Goal: Task Accomplishment & Management: Use online tool/utility

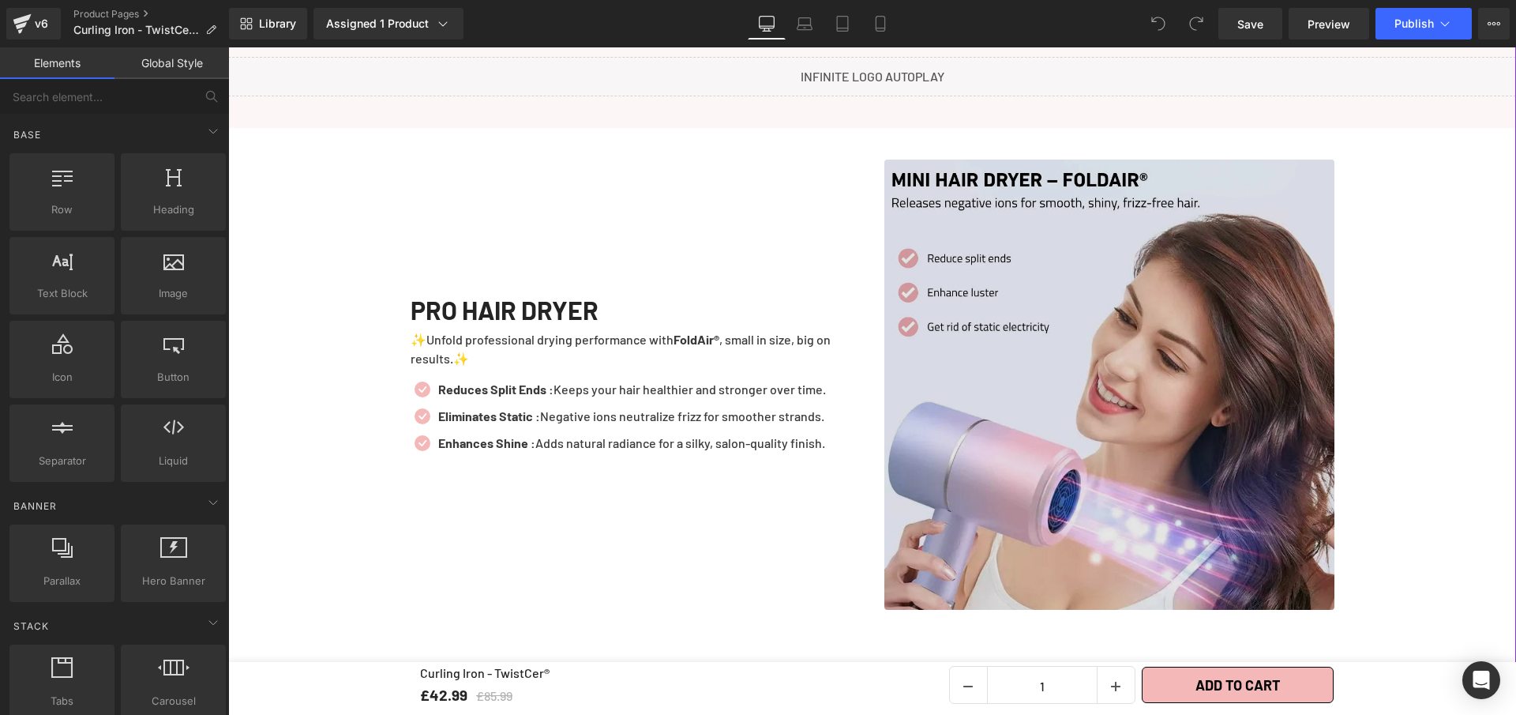
scroll to position [1376, 0]
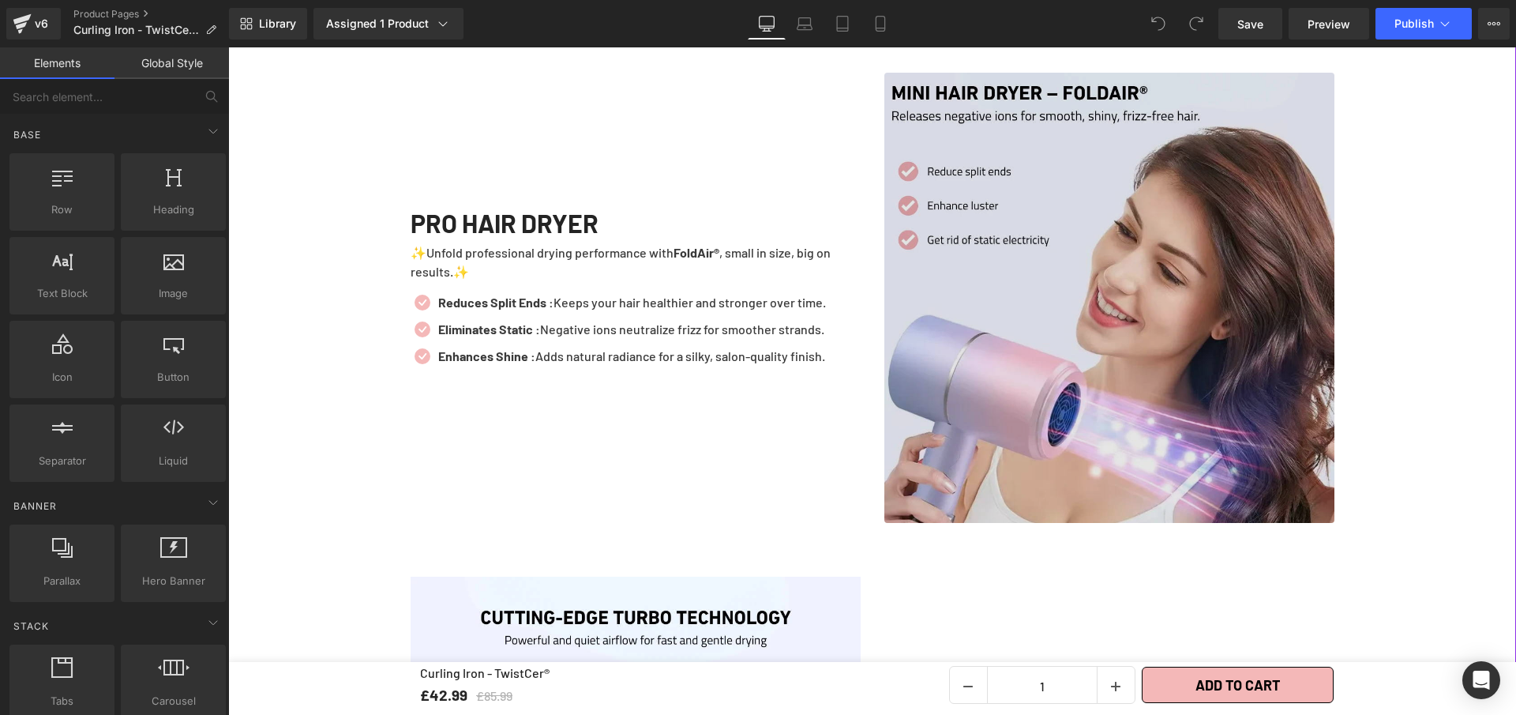
click at [1054, 361] on img at bounding box center [1110, 298] width 450 height 450
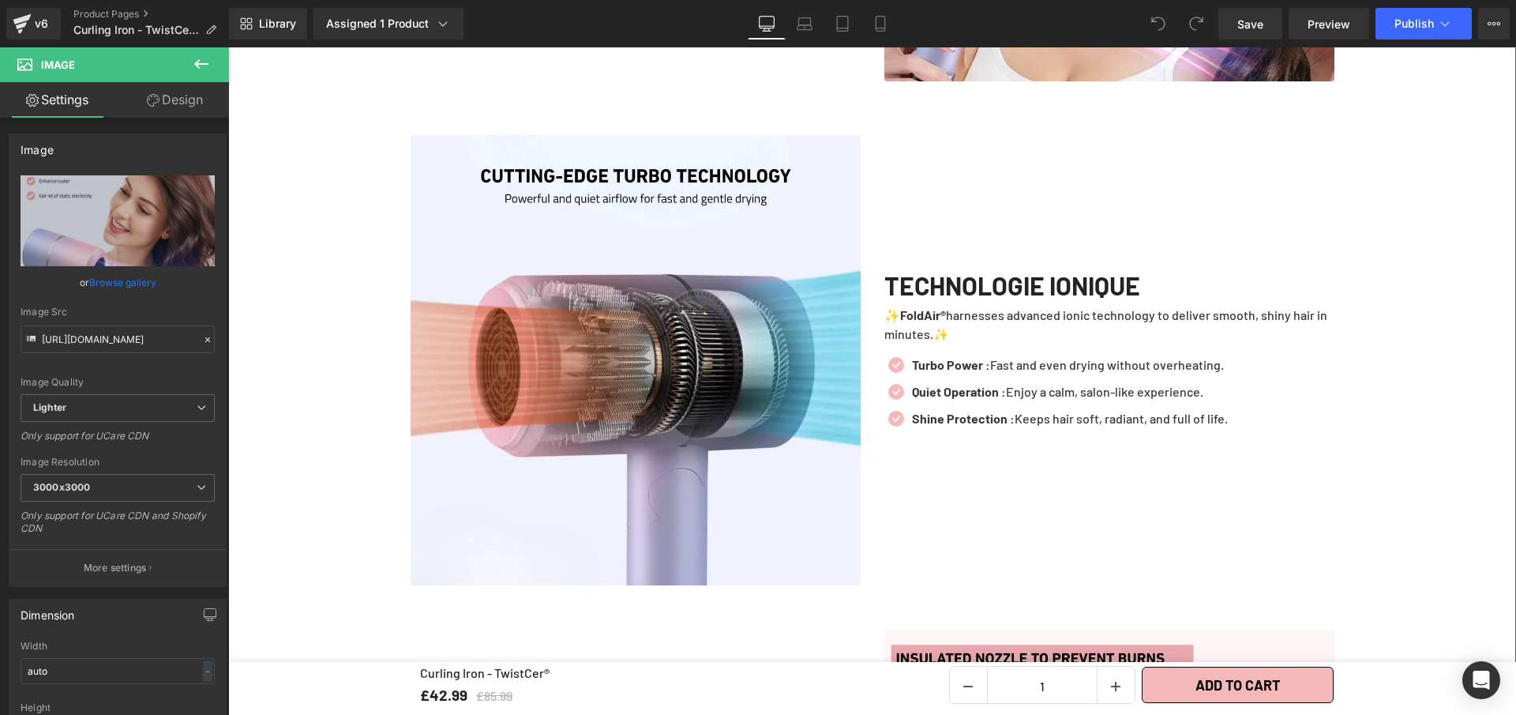
scroll to position [1406, 0]
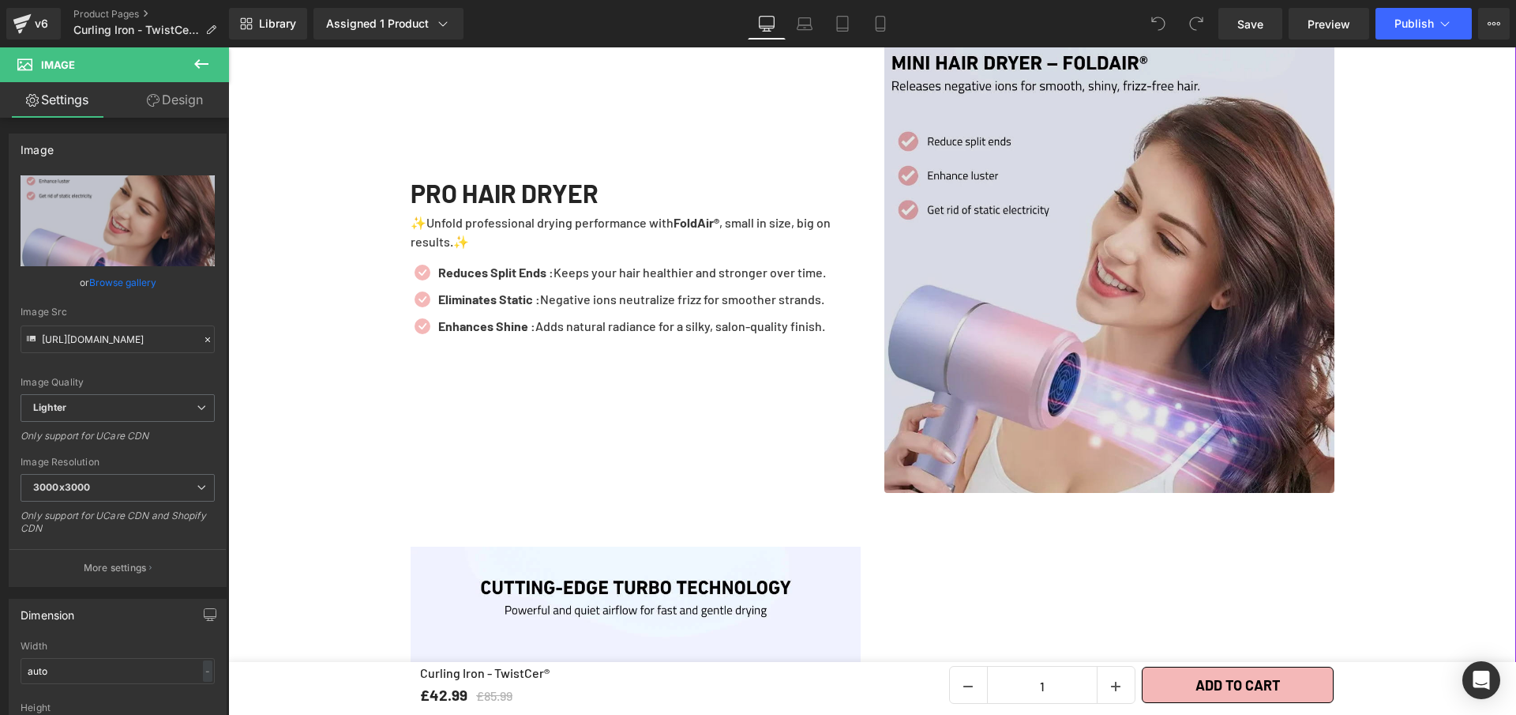
click at [1063, 280] on img at bounding box center [1110, 268] width 450 height 450
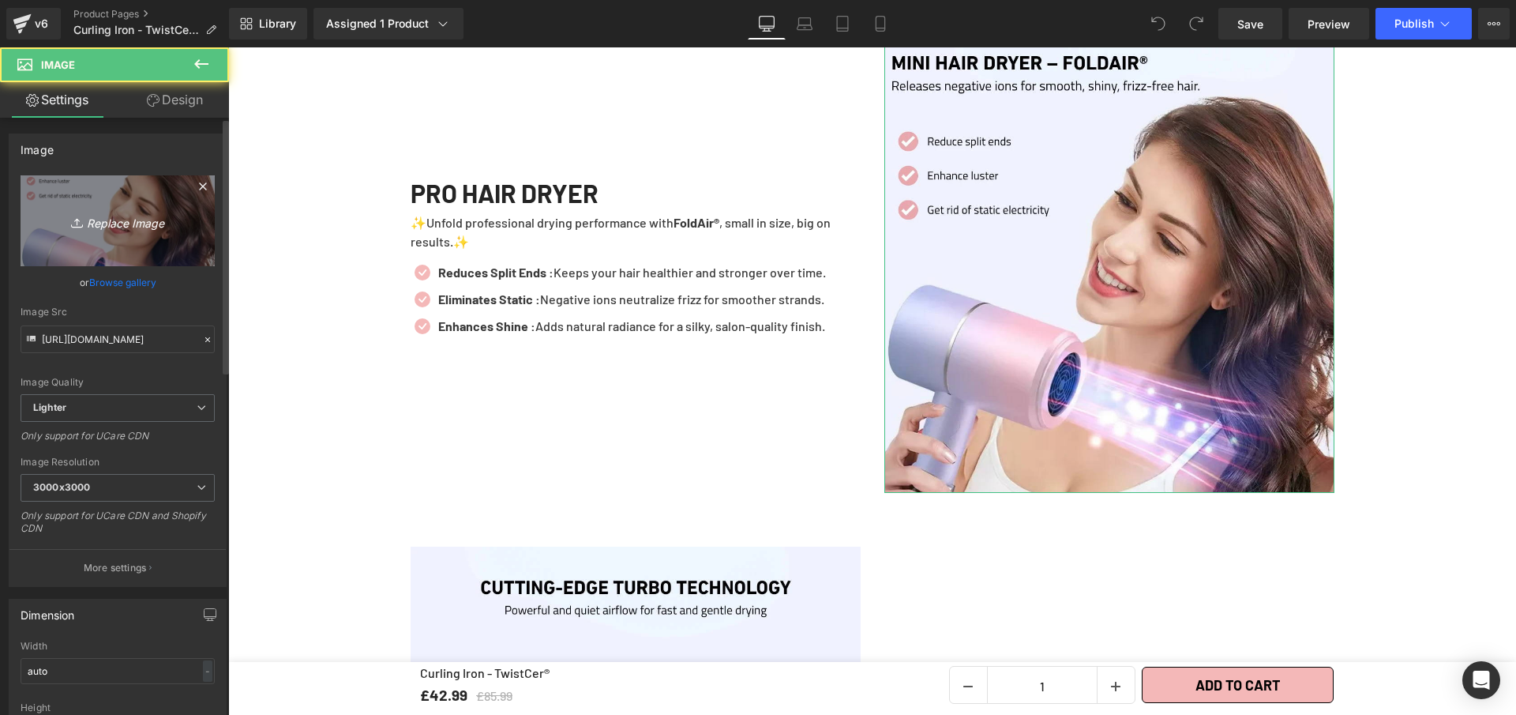
click at [110, 192] on link "Replace Image" at bounding box center [118, 220] width 194 height 91
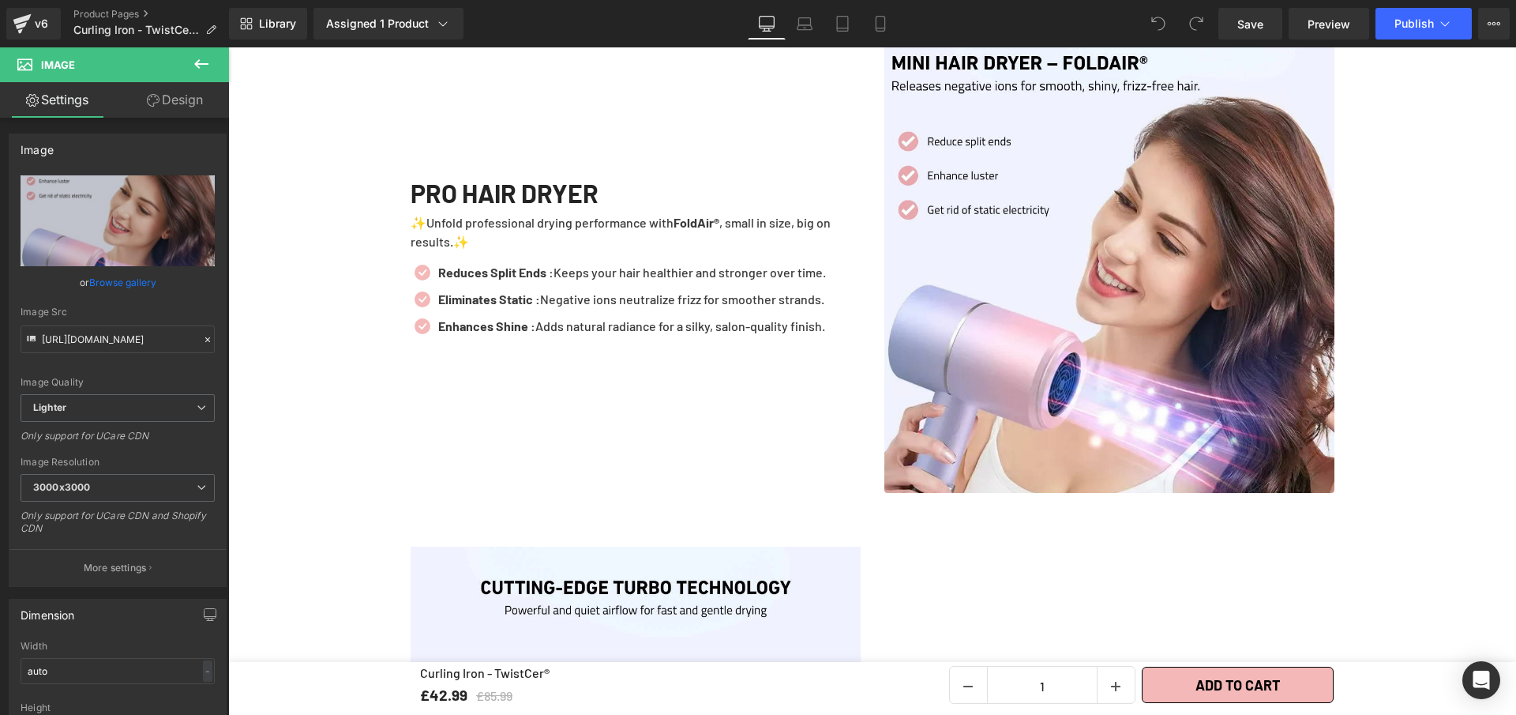
type input "C:\fakepath\Curling Iron - TwistCer® (4).webp"
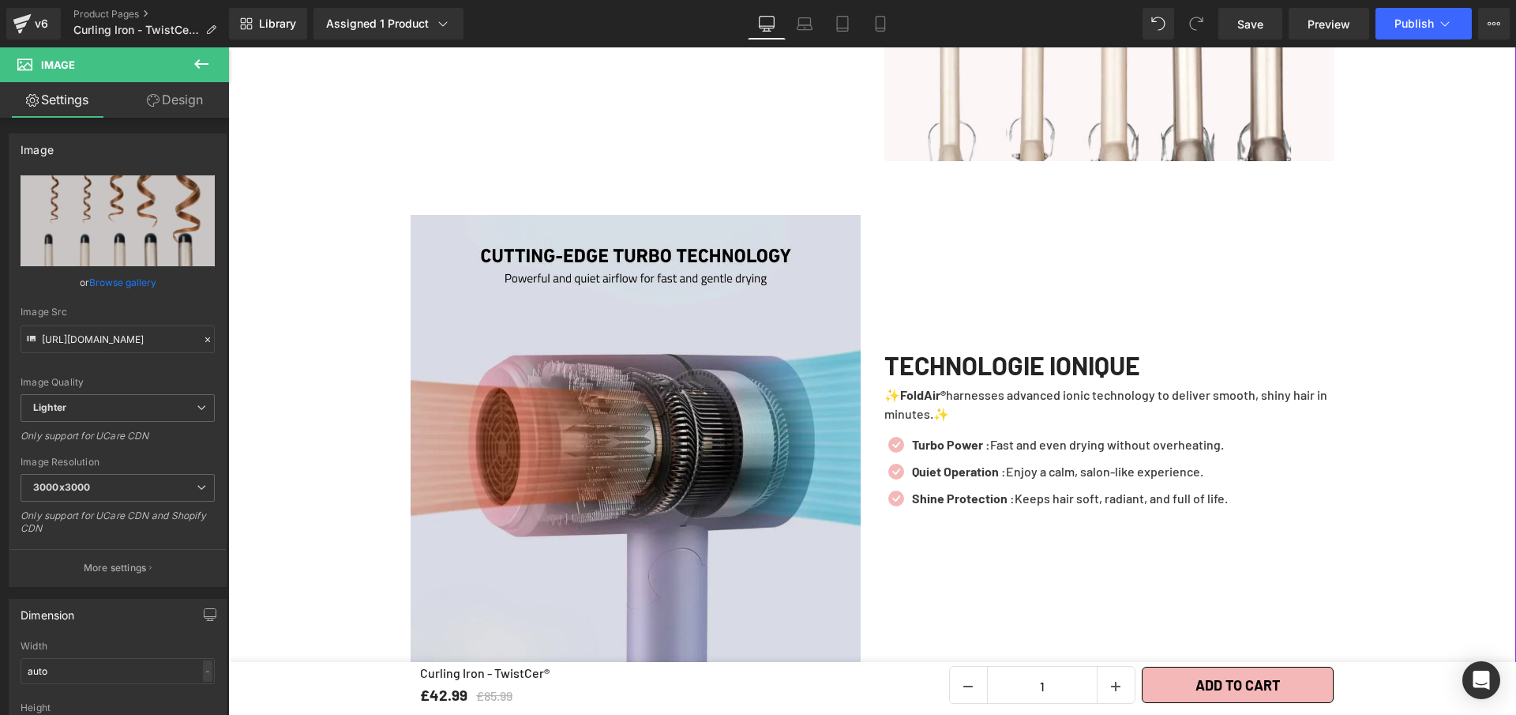
scroll to position [1739, 0]
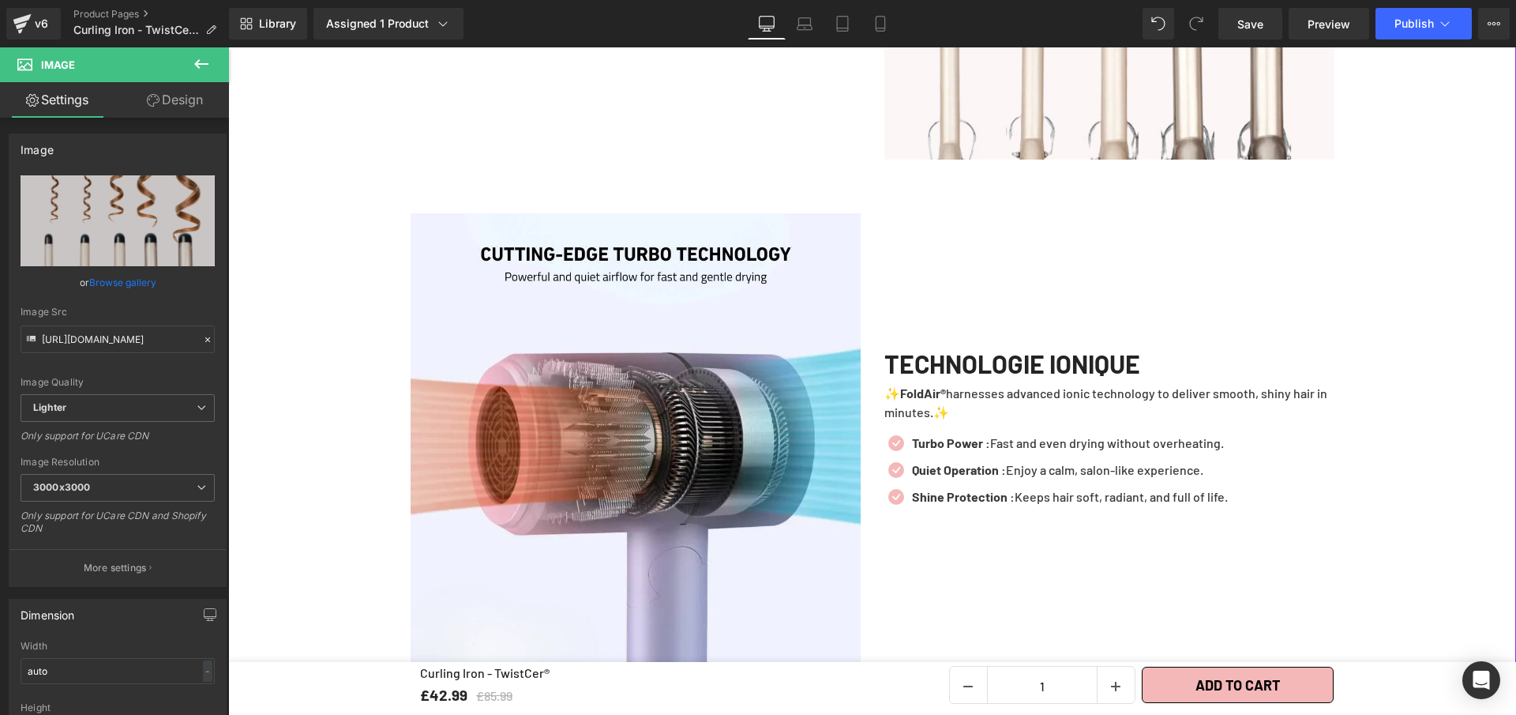
click at [686, 349] on img at bounding box center [636, 438] width 450 height 450
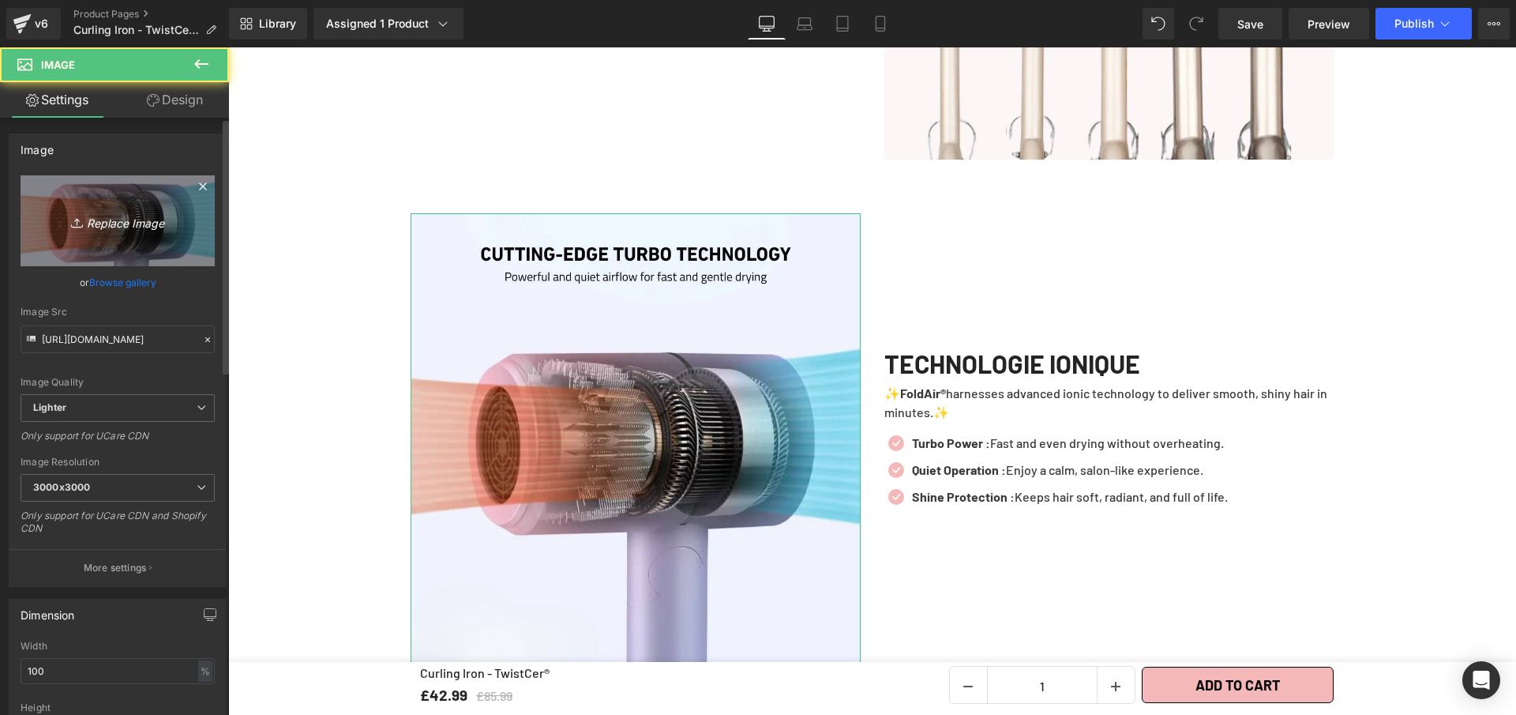
click at [91, 205] on link "Replace Image" at bounding box center [118, 220] width 194 height 91
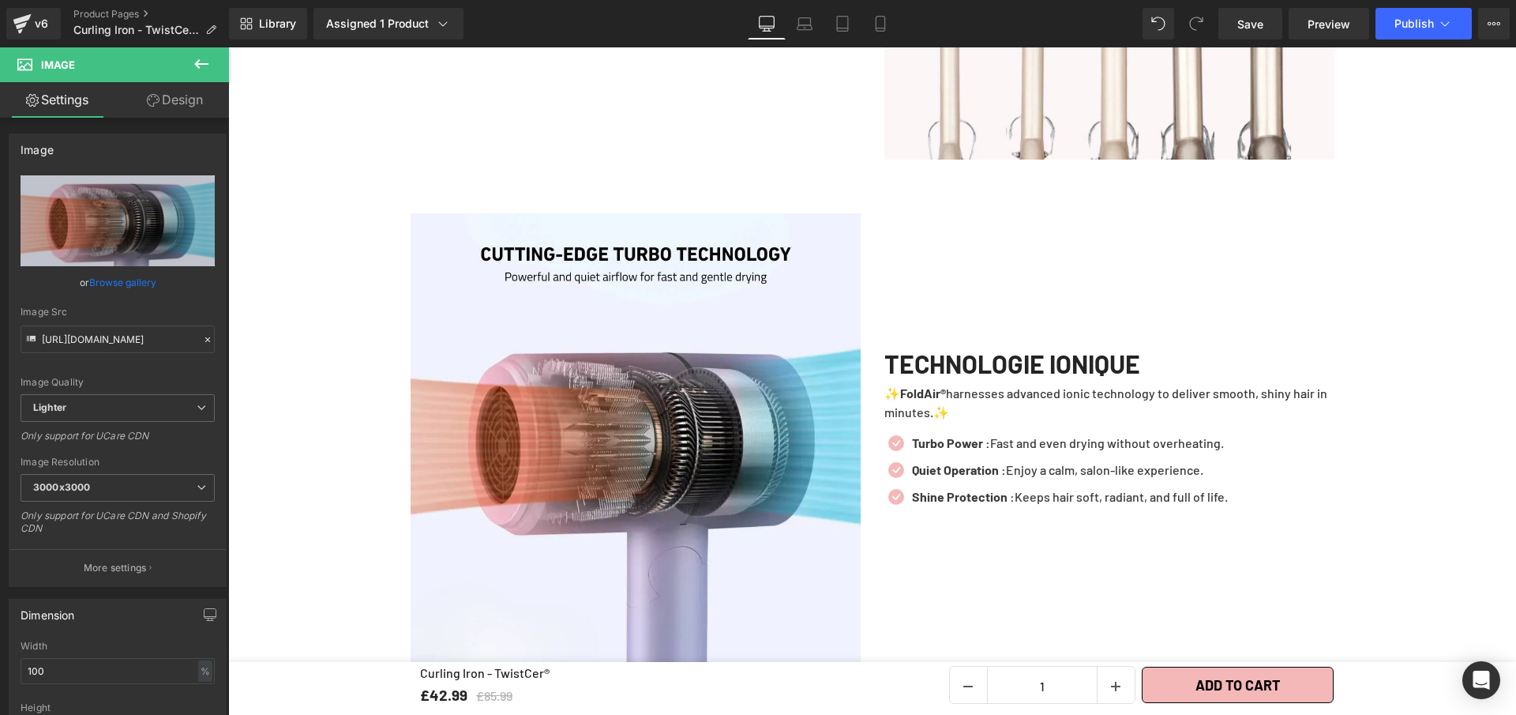
type input "C:\fakepath\EDITOR KISSPROOF (1).webp"
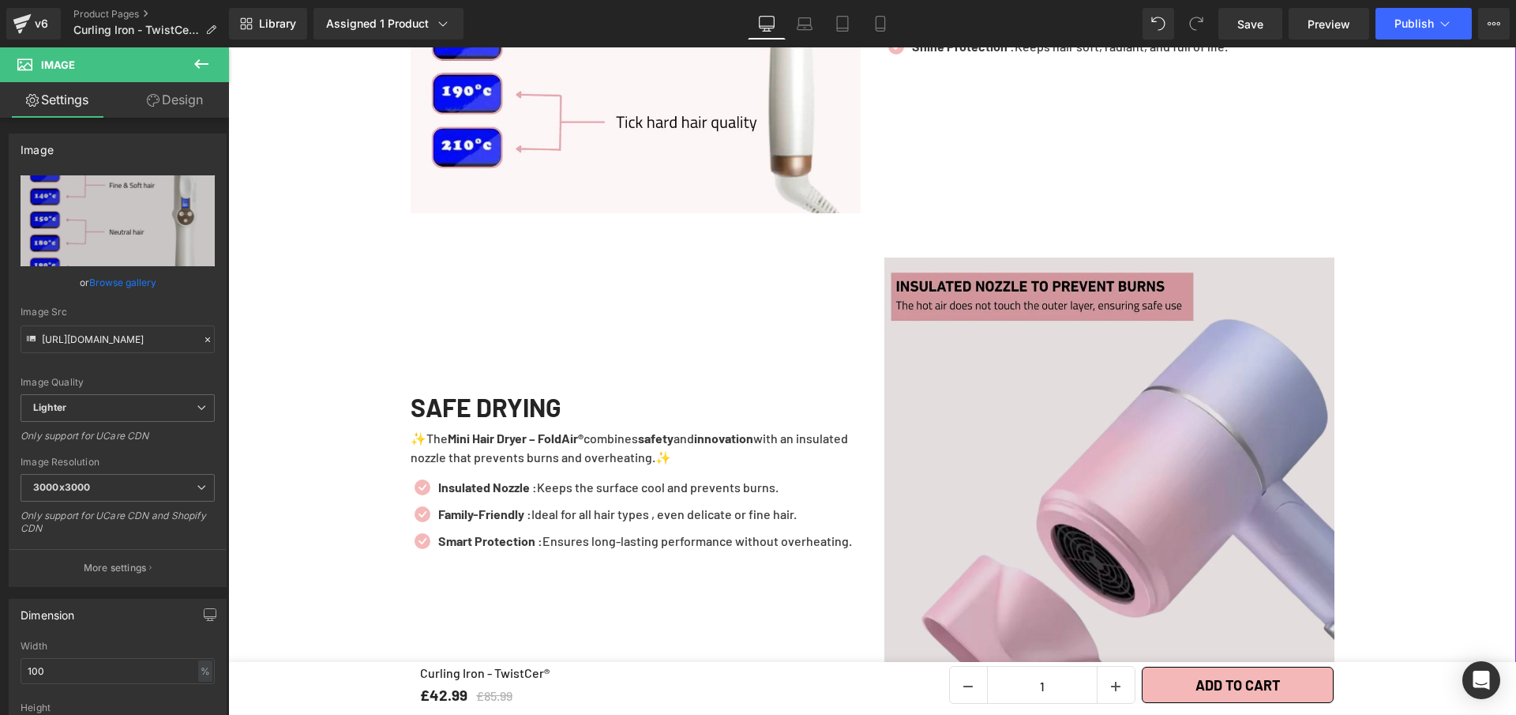
scroll to position [2197, 0]
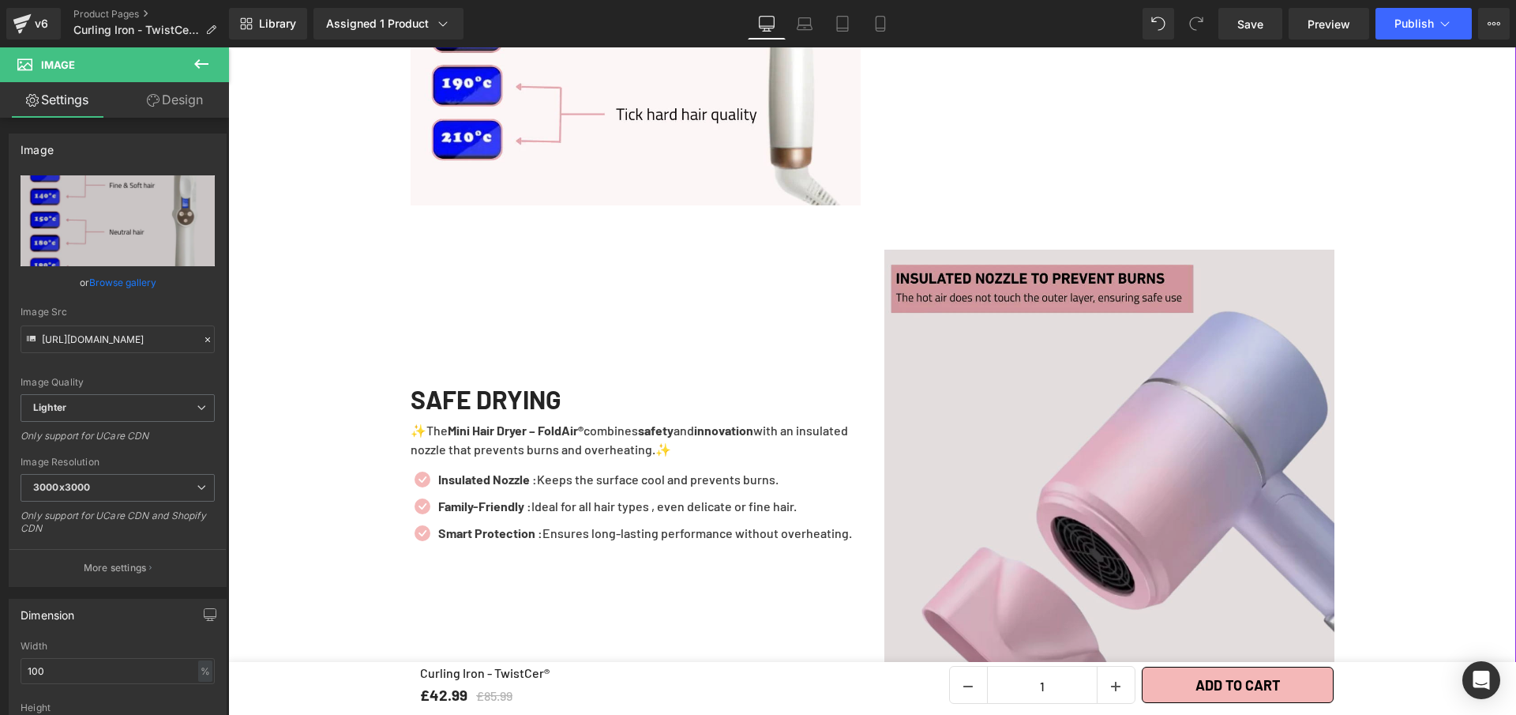
click at [1044, 441] on img at bounding box center [1110, 475] width 450 height 450
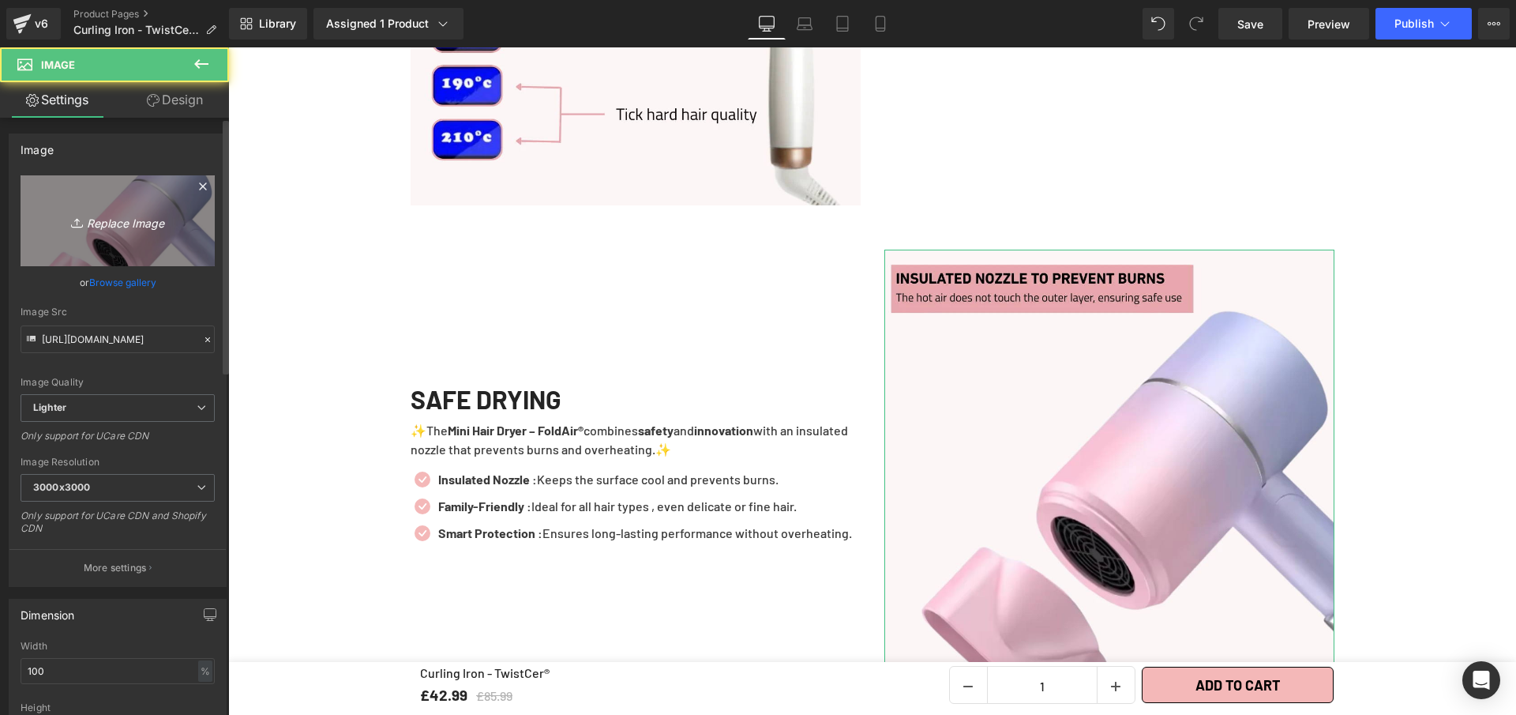
click at [75, 211] on icon "Replace Image" at bounding box center [117, 221] width 126 height 20
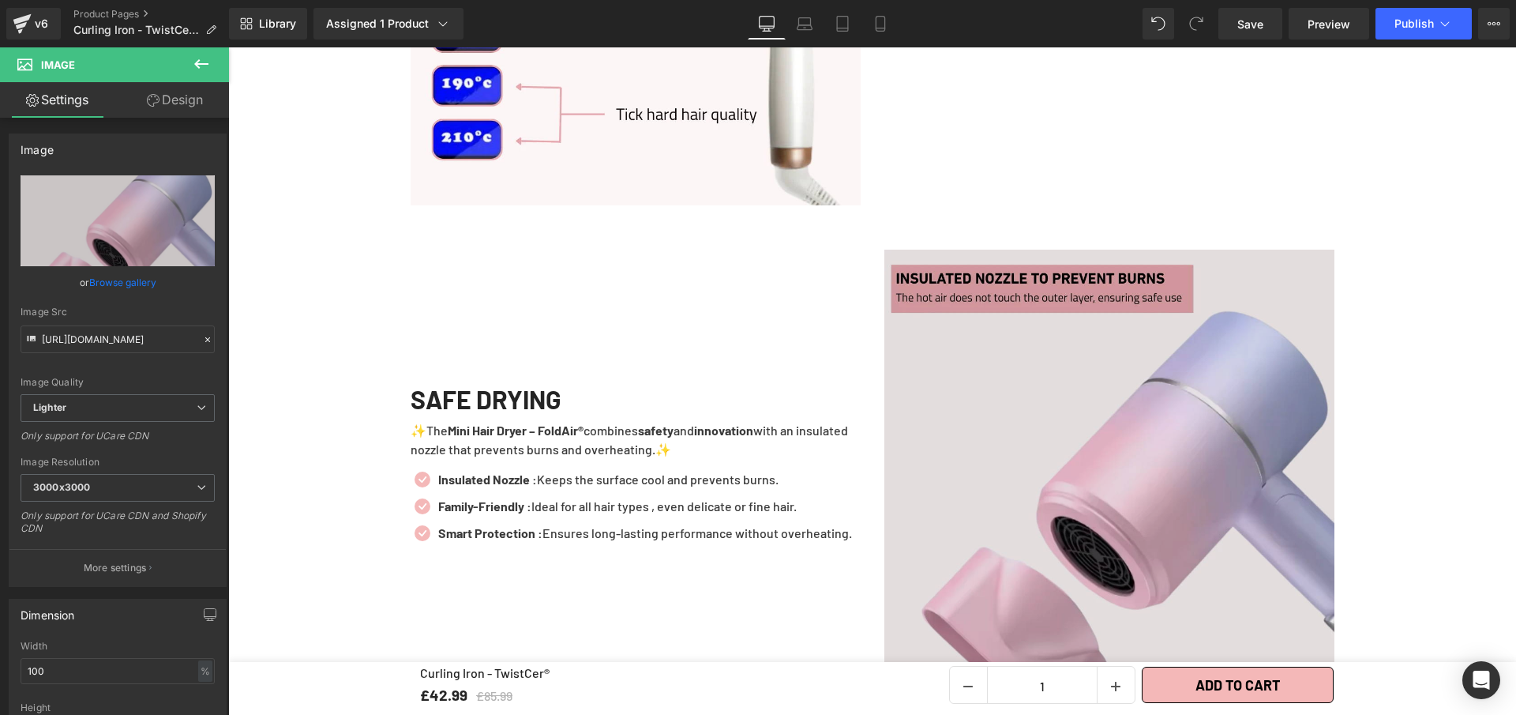
type input "C:\fakepath\Curling Iron - TwistCer® (3).webp"
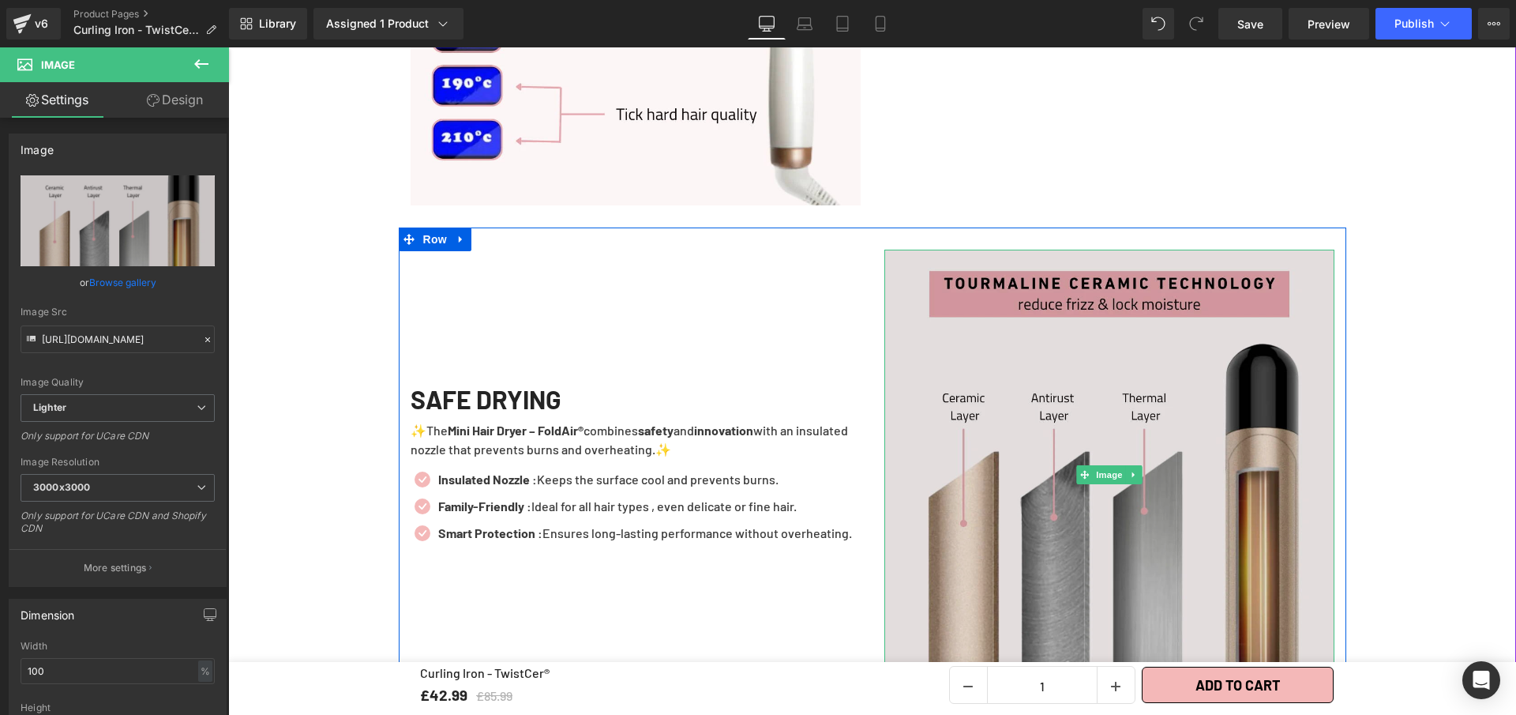
scroll to position [2556, 0]
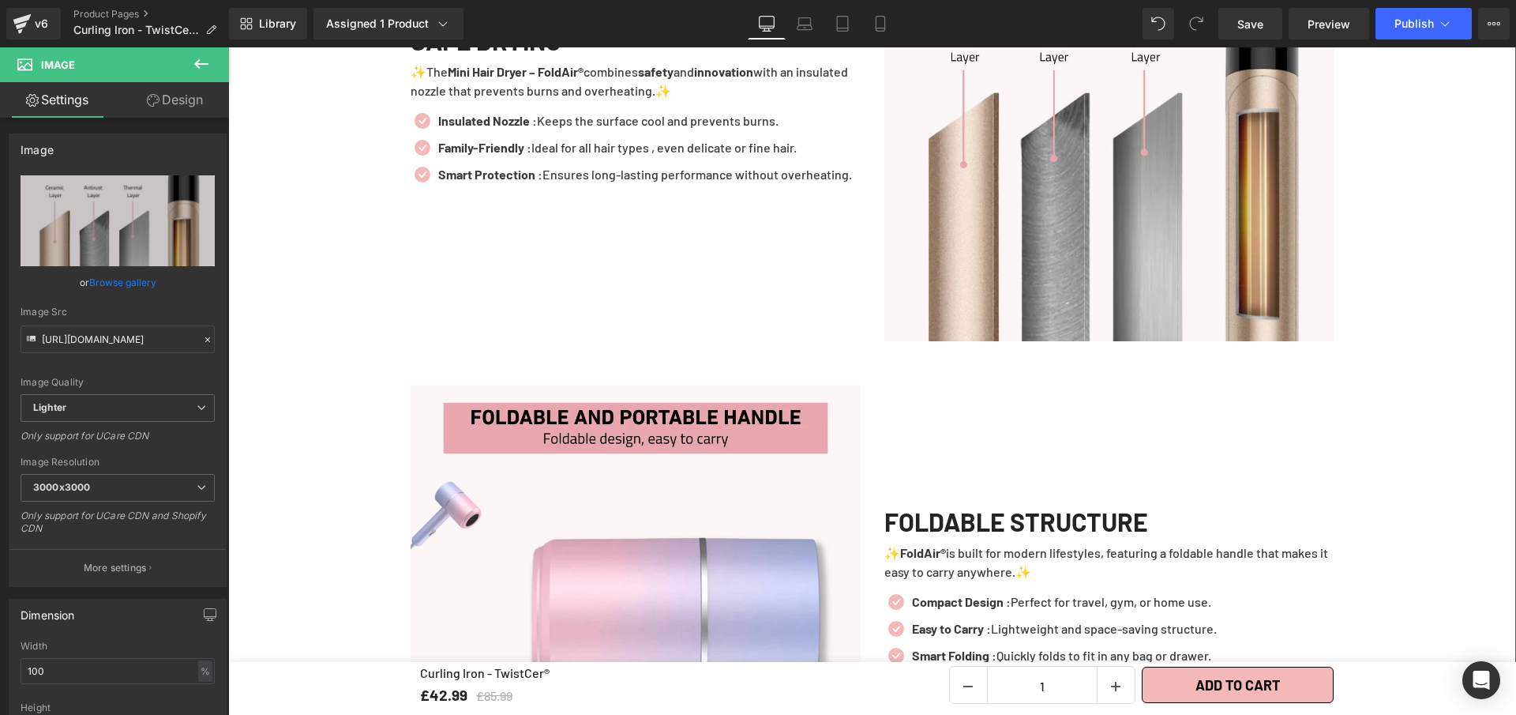
click at [644, 509] on img at bounding box center [636, 610] width 450 height 450
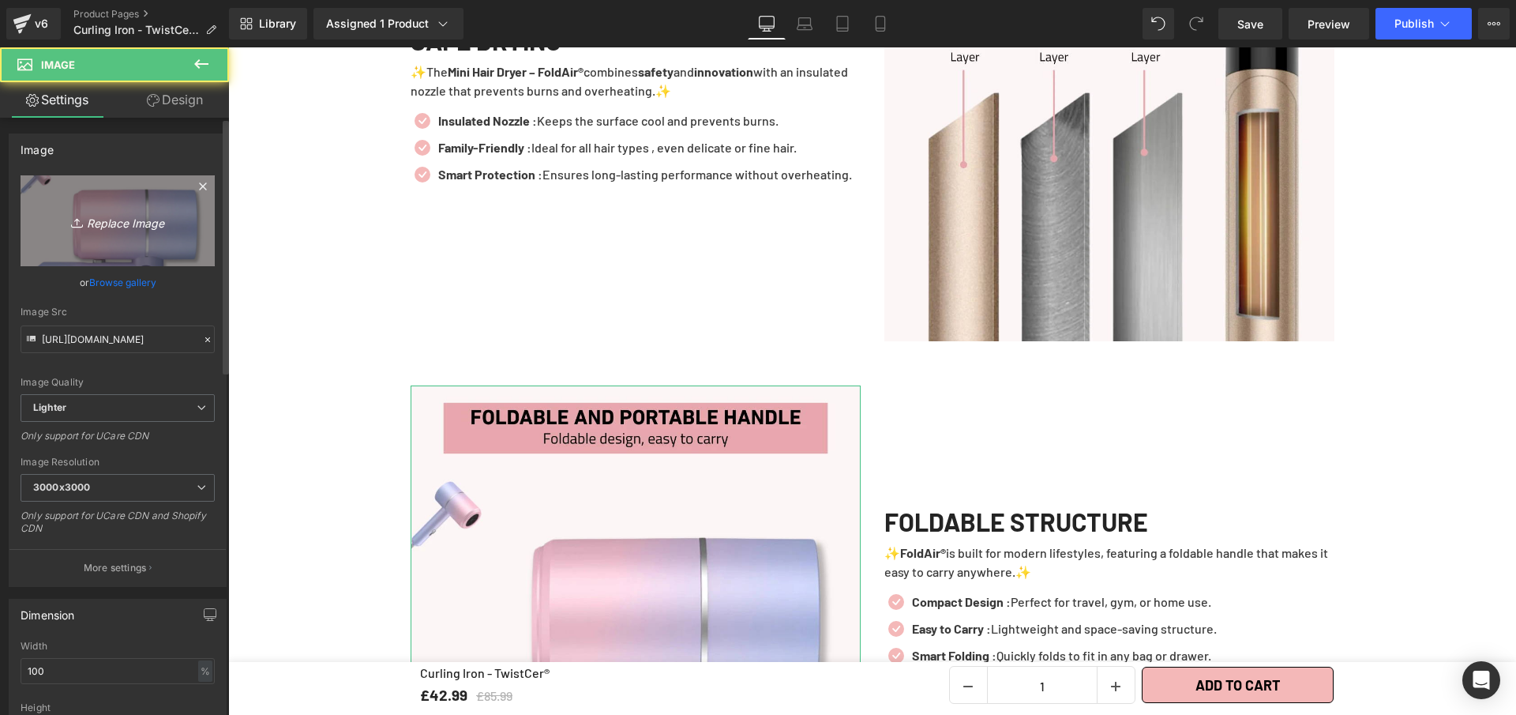
click at [104, 212] on icon "Replace Image" at bounding box center [117, 221] width 126 height 20
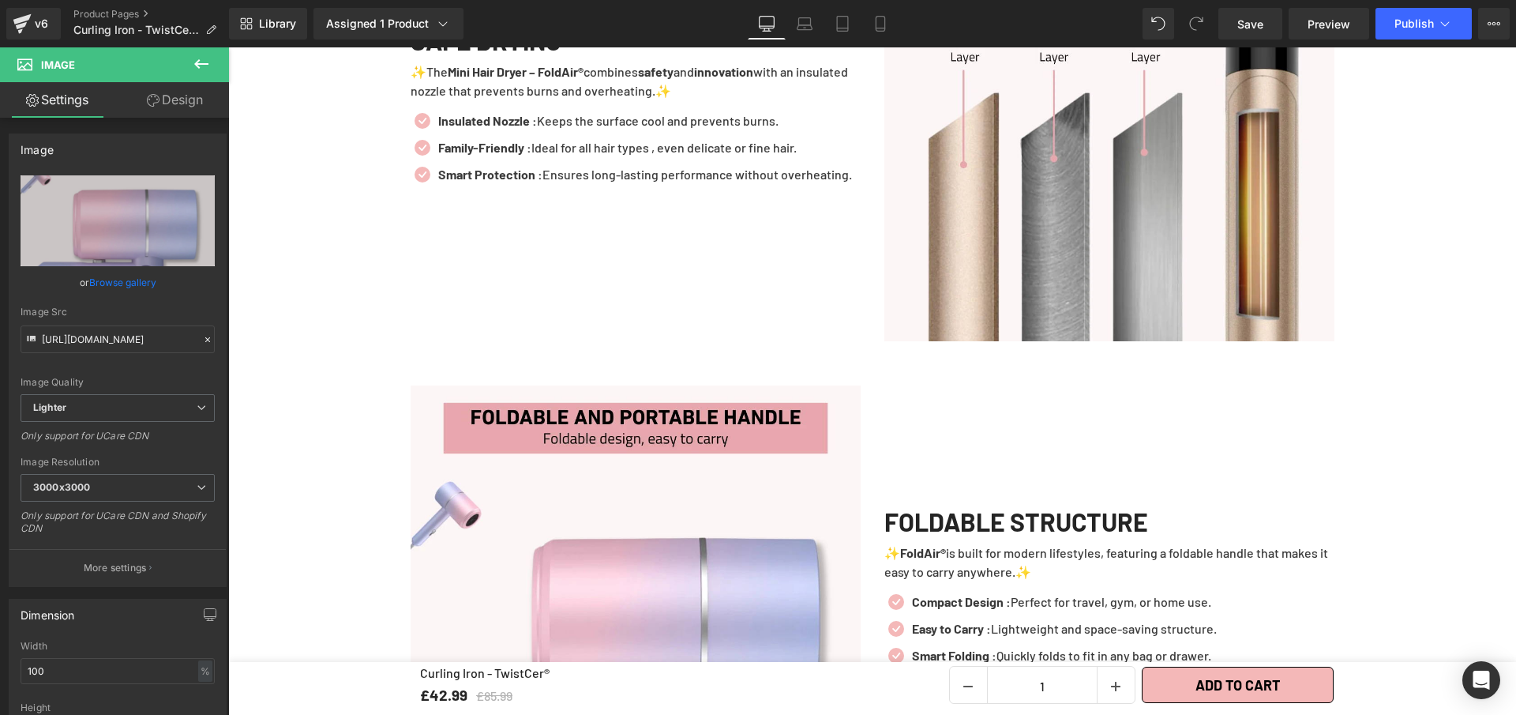
type input "C:\fakepath\Curling Iron - TwistCer® (2).webp"
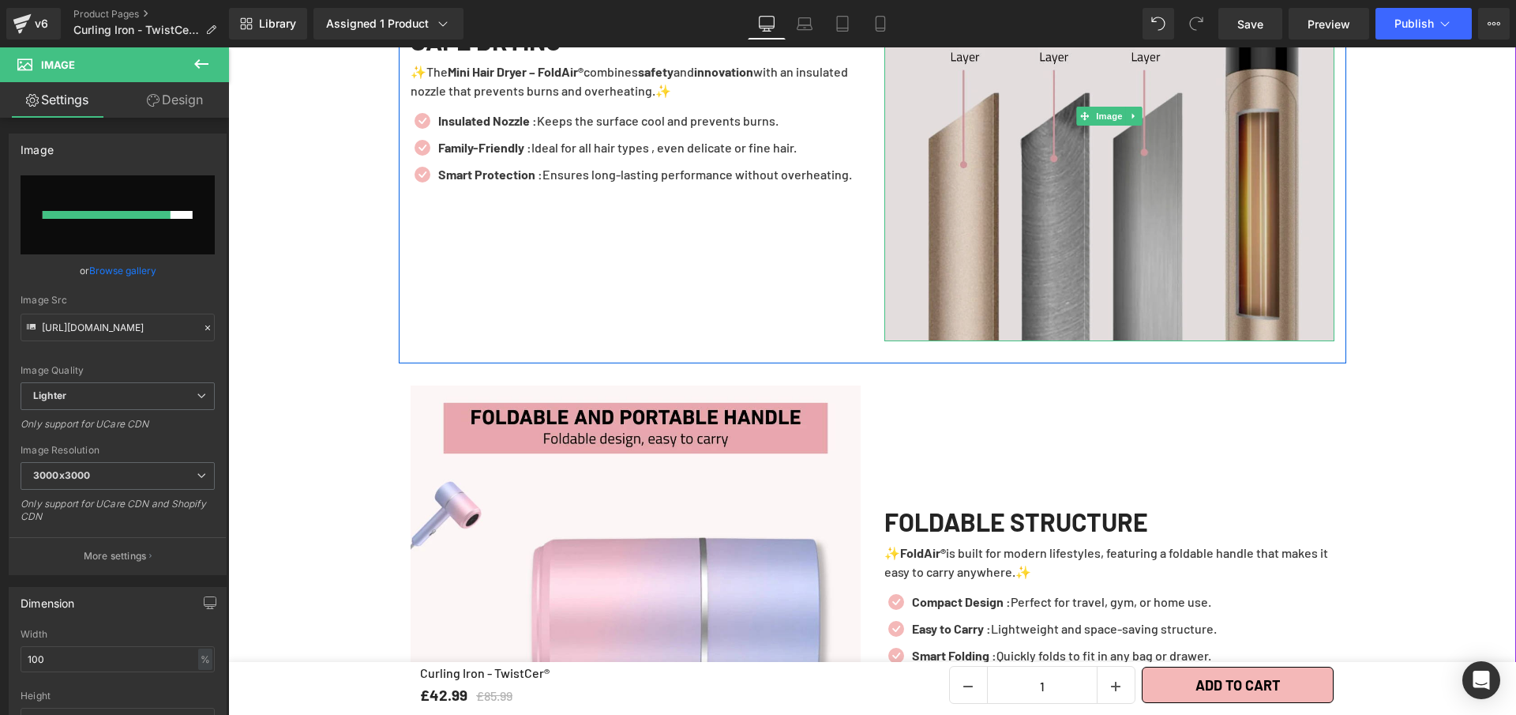
click at [974, 269] on img at bounding box center [1110, 116] width 450 height 450
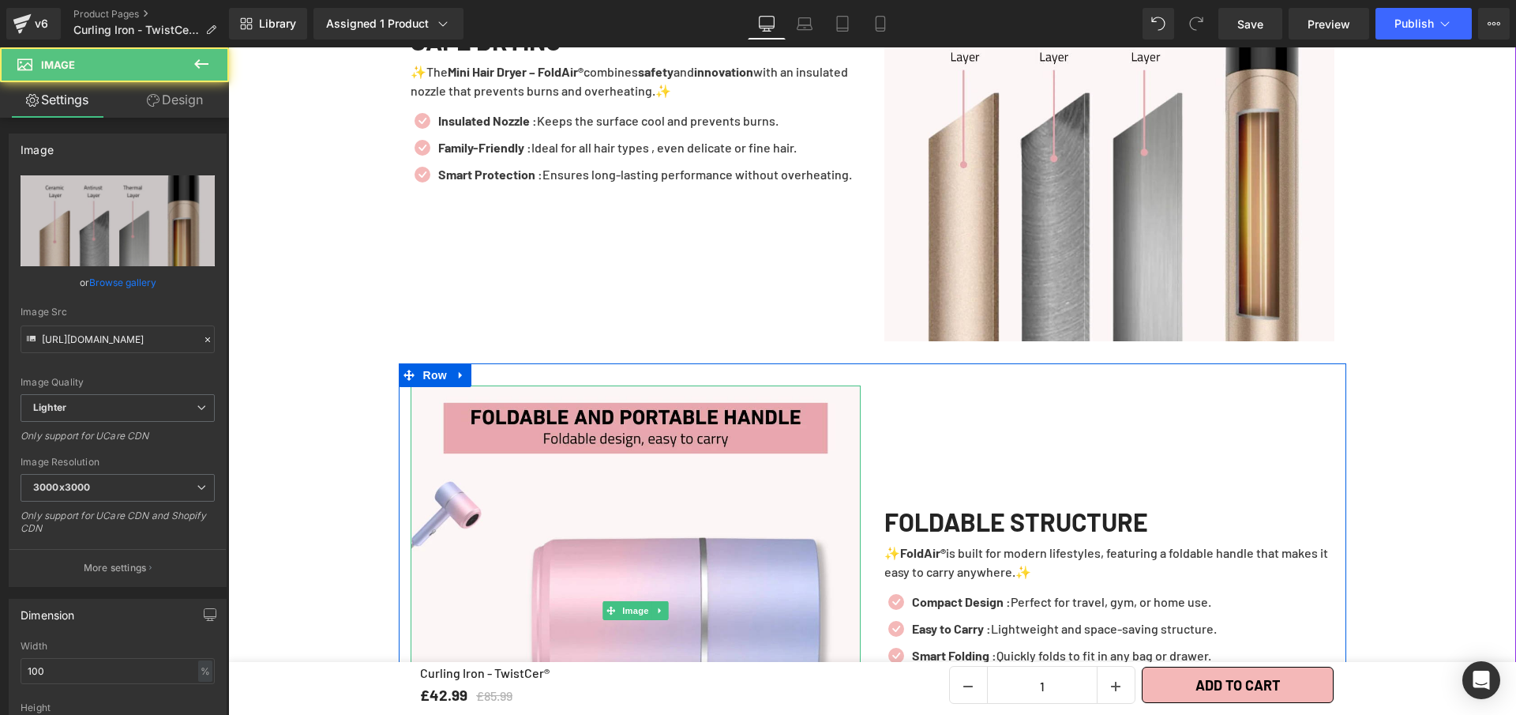
drag, startPoint x: 670, startPoint y: 516, endPoint x: 371, endPoint y: 304, distance: 366.0
click at [670, 516] on img at bounding box center [636, 610] width 450 height 450
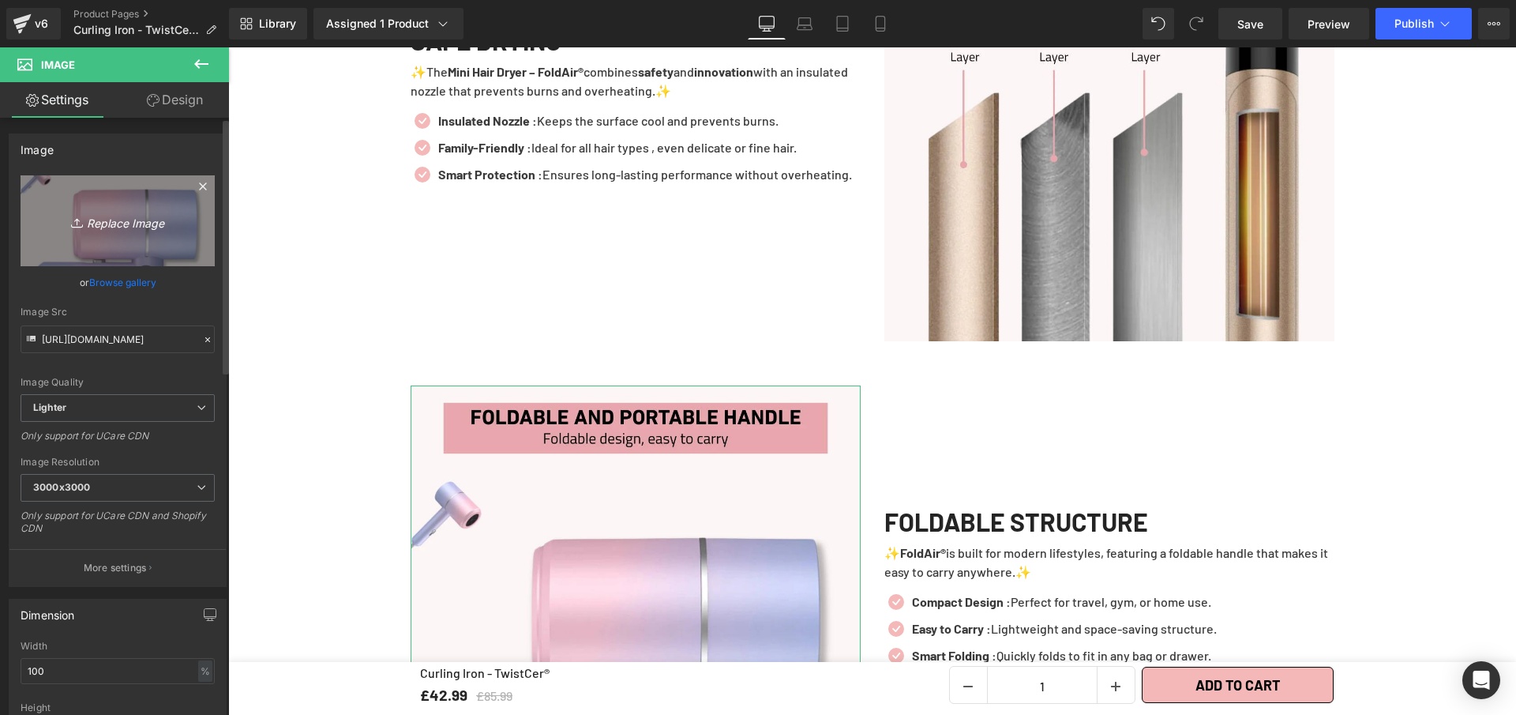
click at [125, 211] on icon "Replace Image" at bounding box center [117, 221] width 126 height 20
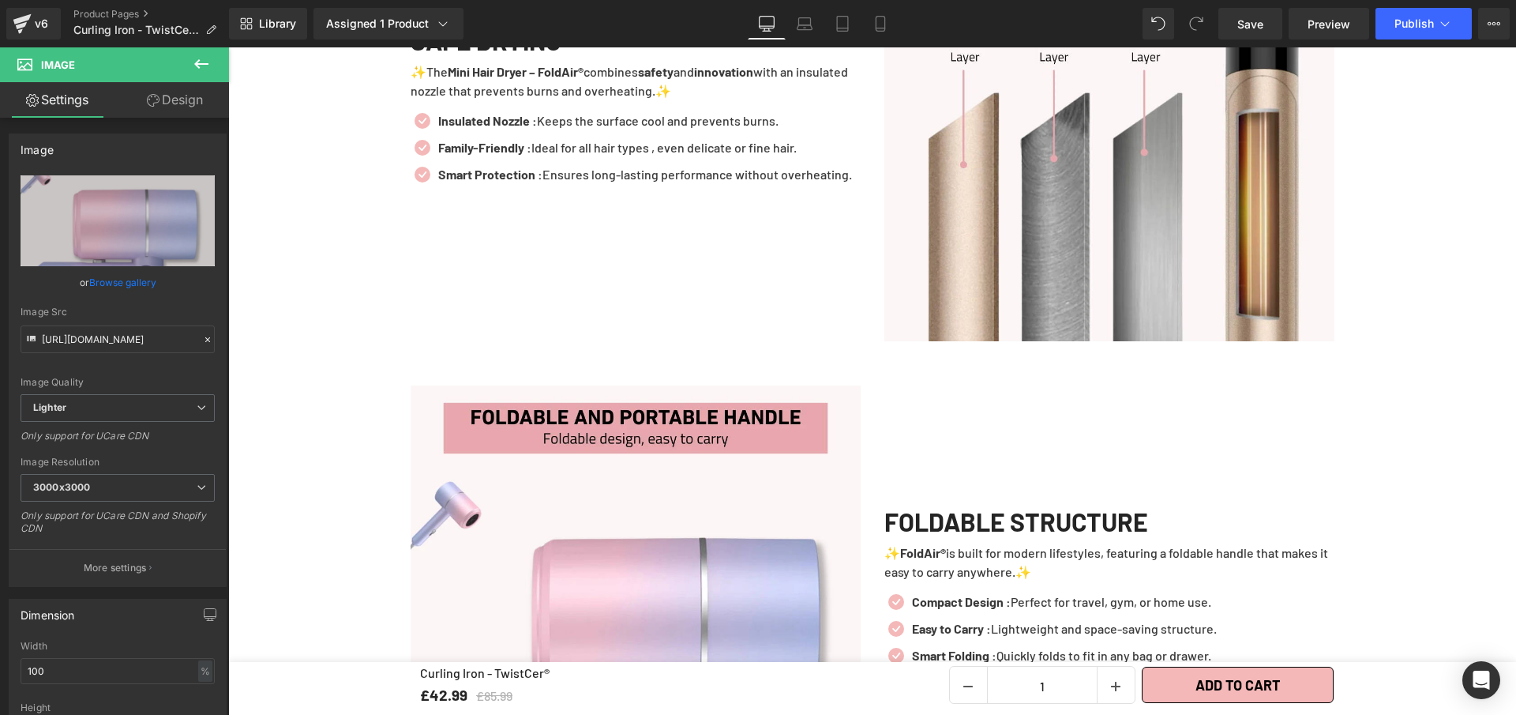
type input "C:\fakepath\Curling Iron - TwistCer® (2).webp"
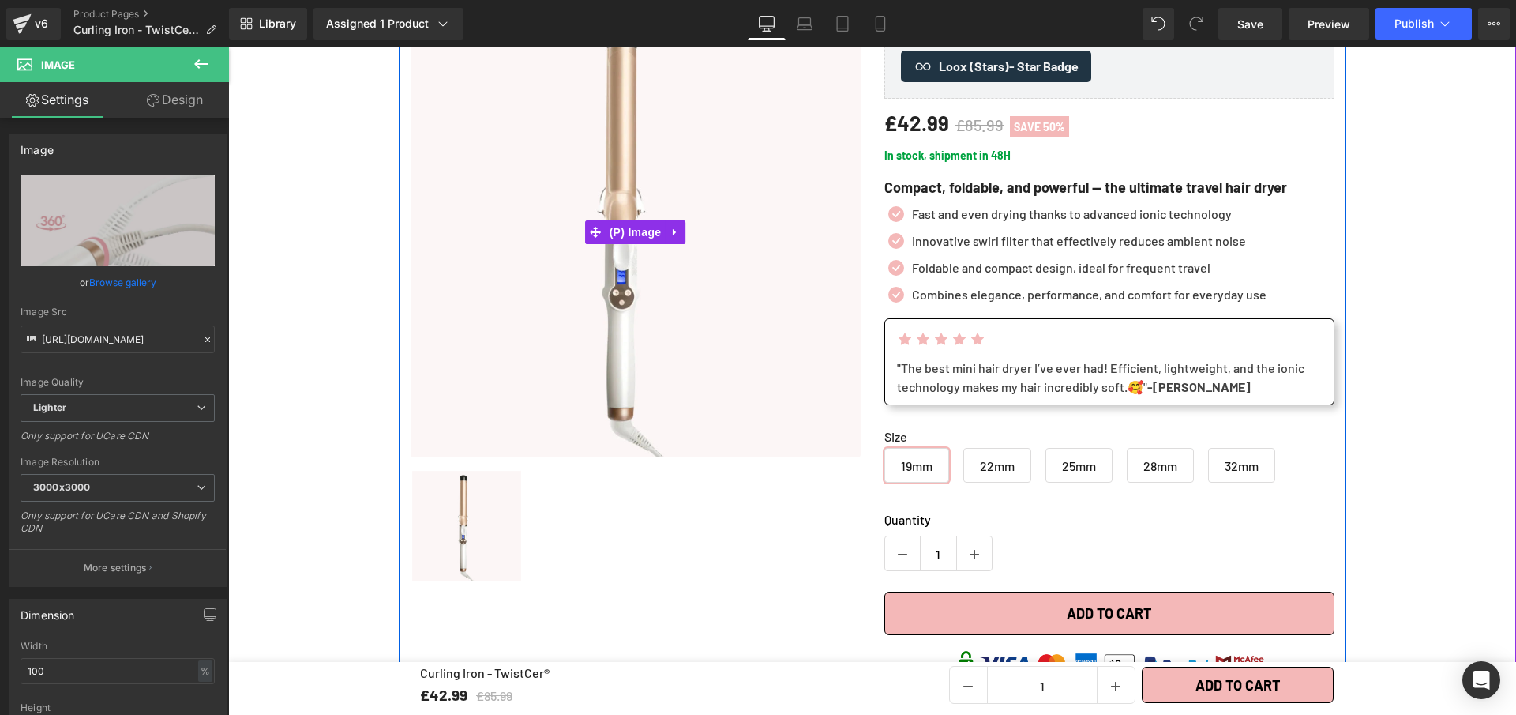
scroll to position [169, 0]
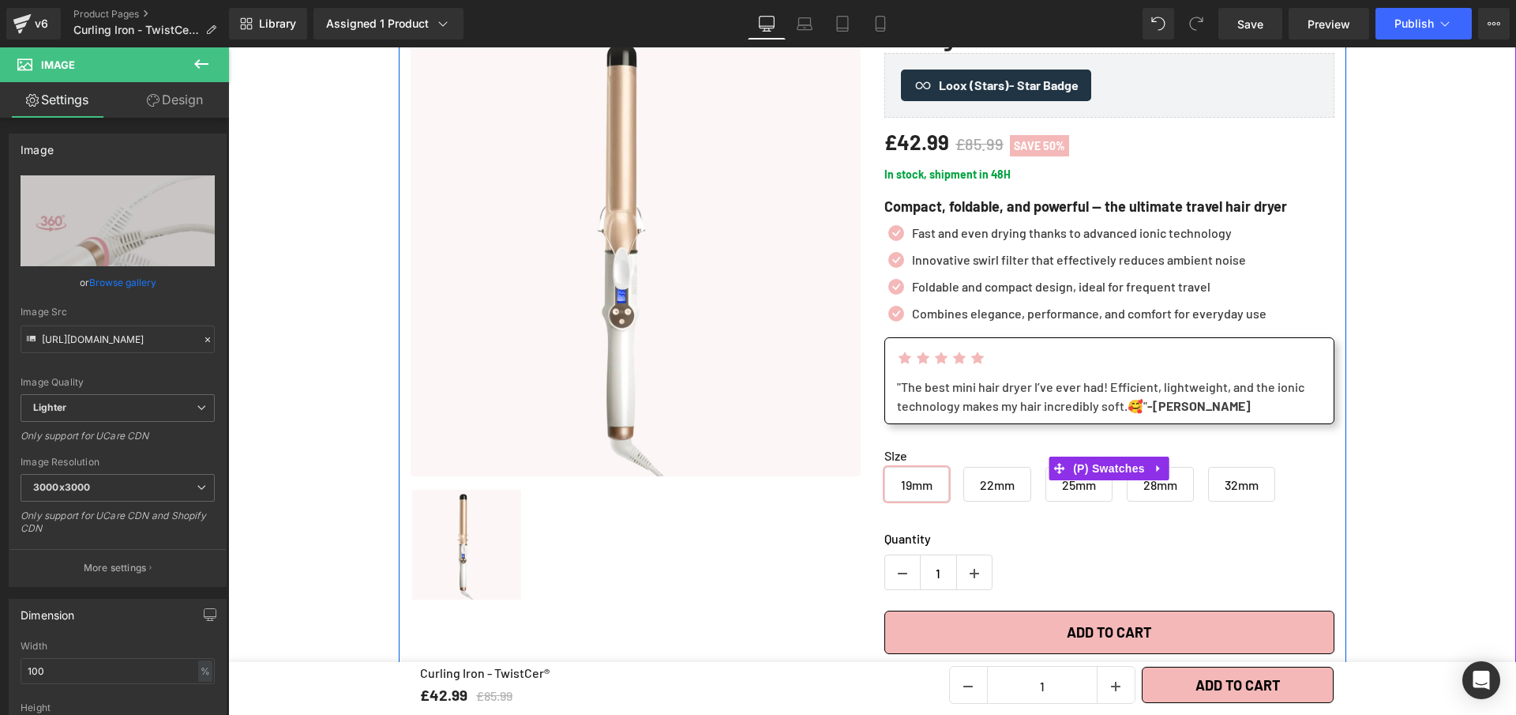
click at [1014, 486] on span "22mm" at bounding box center [998, 484] width 68 height 35
click at [1081, 492] on span "25mm" at bounding box center [1079, 484] width 34 height 33
click at [1147, 490] on span "28mm" at bounding box center [1161, 484] width 34 height 33
click at [1259, 490] on span "32mm" at bounding box center [1242, 484] width 34 height 33
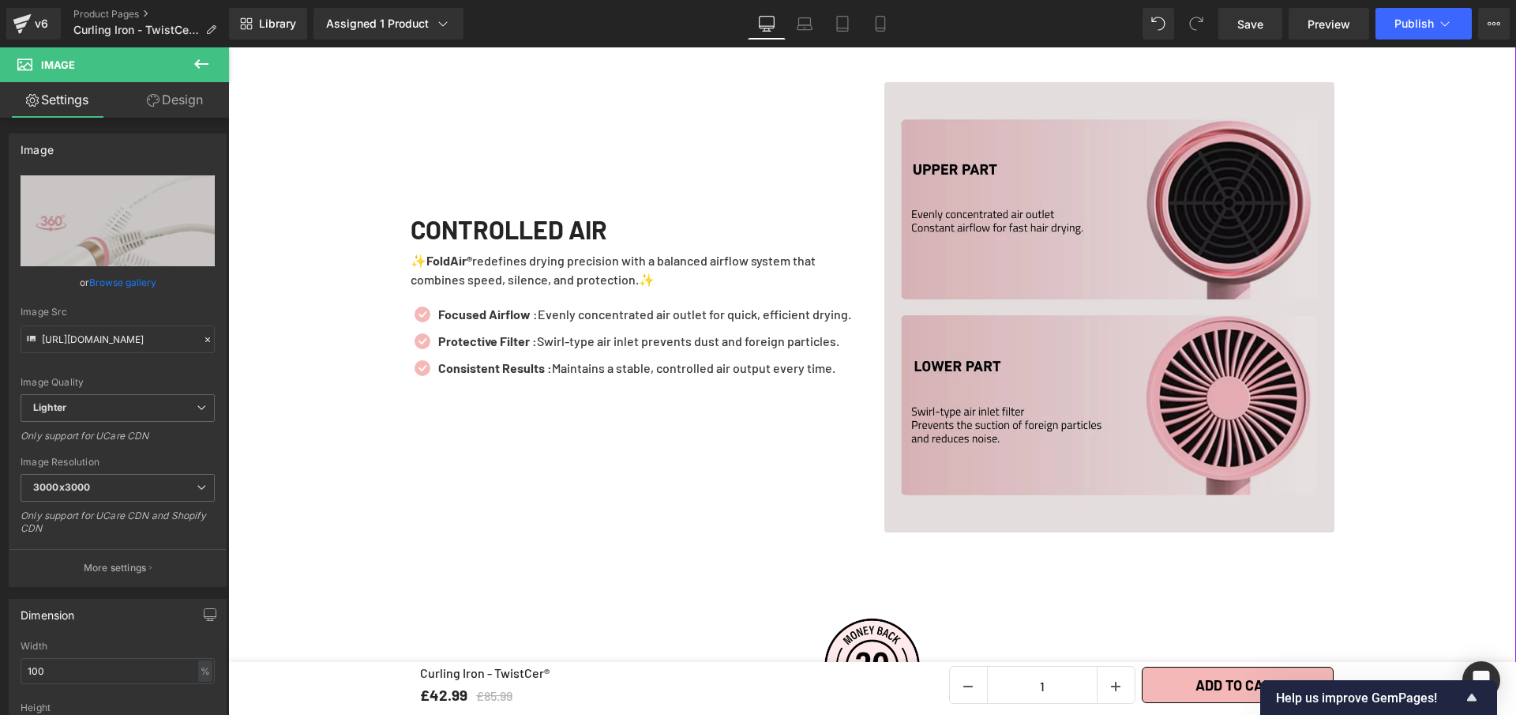
scroll to position [3375, 0]
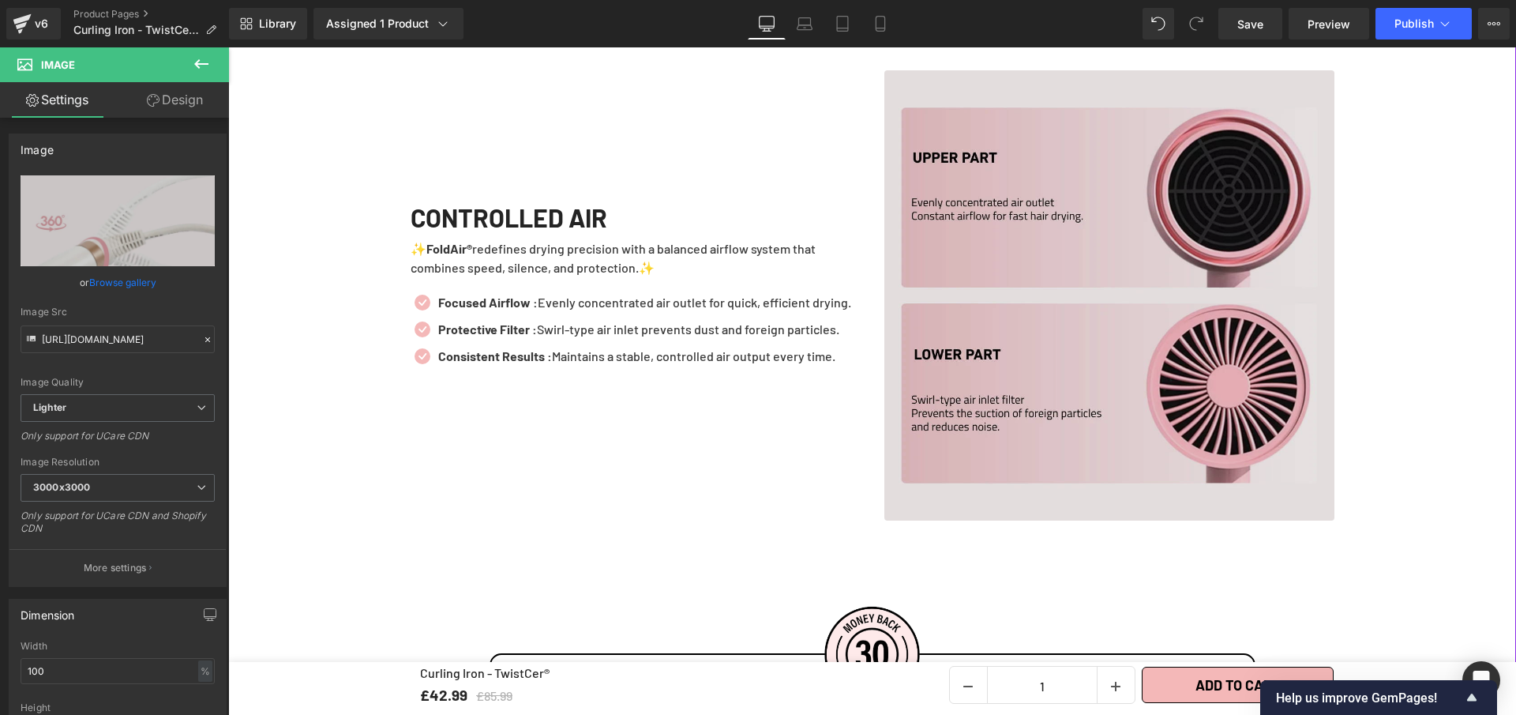
click at [966, 297] on img at bounding box center [1110, 295] width 450 height 450
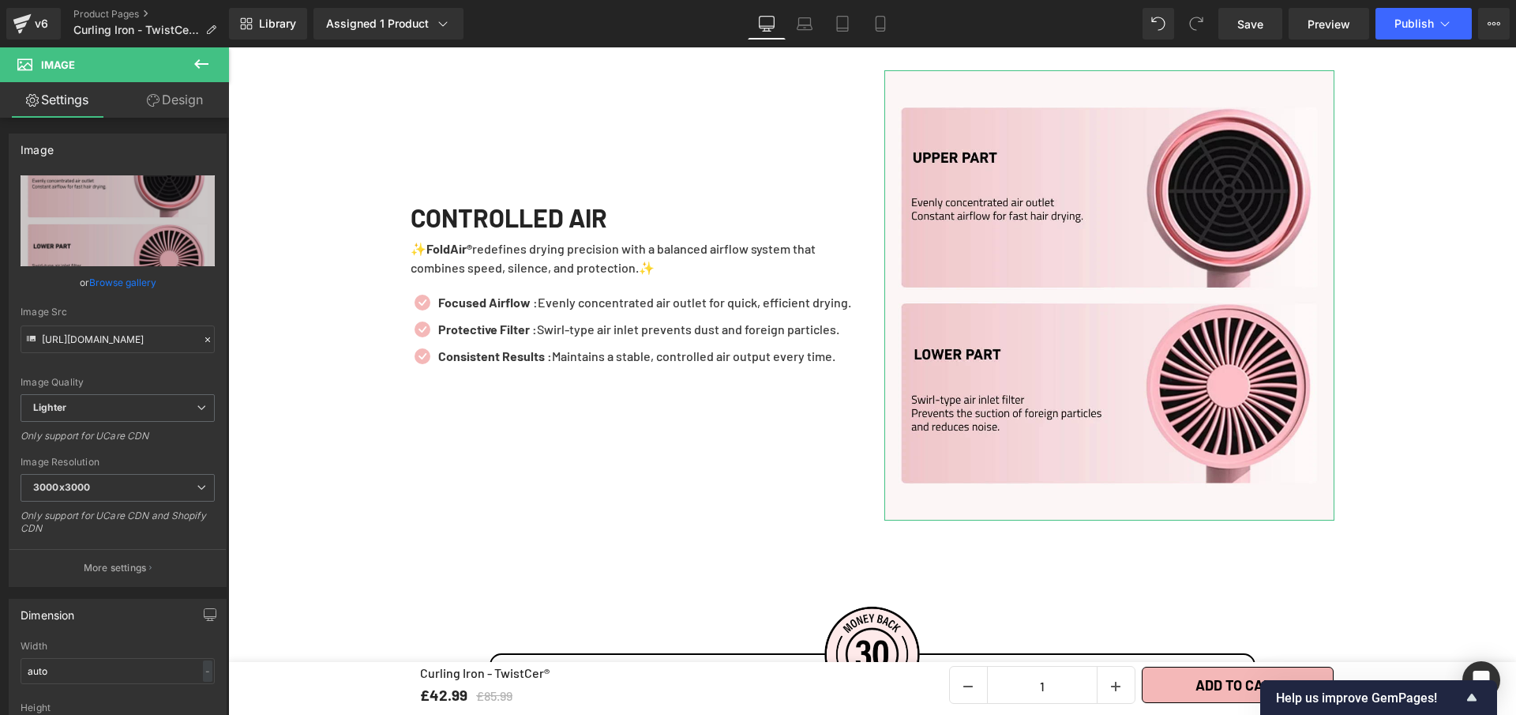
click at [59, 93] on link "Settings" at bounding box center [57, 100] width 115 height 36
click at [189, 57] on button at bounding box center [201, 64] width 55 height 35
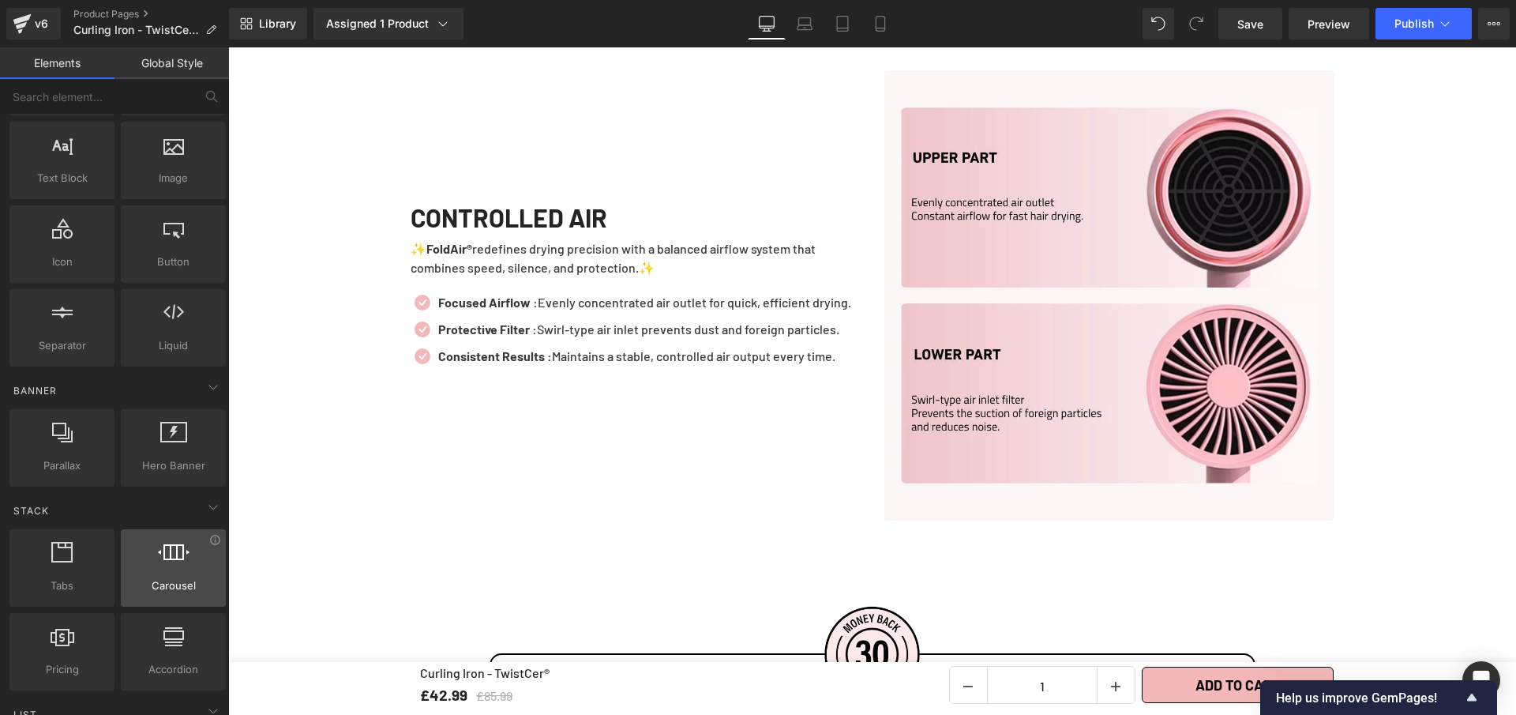
scroll to position [128, 0]
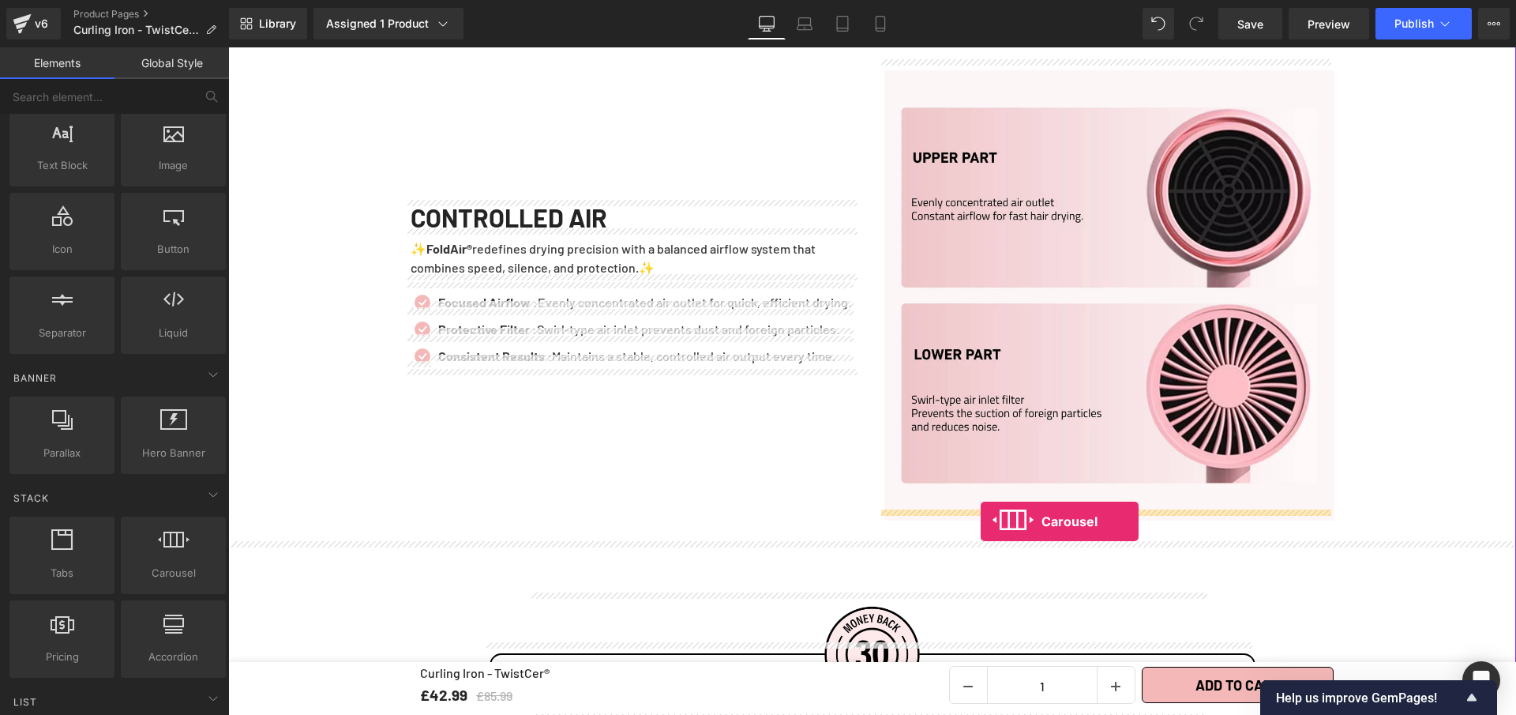
drag, startPoint x: 638, startPoint y: 561, endPoint x: 981, endPoint y: 521, distance: 345.0
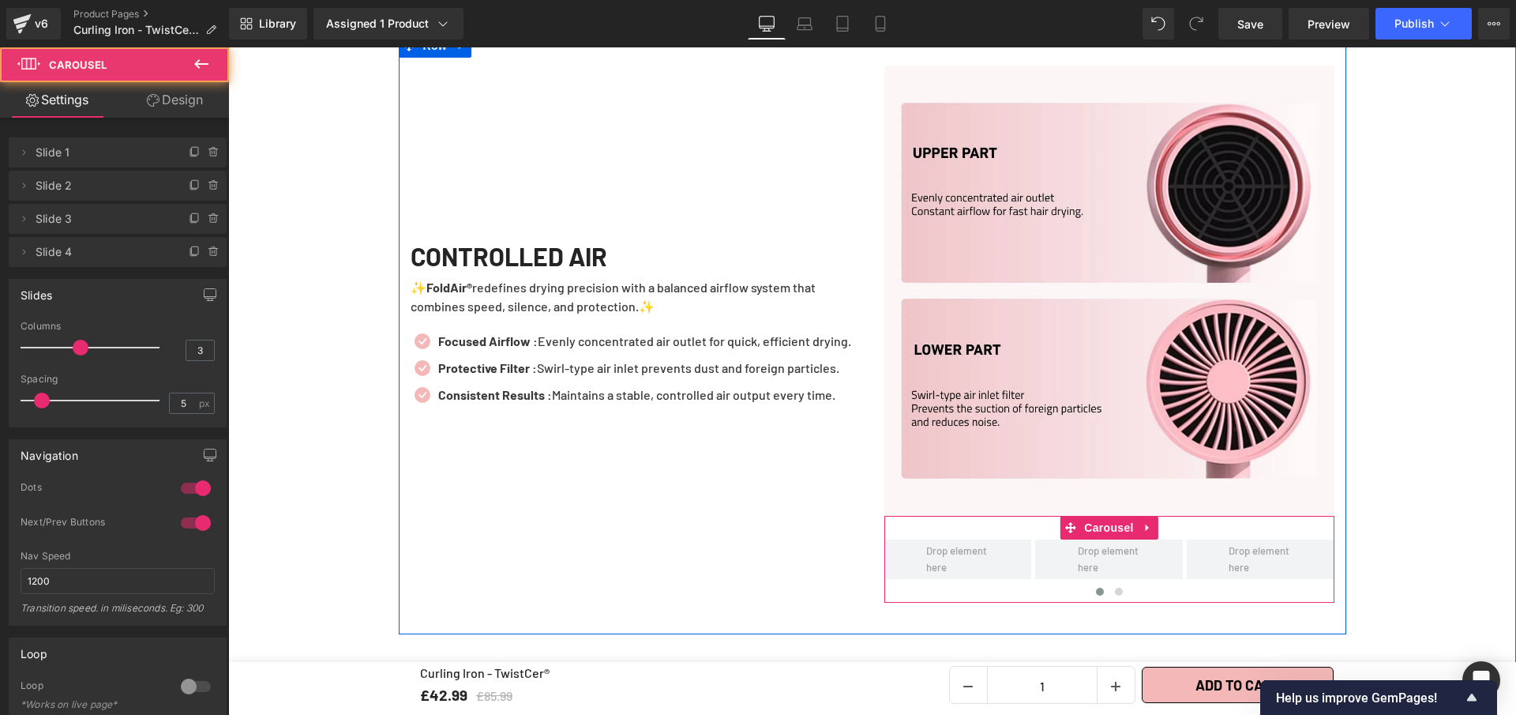
scroll to position [3381, 0]
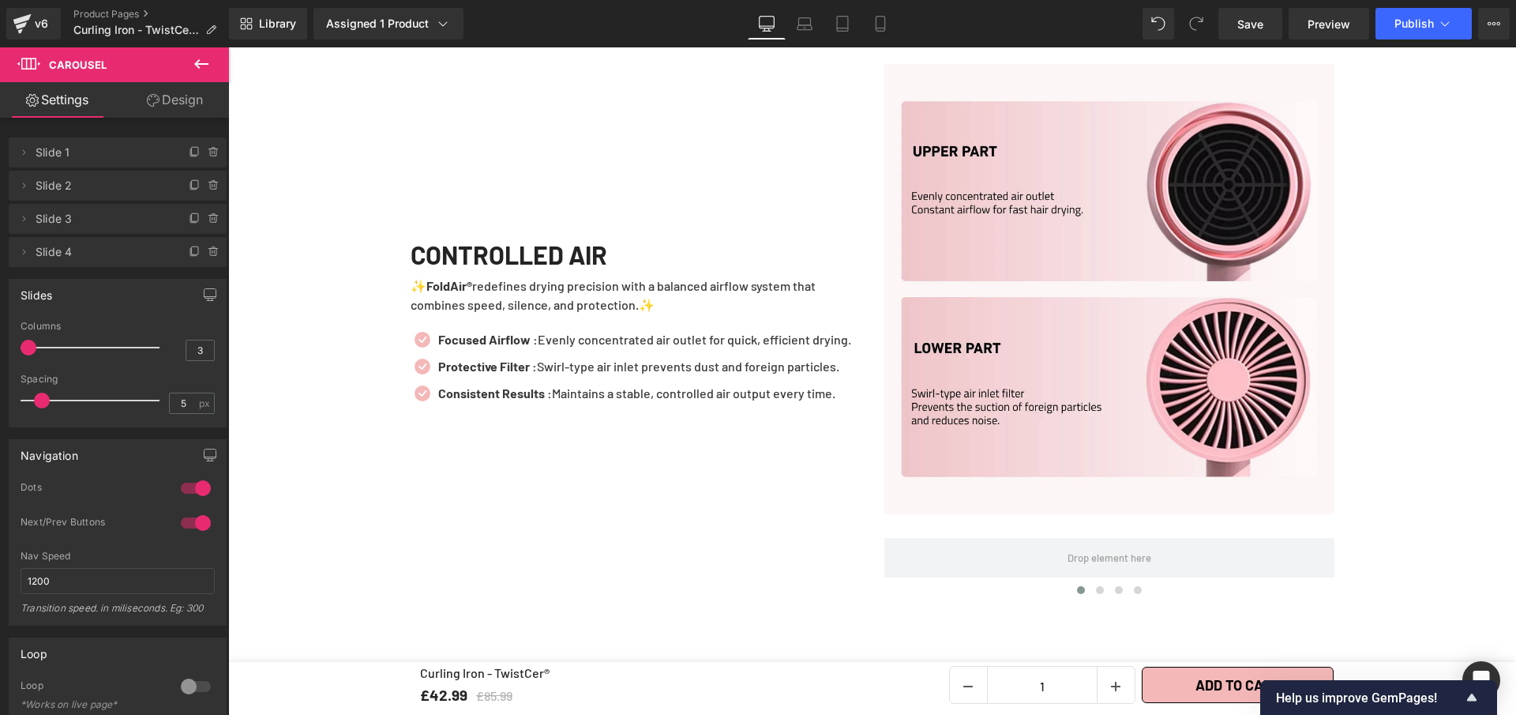
drag, startPoint x: 81, startPoint y: 350, endPoint x: -12, endPoint y: 344, distance: 93.4
click at [0, 344] on html "Carousel You are previewing how the will restyle your page. You can not edit El…" at bounding box center [758, 357] width 1516 height 715
click at [196, 62] on icon at bounding box center [201, 63] width 14 height 9
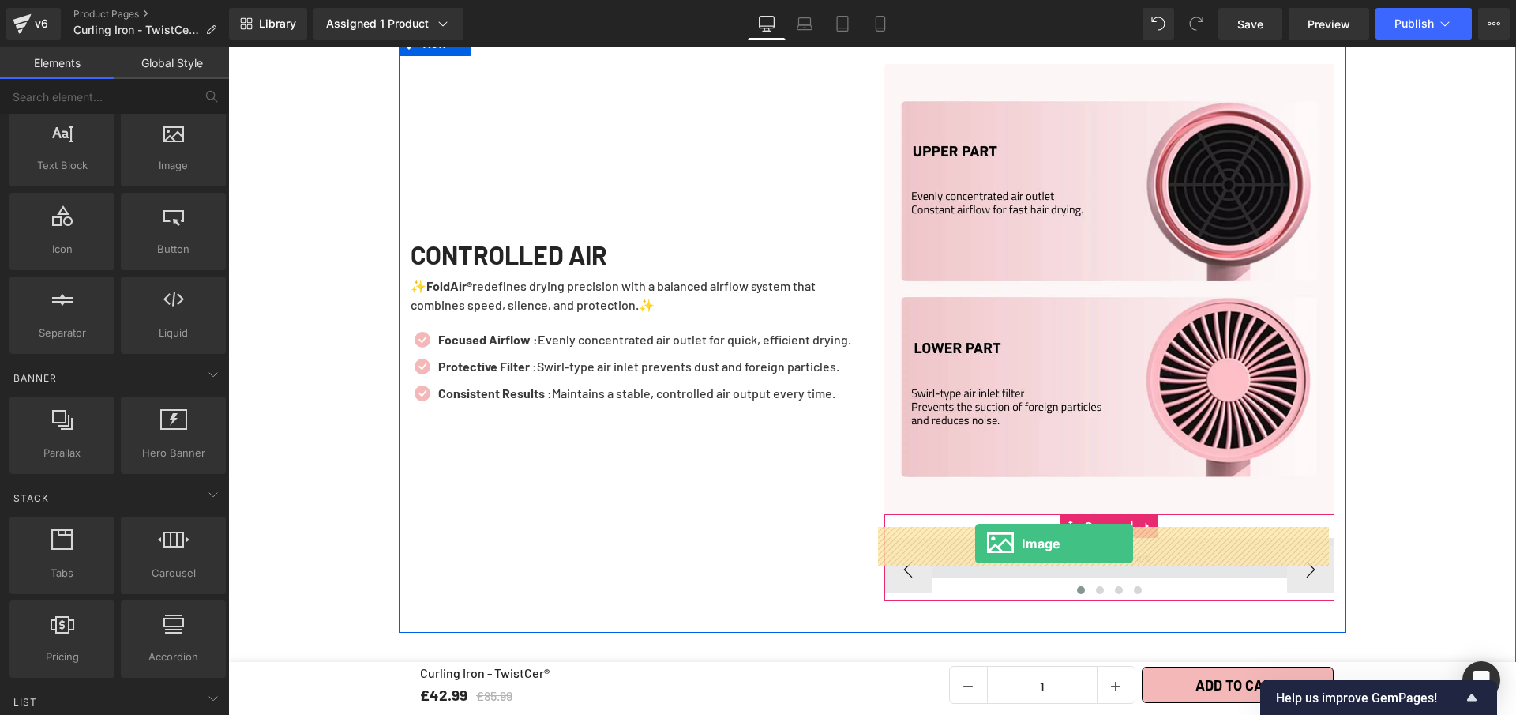
drag, startPoint x: 405, startPoint y: 224, endPoint x: 975, endPoint y: 543, distance: 653.8
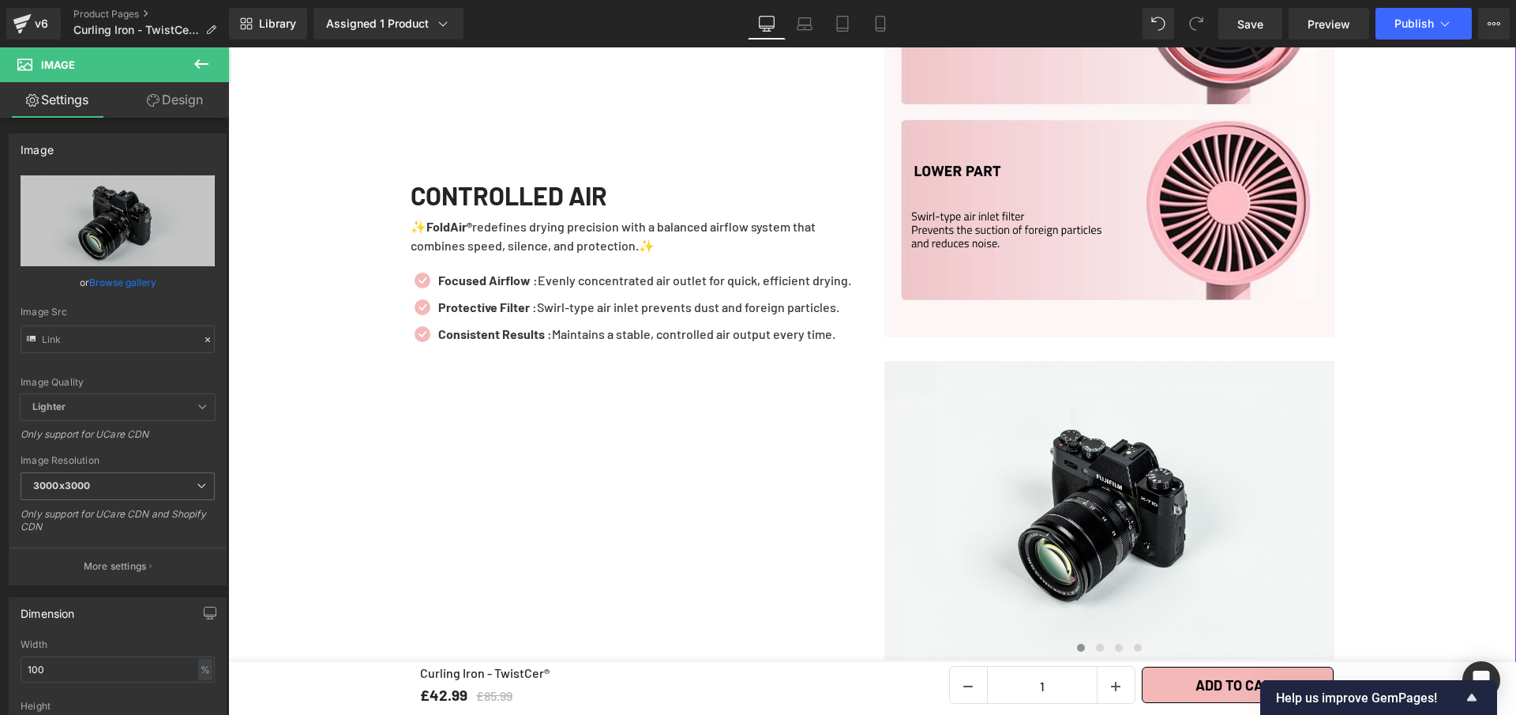
scroll to position [3692, 0]
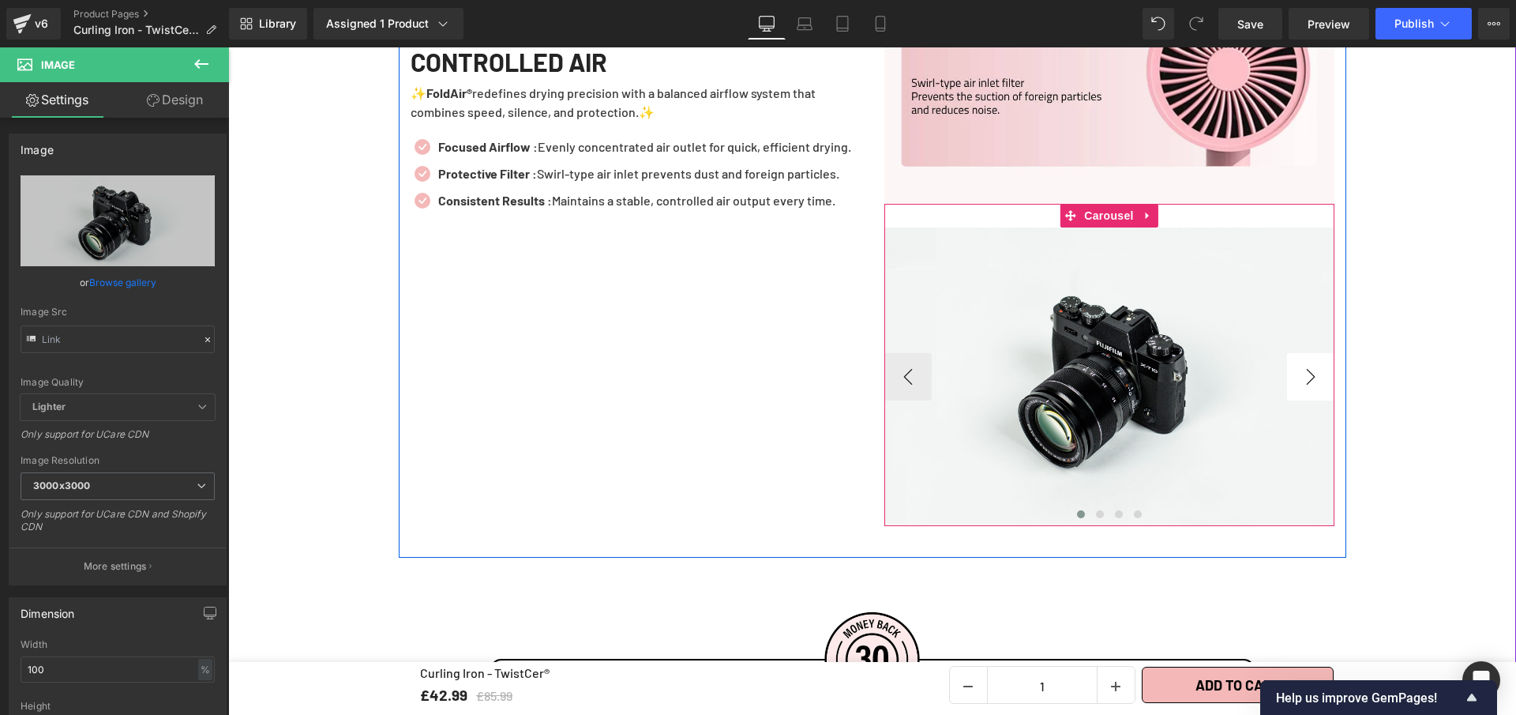
click at [1311, 375] on button "›" at bounding box center [1310, 376] width 47 height 47
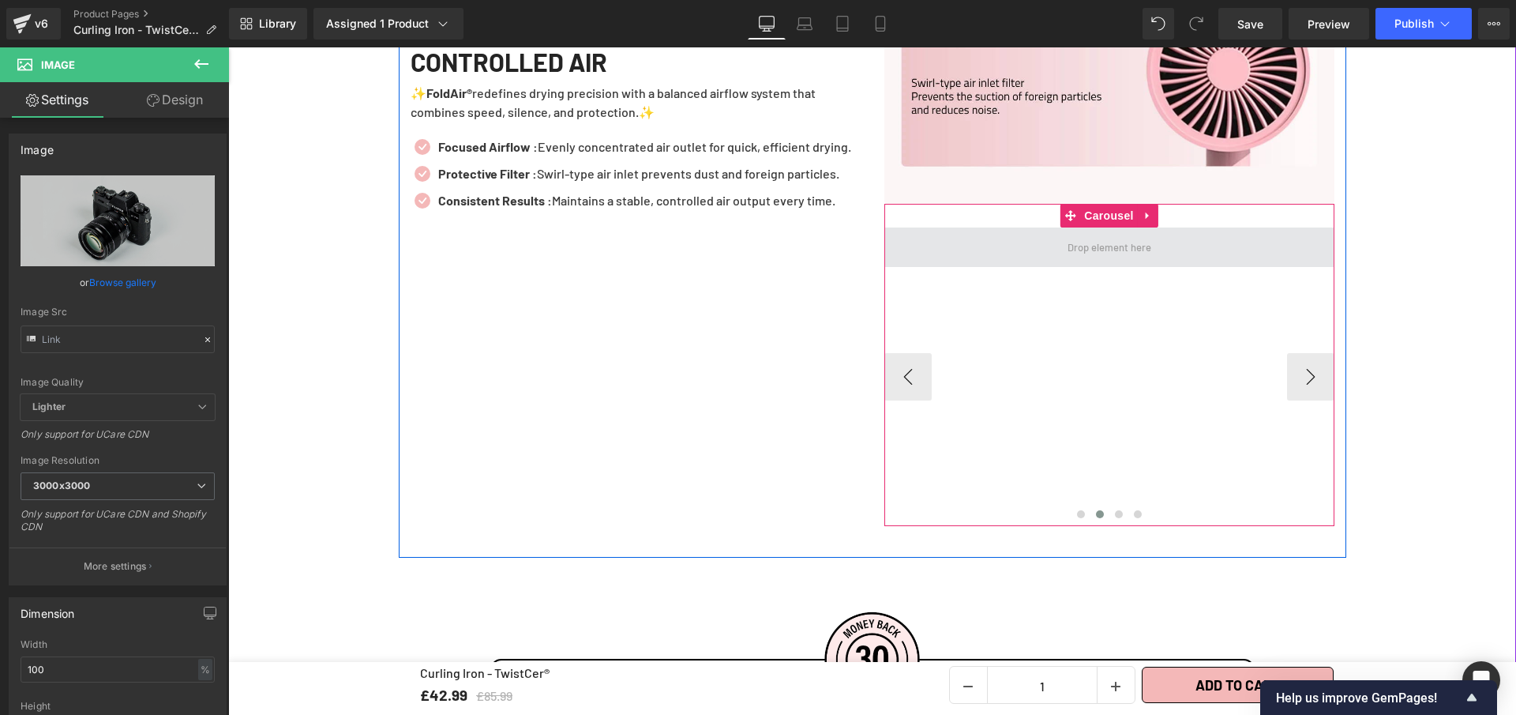
click at [1125, 235] on span at bounding box center [1109, 247] width 95 height 24
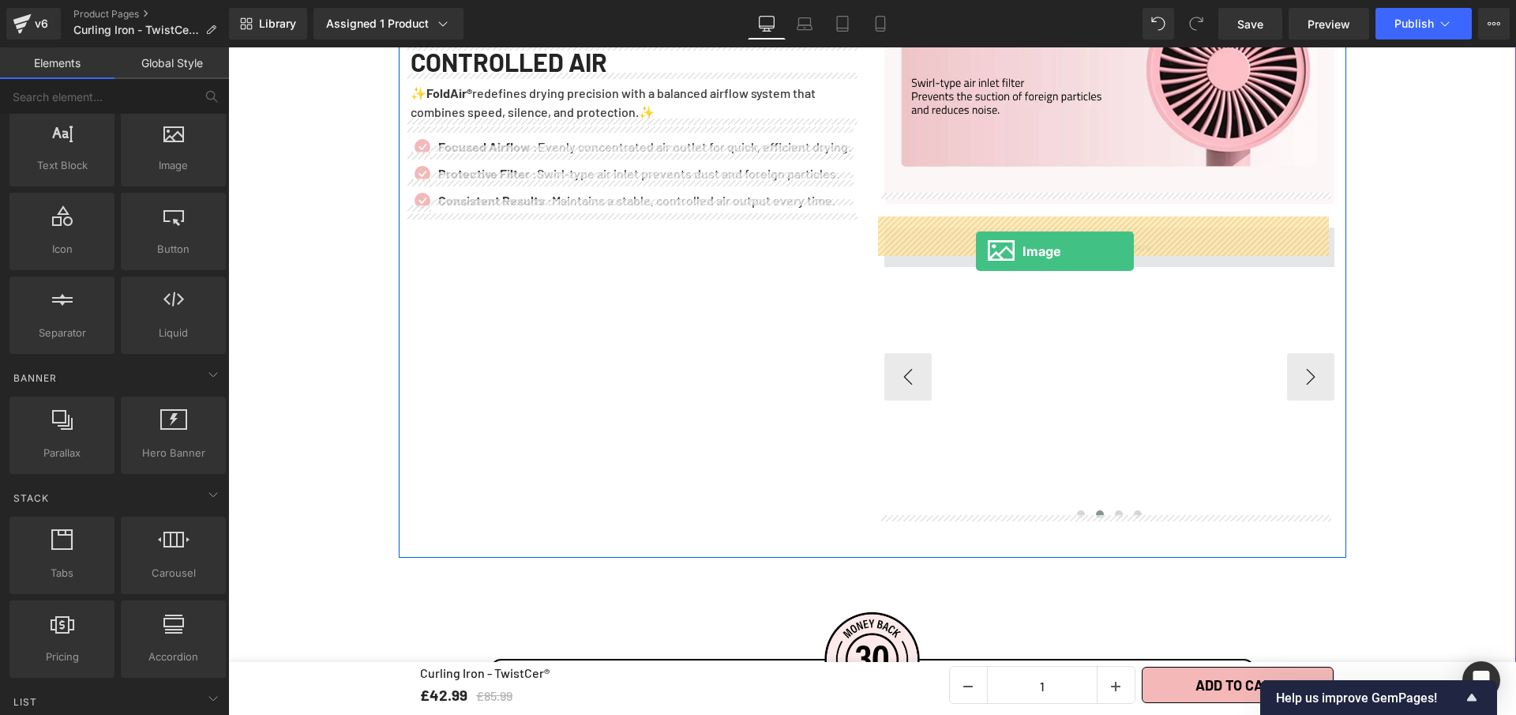
drag, startPoint x: 423, startPoint y: 250, endPoint x: 976, endPoint y: 251, distance: 552.9
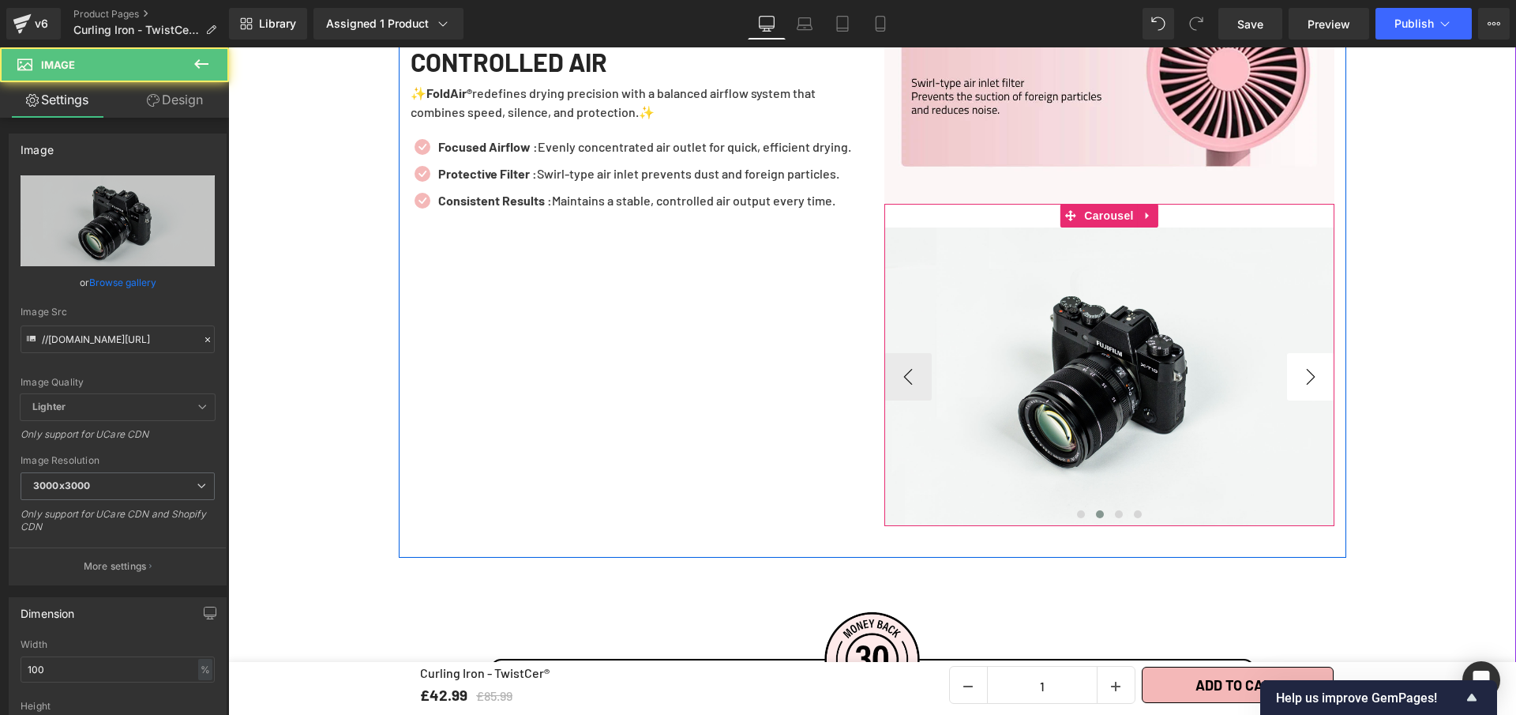
click at [1308, 363] on button "›" at bounding box center [1310, 376] width 47 height 47
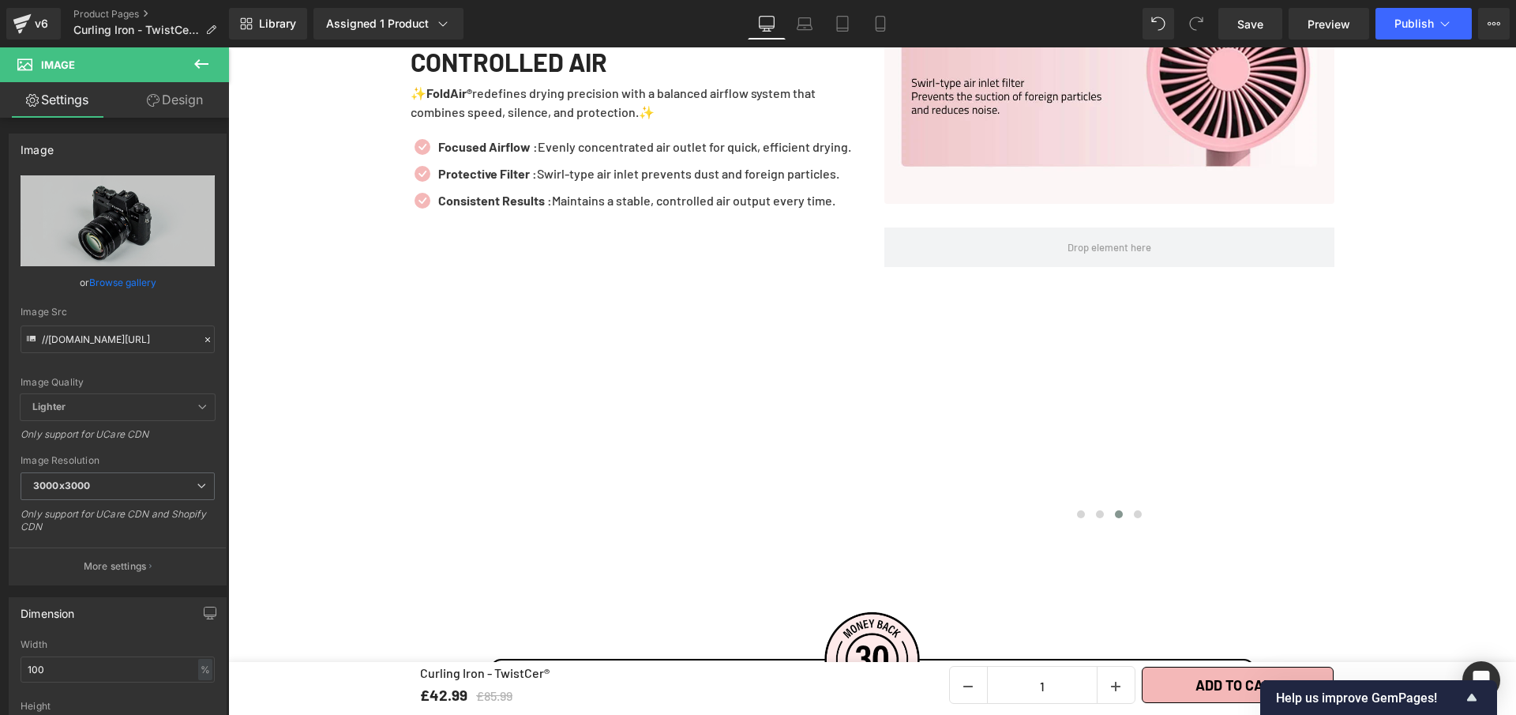
click at [202, 60] on icon at bounding box center [201, 63] width 19 height 19
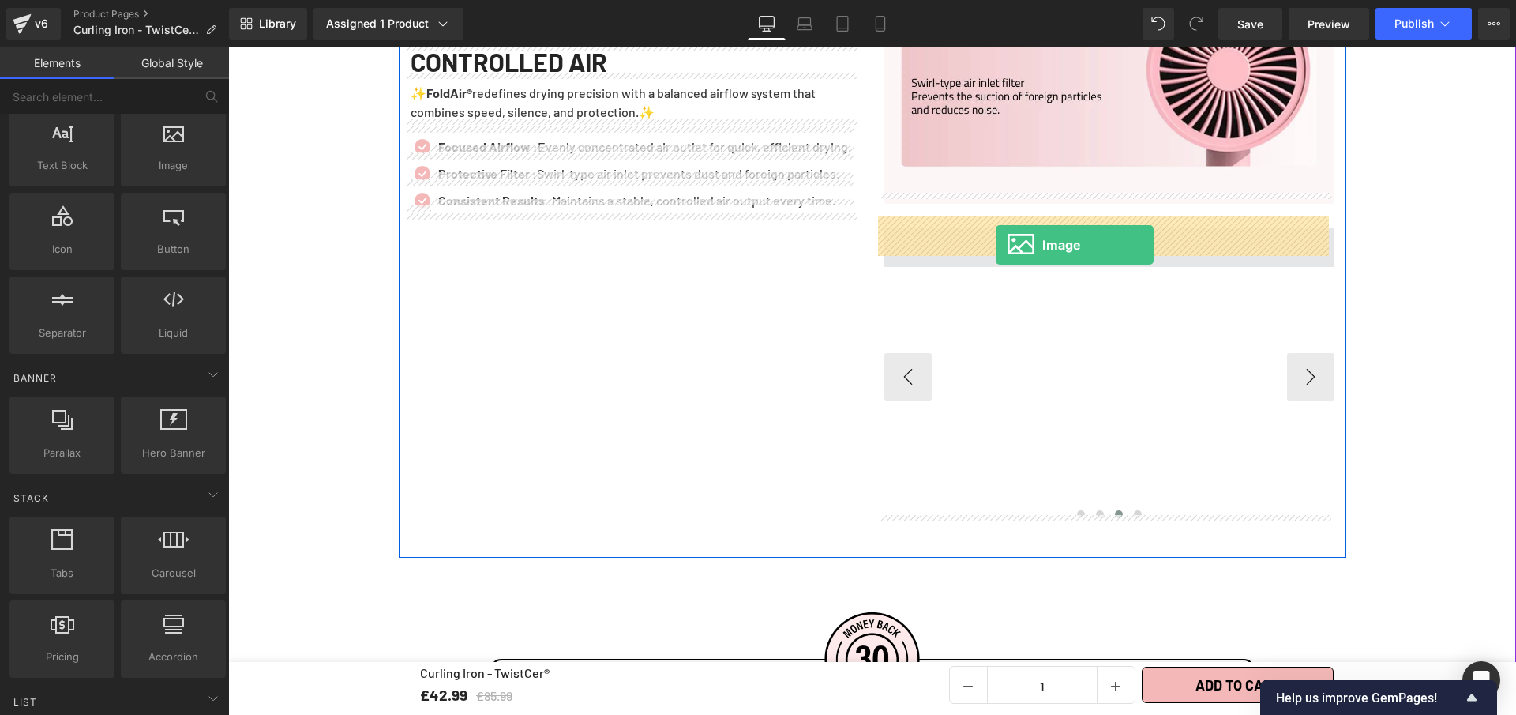
drag, startPoint x: 400, startPoint y: 201, endPoint x: 996, endPoint y: 245, distance: 598.0
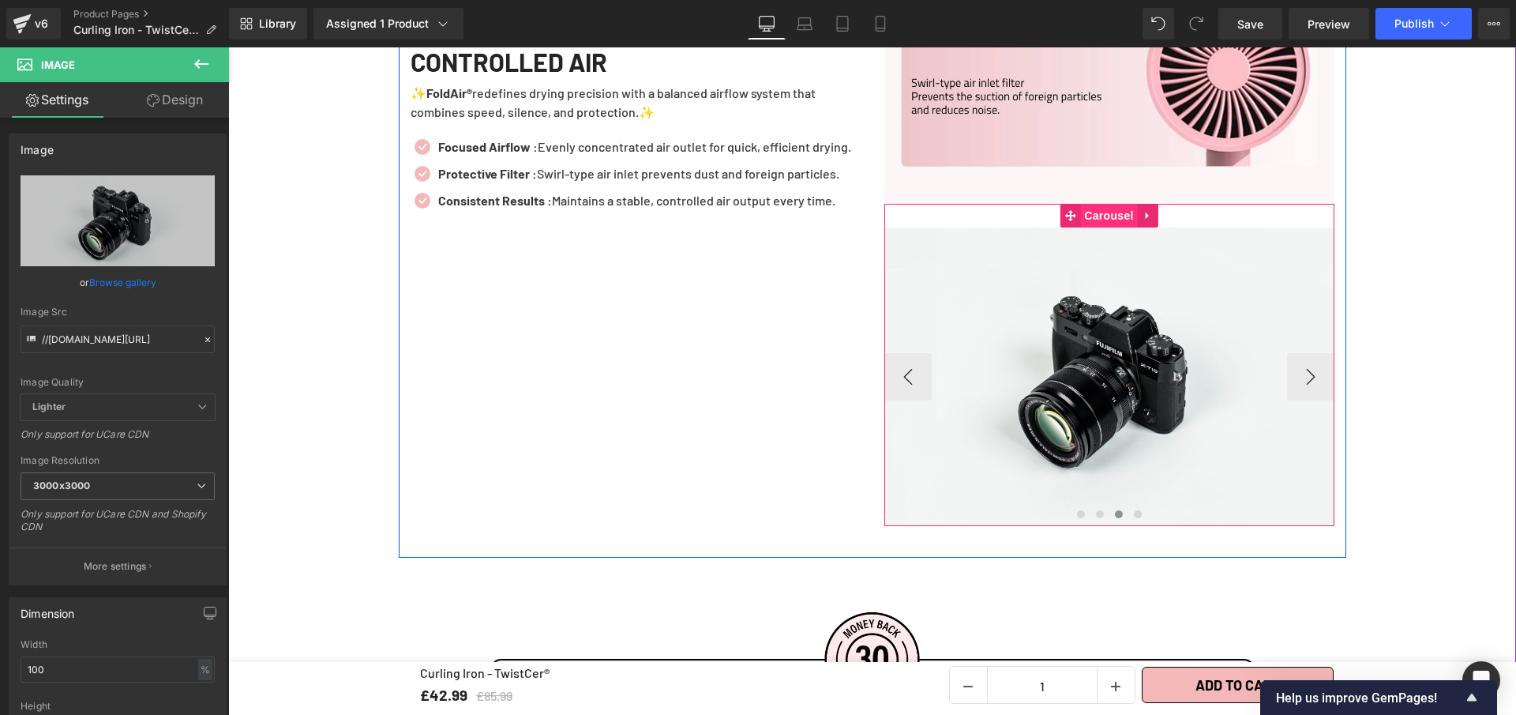
click at [1113, 204] on span "Carousel" at bounding box center [1108, 216] width 57 height 24
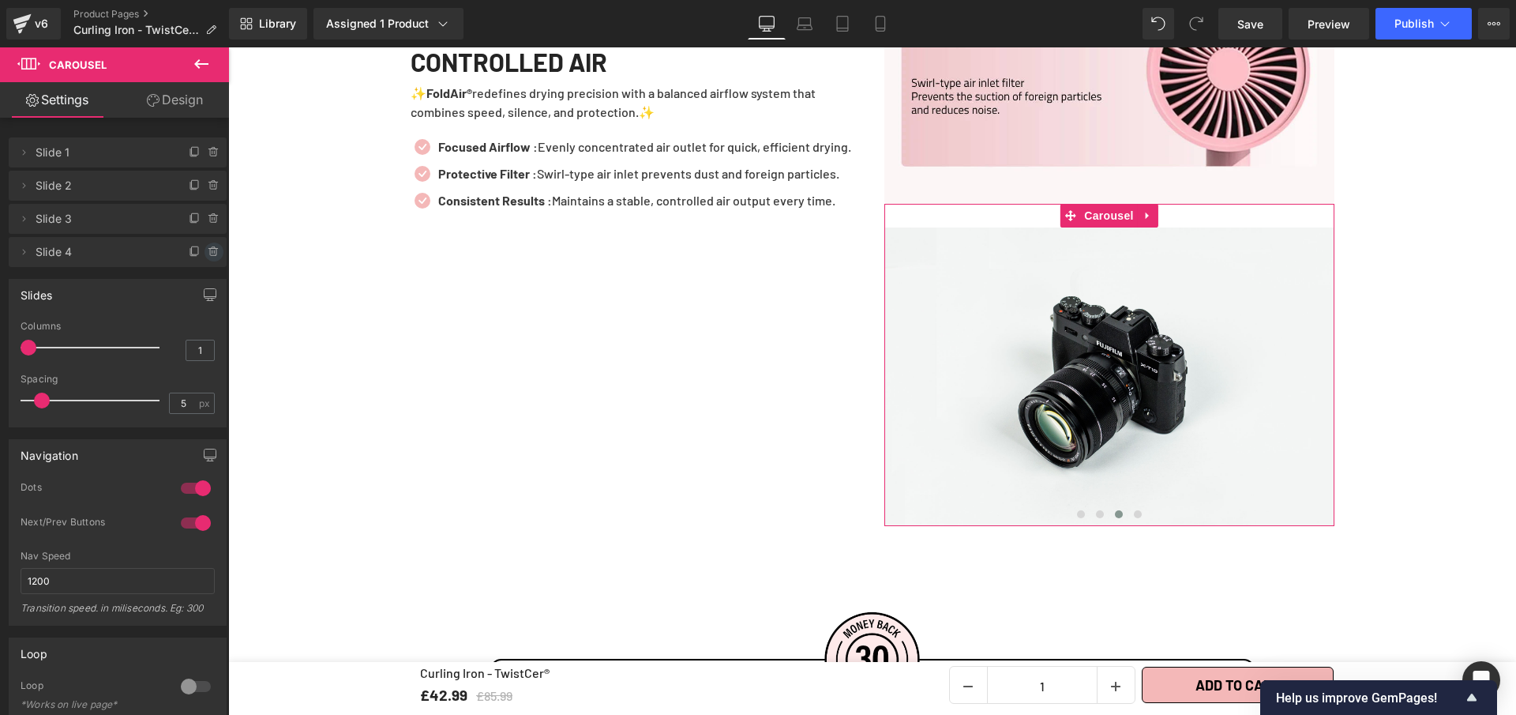
click at [210, 247] on icon at bounding box center [214, 252] width 13 height 13
click at [198, 254] on button "Delete" at bounding box center [197, 252] width 50 height 21
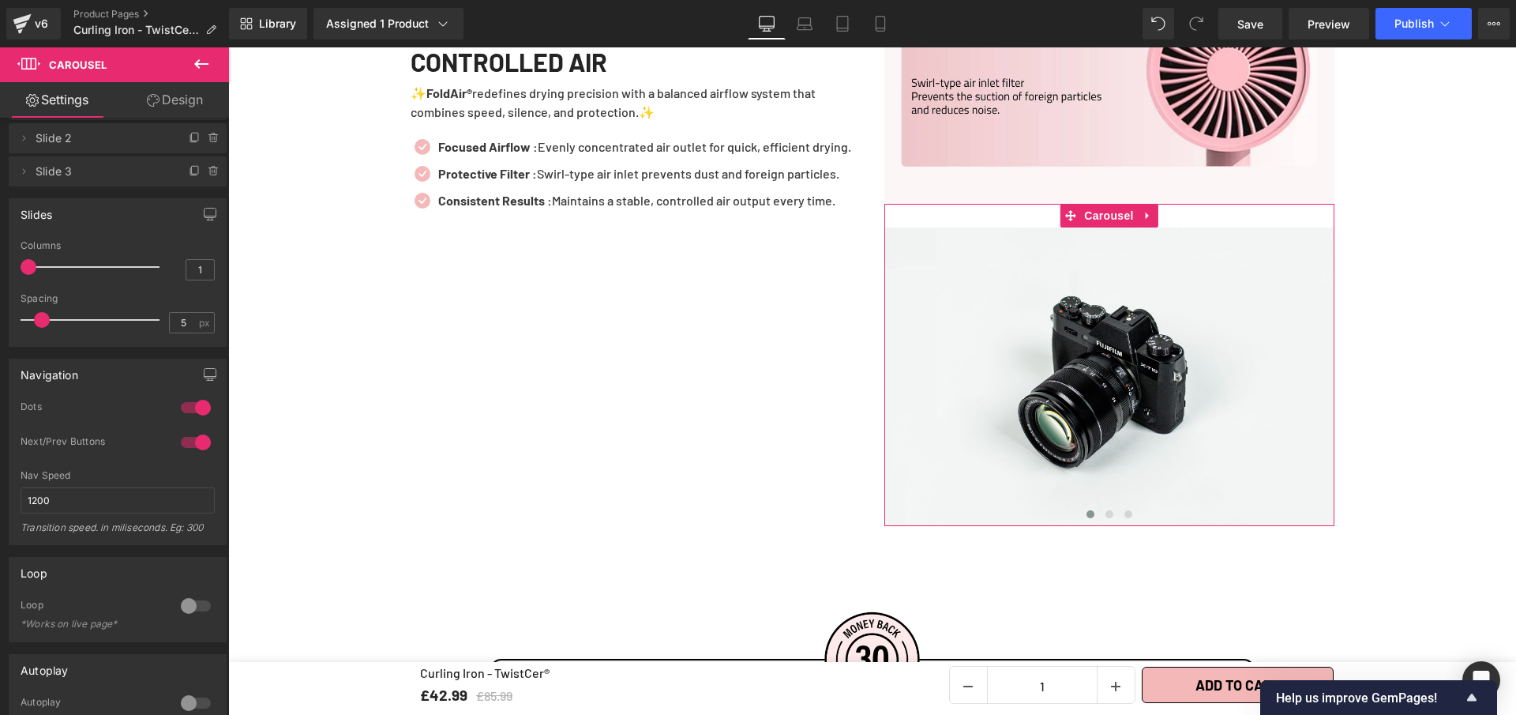
scroll to position [76, 0]
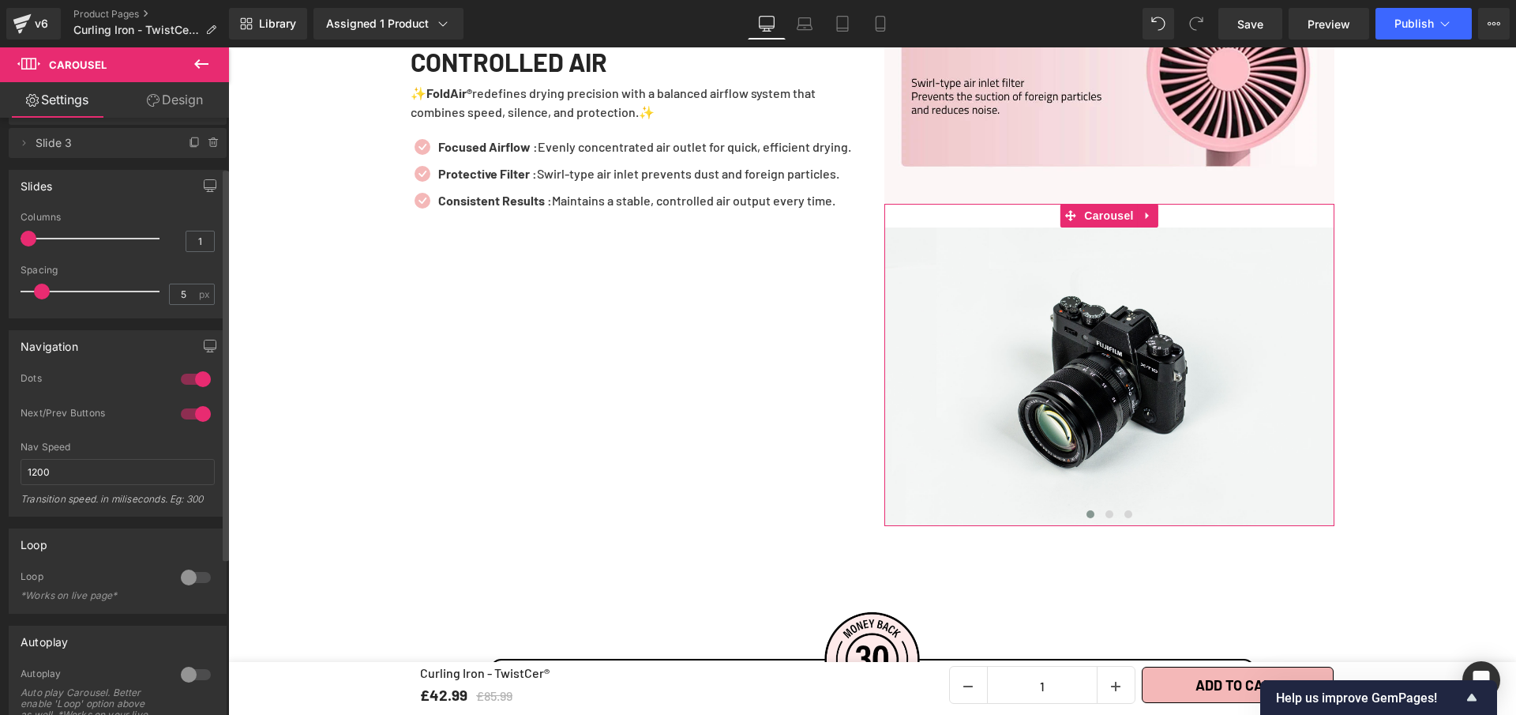
click at [197, 415] on div at bounding box center [196, 413] width 38 height 25
click at [194, 371] on div at bounding box center [196, 378] width 38 height 25
click at [184, 378] on div at bounding box center [196, 378] width 38 height 25
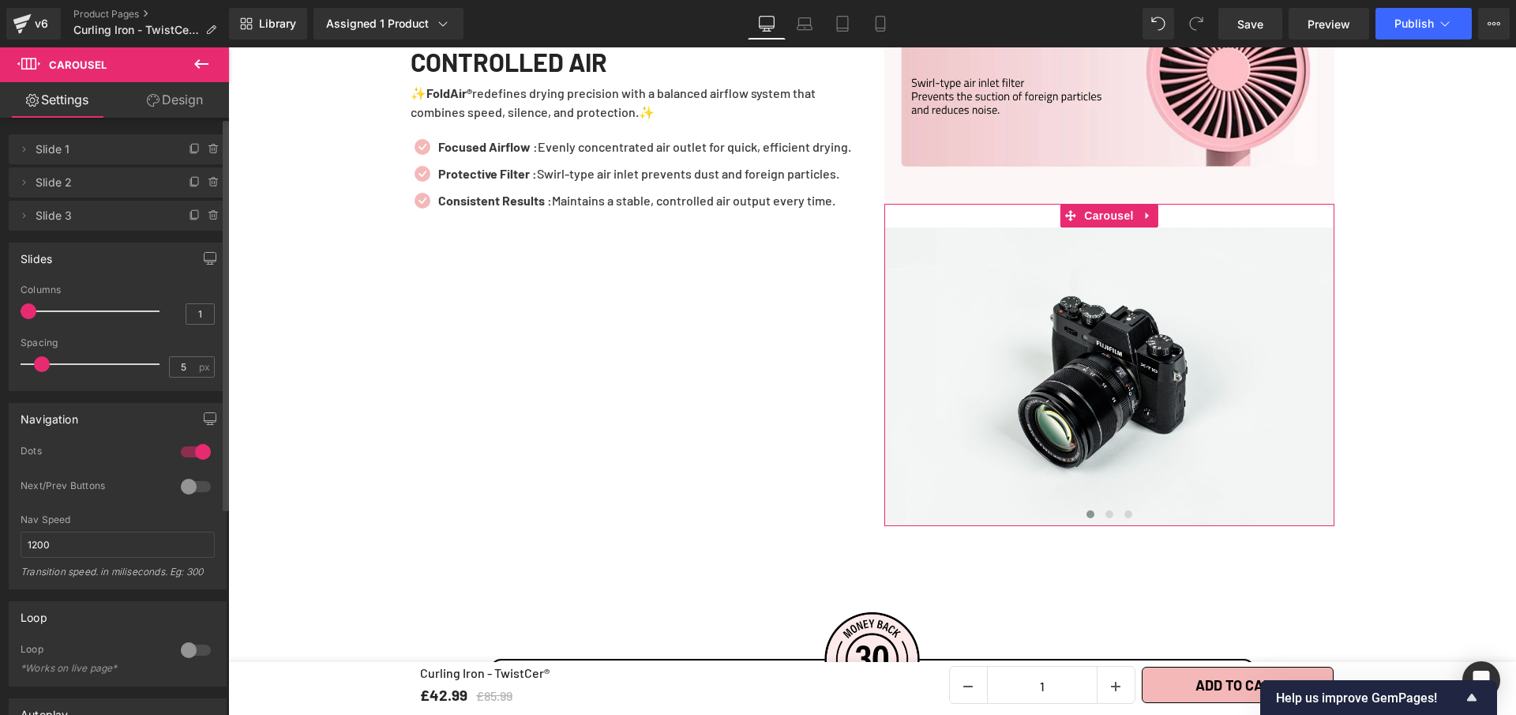
scroll to position [0, 0]
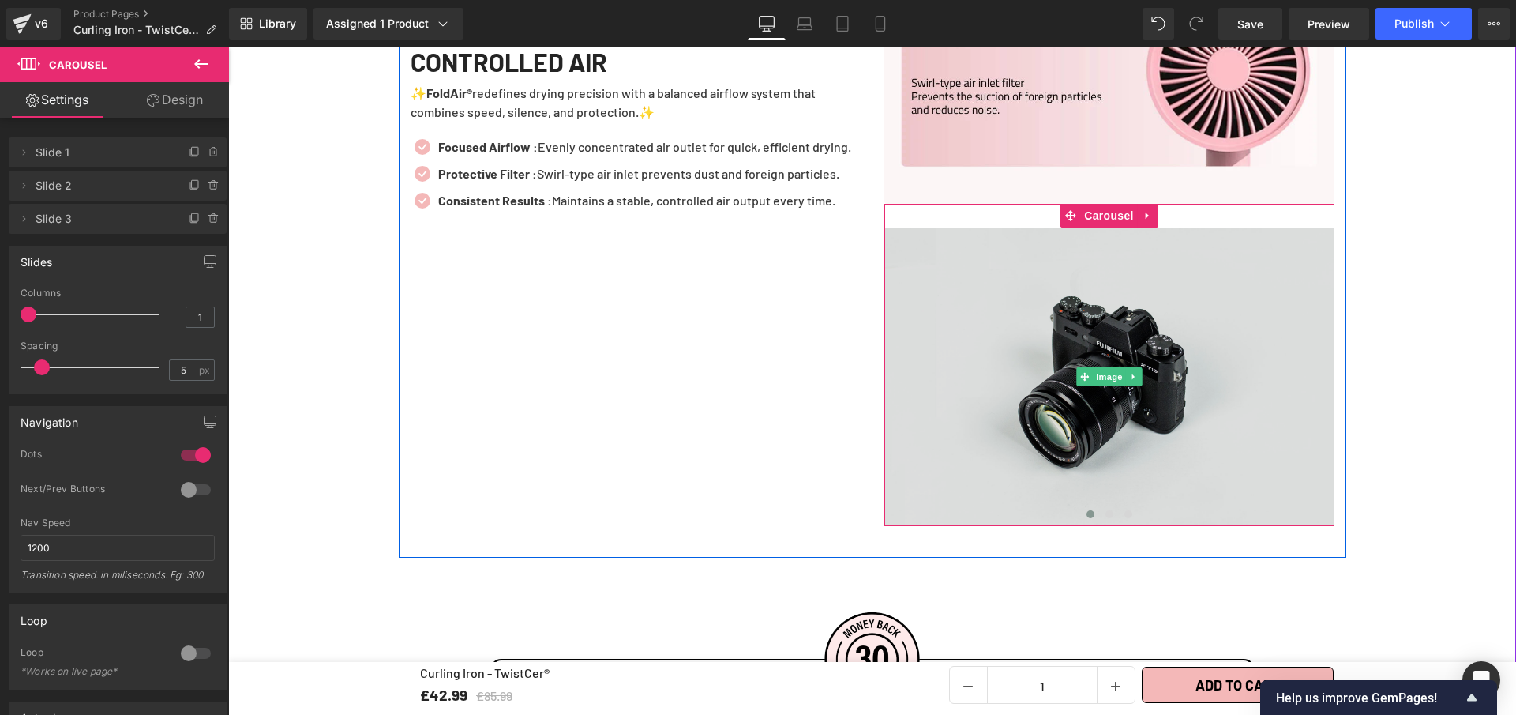
click at [1111, 336] on img at bounding box center [1110, 376] width 450 height 299
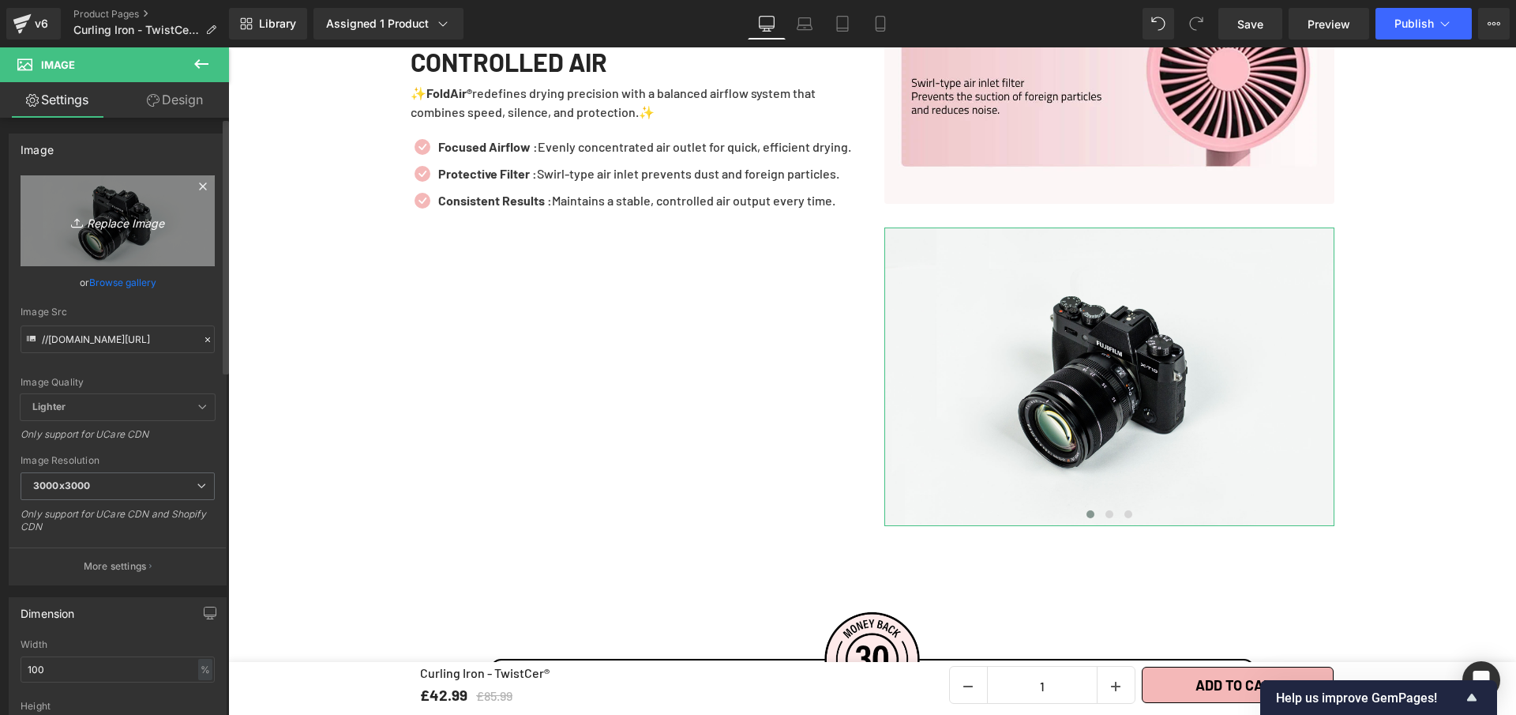
click at [118, 211] on icon "Replace Image" at bounding box center [117, 221] width 126 height 20
type input "C:\fakepath\Curling Iron - TwistCer® (8).webp"
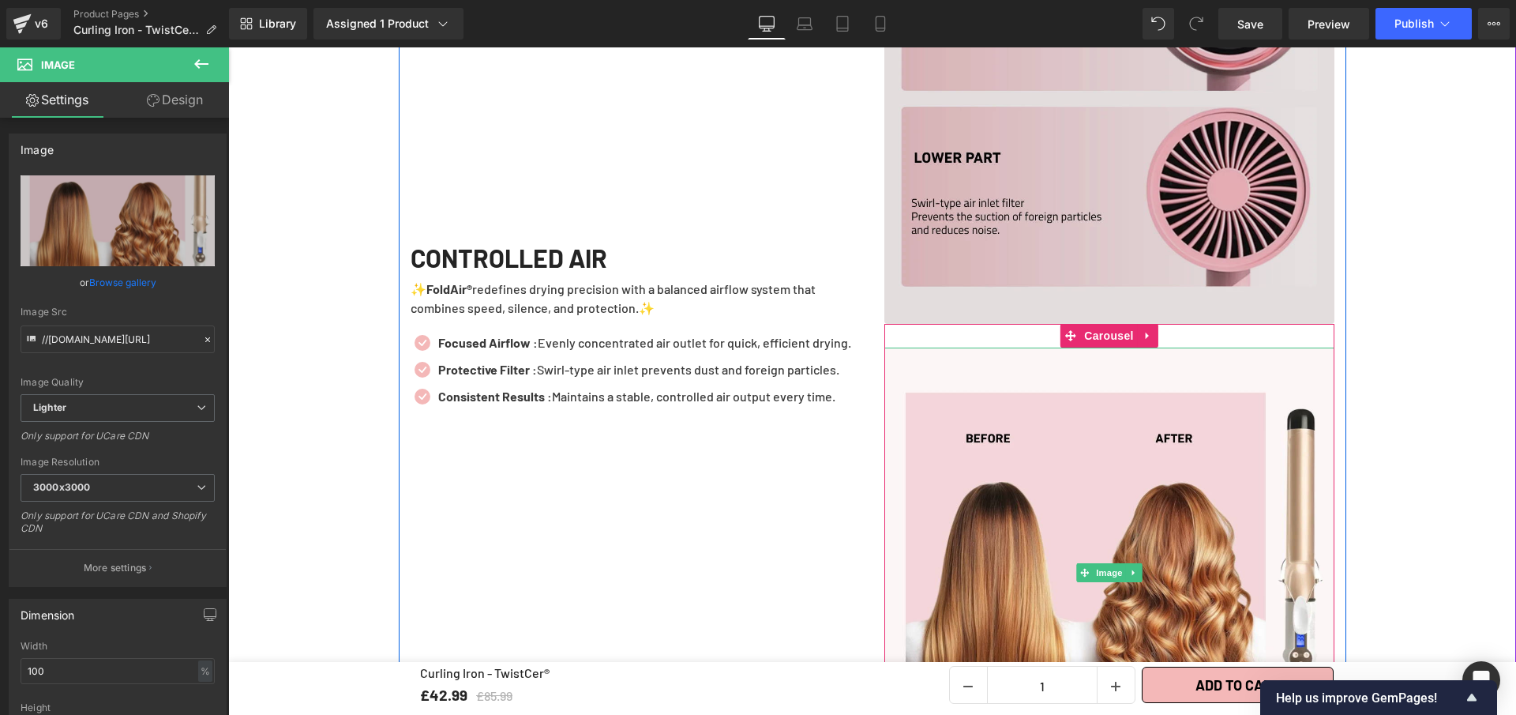
scroll to position [3325, 0]
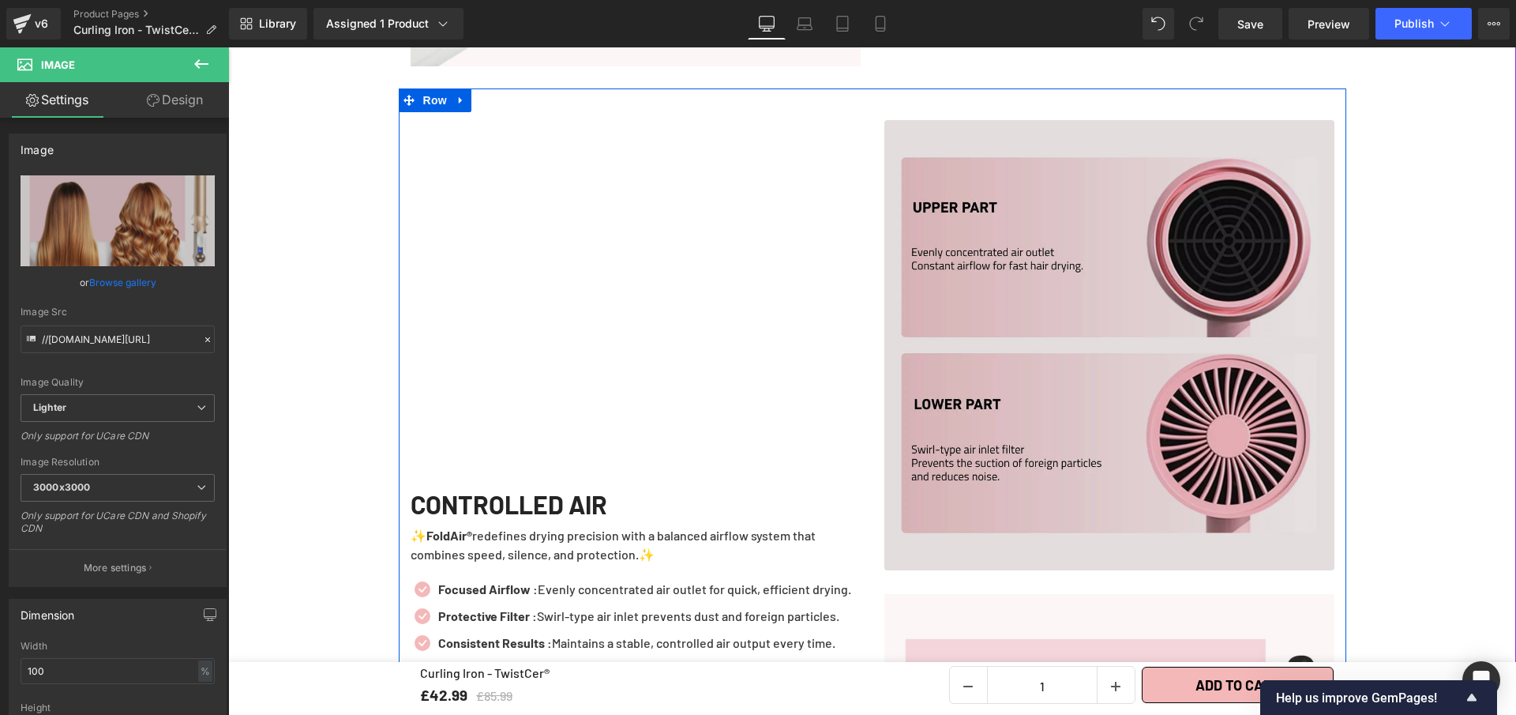
click at [1211, 298] on img at bounding box center [1110, 345] width 450 height 450
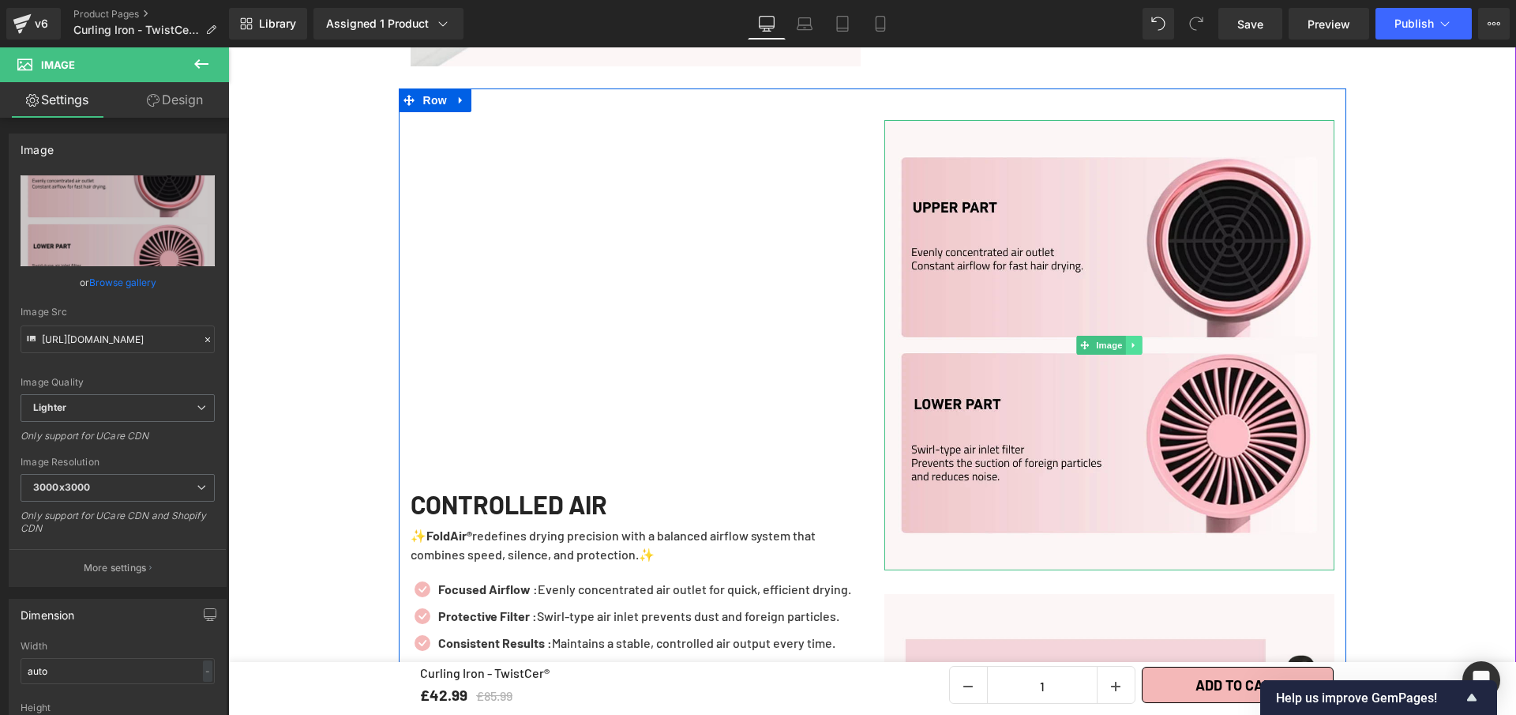
click at [1131, 340] on icon at bounding box center [1133, 344] width 9 height 9
click at [1137, 341] on icon at bounding box center [1141, 345] width 9 height 9
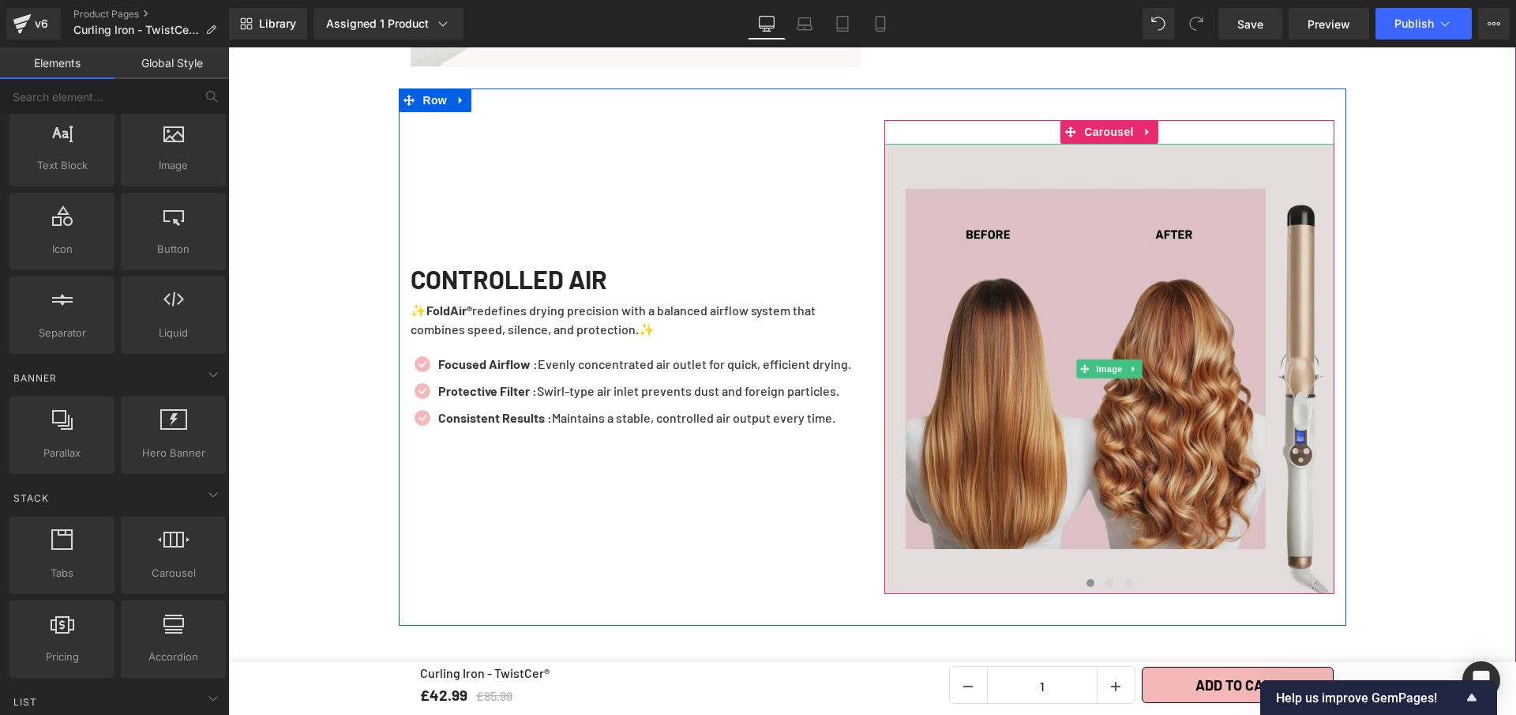
click at [1223, 398] on img at bounding box center [1110, 369] width 450 height 450
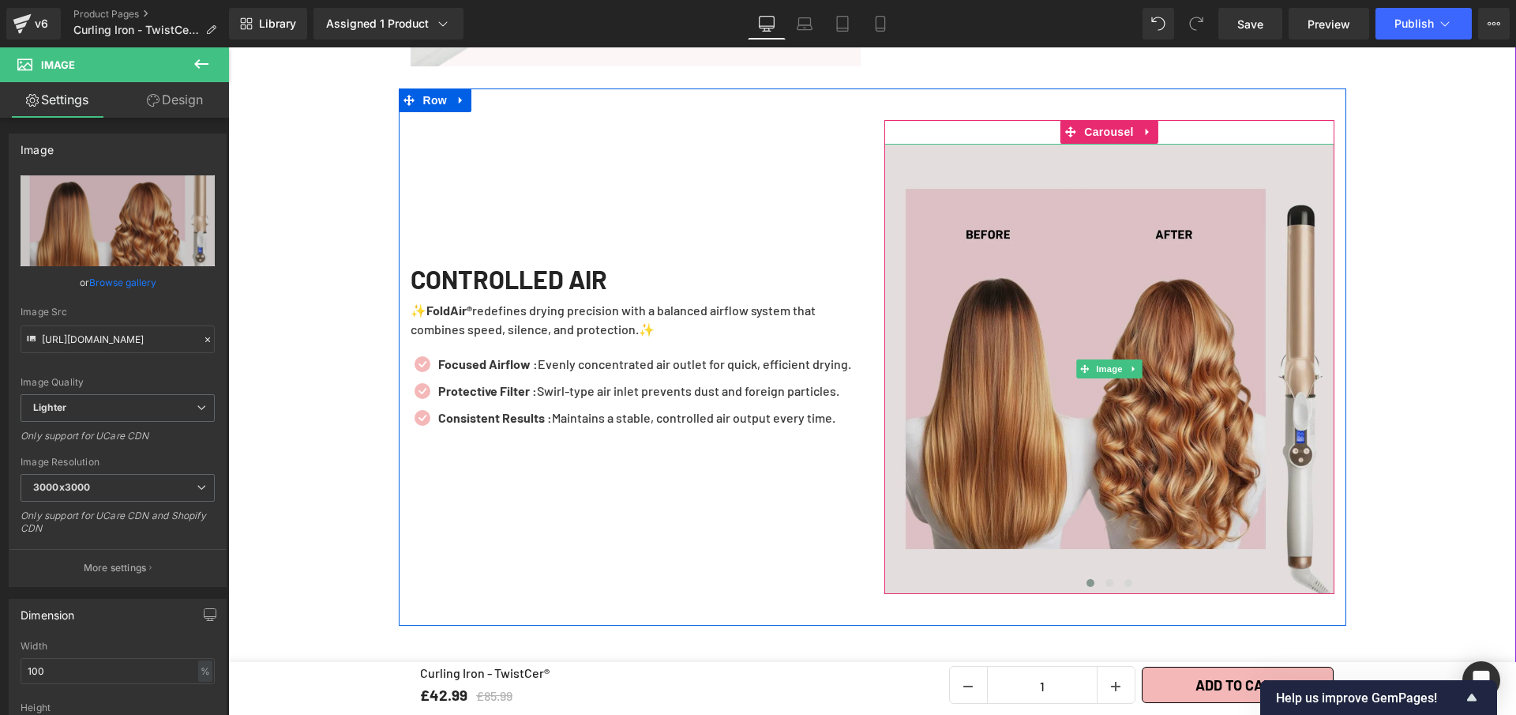
click at [1201, 404] on img at bounding box center [1110, 369] width 450 height 450
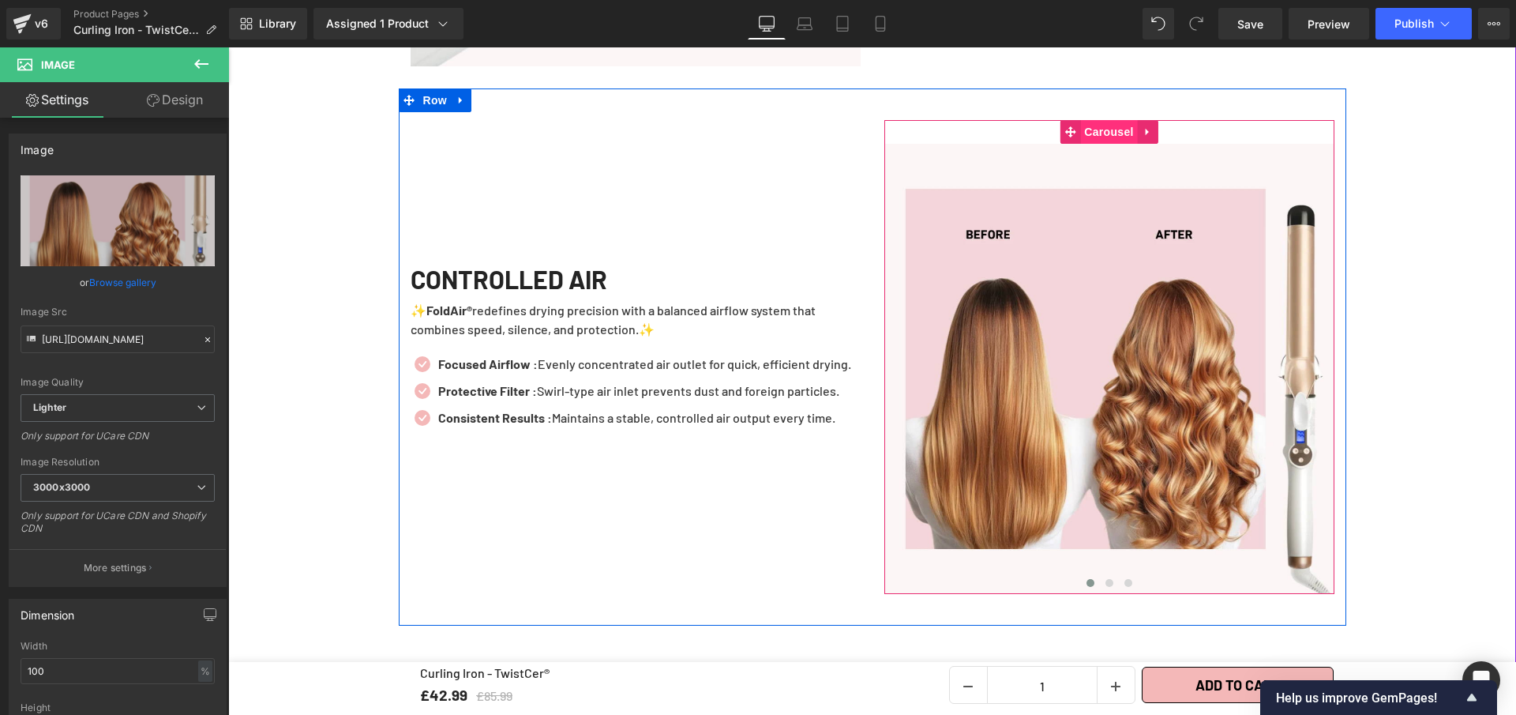
click at [1110, 120] on span "Carousel" at bounding box center [1108, 132] width 57 height 24
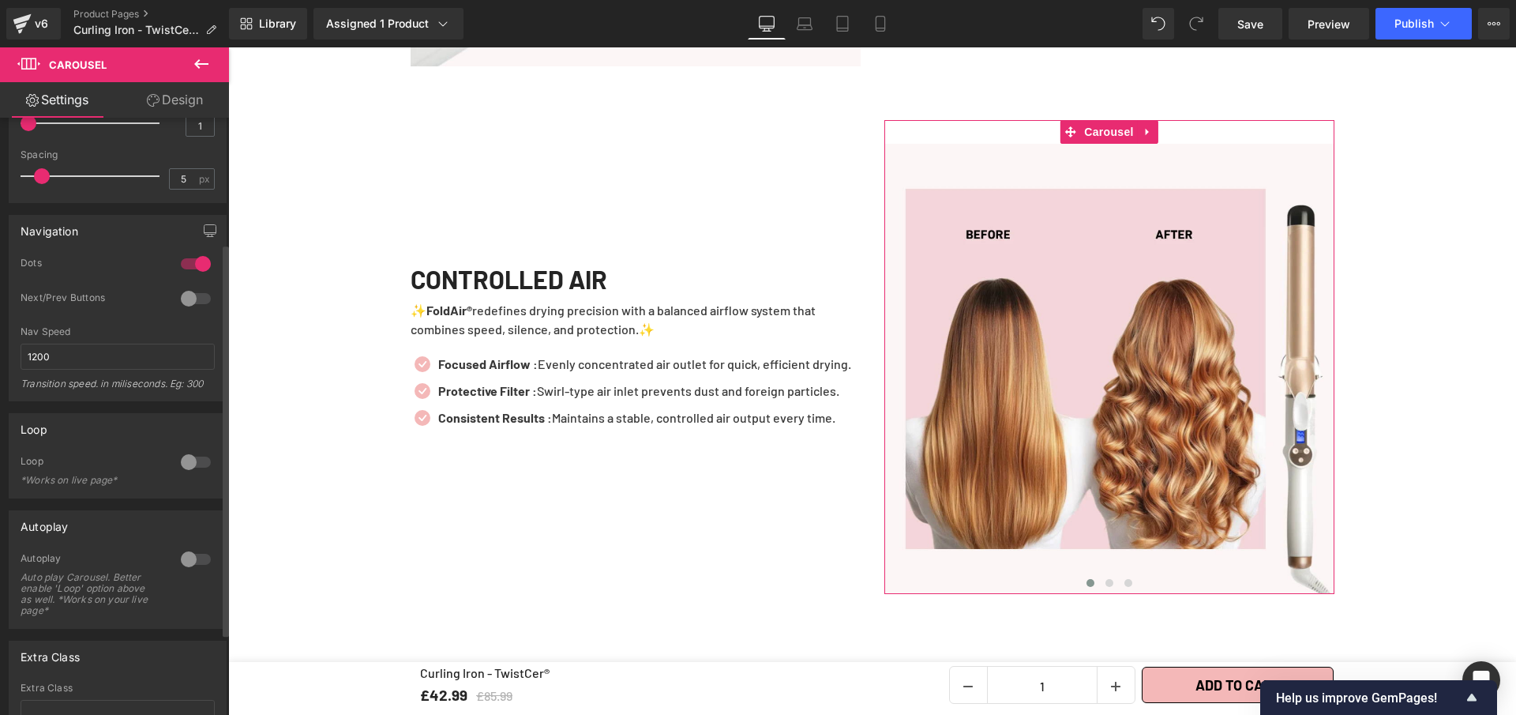
scroll to position [194, 0]
click at [191, 554] on div at bounding box center [196, 555] width 38 height 25
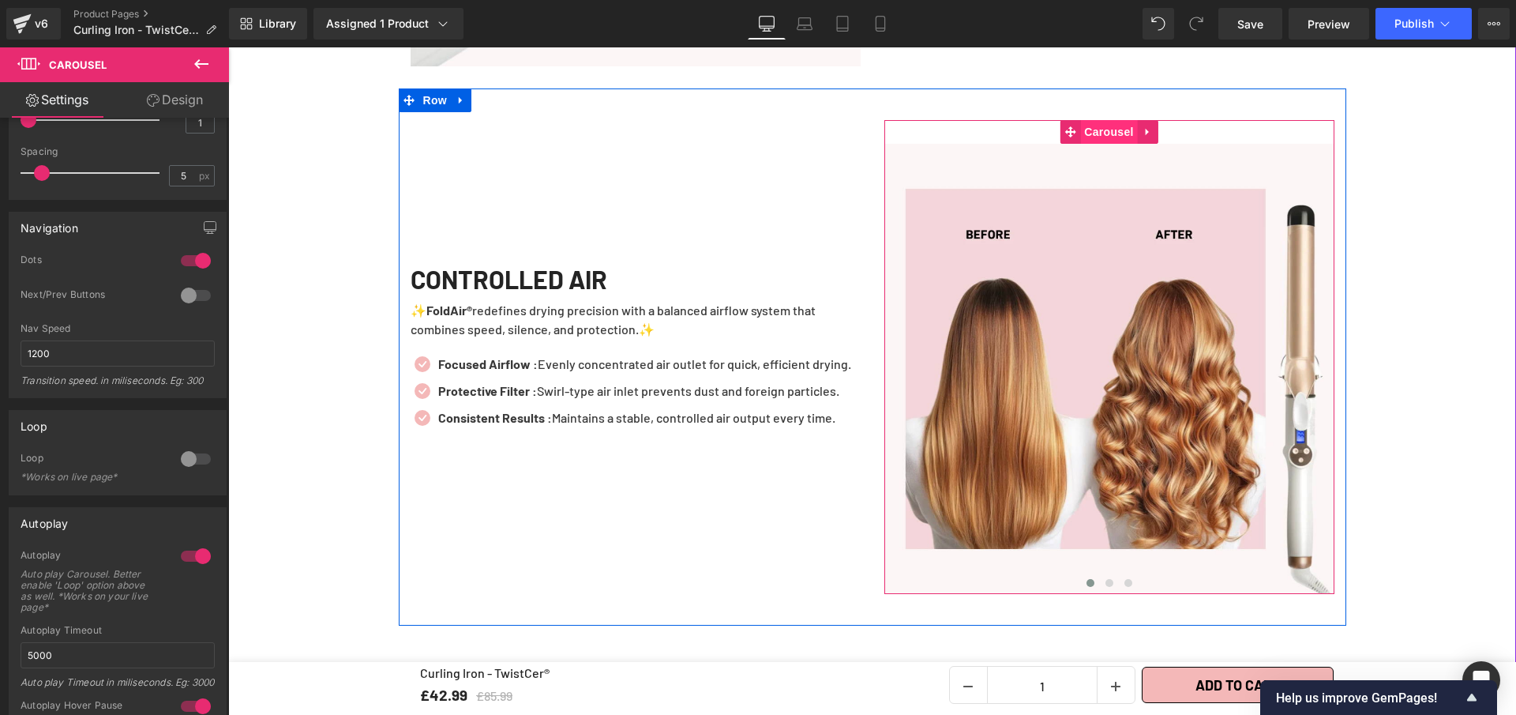
click at [1114, 120] on span "Carousel" at bounding box center [1108, 132] width 57 height 24
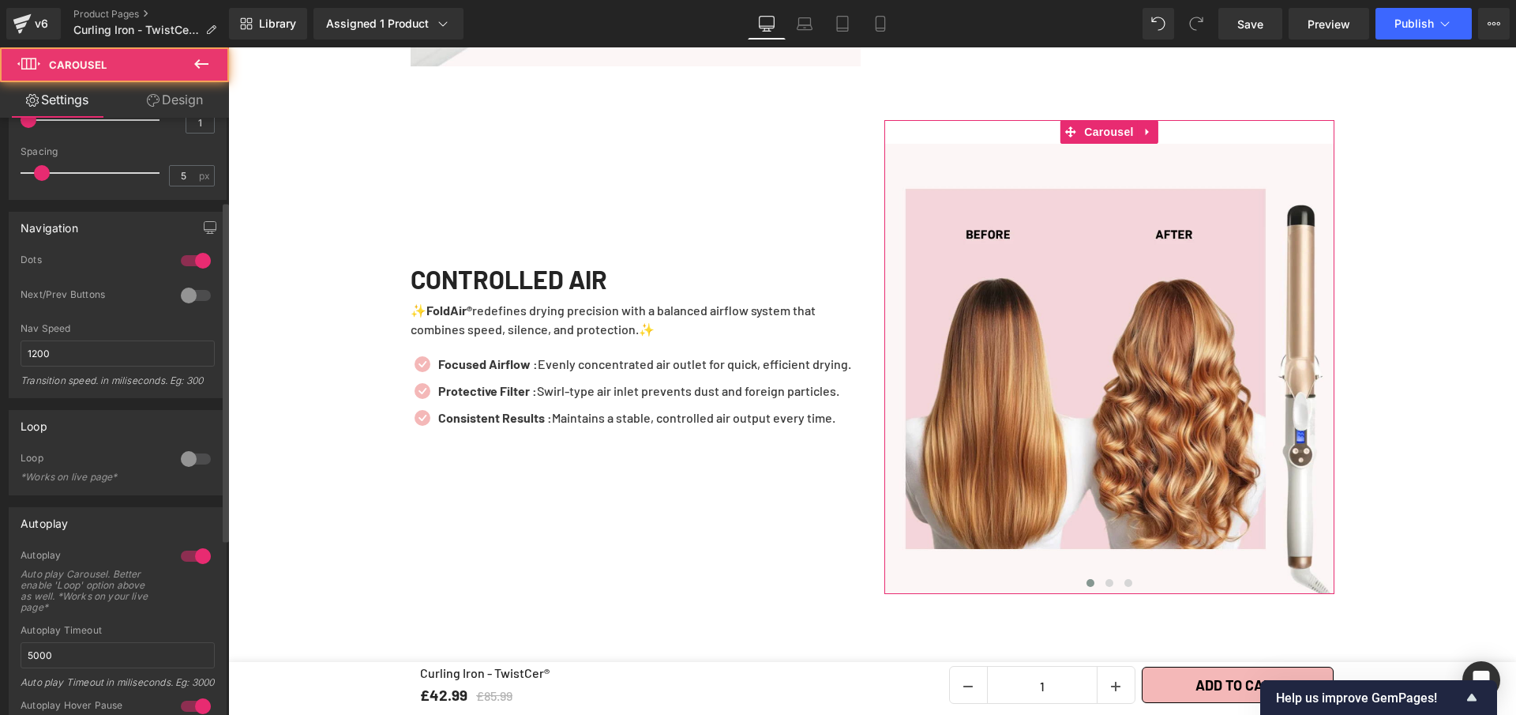
scroll to position [0, 0]
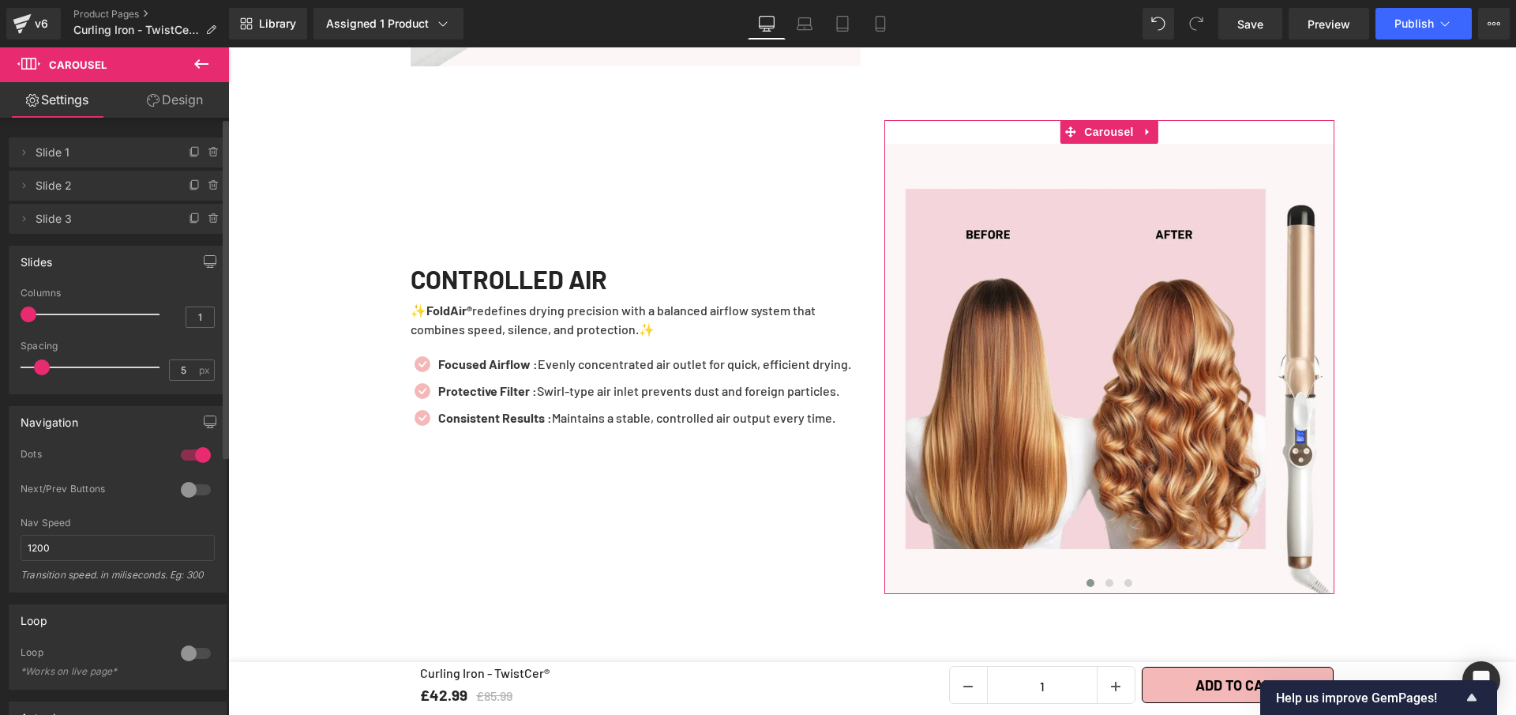
click at [77, 181] on span "Slide 2" at bounding box center [102, 186] width 133 height 30
click at [52, 191] on span "Slide 2" at bounding box center [102, 186] width 133 height 30
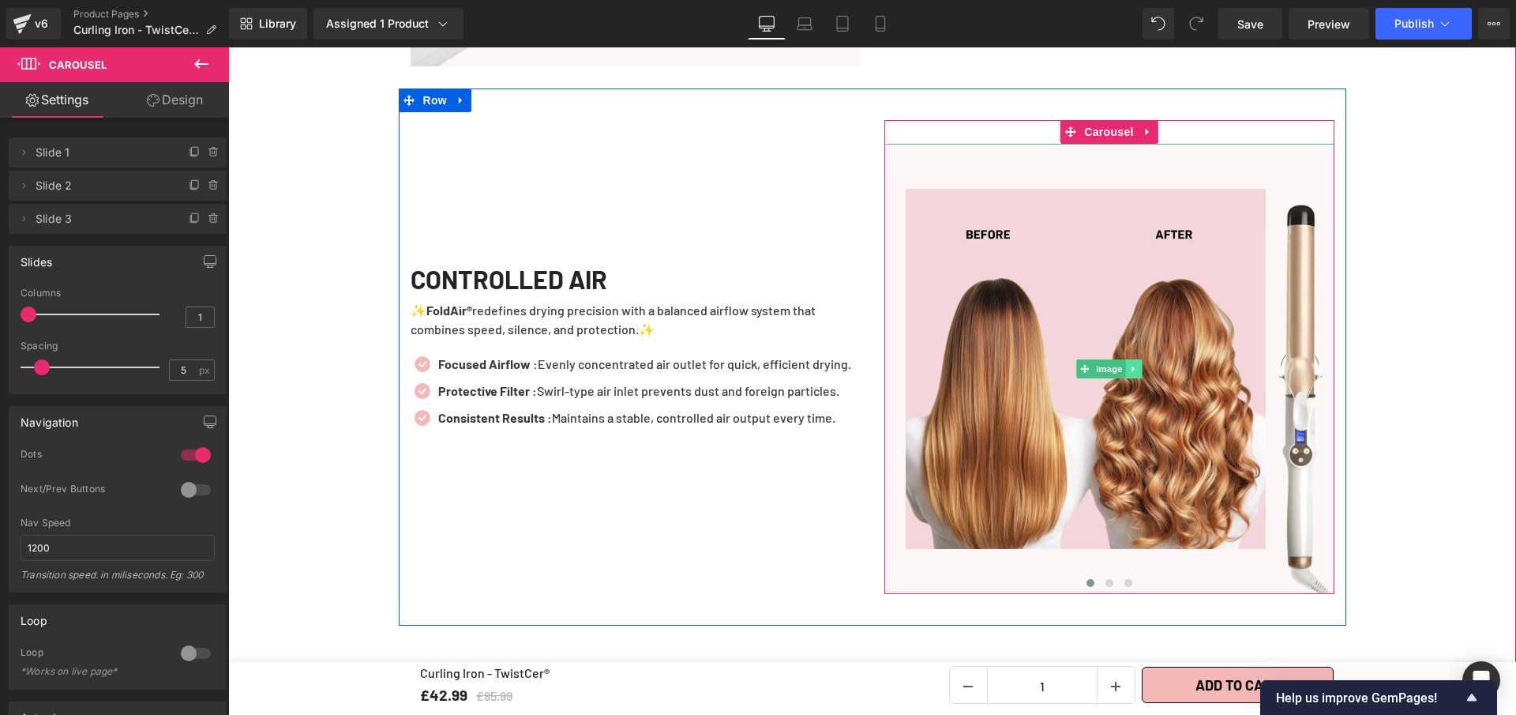
click at [1130, 364] on icon at bounding box center [1133, 368] width 9 height 9
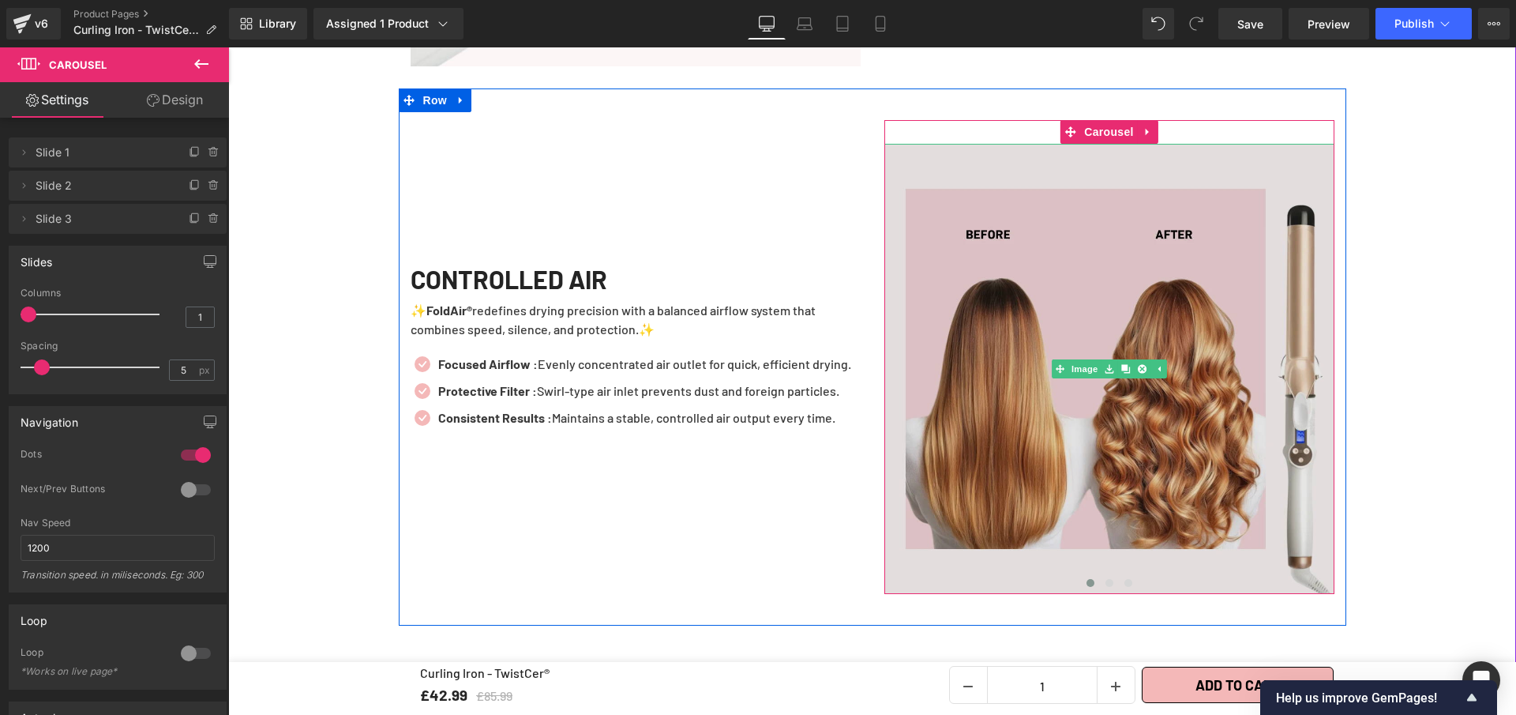
click at [1220, 434] on img at bounding box center [1110, 369] width 450 height 450
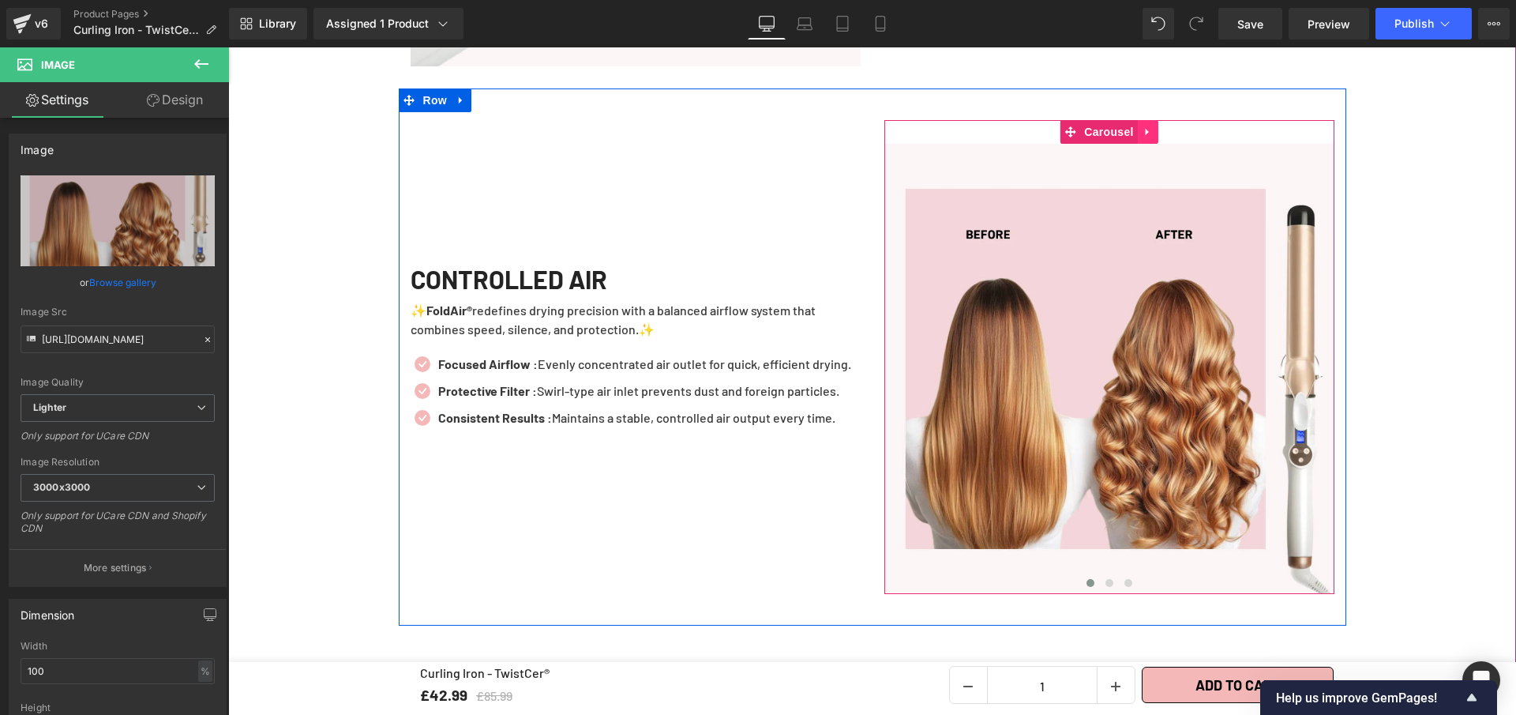
click at [1143, 126] on icon at bounding box center [1148, 132] width 11 height 12
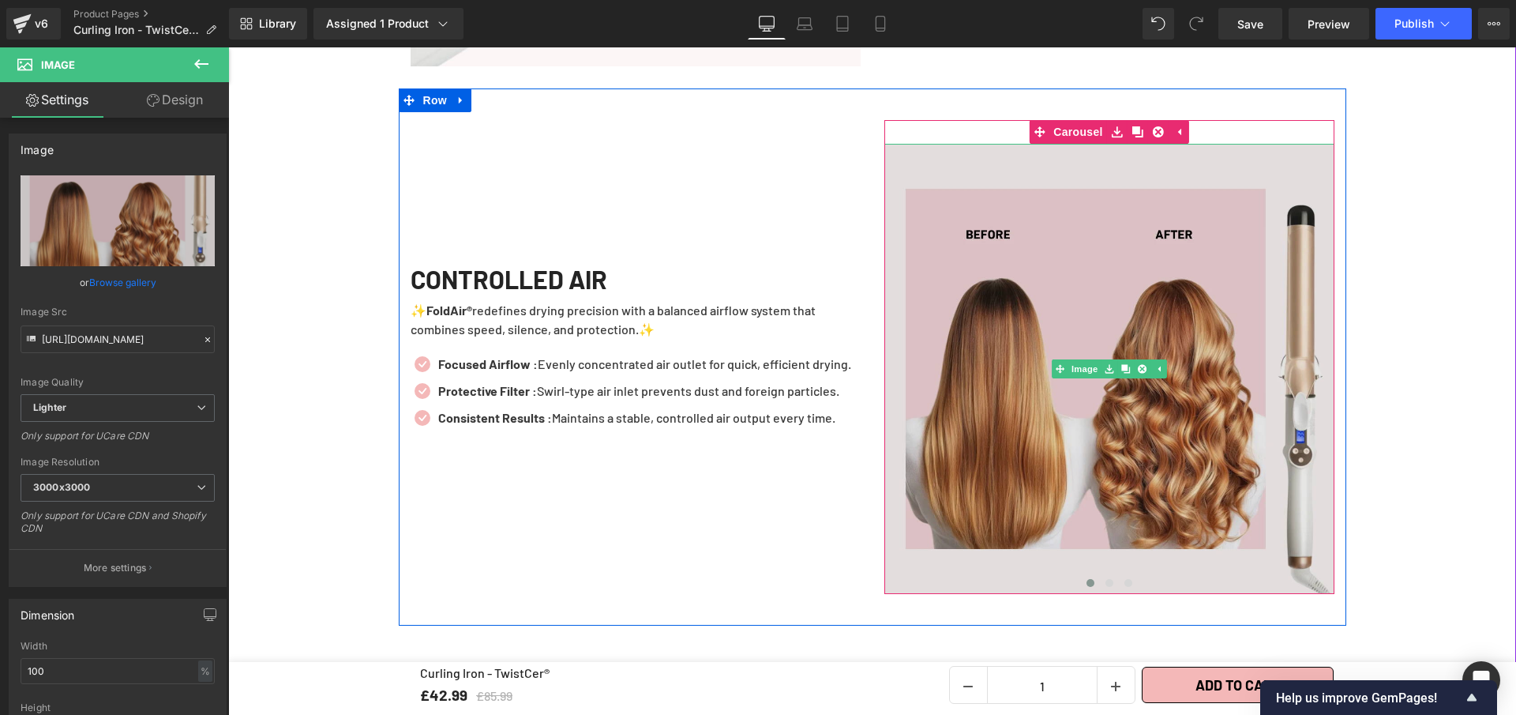
click at [1272, 437] on img at bounding box center [1110, 369] width 450 height 450
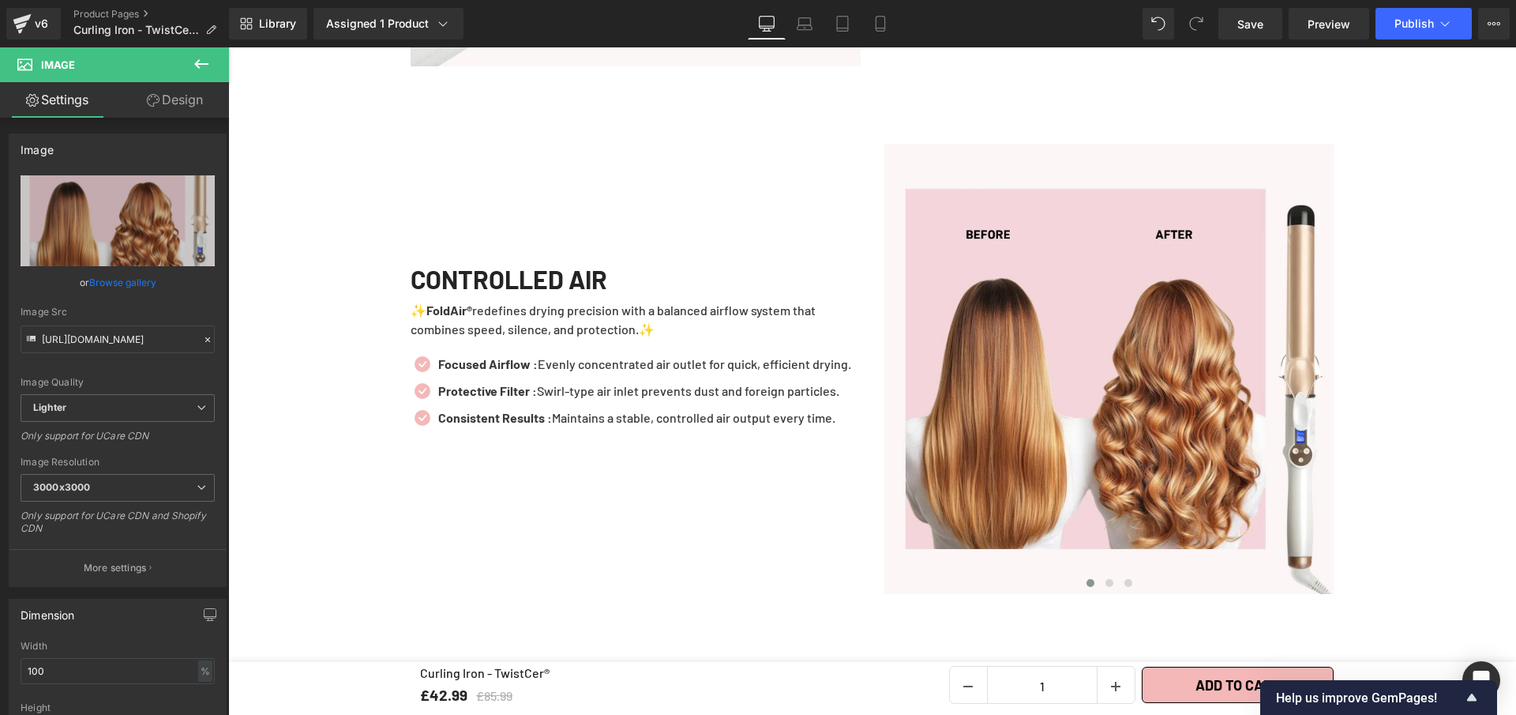
click at [205, 66] on icon at bounding box center [201, 63] width 19 height 19
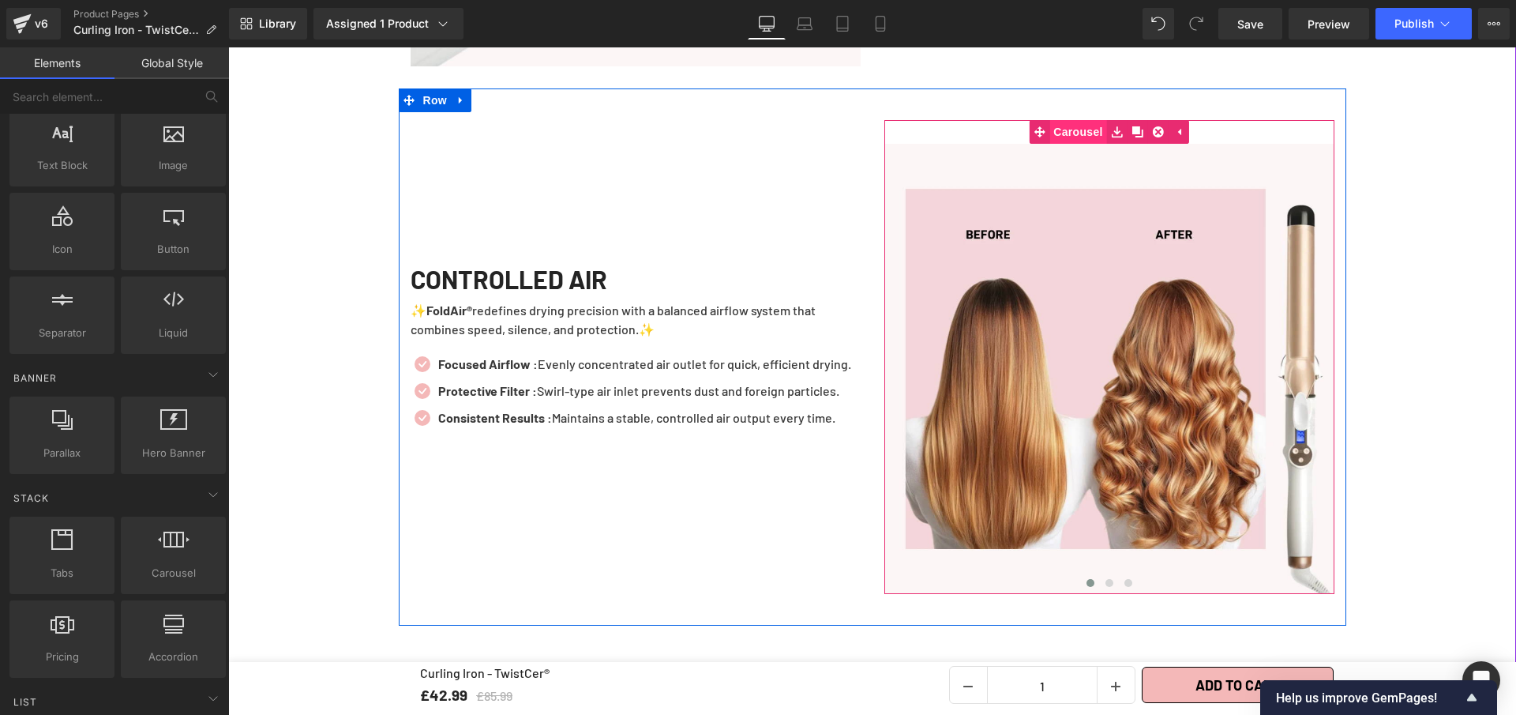
click at [1074, 120] on span "Carousel" at bounding box center [1078, 132] width 57 height 24
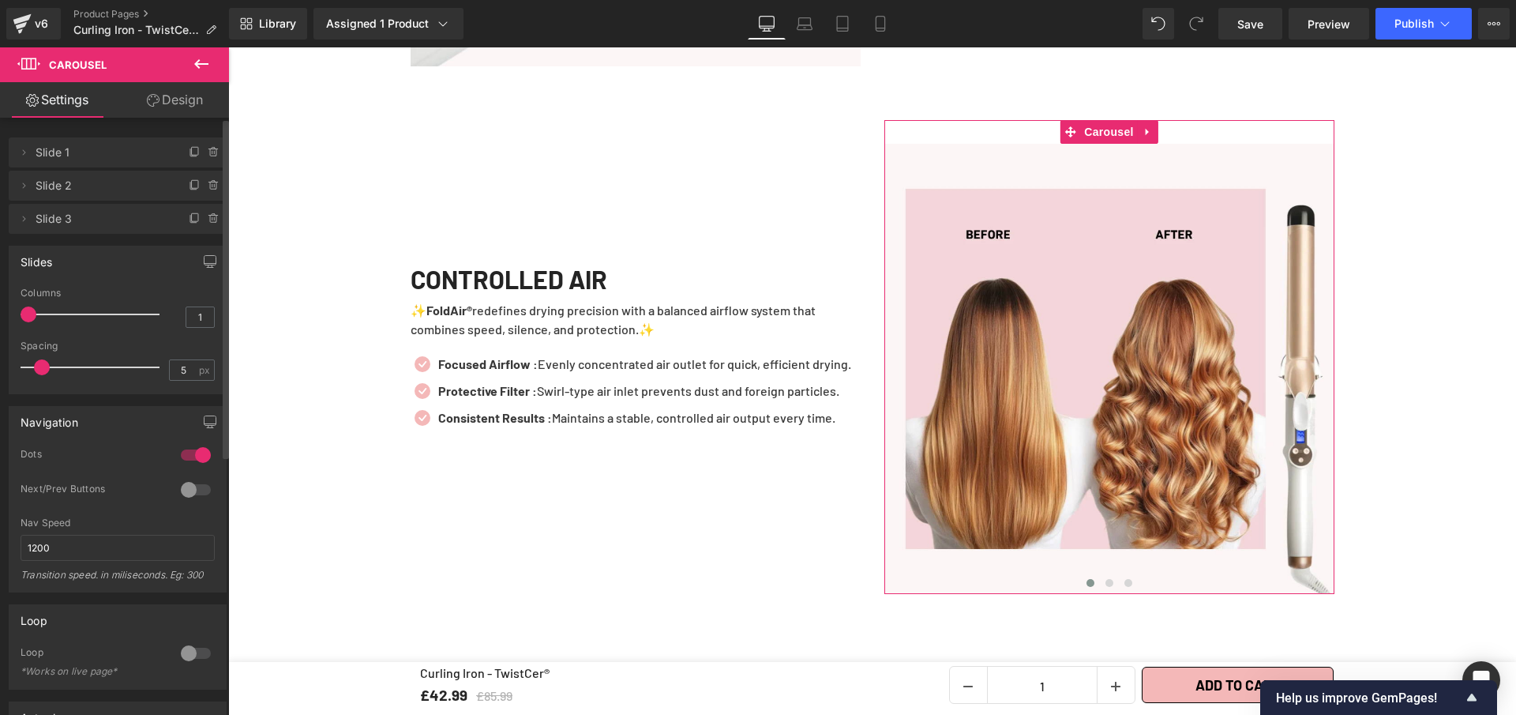
click at [191, 489] on div at bounding box center [196, 489] width 38 height 25
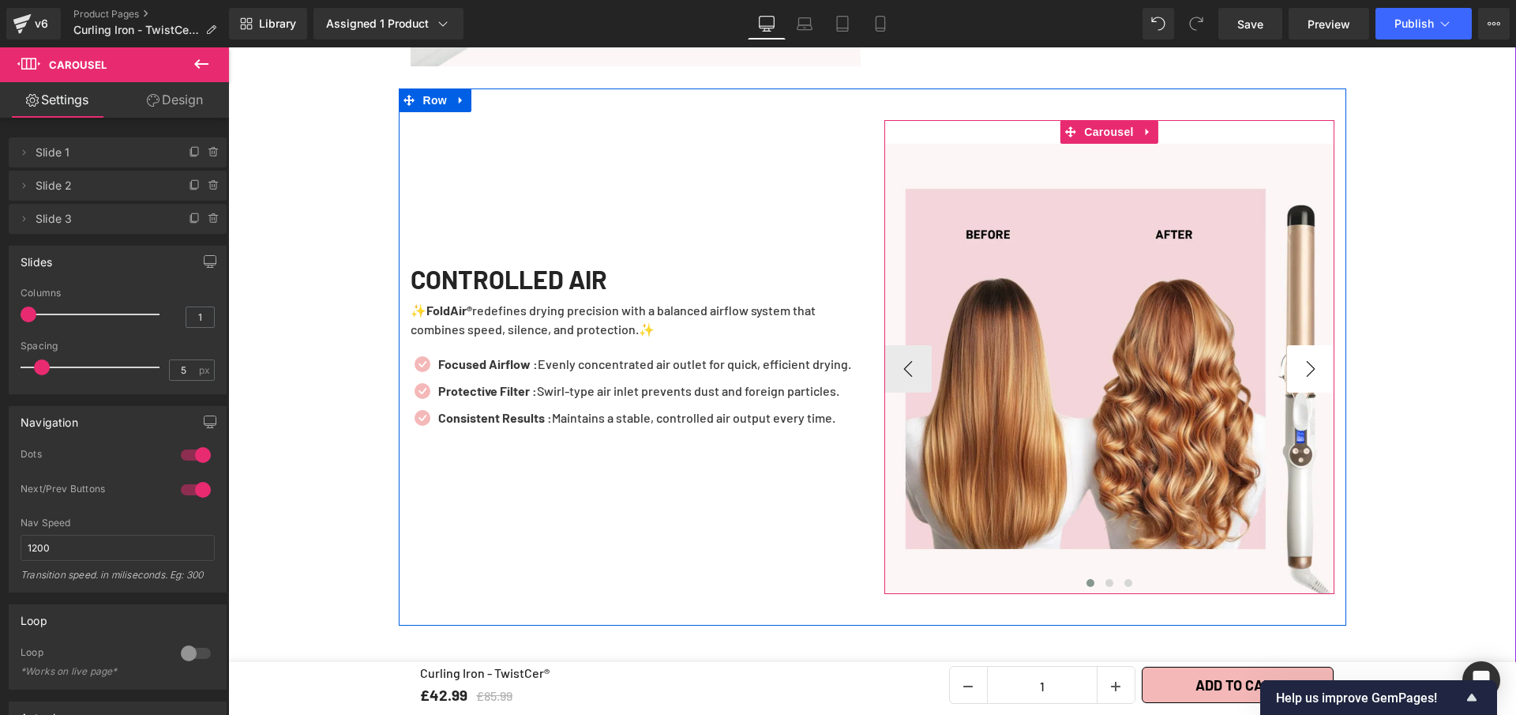
click at [1295, 355] on button "›" at bounding box center [1310, 368] width 47 height 47
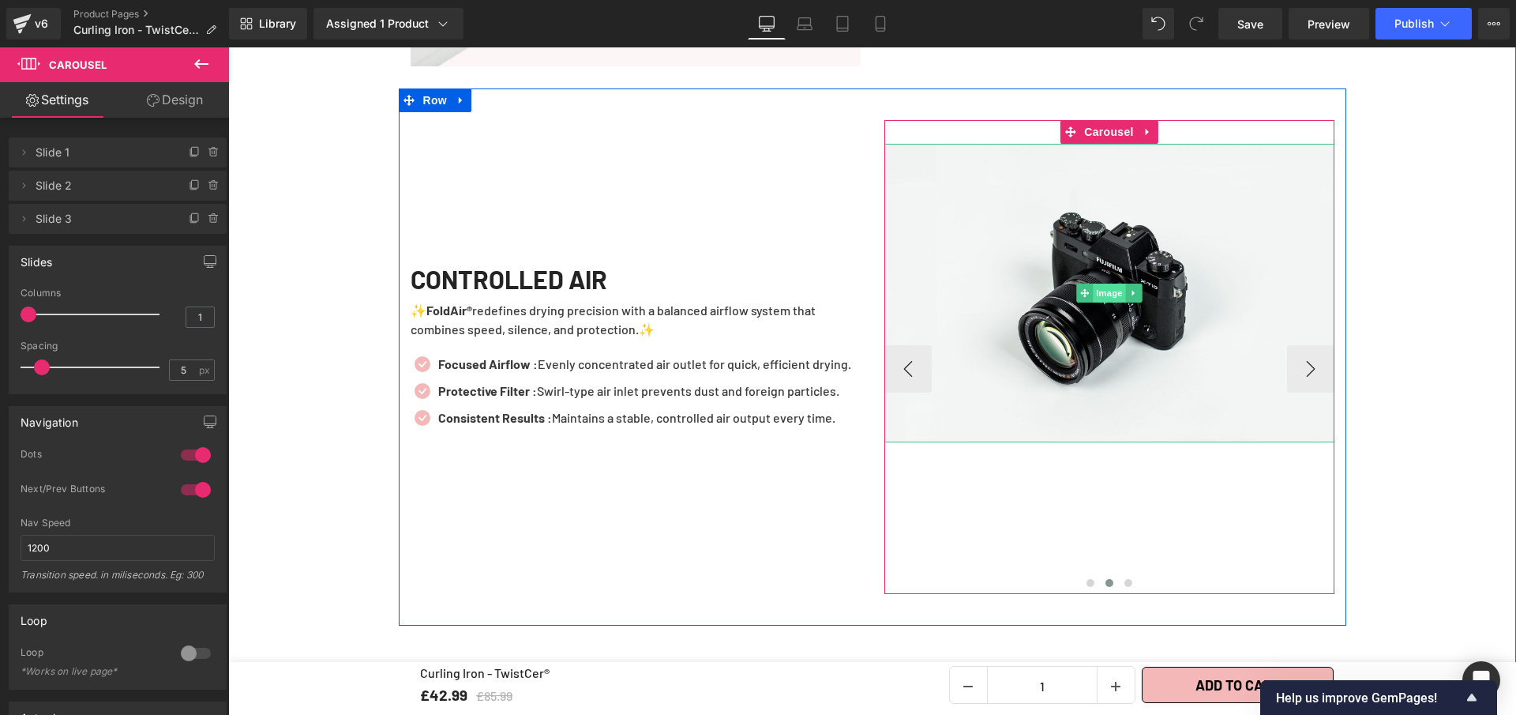
click at [1101, 284] on span "Image" at bounding box center [1109, 293] width 33 height 19
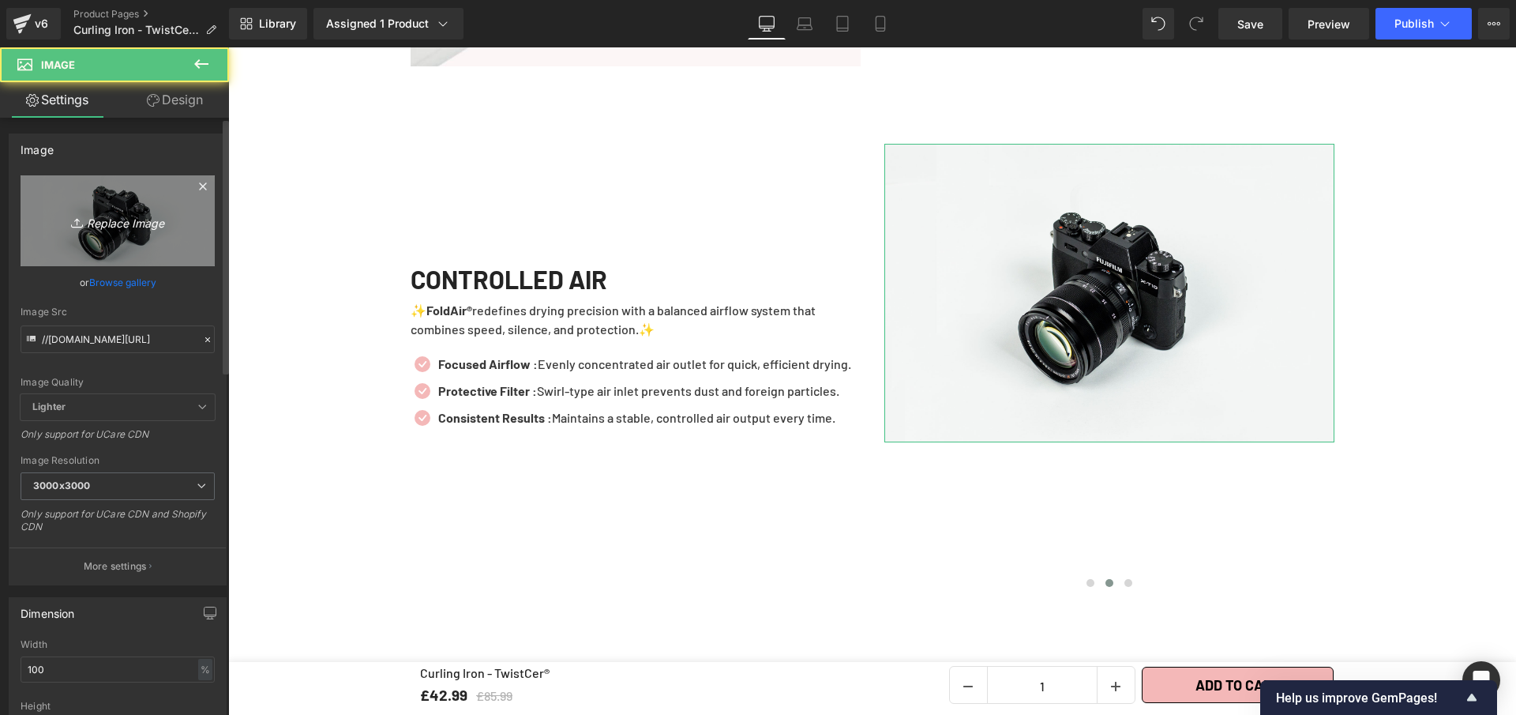
click at [107, 200] on link "Replace Image" at bounding box center [118, 220] width 194 height 91
type input "C:\fakepath\Curling Iron - TwistCer® (6).webp"
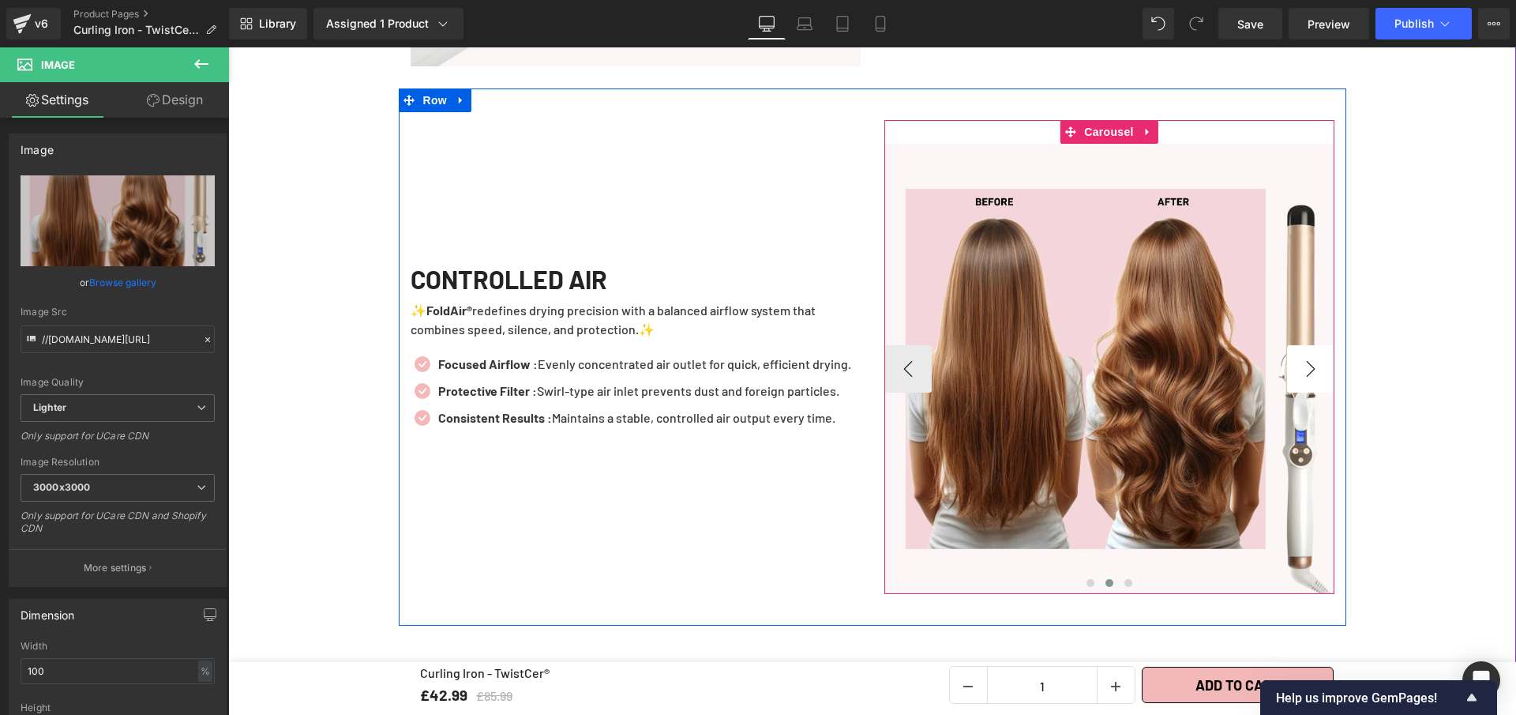
click at [1302, 363] on button "›" at bounding box center [1310, 368] width 47 height 47
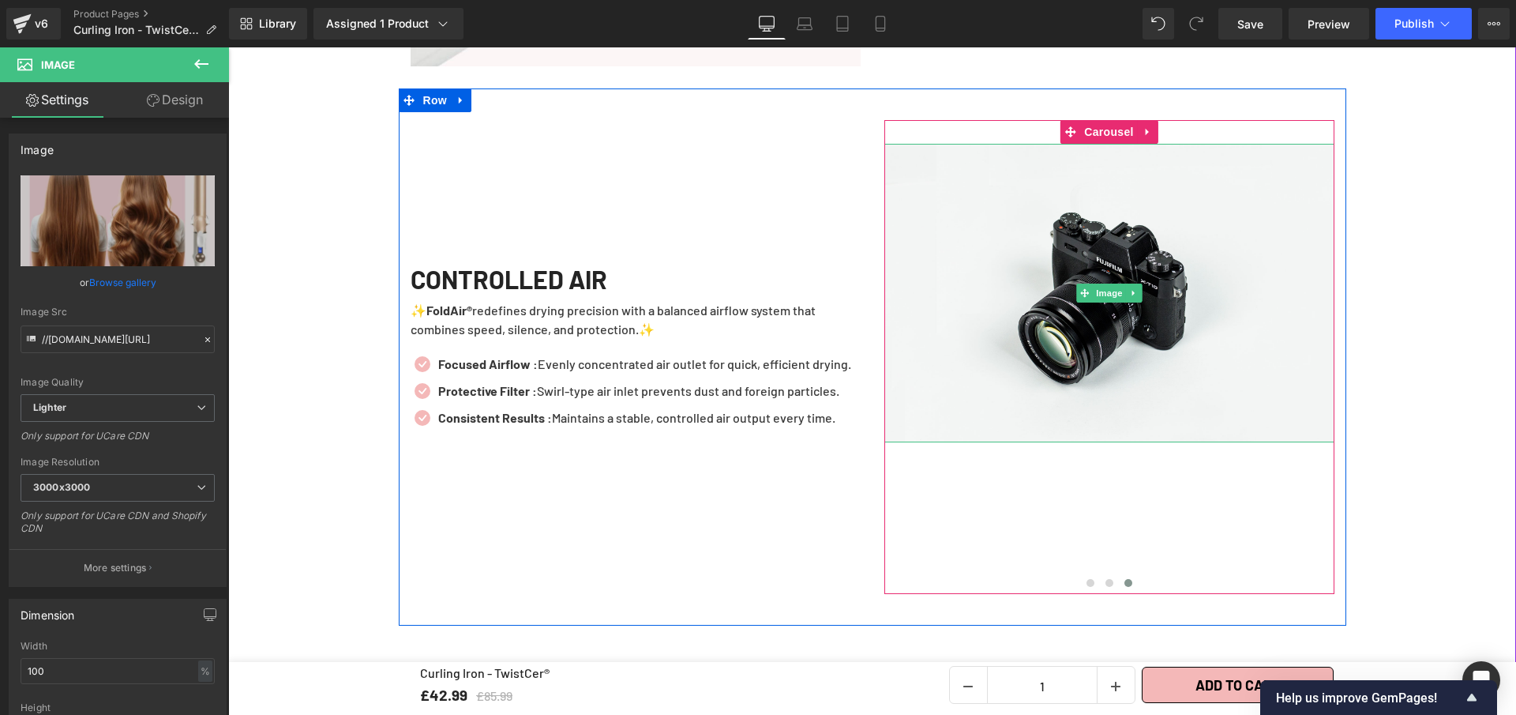
click at [1067, 279] on img at bounding box center [1110, 293] width 450 height 299
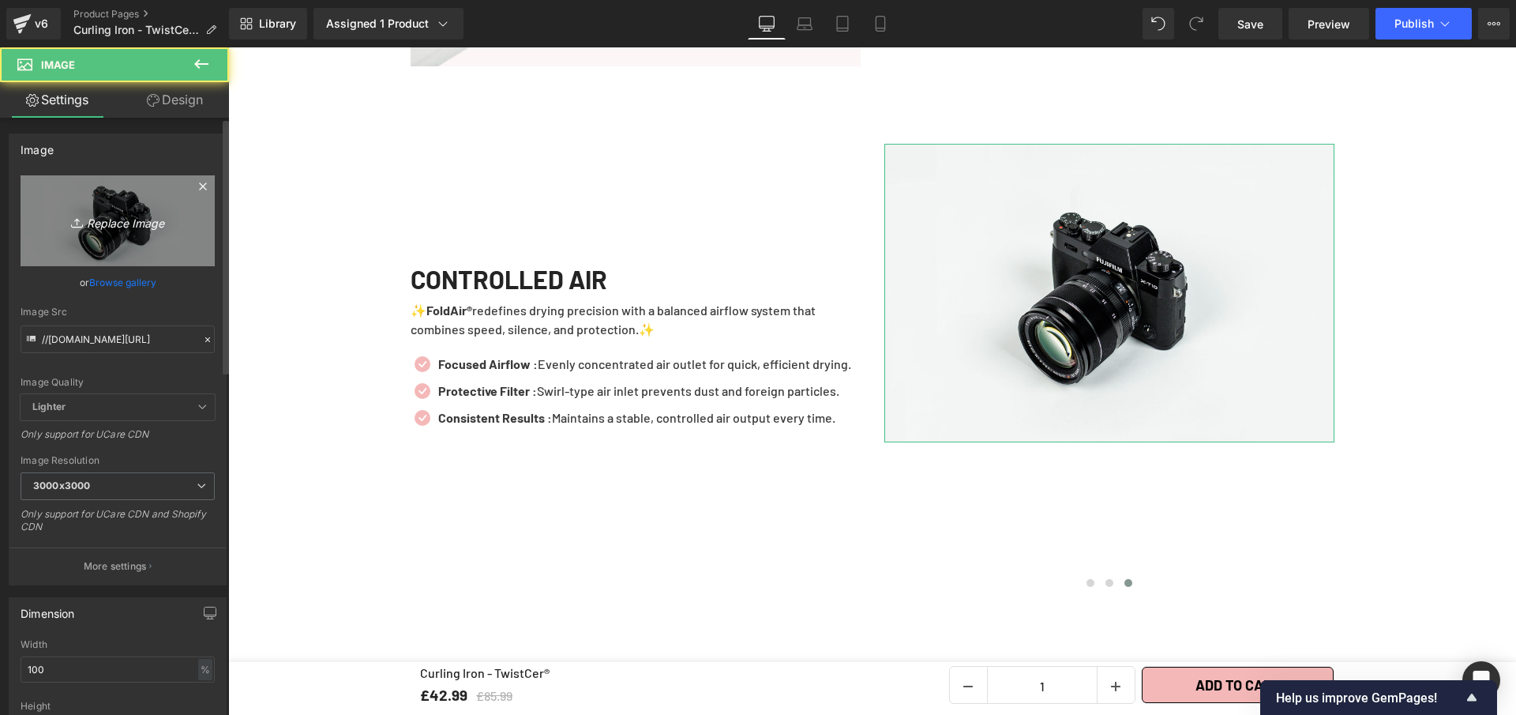
click at [115, 197] on link "Replace Image" at bounding box center [118, 220] width 194 height 91
type input "C:\fakepath\Curling Iron - TwistCer® (7).webp"
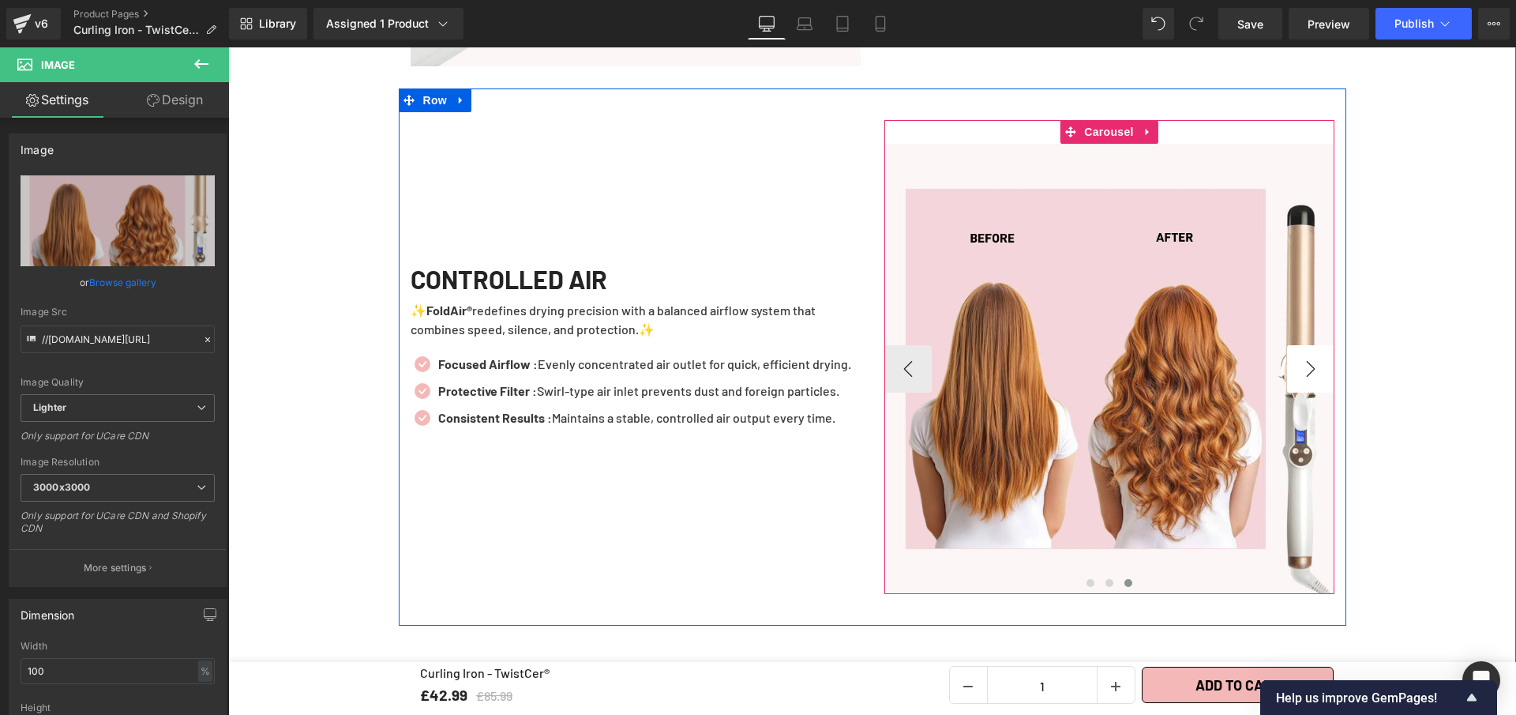
click at [1310, 361] on button "›" at bounding box center [1310, 368] width 47 height 47
click at [908, 355] on button "‹" at bounding box center [908, 368] width 47 height 47
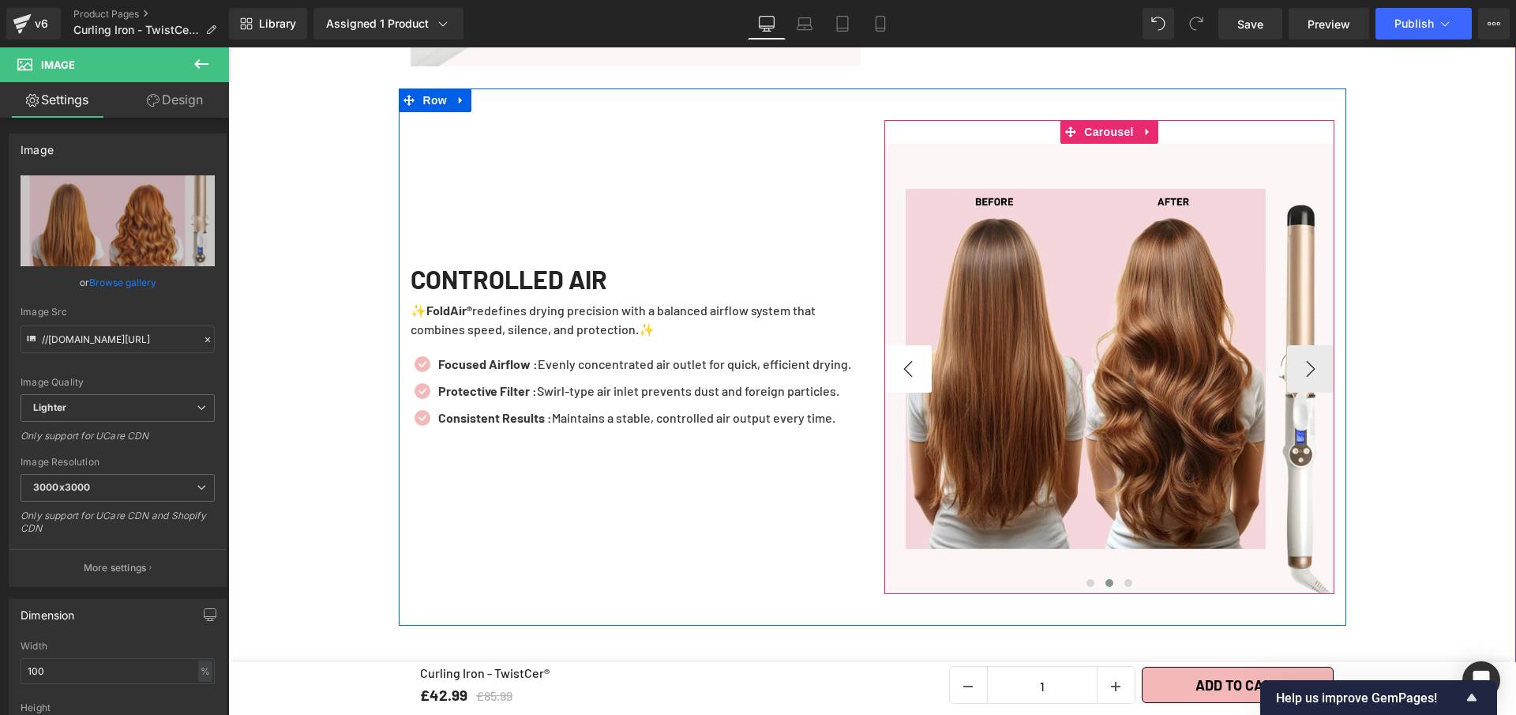
click at [908, 356] on button "‹" at bounding box center [908, 368] width 47 height 47
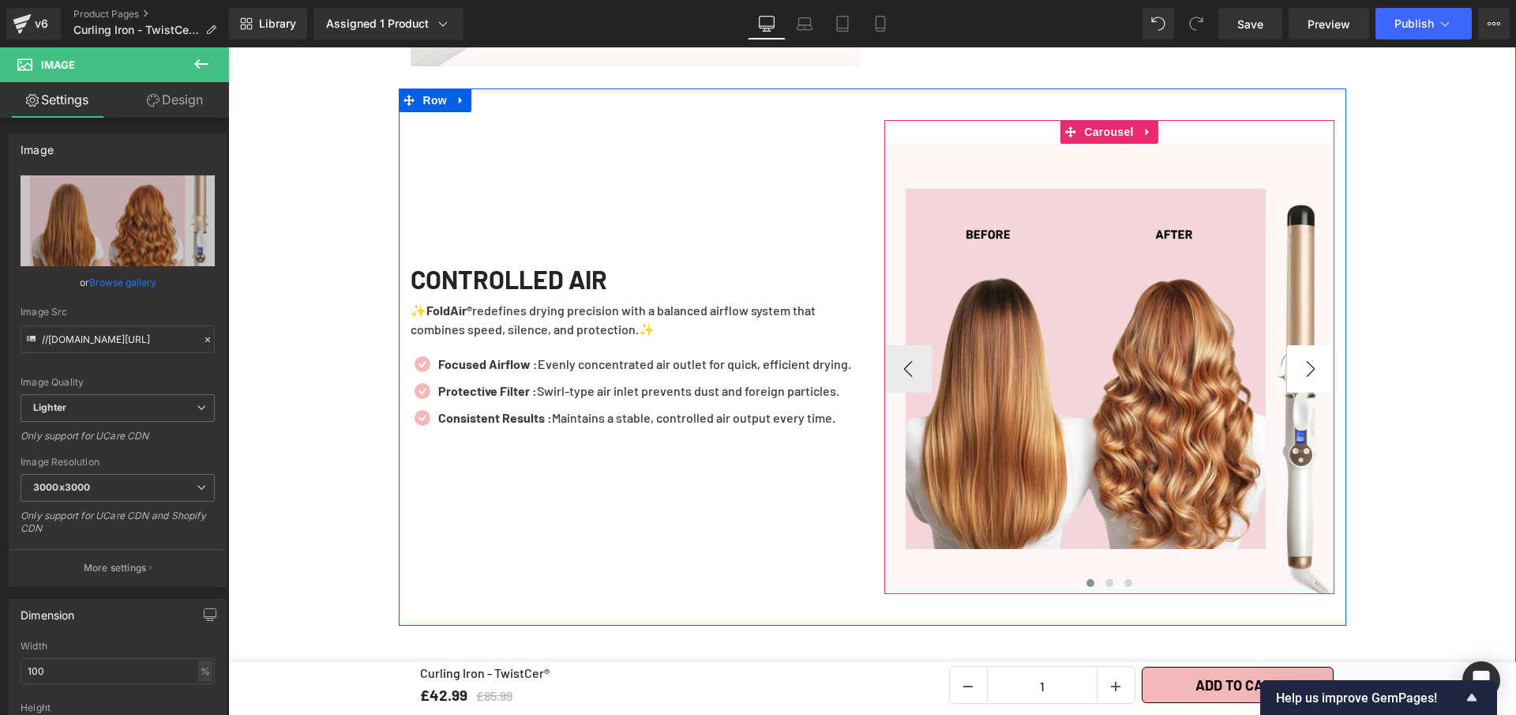
click at [1313, 358] on button "›" at bounding box center [1310, 368] width 47 height 47
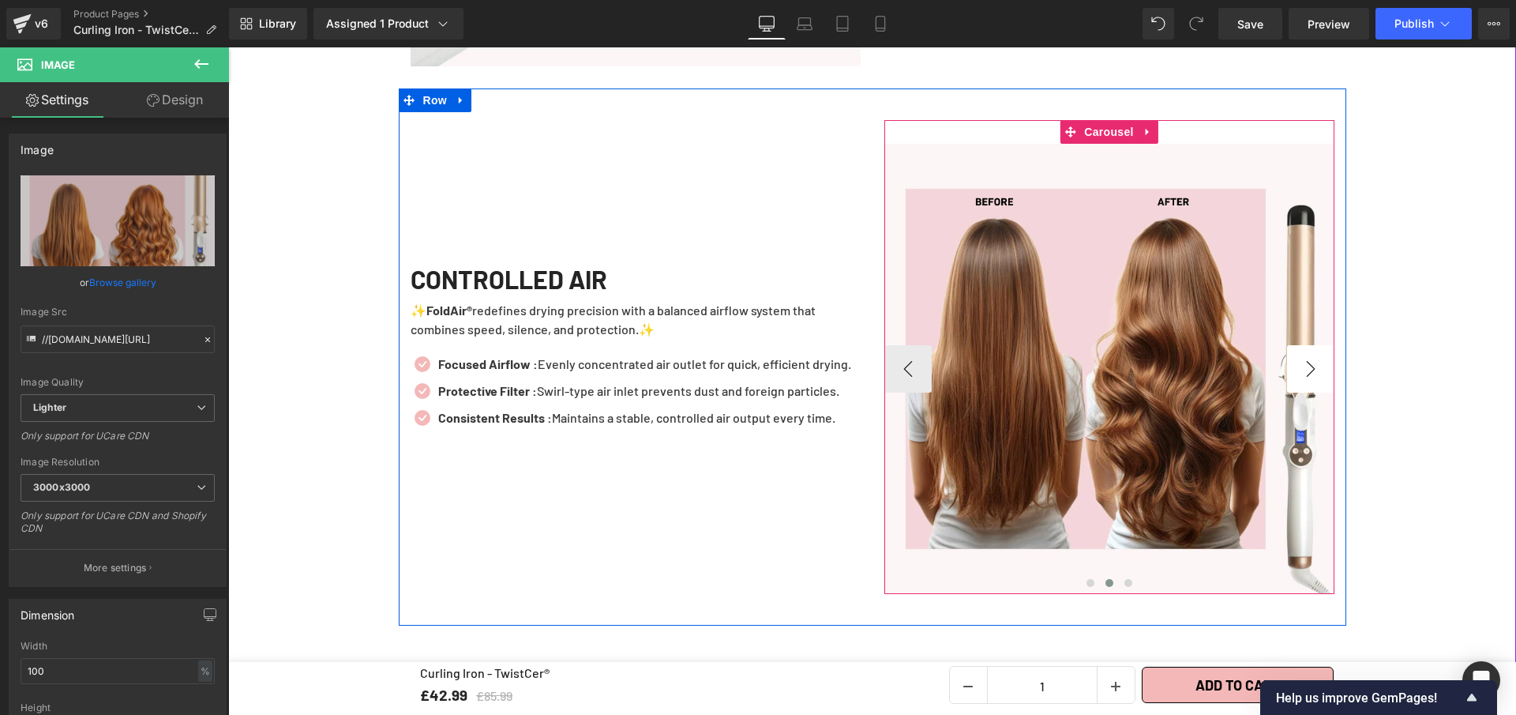
click at [1313, 358] on button "›" at bounding box center [1310, 368] width 47 height 47
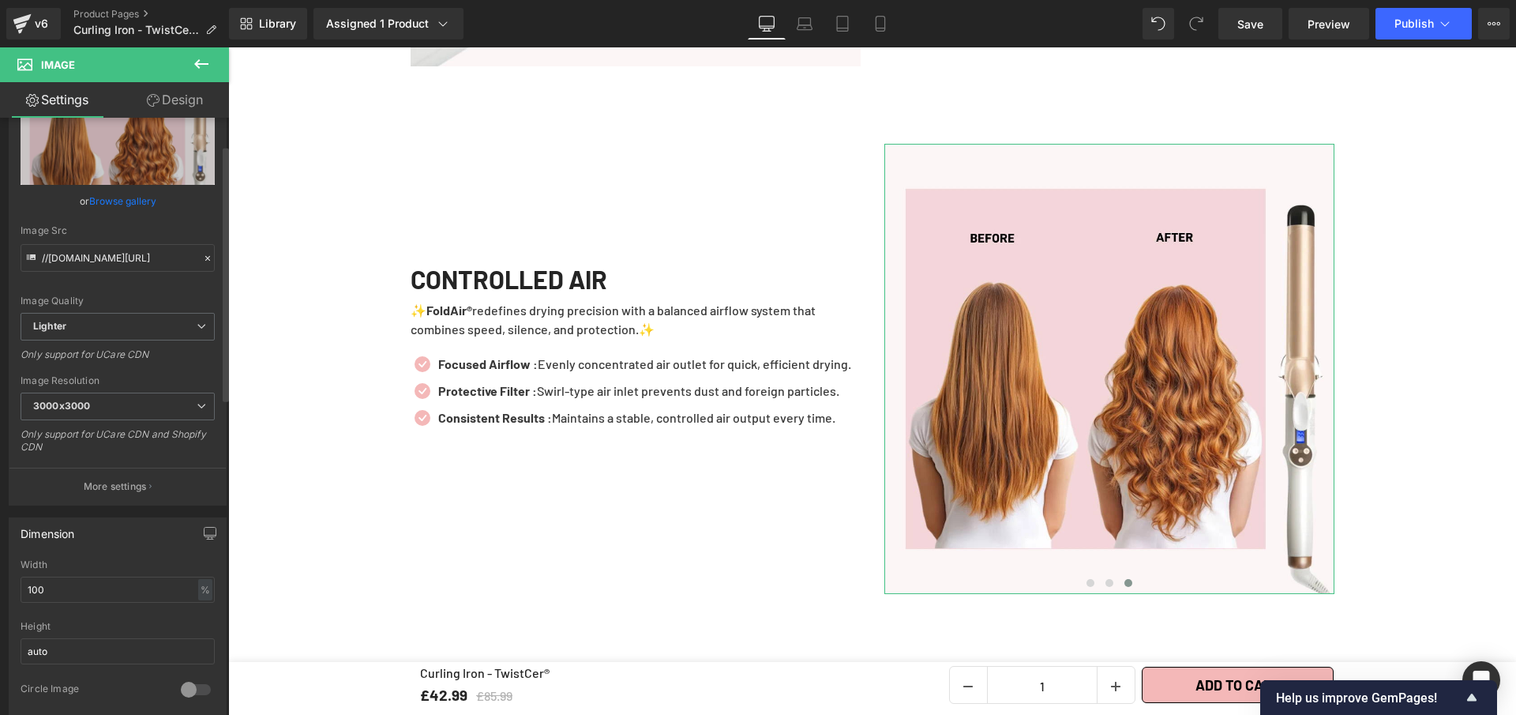
scroll to position [64, 0]
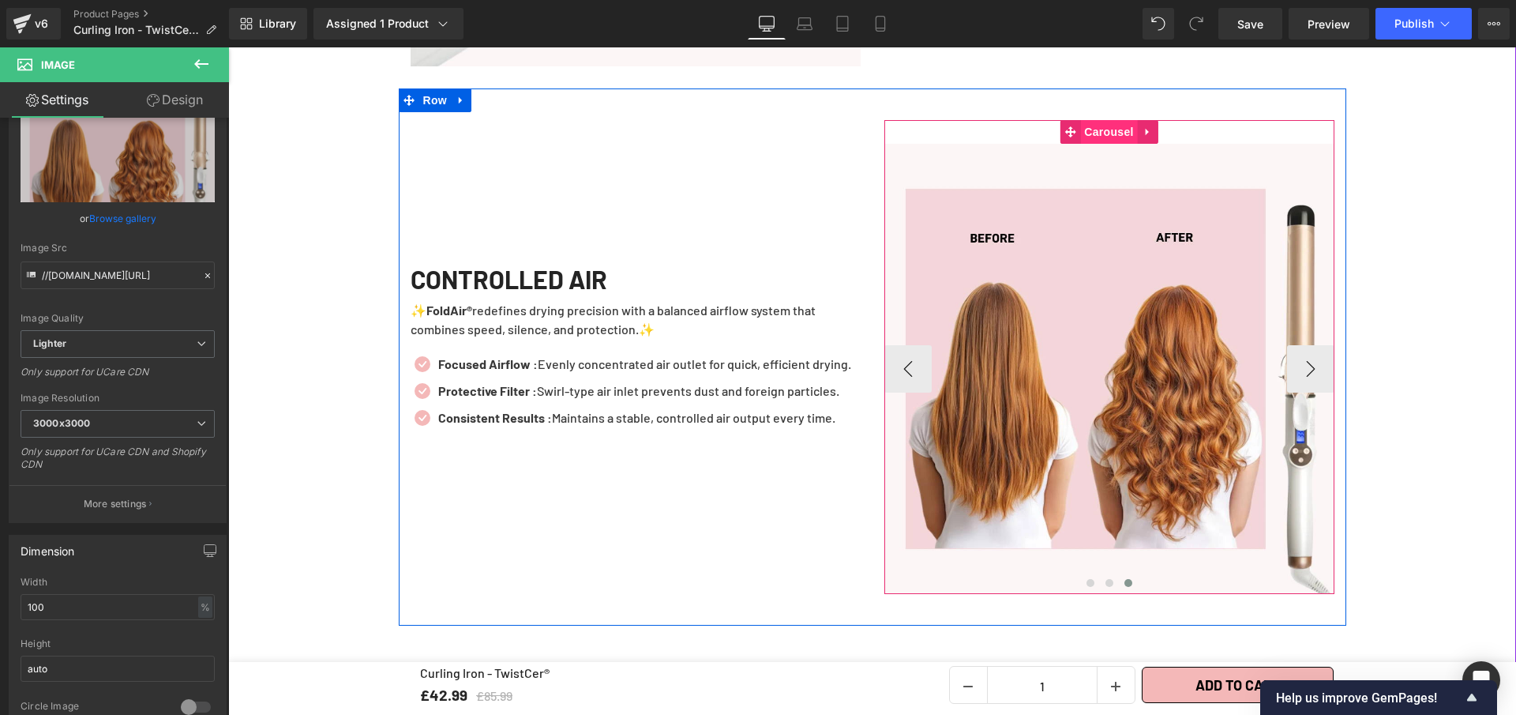
click at [1107, 122] on span "Carousel" at bounding box center [1108, 132] width 57 height 24
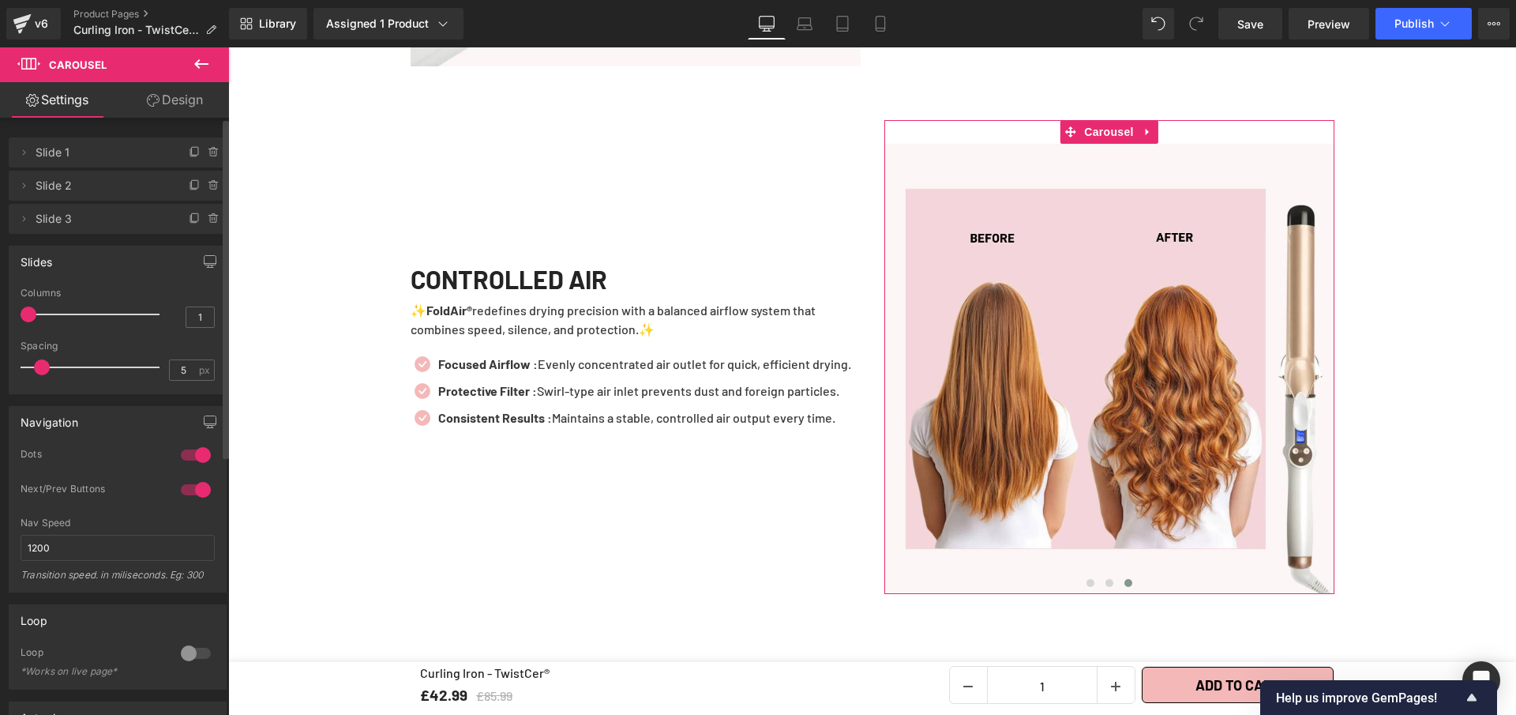
click at [194, 491] on div at bounding box center [196, 489] width 38 height 25
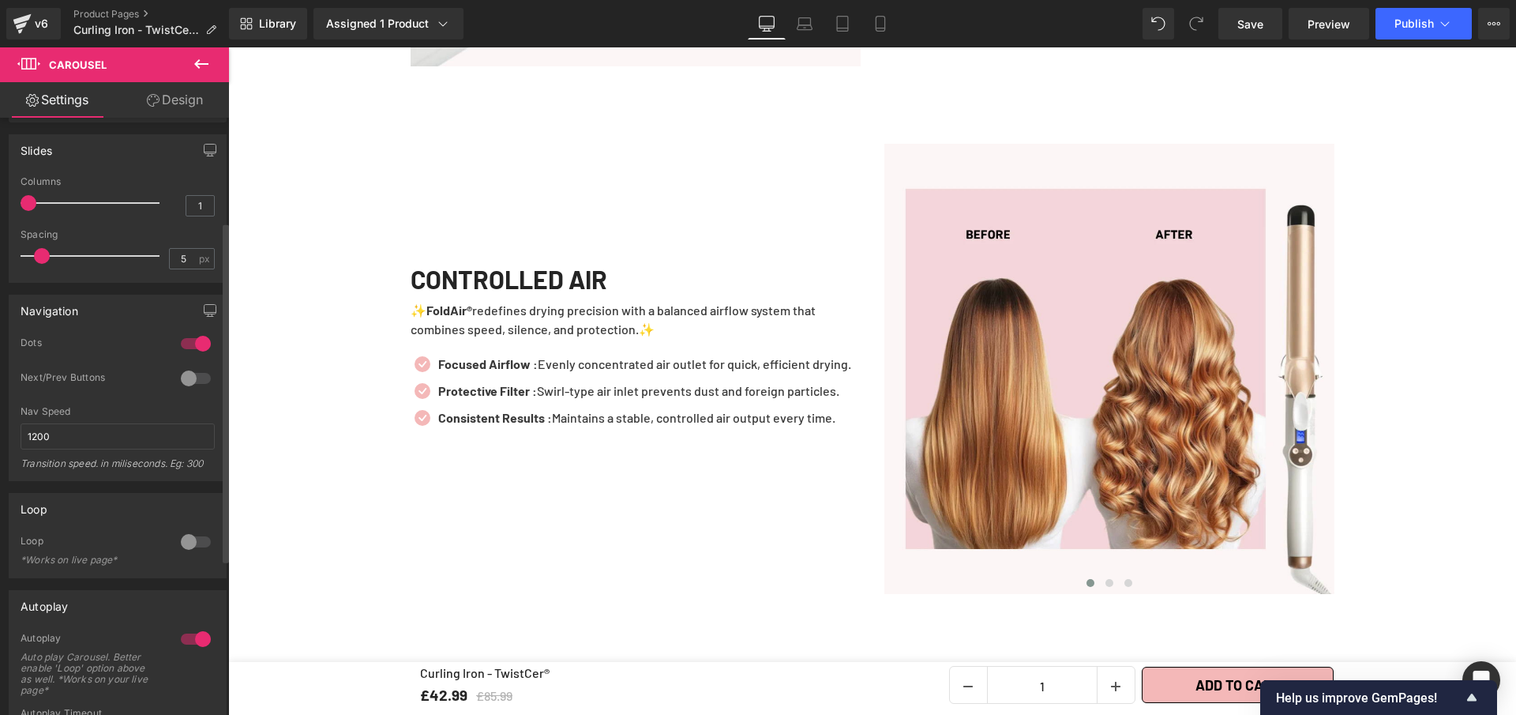
scroll to position [242, 0]
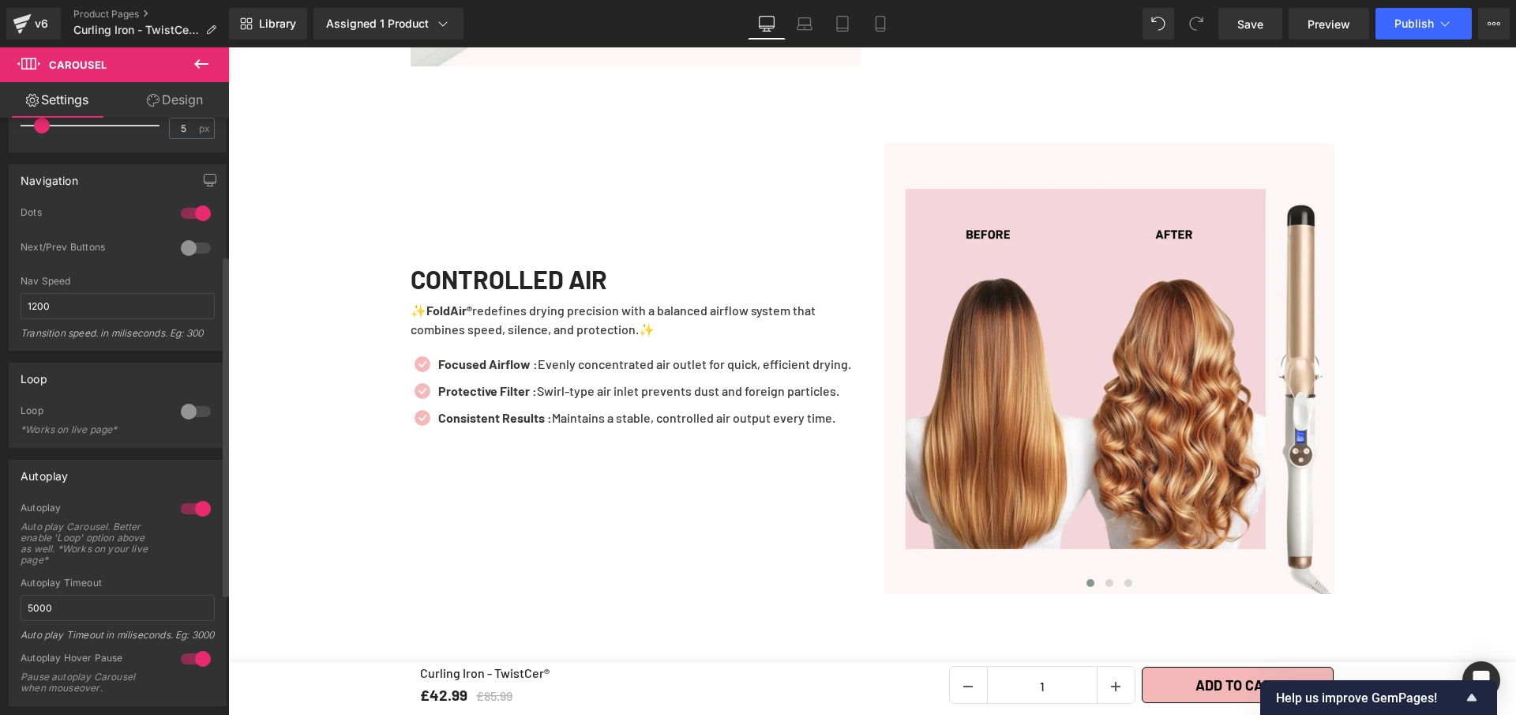
click at [189, 412] on div at bounding box center [196, 411] width 38 height 25
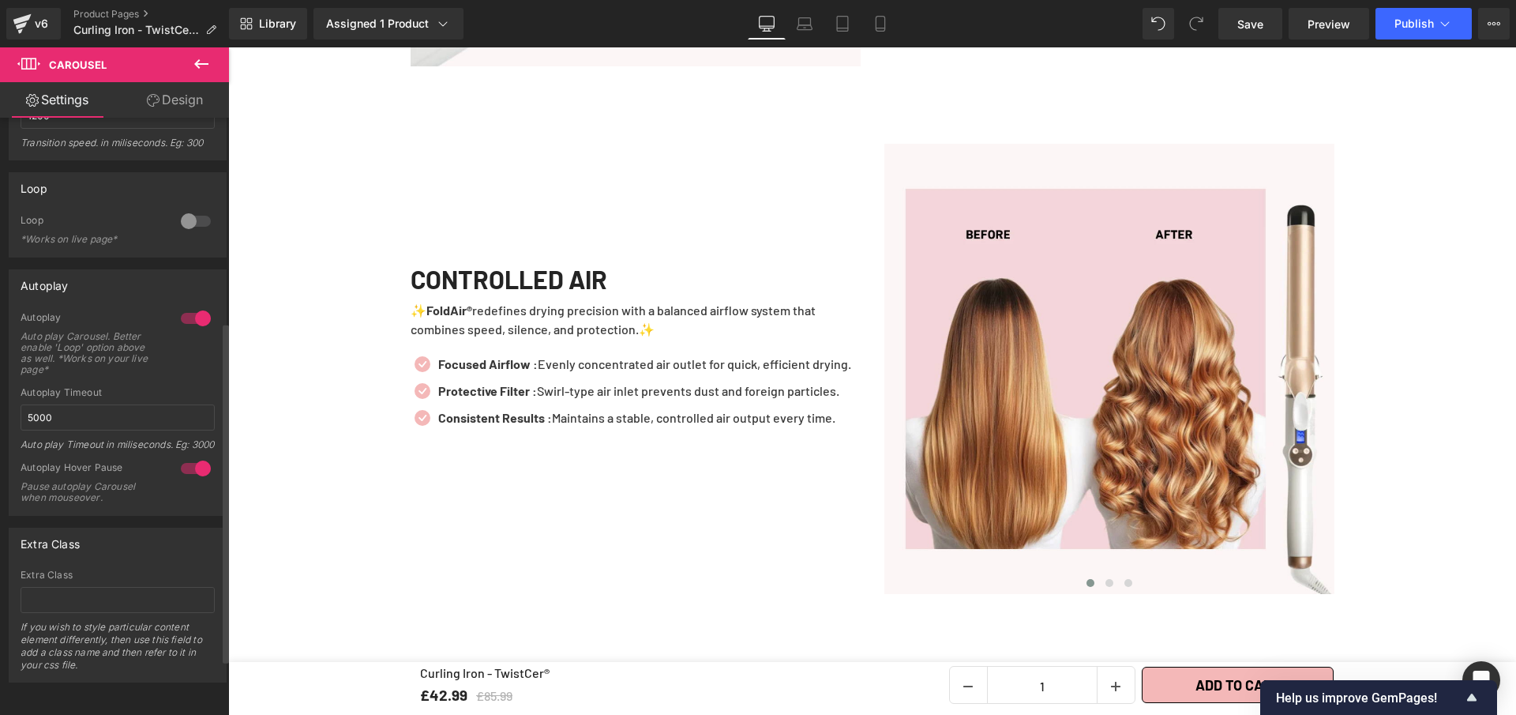
scroll to position [0, 0]
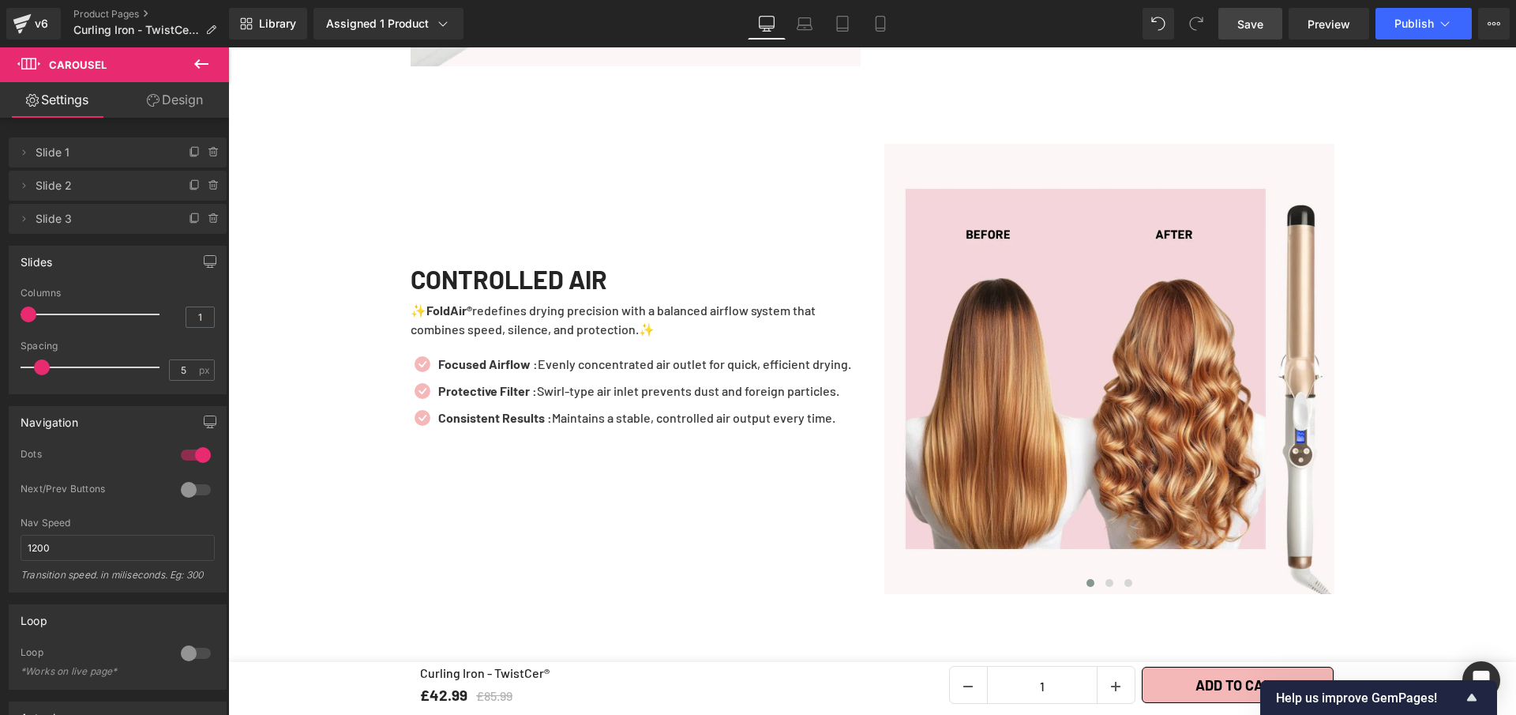
click at [1249, 13] on link "Save" at bounding box center [1251, 24] width 64 height 32
click at [1322, 23] on span "Preview" at bounding box center [1329, 24] width 43 height 17
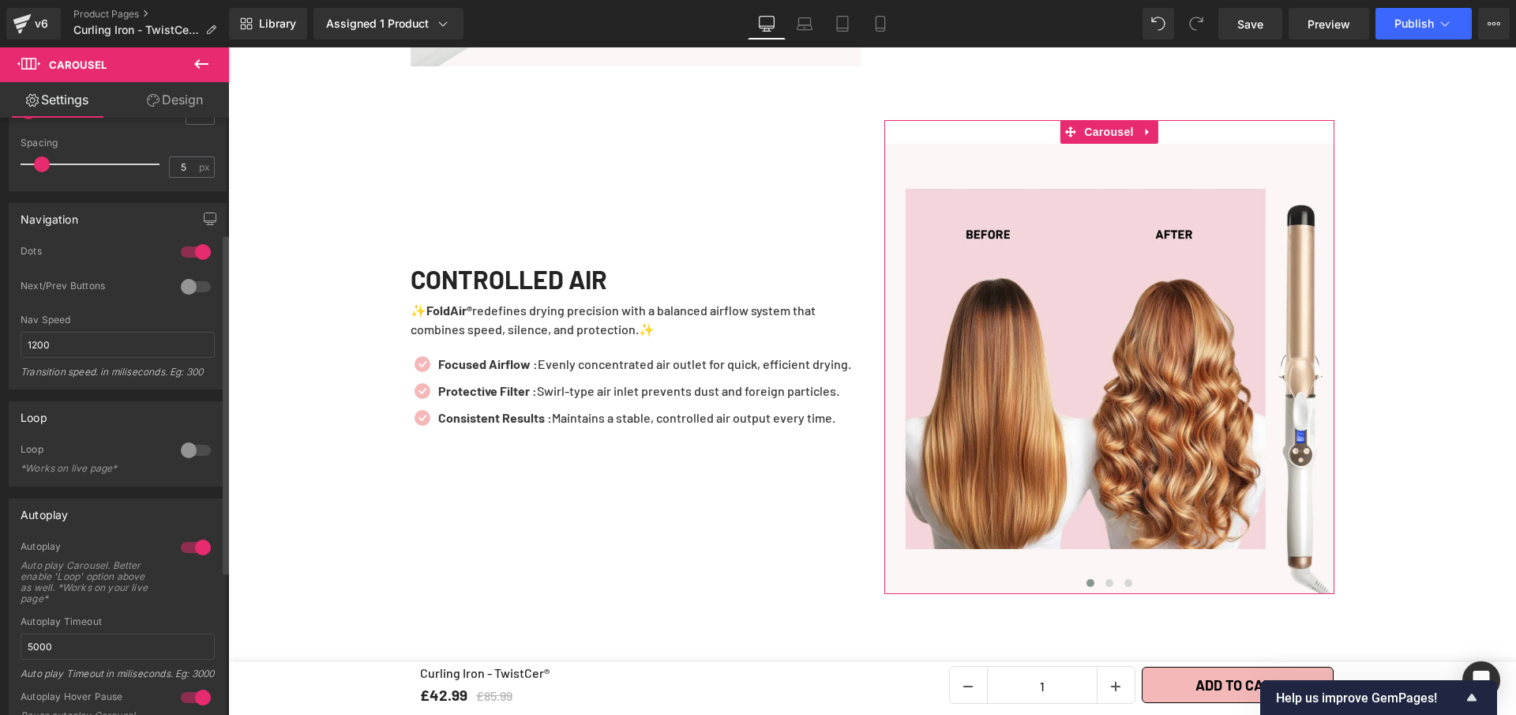
scroll to position [71, 0]
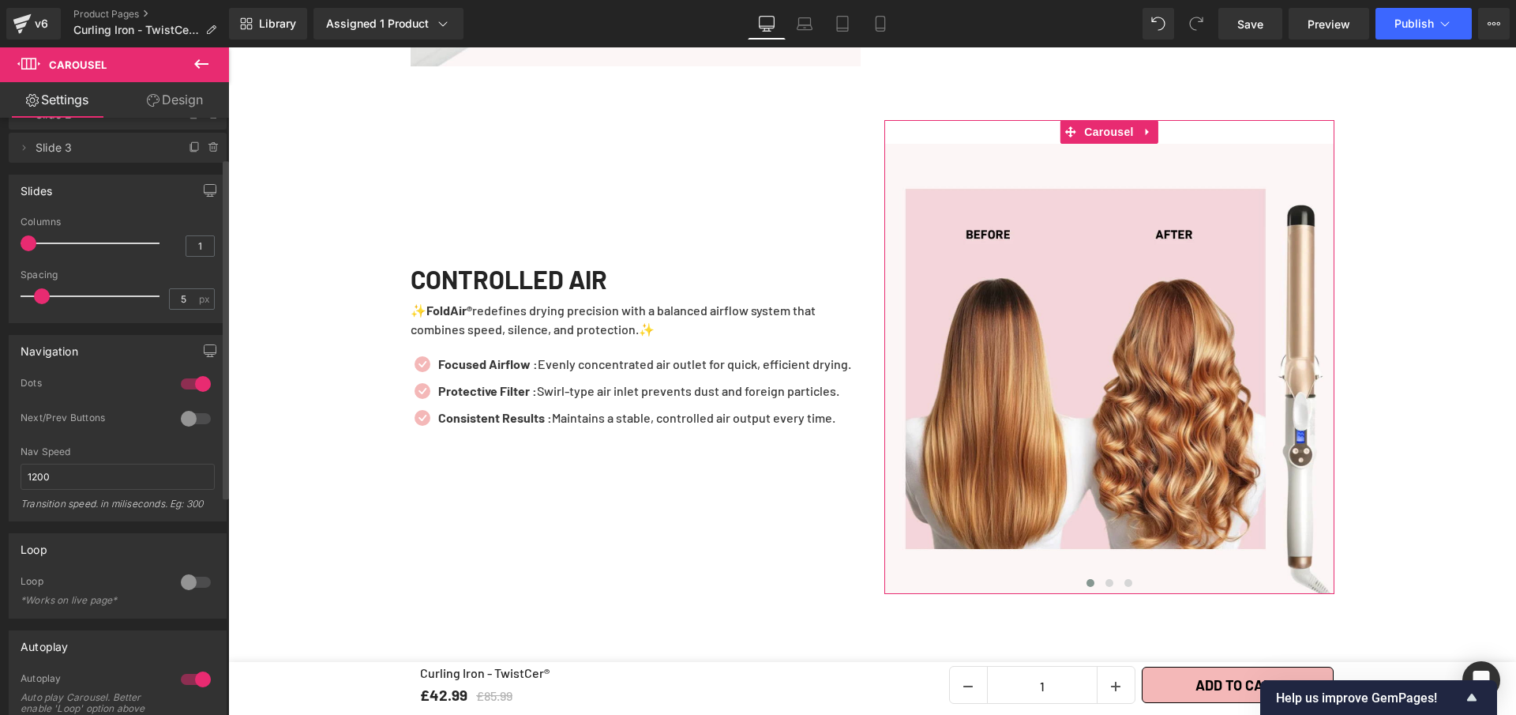
click at [190, 415] on div at bounding box center [196, 418] width 38 height 25
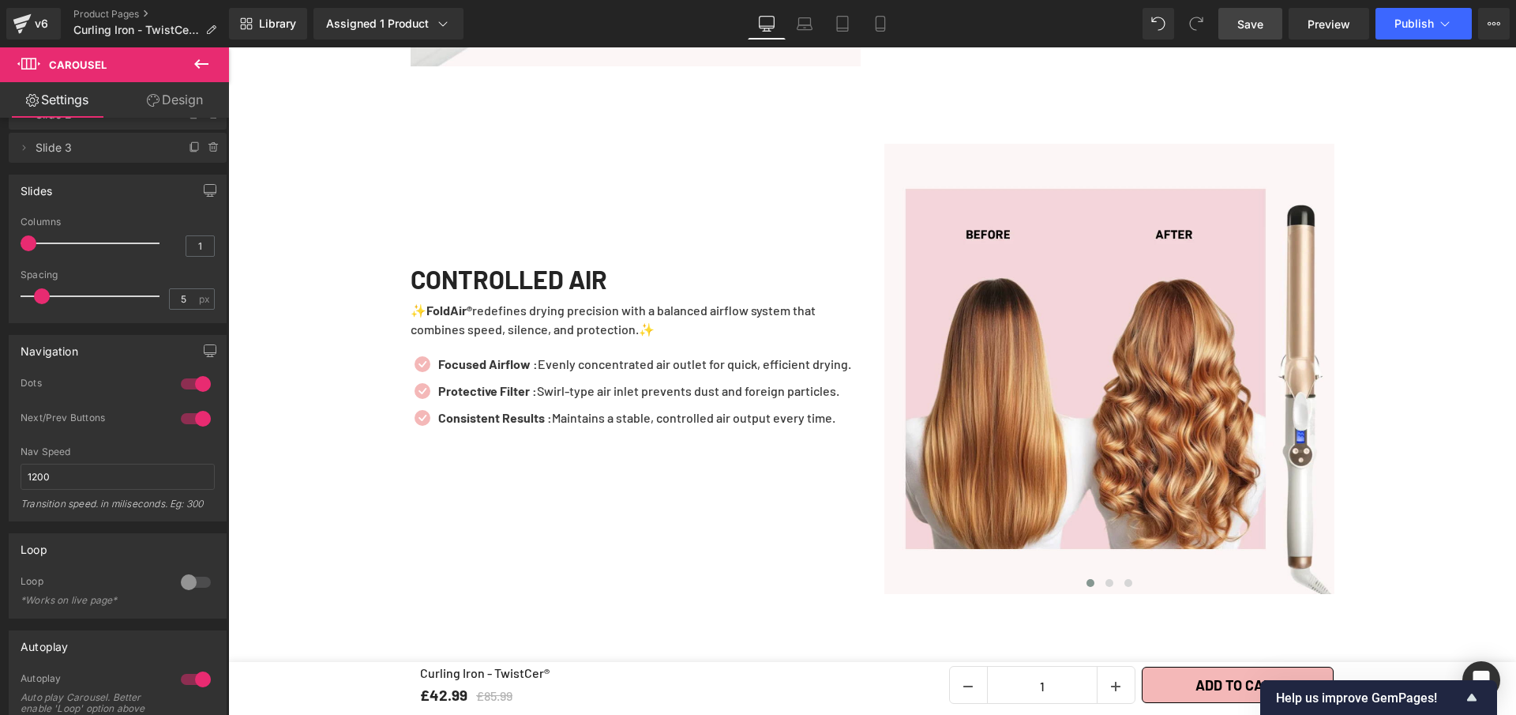
drag, startPoint x: 1250, startPoint y: 24, endPoint x: 463, endPoint y: 431, distance: 886.3
click at [1250, 24] on span "Save" at bounding box center [1251, 24] width 26 height 17
click at [1310, 21] on span "Preview" at bounding box center [1329, 24] width 43 height 17
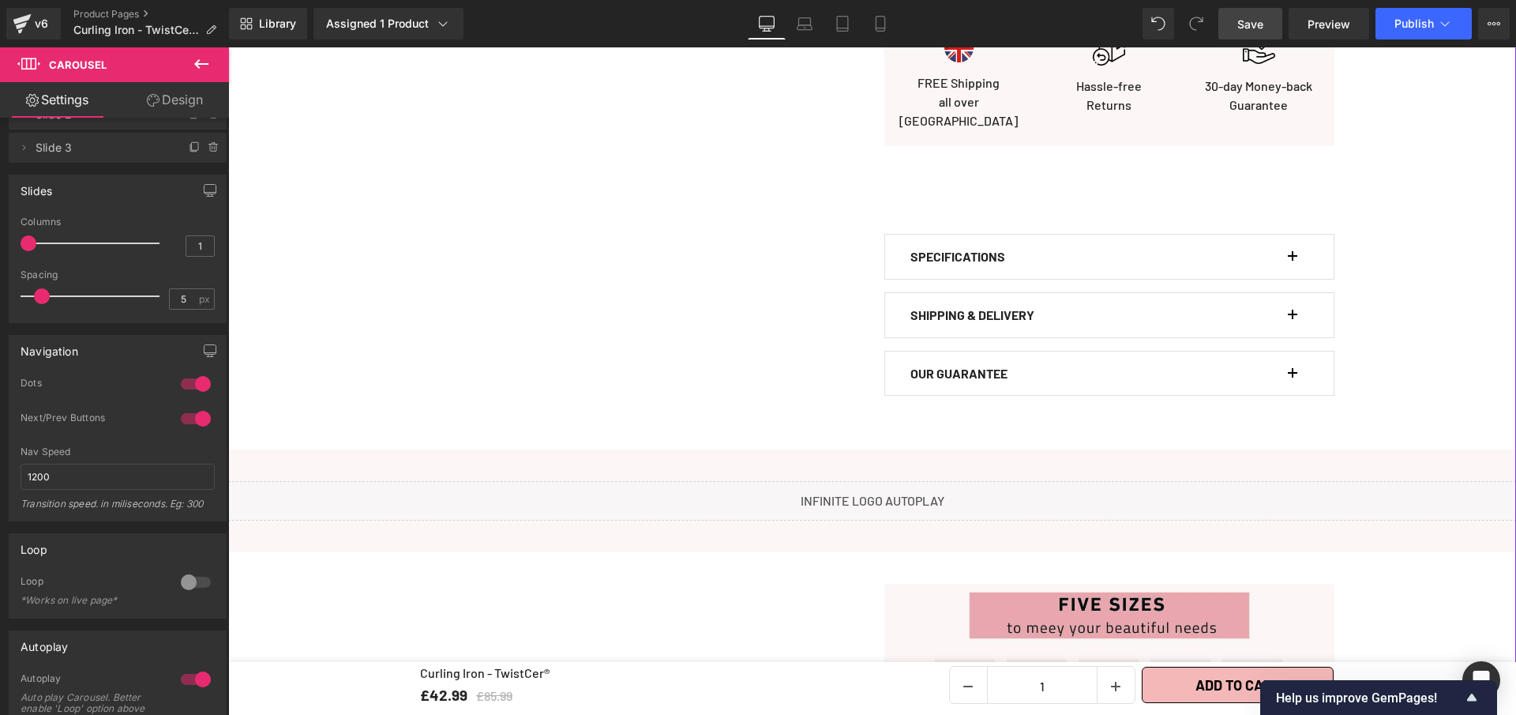
scroll to position [857, 0]
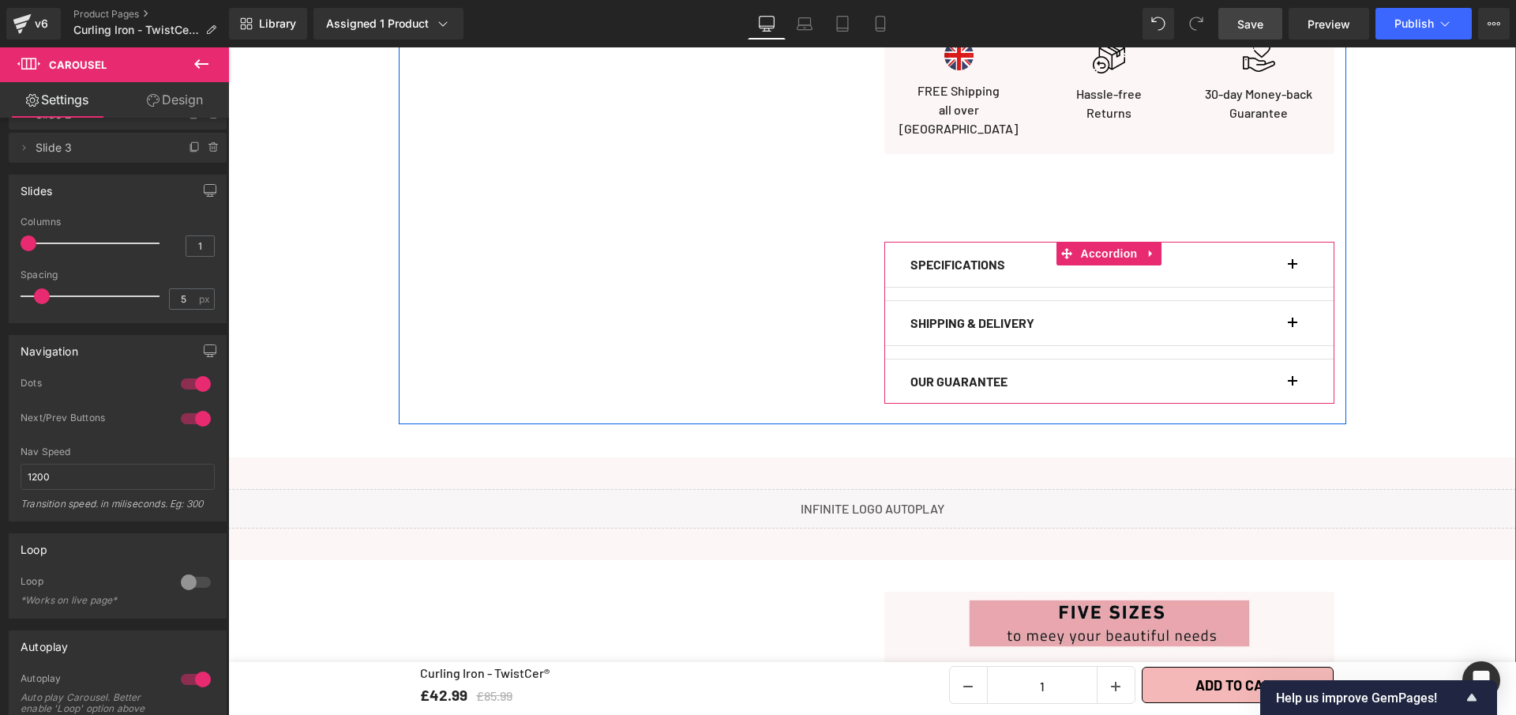
click at [1293, 269] on span "button" at bounding box center [1293, 269] width 0 height 0
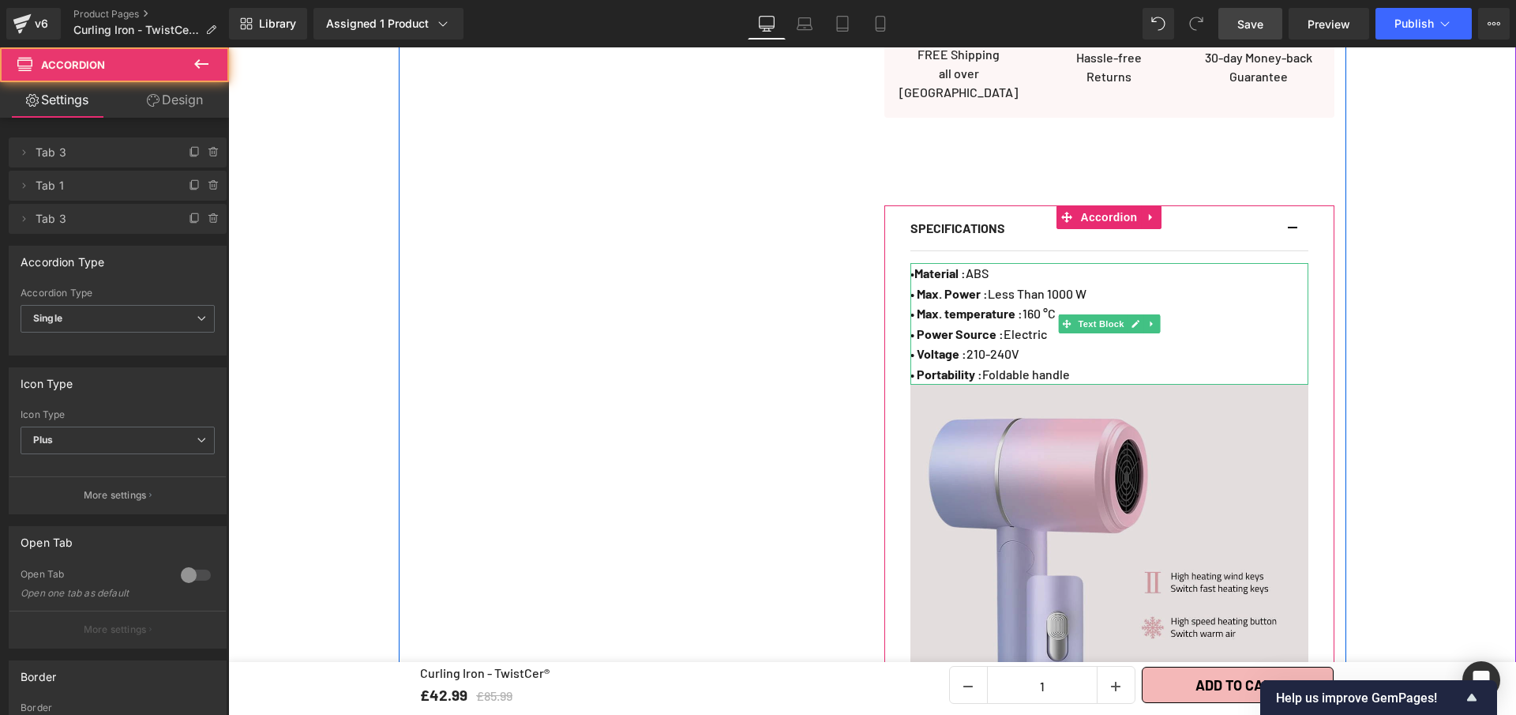
scroll to position [1131, 0]
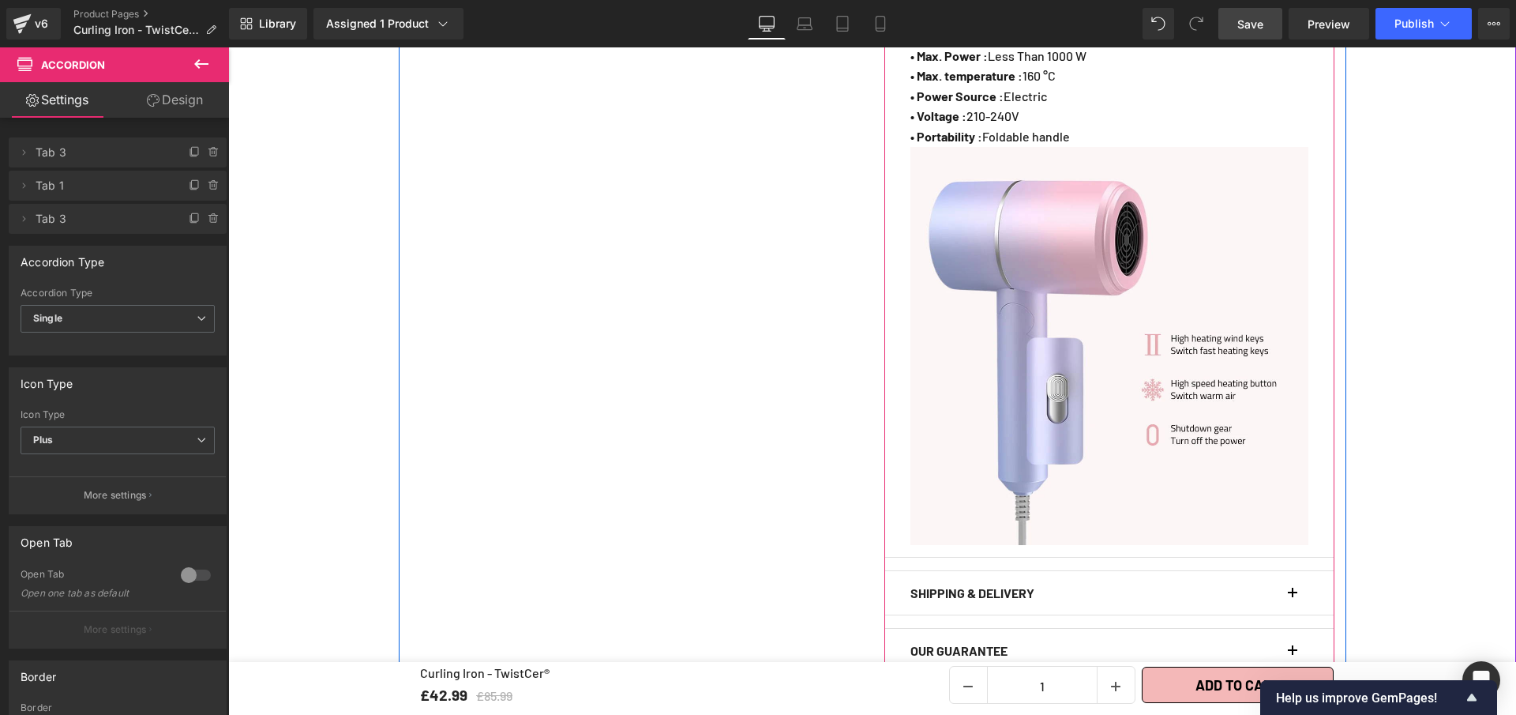
click at [1122, 328] on div "Image" at bounding box center [1110, 346] width 398 height 398
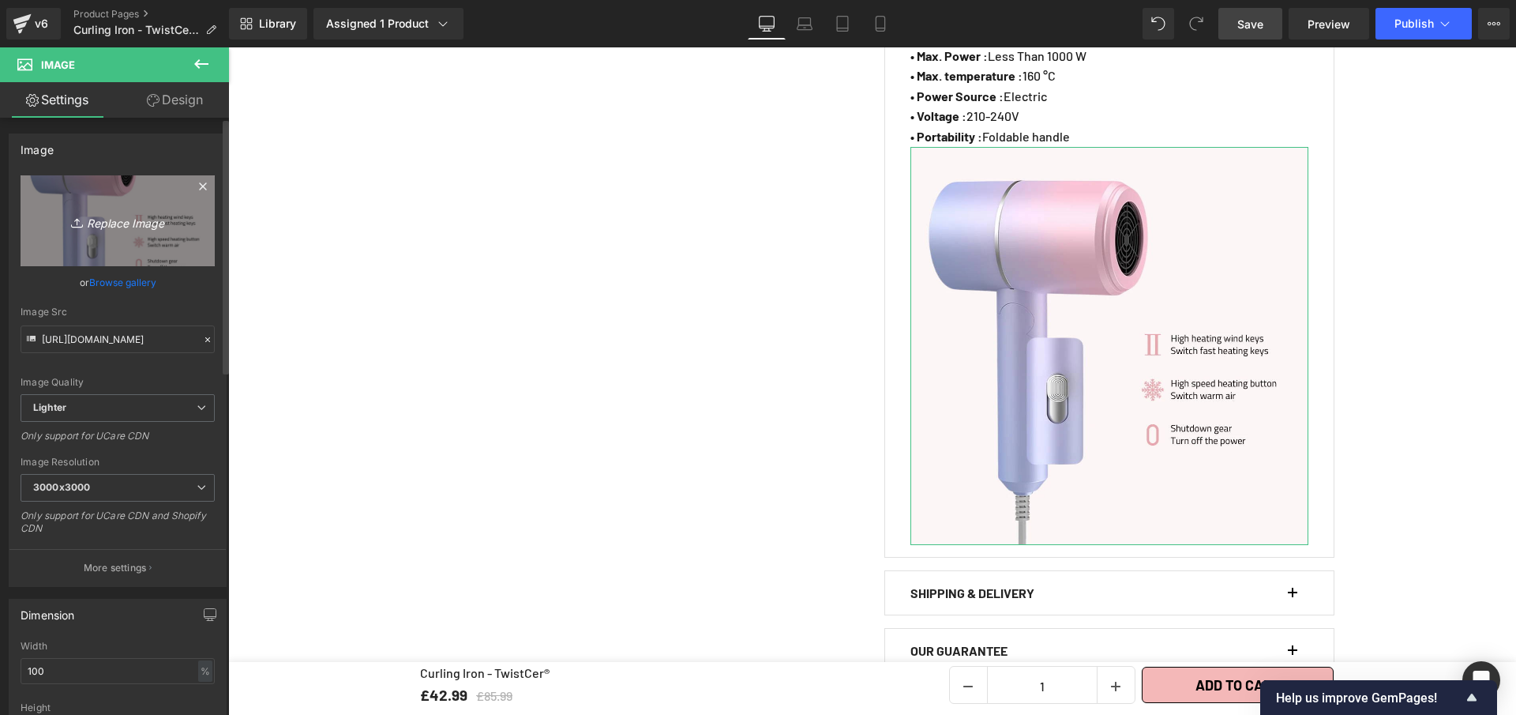
click at [94, 201] on link "Replace Image" at bounding box center [118, 220] width 194 height 91
type input "C:\fakepath\Curling Iron - TwistCer® (1).webp"
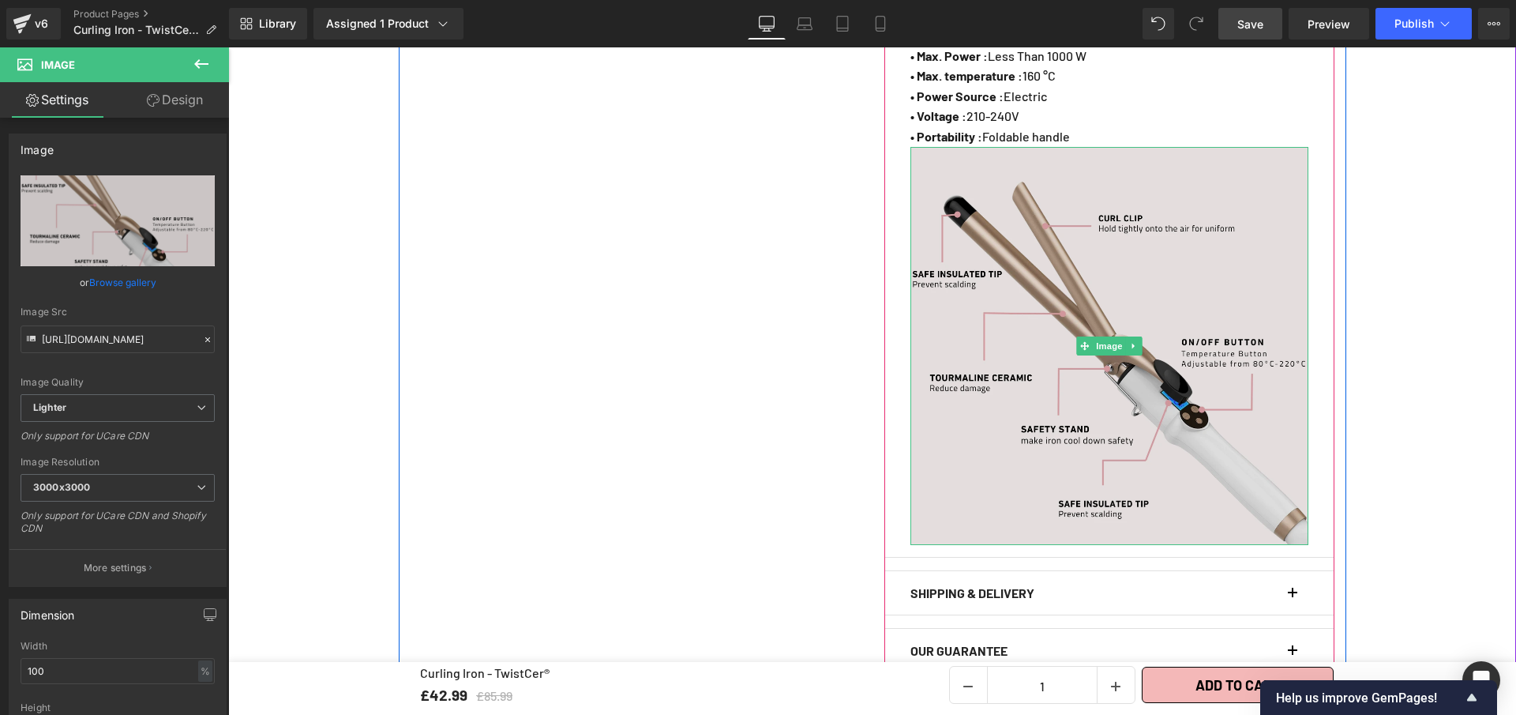
scroll to position [971, 0]
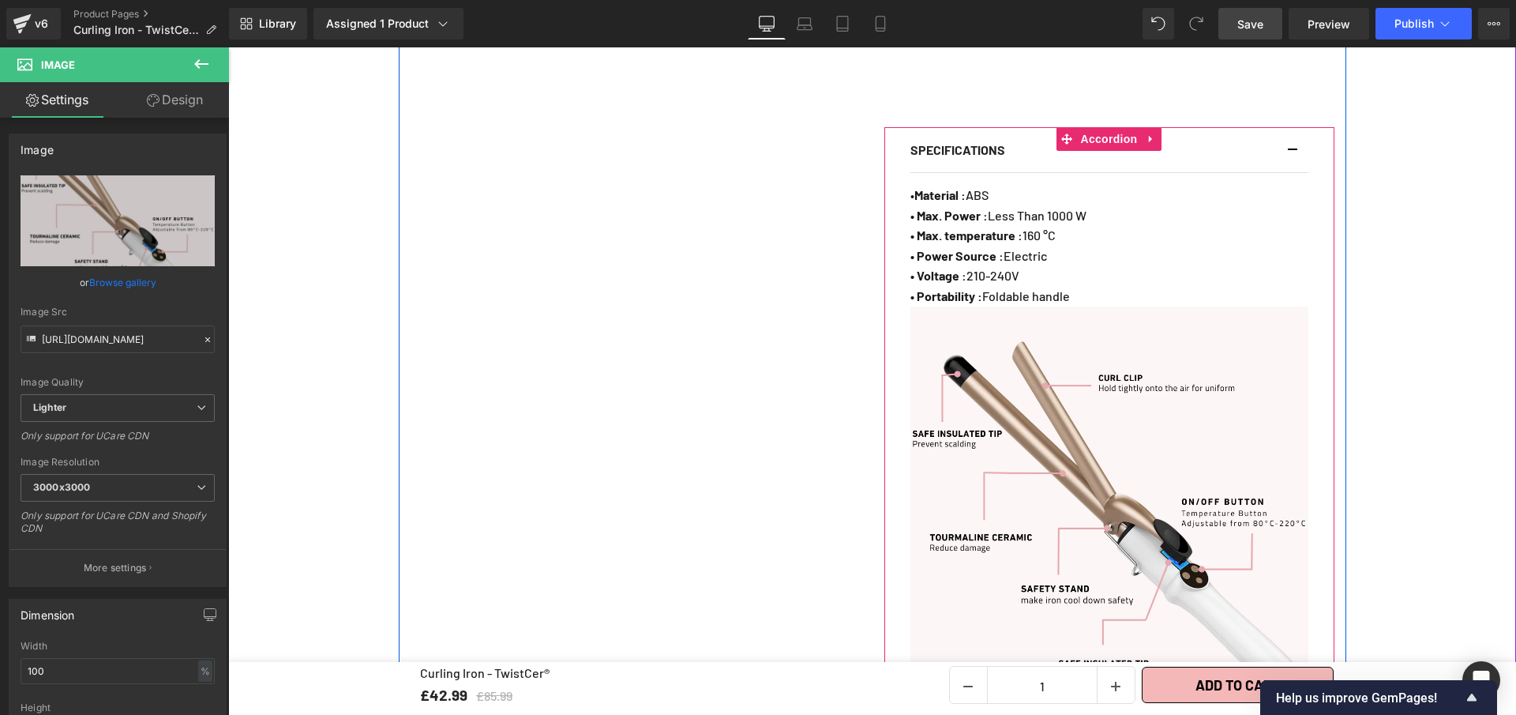
click at [1111, 127] on span "Accordion" at bounding box center [1109, 139] width 65 height 24
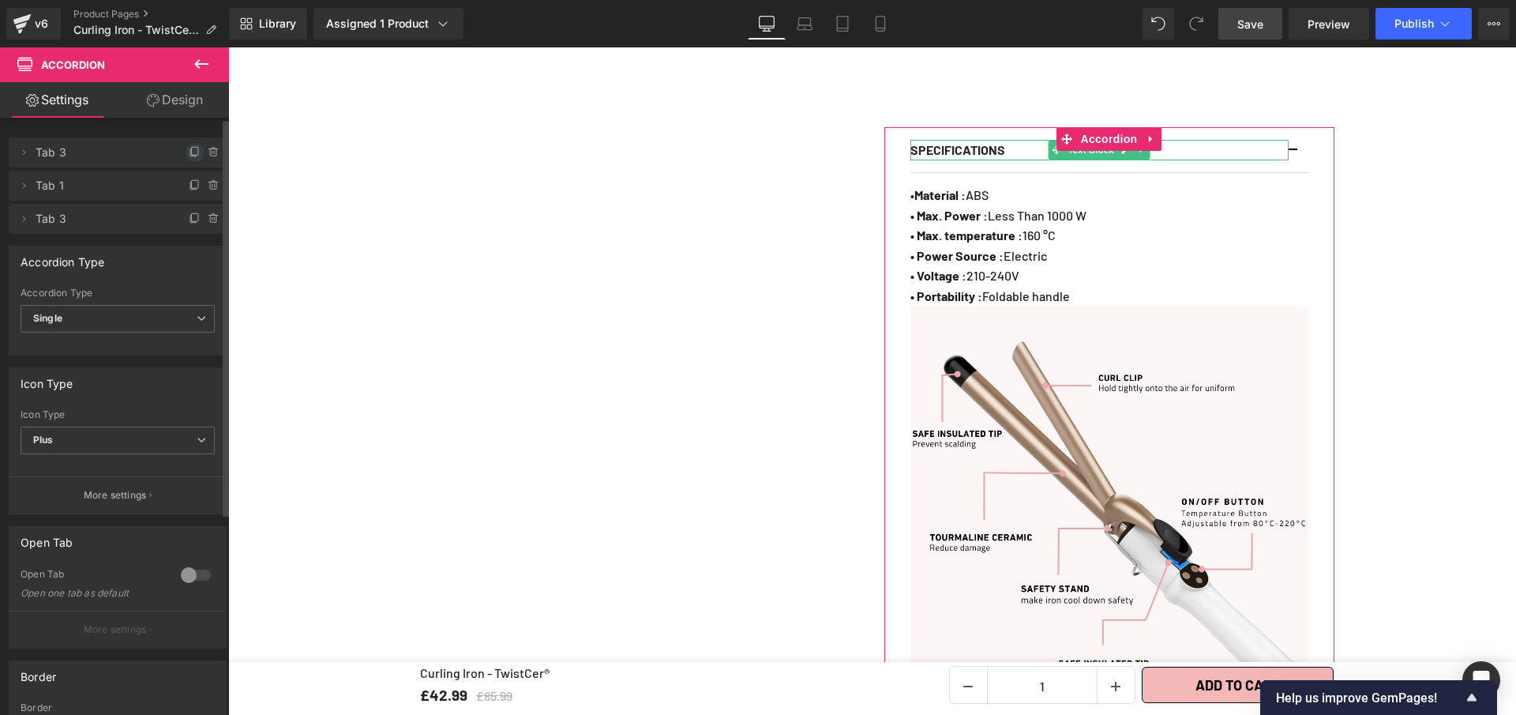
click at [189, 156] on icon at bounding box center [195, 152] width 13 height 13
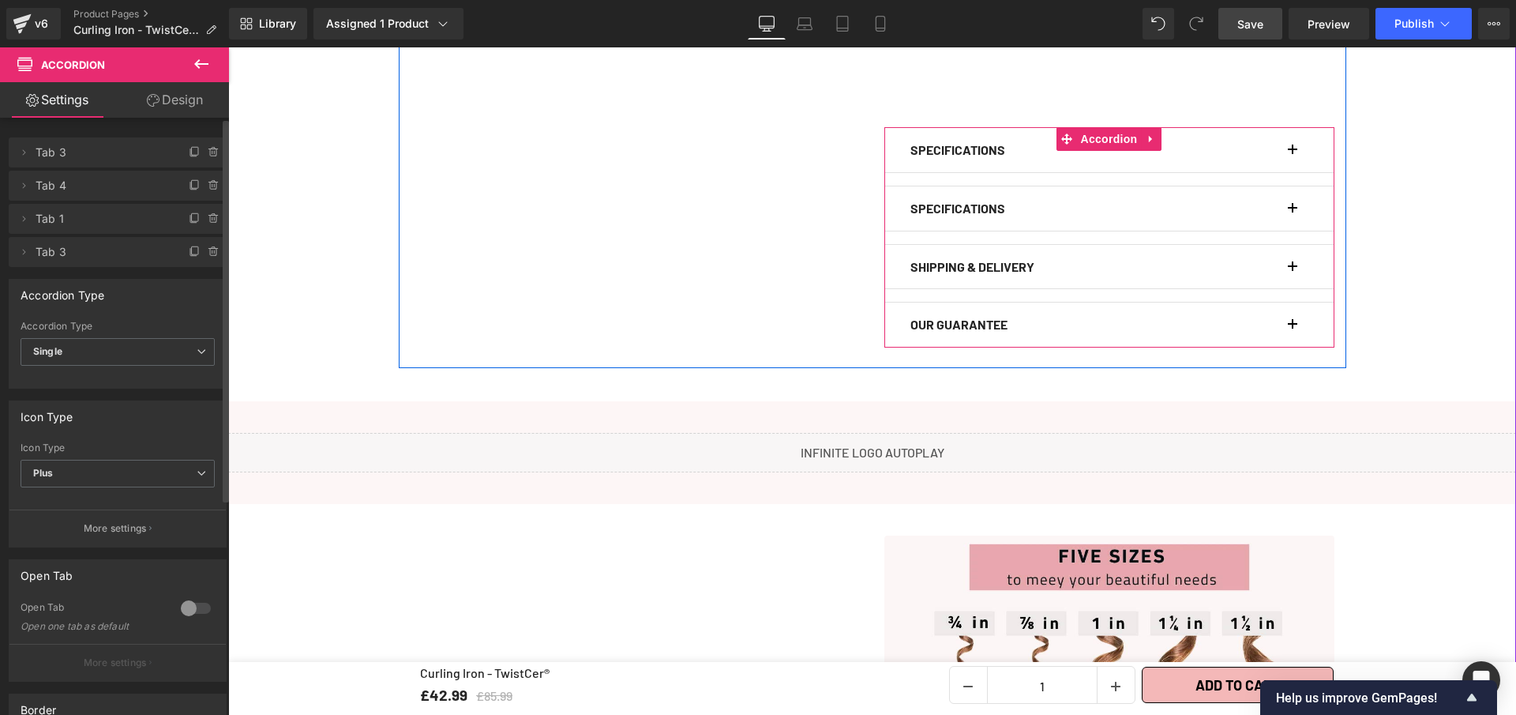
click at [1283, 201] on div "SPECIFICATIONS Text Block" at bounding box center [1110, 208] width 398 height 44
click at [1293, 197] on button "button" at bounding box center [1301, 208] width 16 height 44
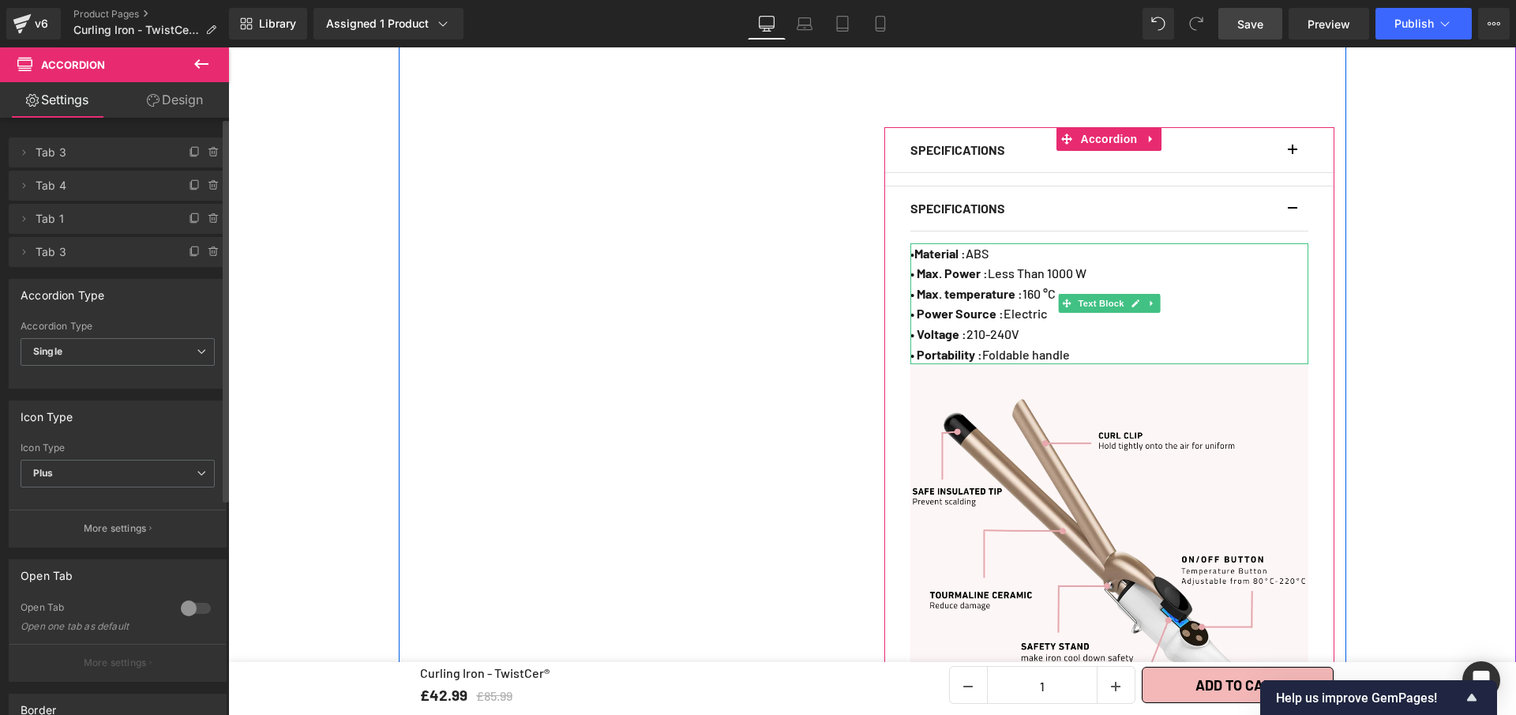
click at [1101, 347] on p "• Portability : Foldable handle" at bounding box center [1110, 354] width 398 height 21
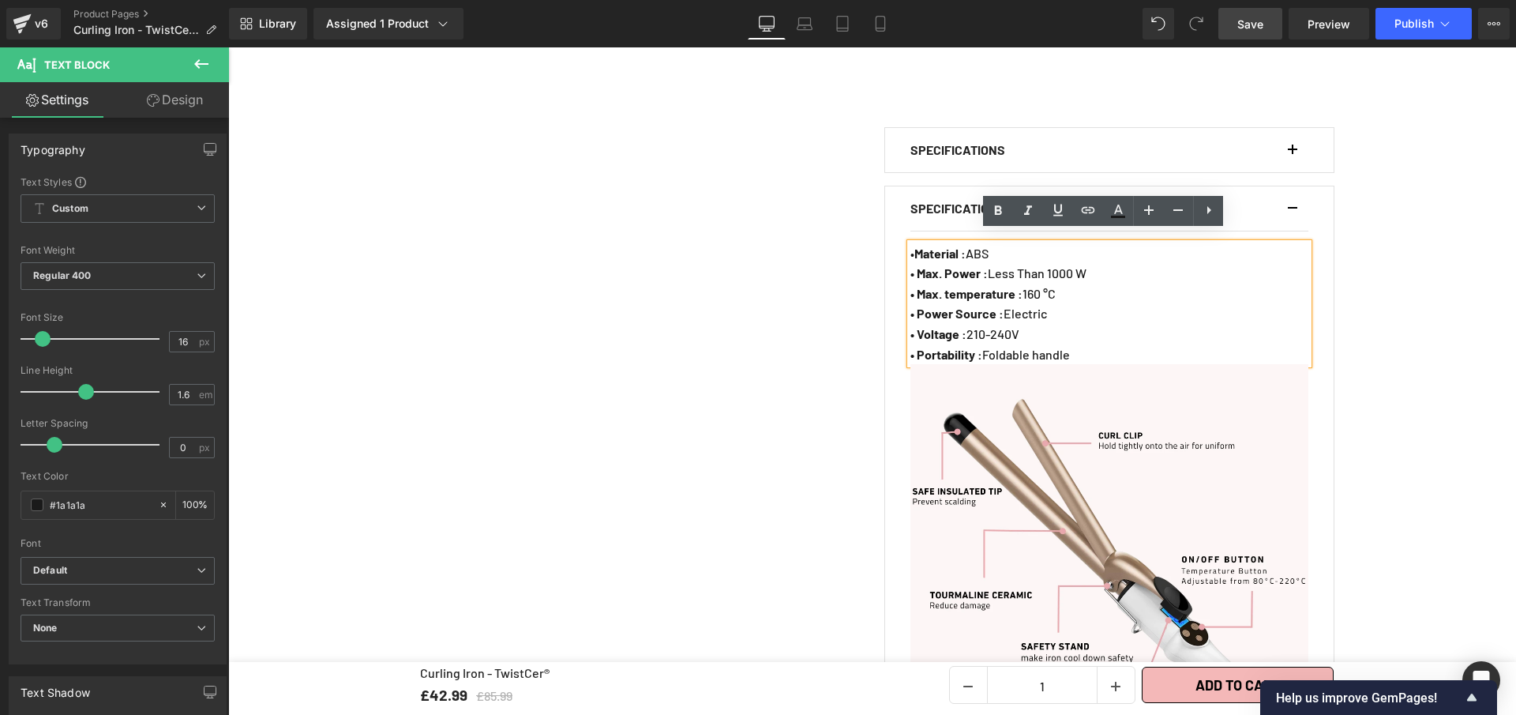
click at [1144, 303] on p "• Power Source : Electric" at bounding box center [1110, 313] width 398 height 21
click at [1131, 418] on img at bounding box center [1110, 563] width 398 height 398
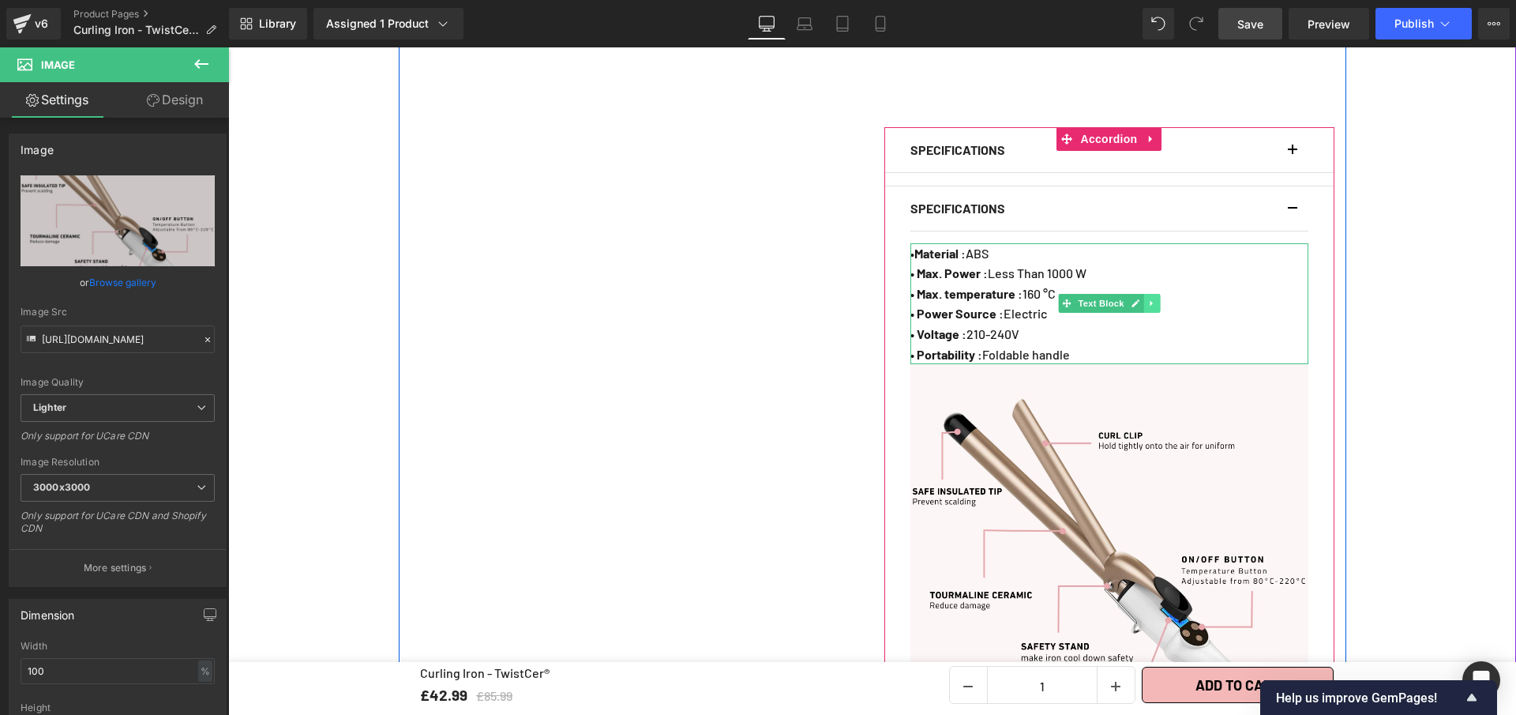
click at [1152, 294] on link at bounding box center [1152, 303] width 17 height 19
click at [1156, 299] on icon at bounding box center [1160, 303] width 9 height 9
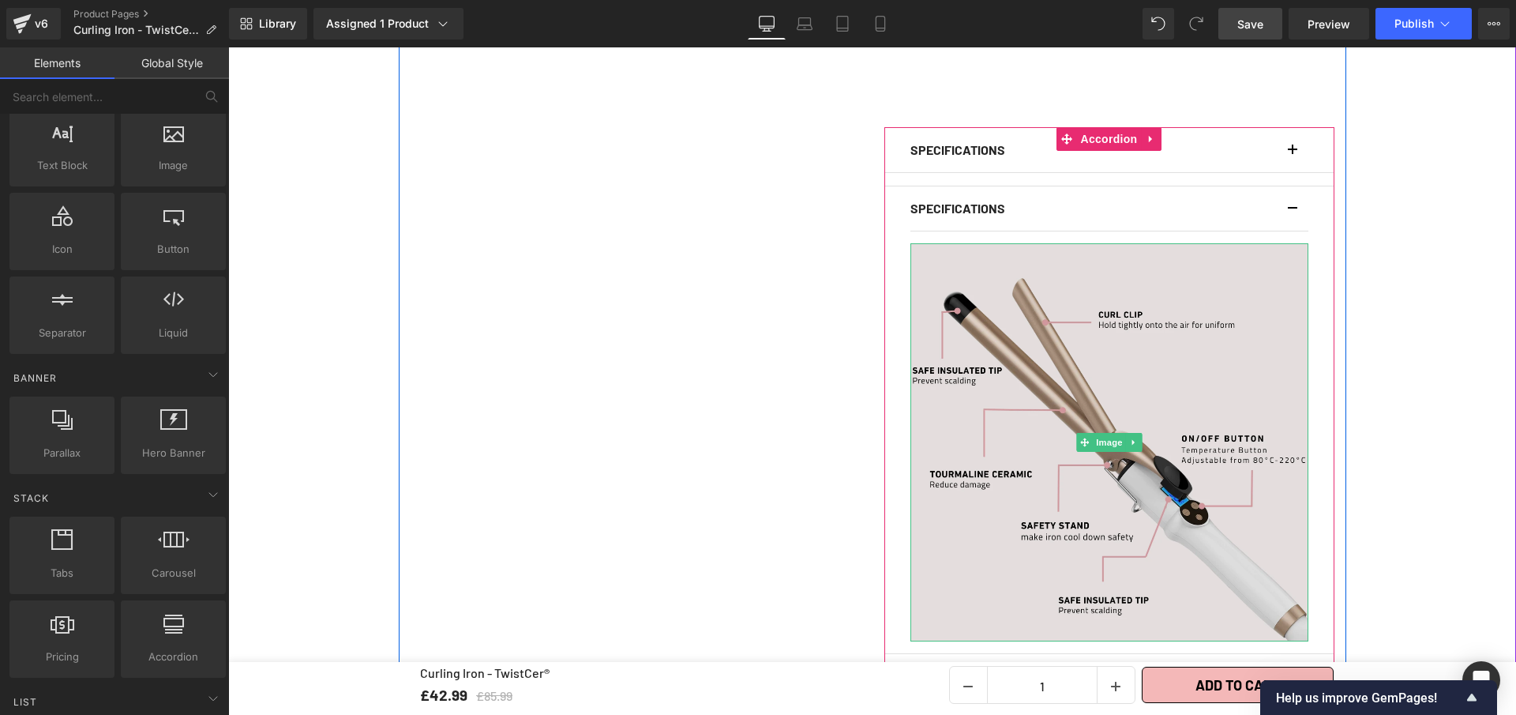
click at [1141, 414] on img at bounding box center [1110, 442] width 398 height 398
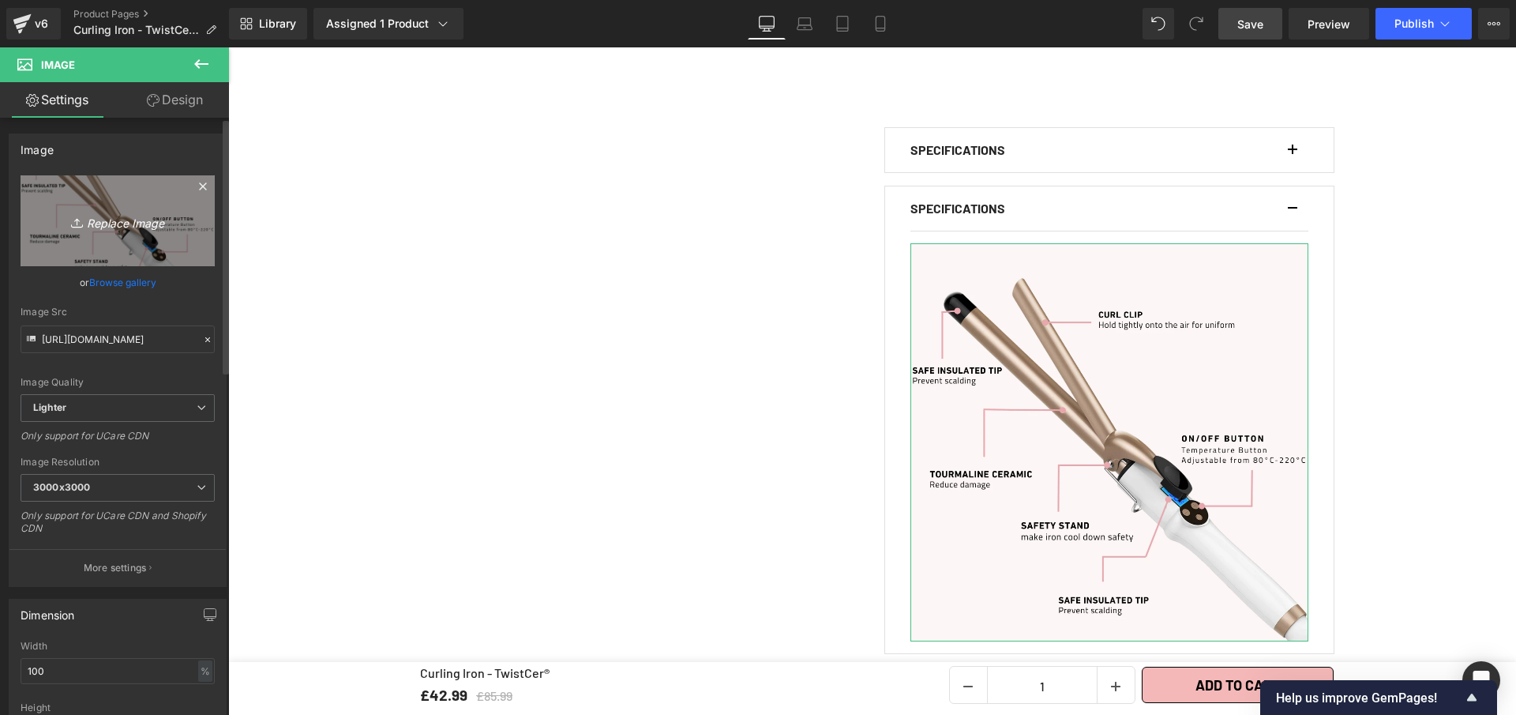
click at [112, 214] on icon "Replace Image" at bounding box center [117, 221] width 126 height 20
type input "C:\fakepath\Curling Iron - TwistCer®.webp"
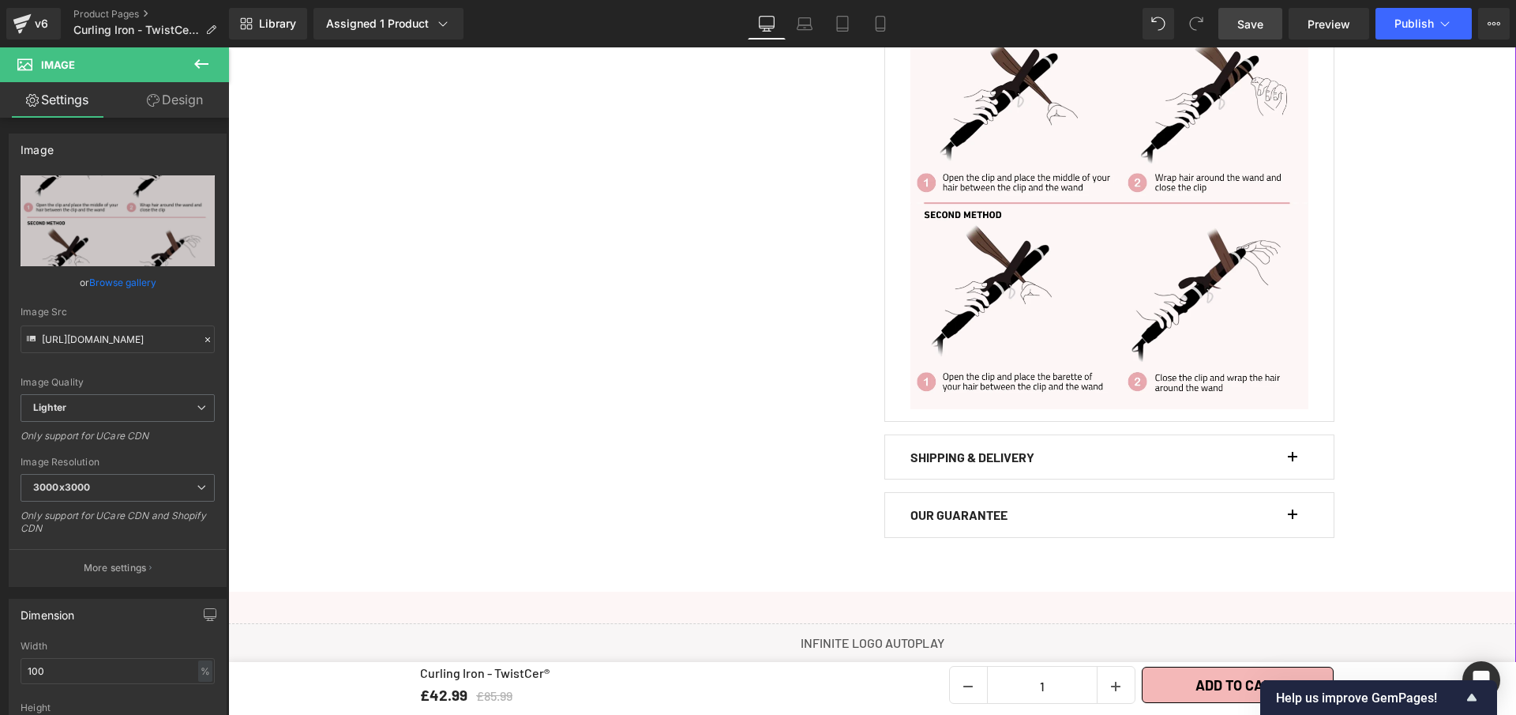
scroll to position [795, 0]
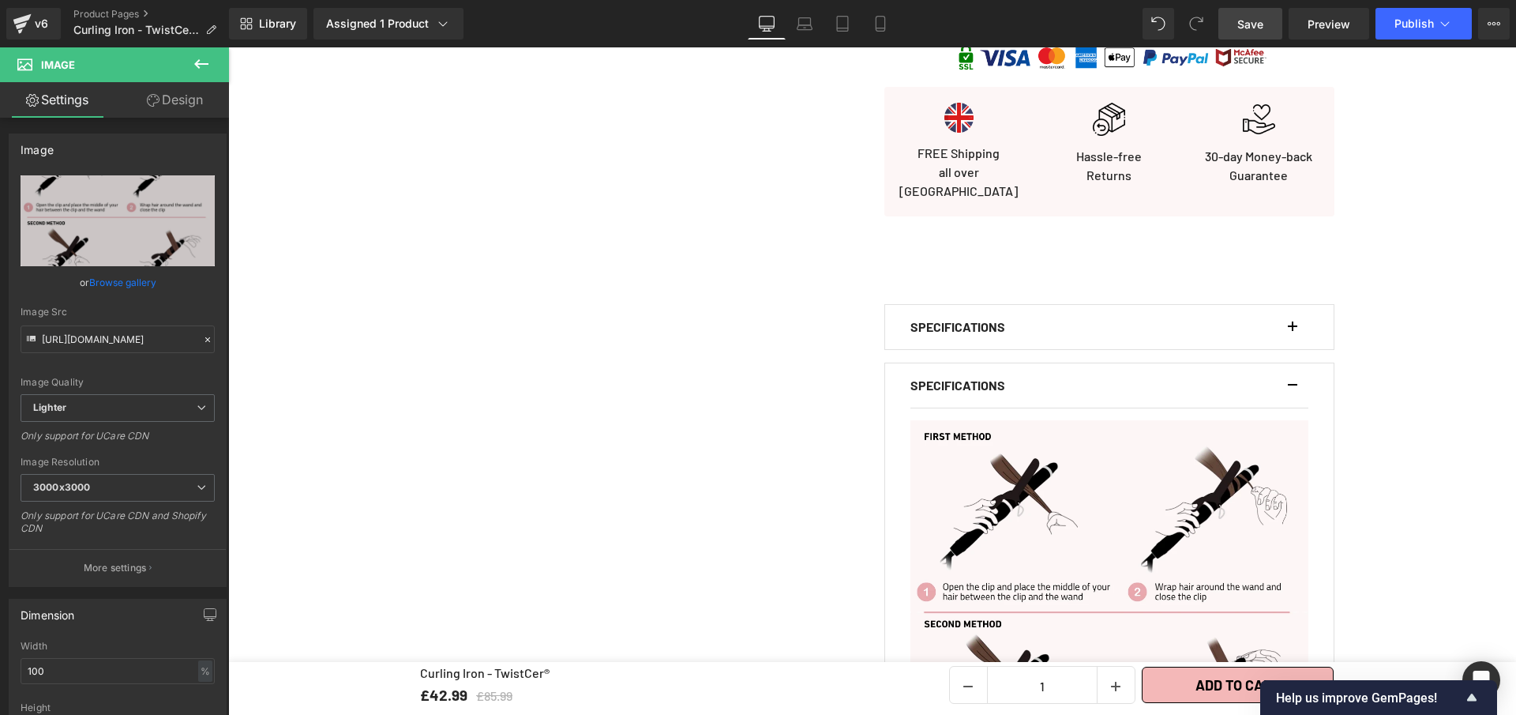
drag, startPoint x: 1252, startPoint y: 22, endPoint x: 996, endPoint y: 200, distance: 311.6
click at [1252, 22] on span "Save" at bounding box center [1251, 24] width 26 height 17
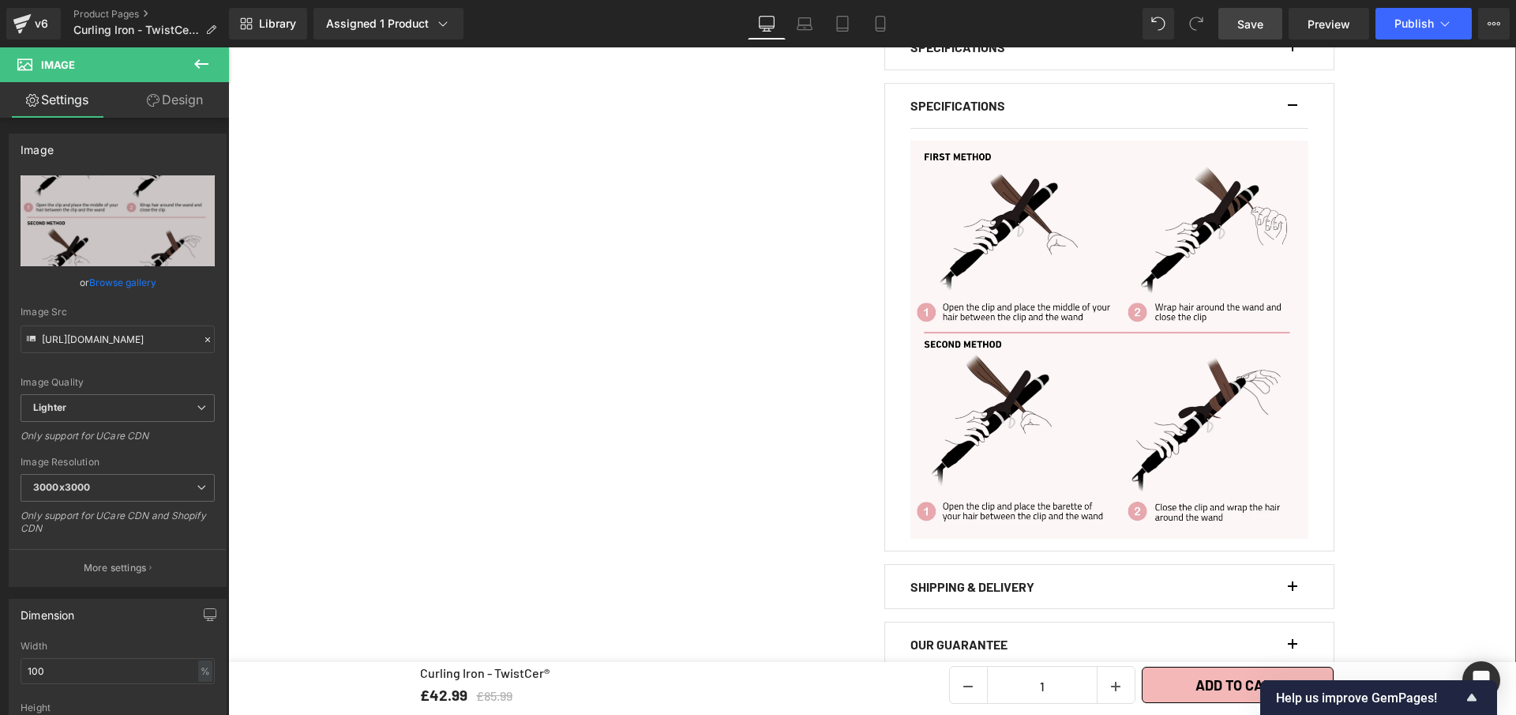
scroll to position [986, 0]
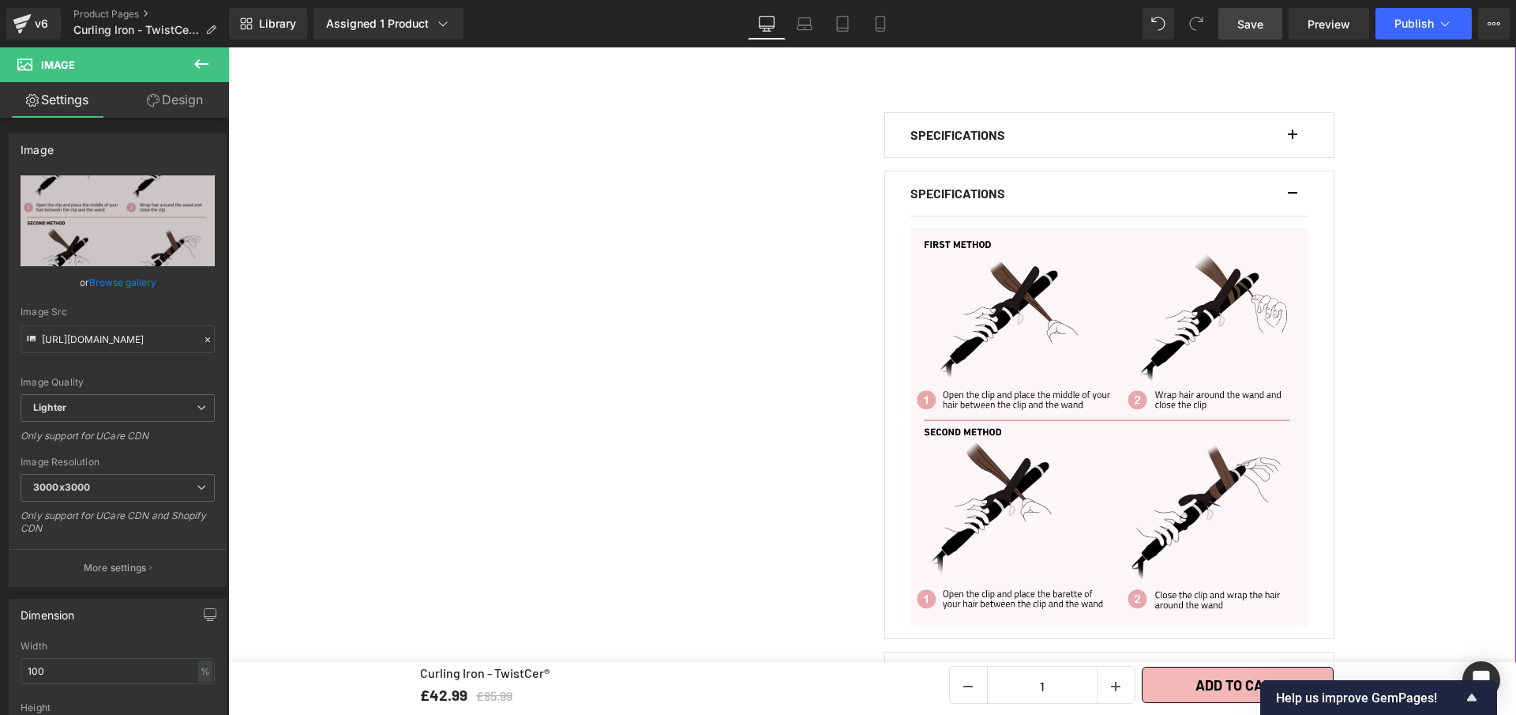
click at [1295, 183] on button "button" at bounding box center [1301, 193] width 16 height 44
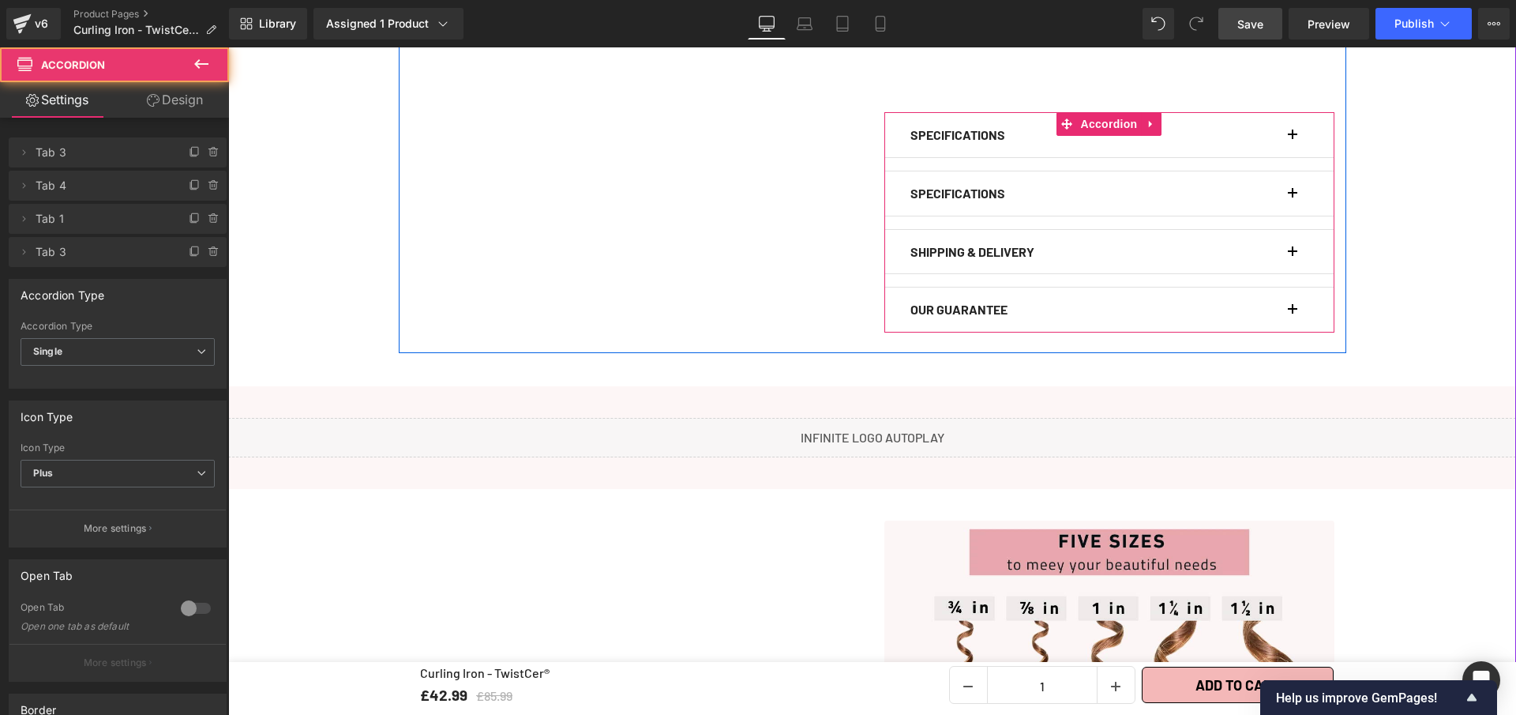
click at [1293, 198] on span "button" at bounding box center [1293, 198] width 0 height 0
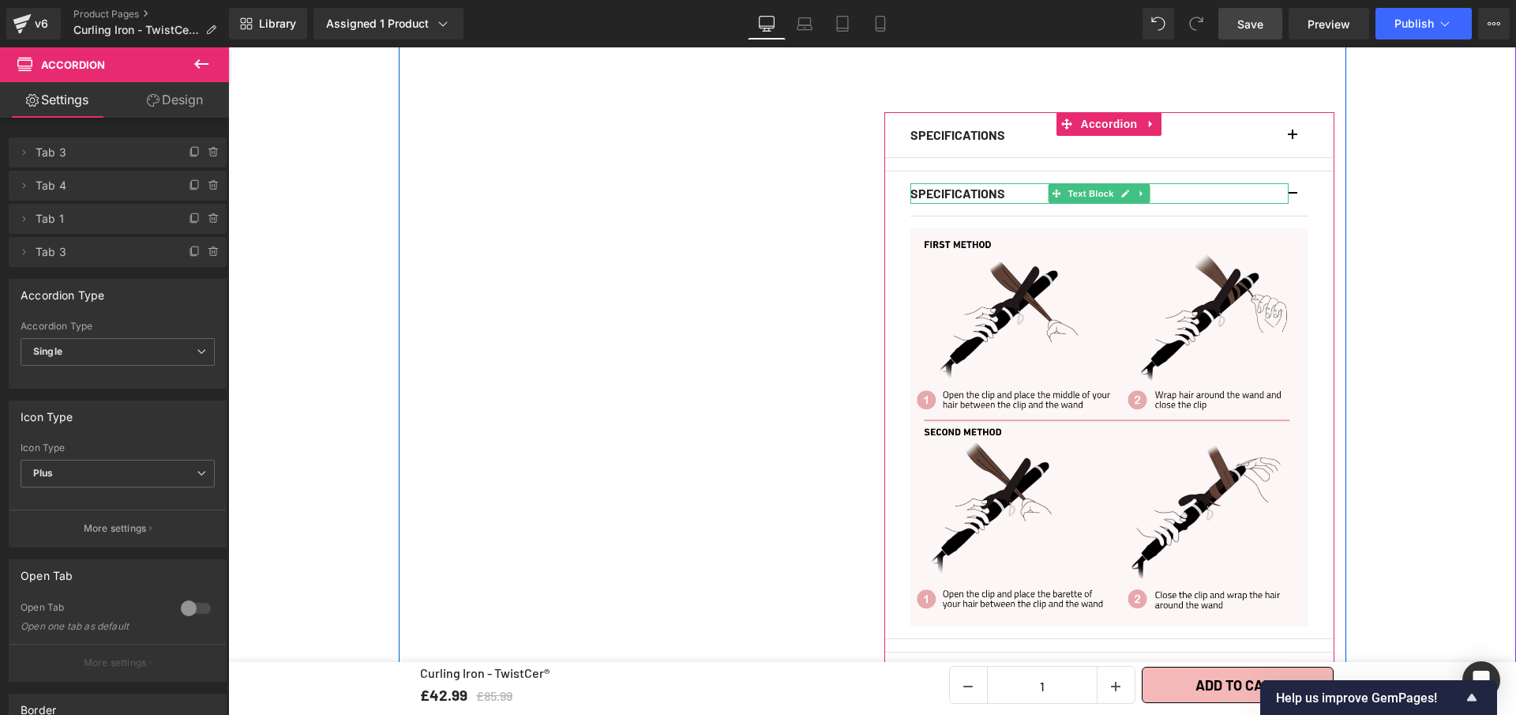
click at [1009, 183] on p "SPECIFICATIONS" at bounding box center [1100, 193] width 378 height 21
click at [1013, 183] on p "SPECIFICATIONS" at bounding box center [1100, 193] width 378 height 21
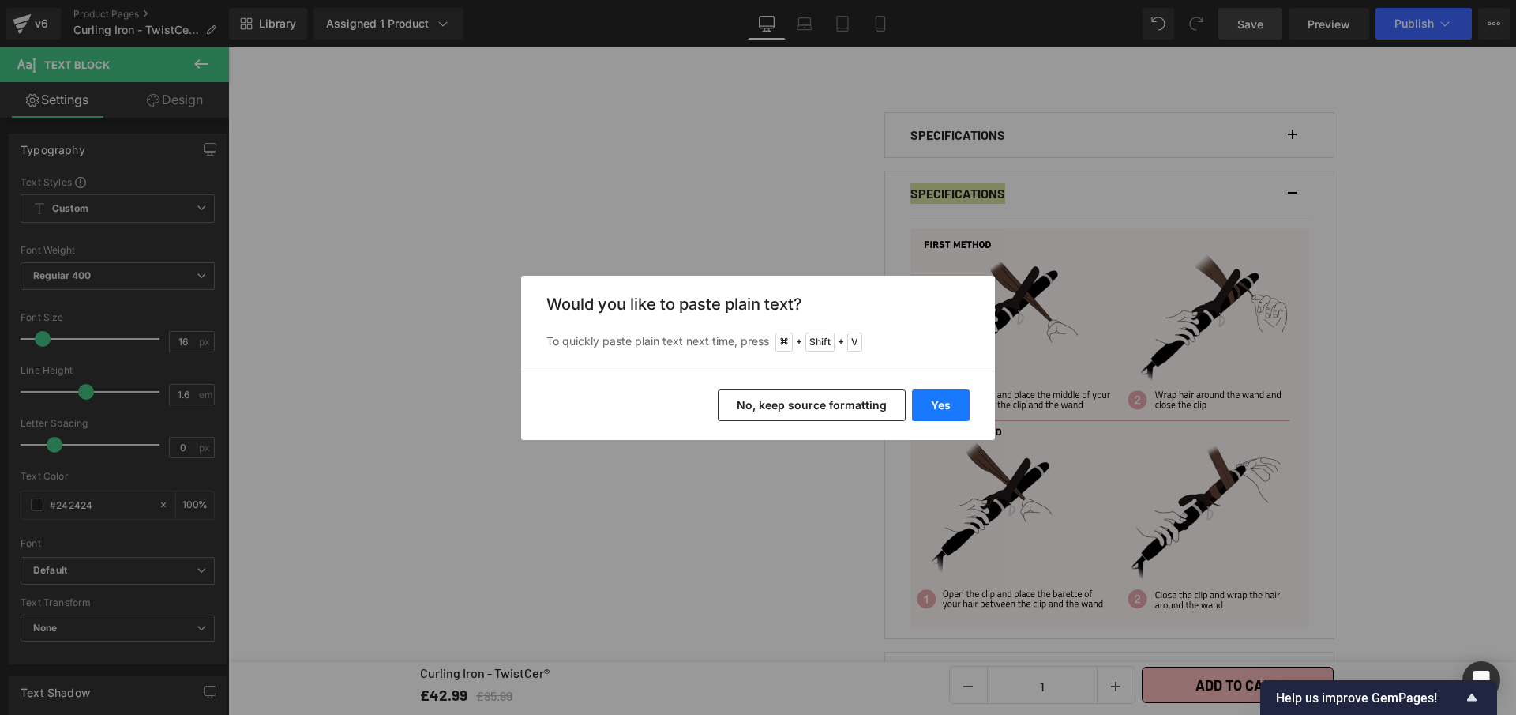
click at [949, 402] on button "Yes" at bounding box center [941, 405] width 58 height 32
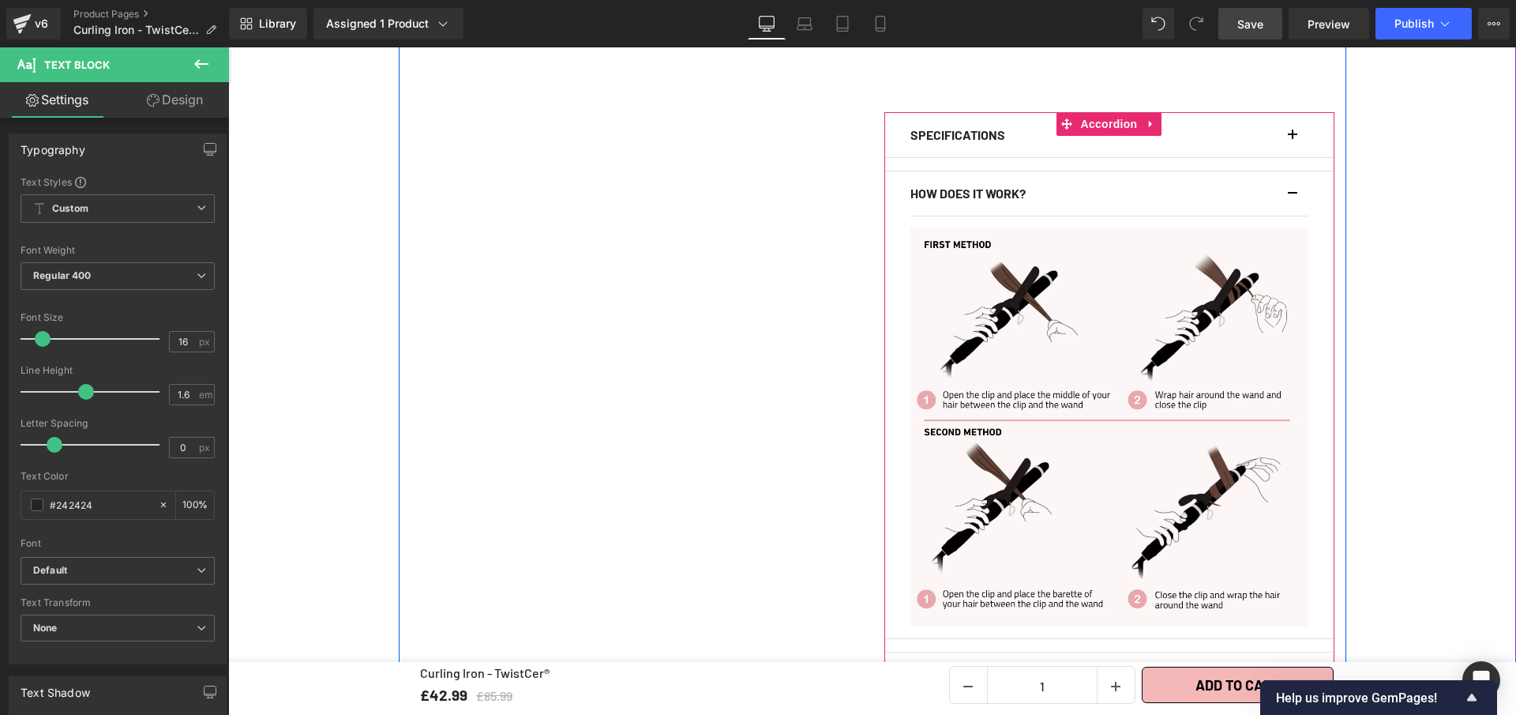
click at [1071, 184] on span "Text Block" at bounding box center [1091, 193] width 52 height 19
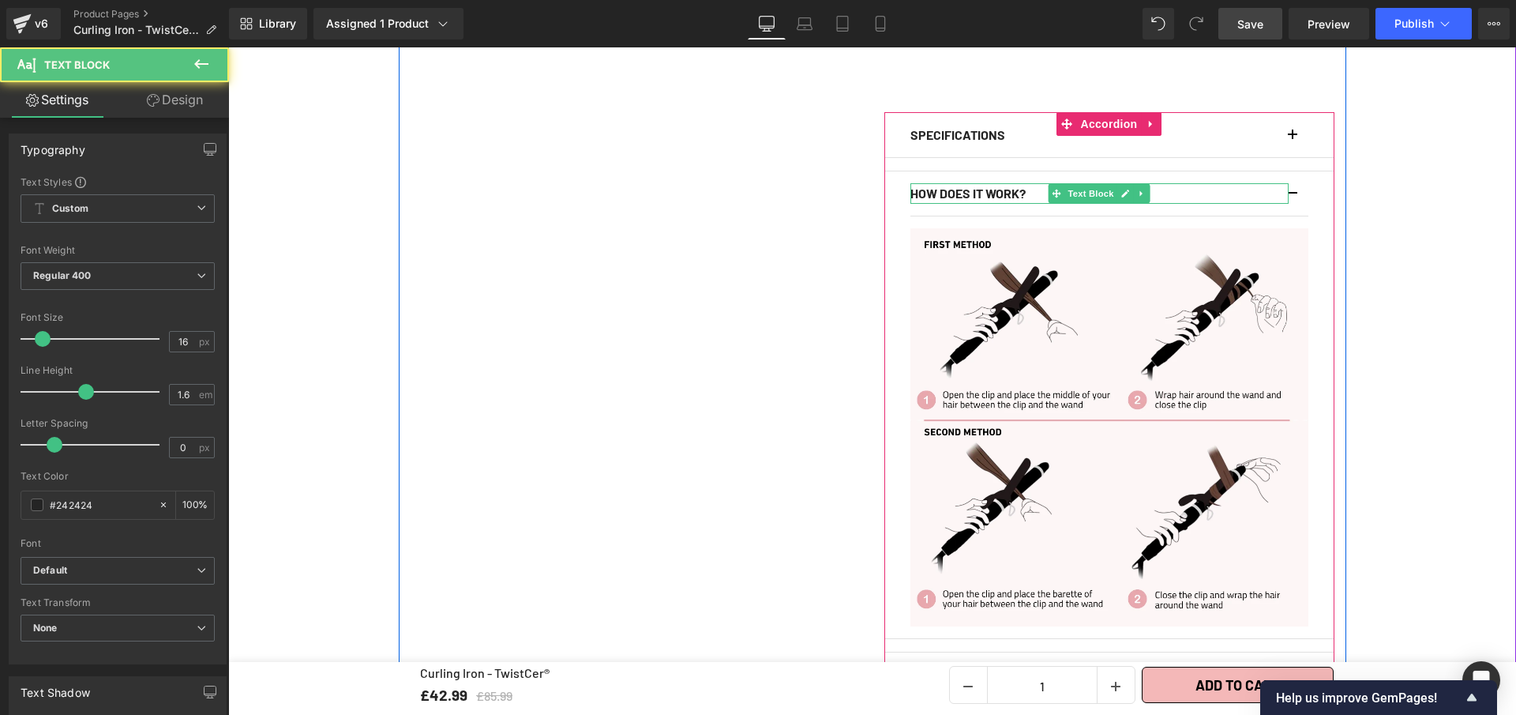
click at [1026, 186] on b "HOW DOES IT WORK?" at bounding box center [968, 193] width 115 height 15
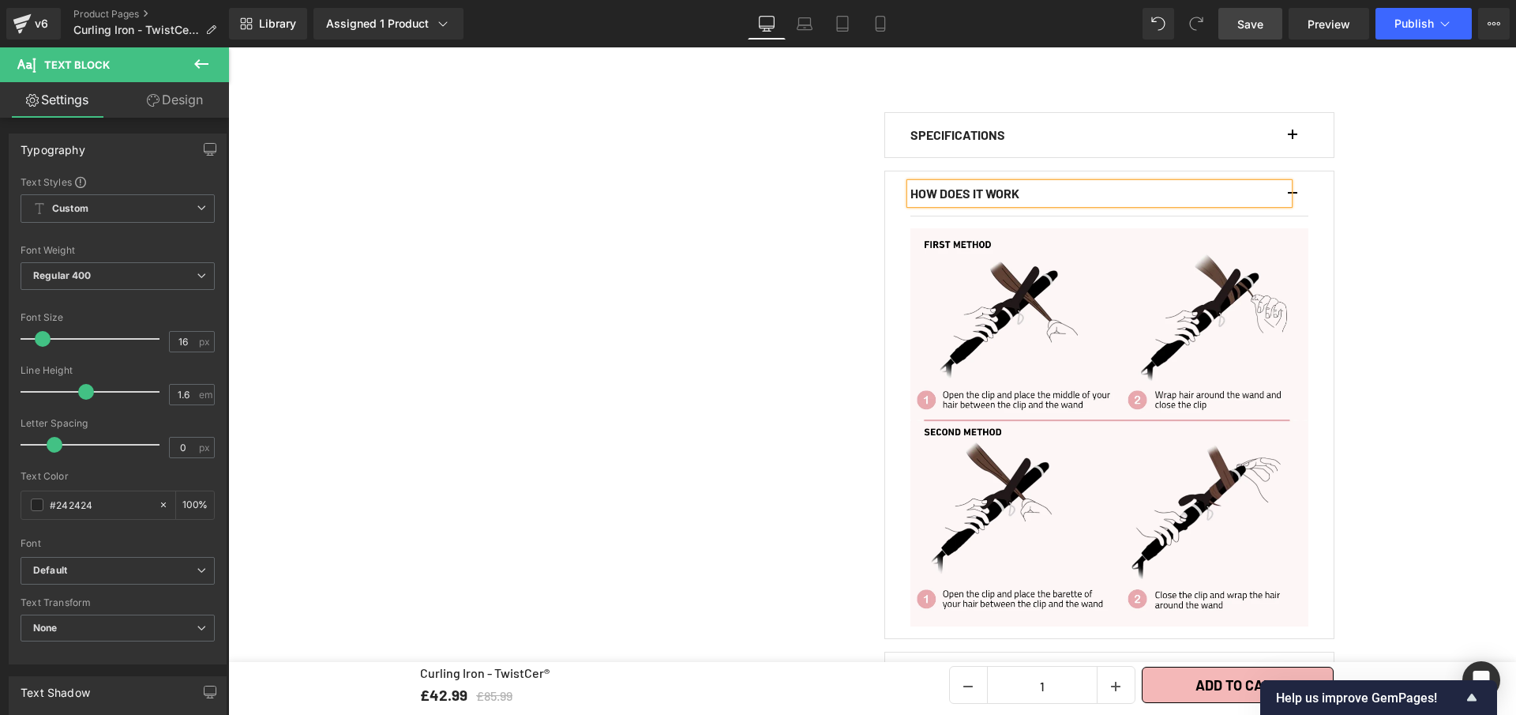
click at [1257, 28] on span "Save" at bounding box center [1251, 24] width 26 height 17
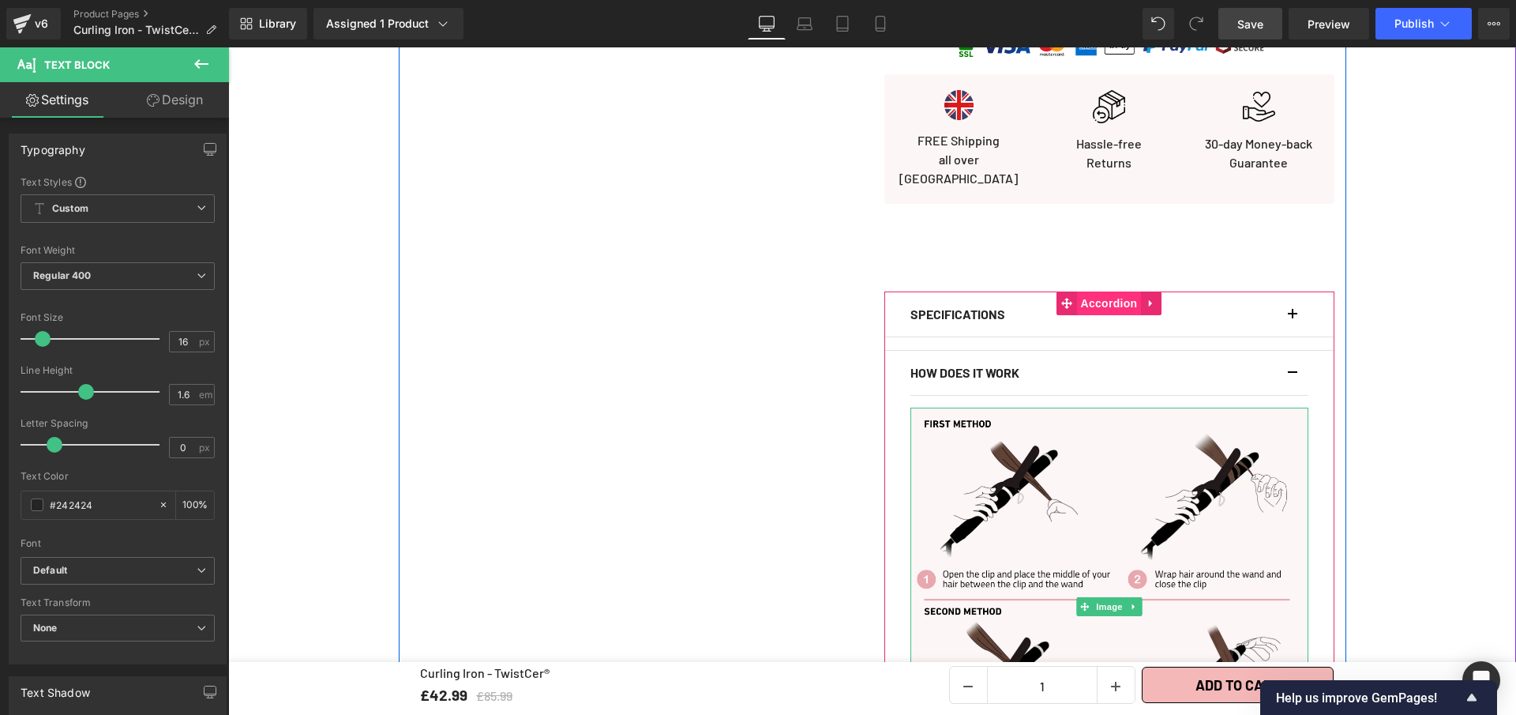
scroll to position [821, 0]
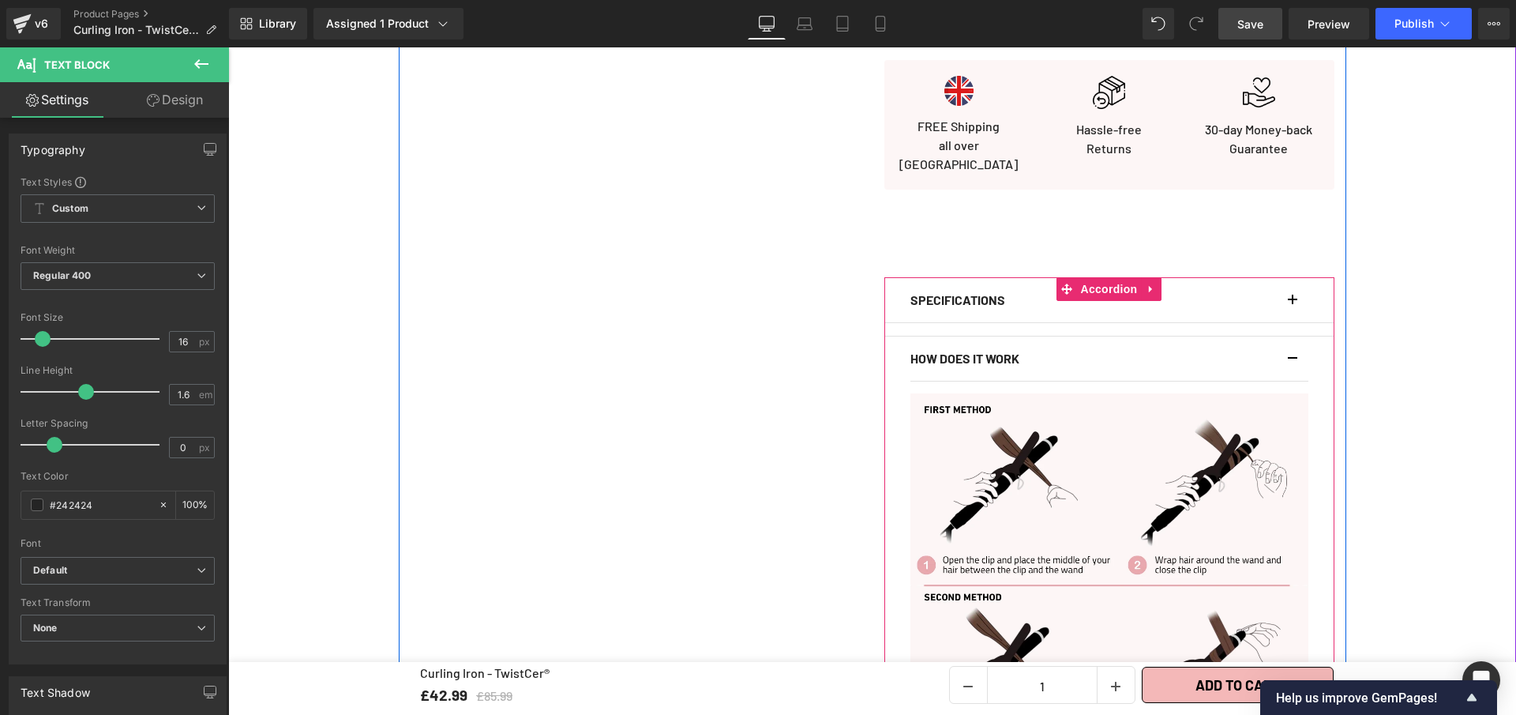
click at [1293, 346] on button "button" at bounding box center [1301, 358] width 16 height 44
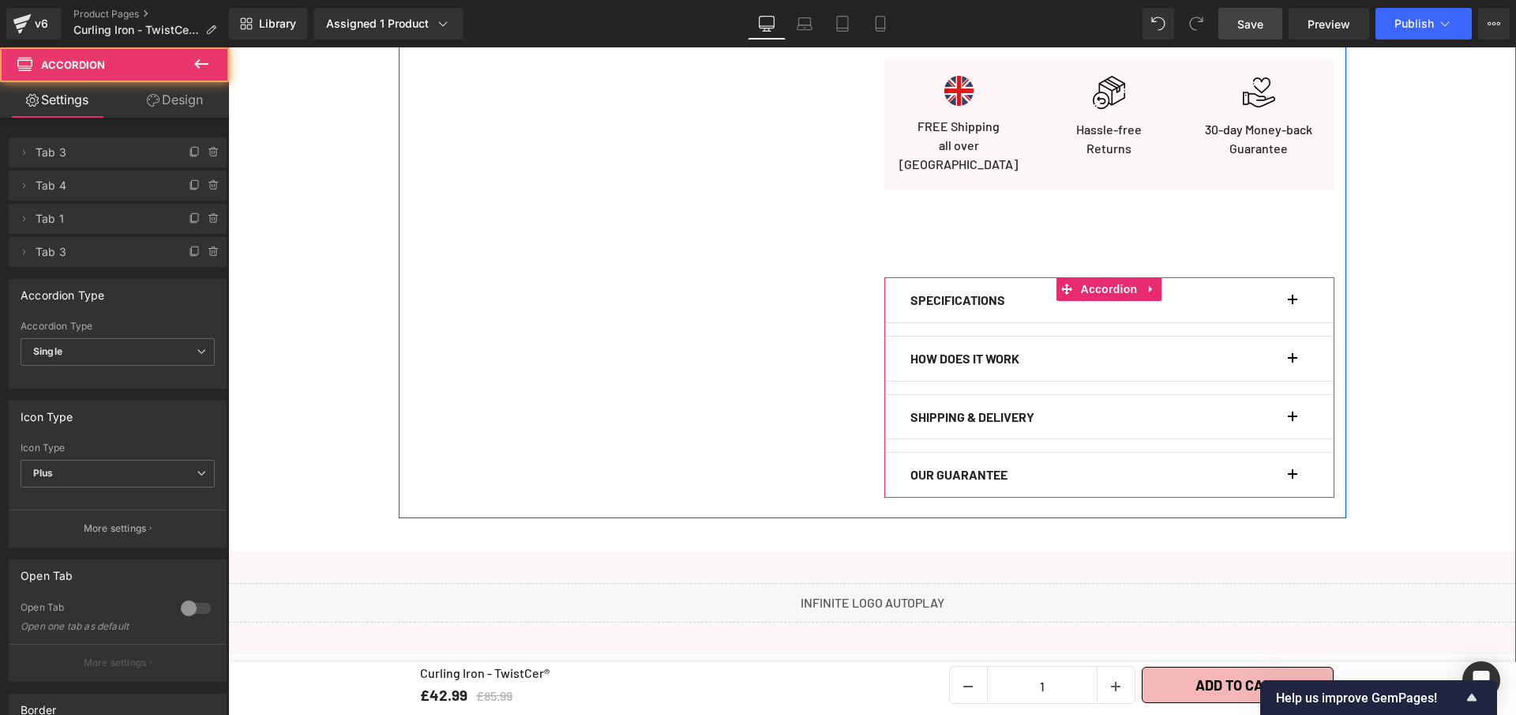
click at [1293, 291] on button "button" at bounding box center [1301, 300] width 16 height 44
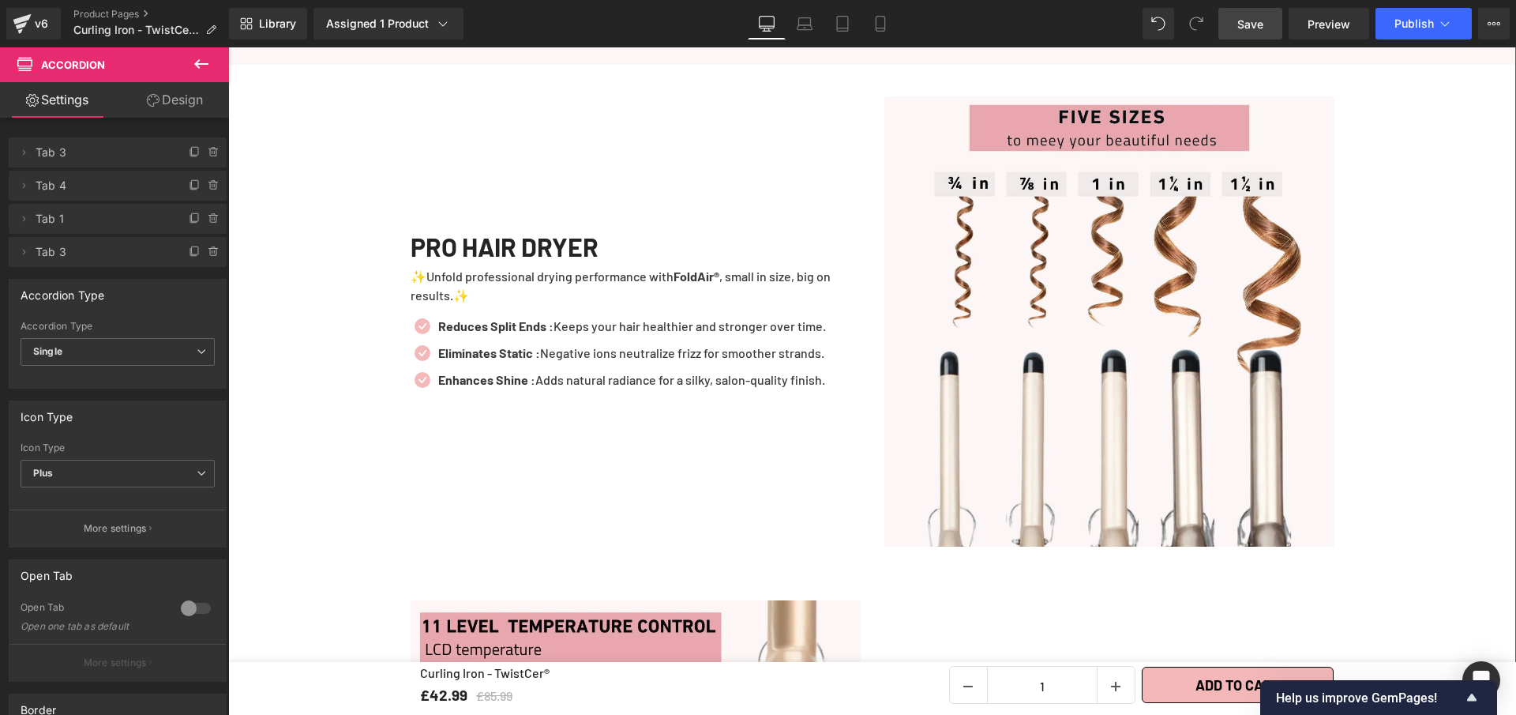
scroll to position [1937, 0]
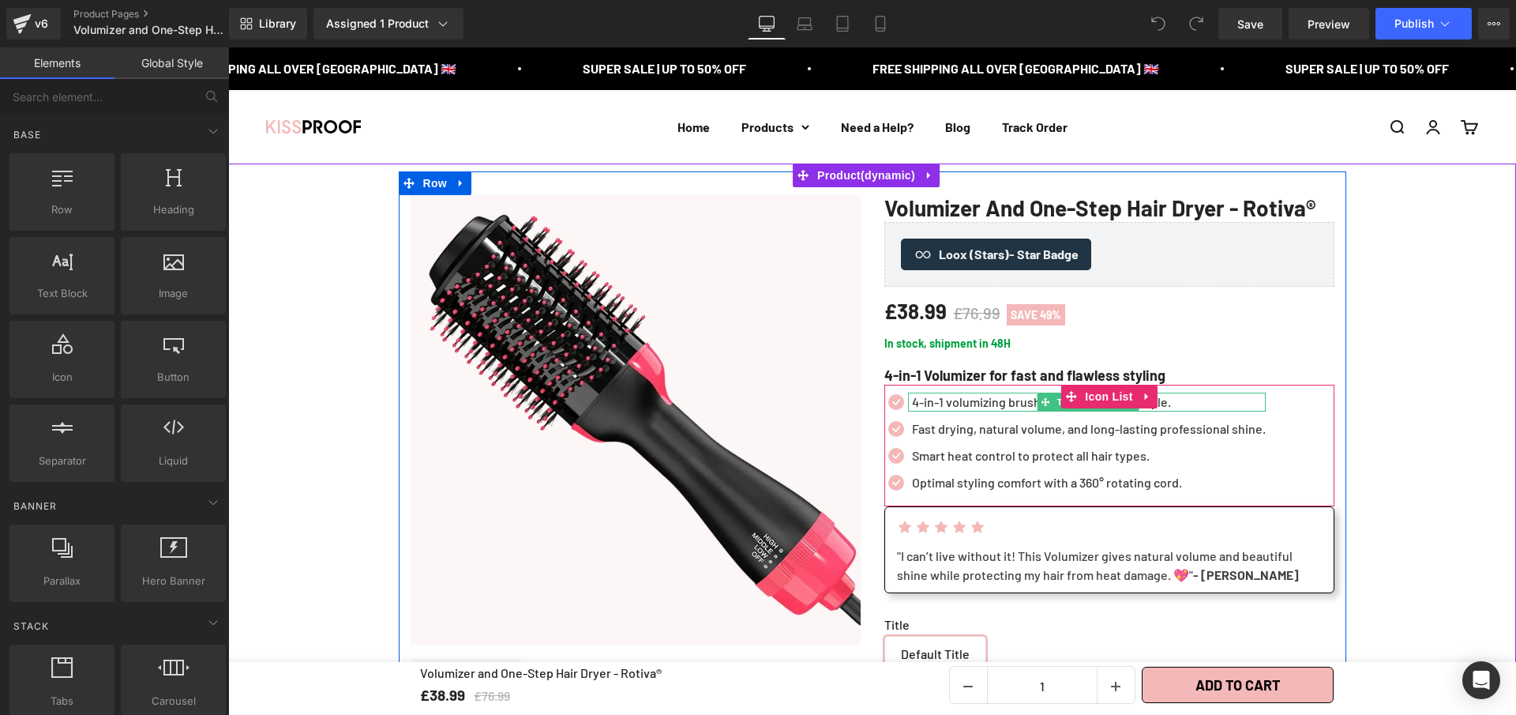
click at [1170, 411] on p "4-in-1 volumizing brush for a flawless hairstyle." at bounding box center [1089, 402] width 354 height 19
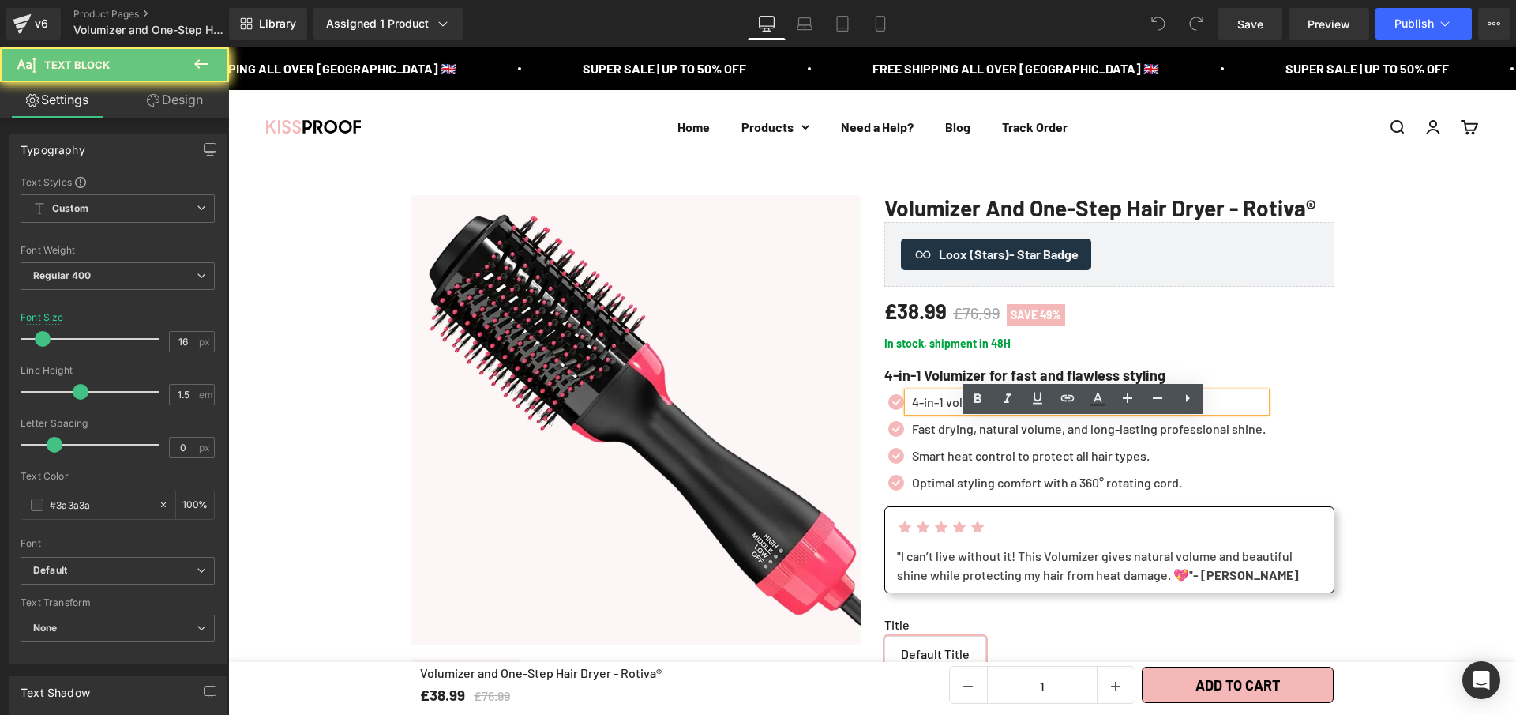
click at [1171, 411] on p "4-in-1 volumizing brush for a flawless hairstyle." at bounding box center [1089, 402] width 354 height 19
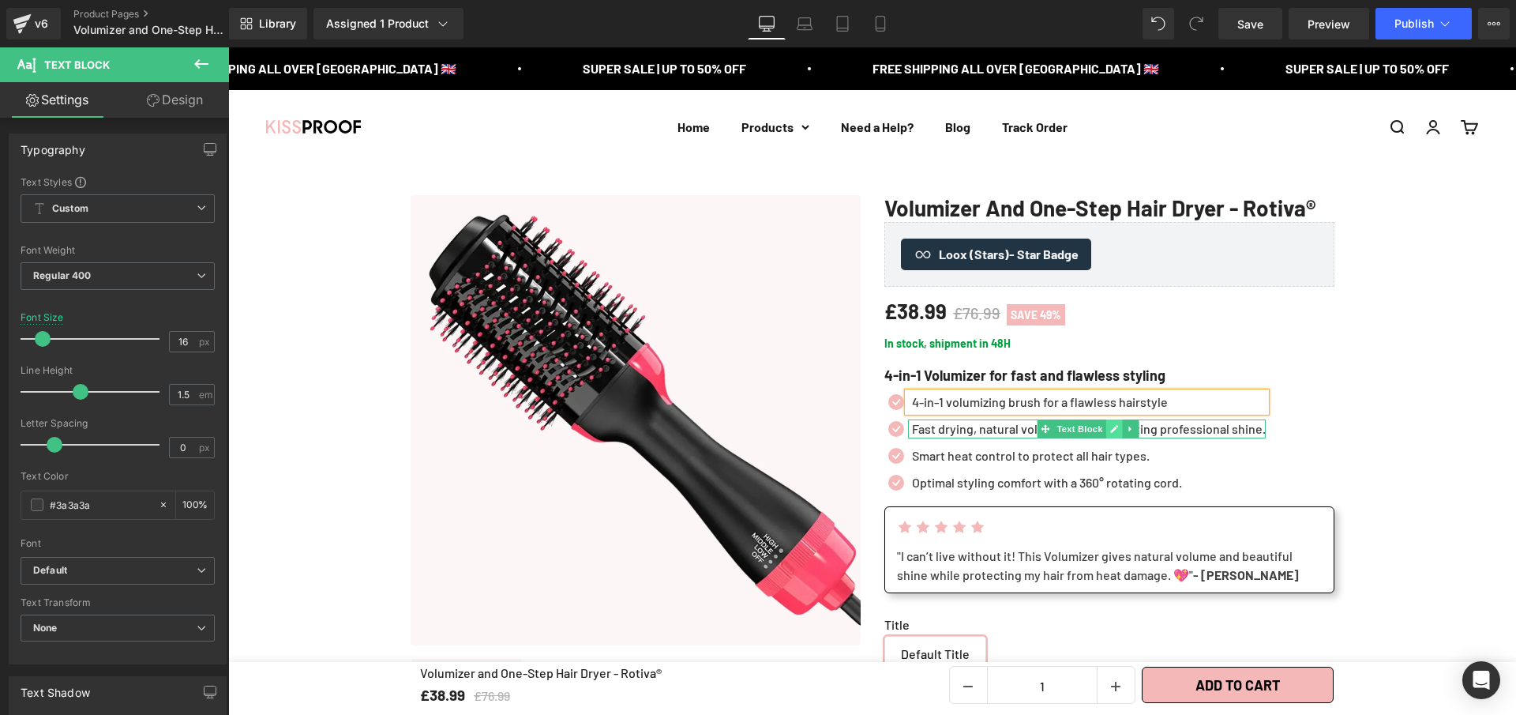
click at [1110, 434] on icon at bounding box center [1114, 428] width 9 height 9
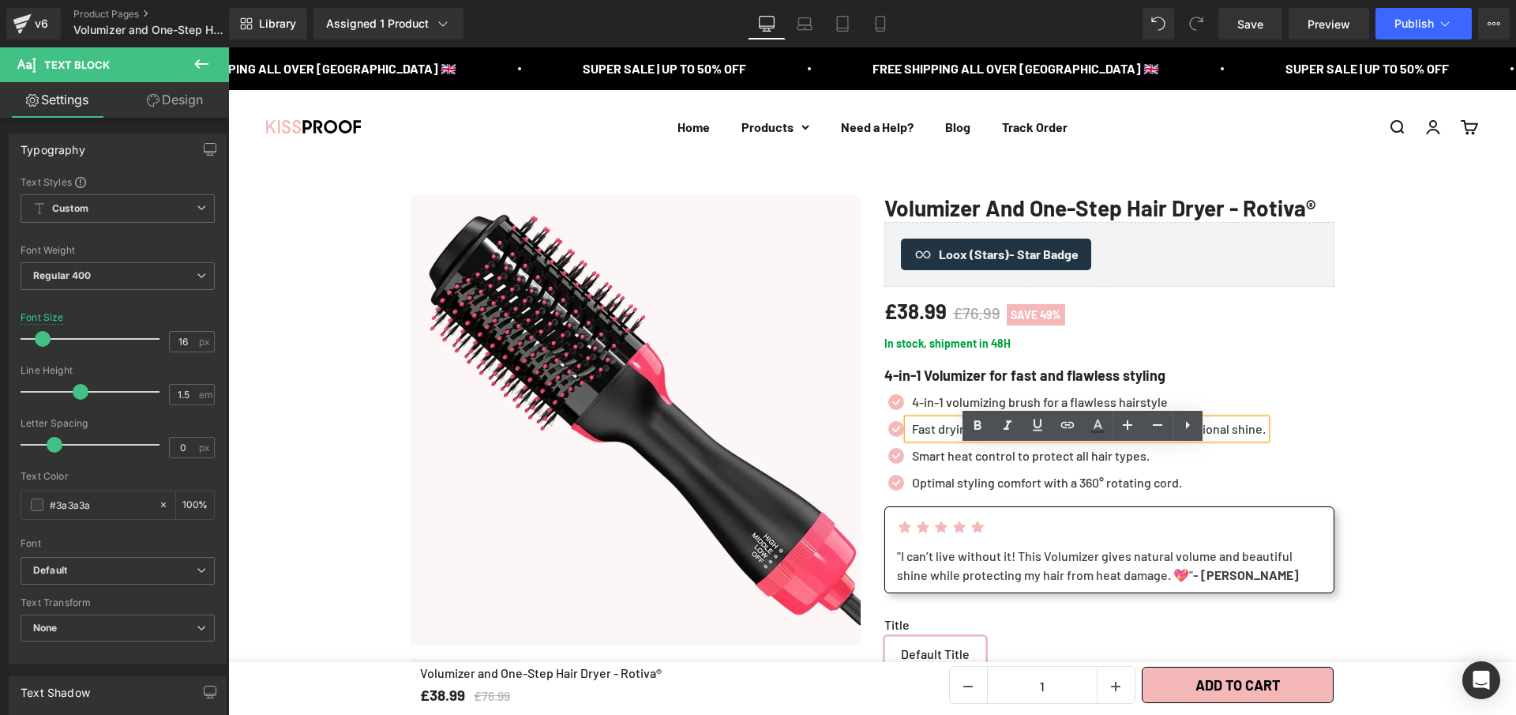
click at [1106, 438] on p "Fast drying, natural volume, and long-lasting professional shine." at bounding box center [1089, 428] width 354 height 19
click at [1264, 438] on div "Fast drying, natural volume, and long-lasting professional shine." at bounding box center [1087, 428] width 358 height 19
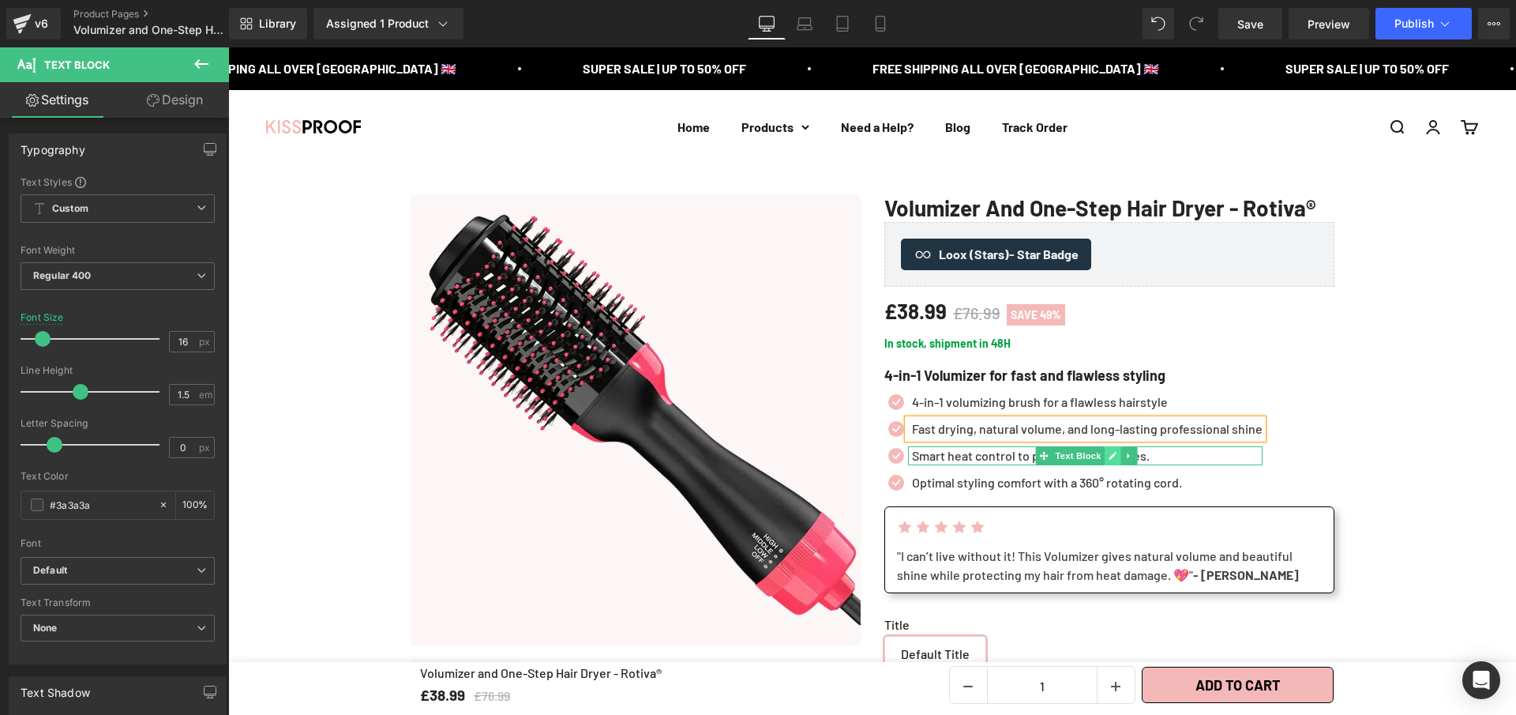
click at [1105, 465] on link at bounding box center [1113, 455] width 17 height 19
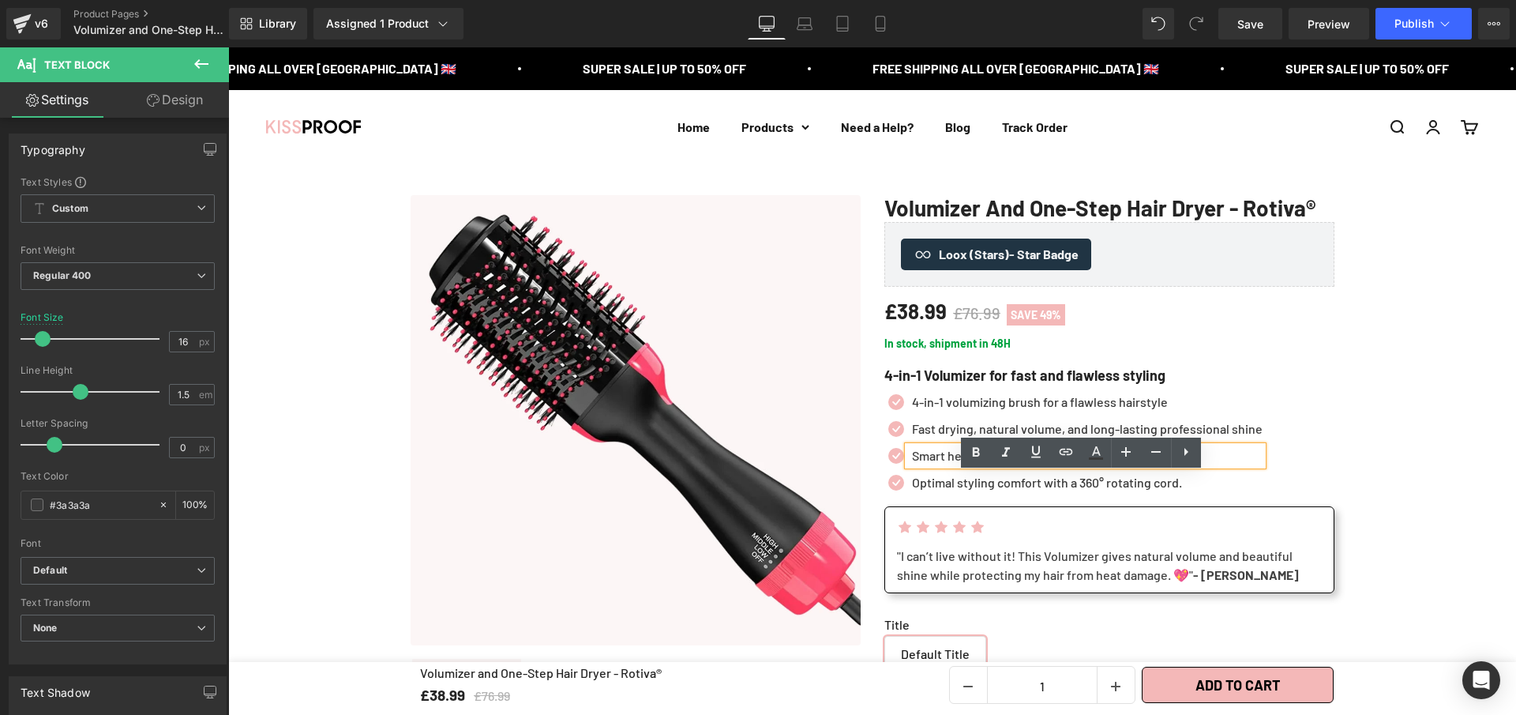
click at [1183, 465] on p "Smart heat control to protect all hair types." at bounding box center [1087, 455] width 351 height 19
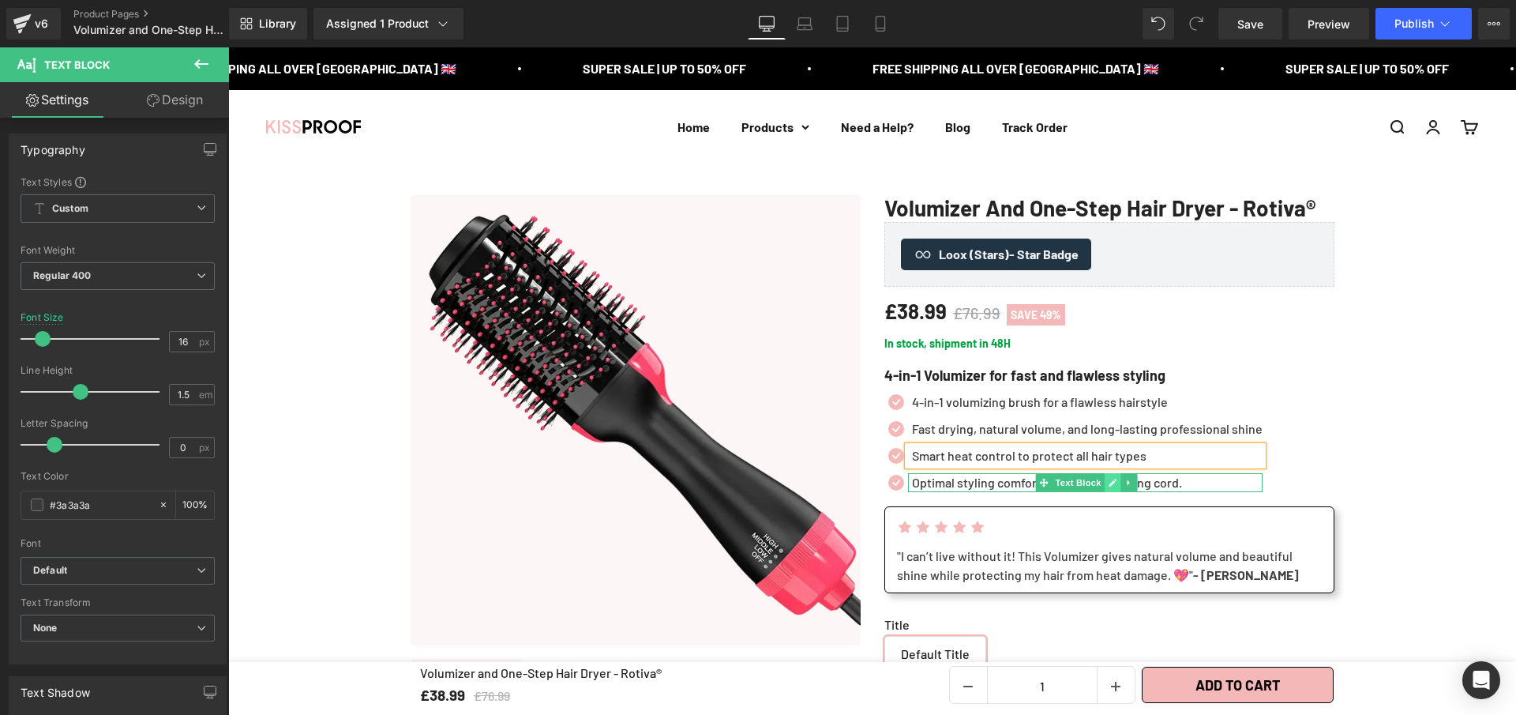
click at [1105, 492] on link at bounding box center [1113, 482] width 17 height 19
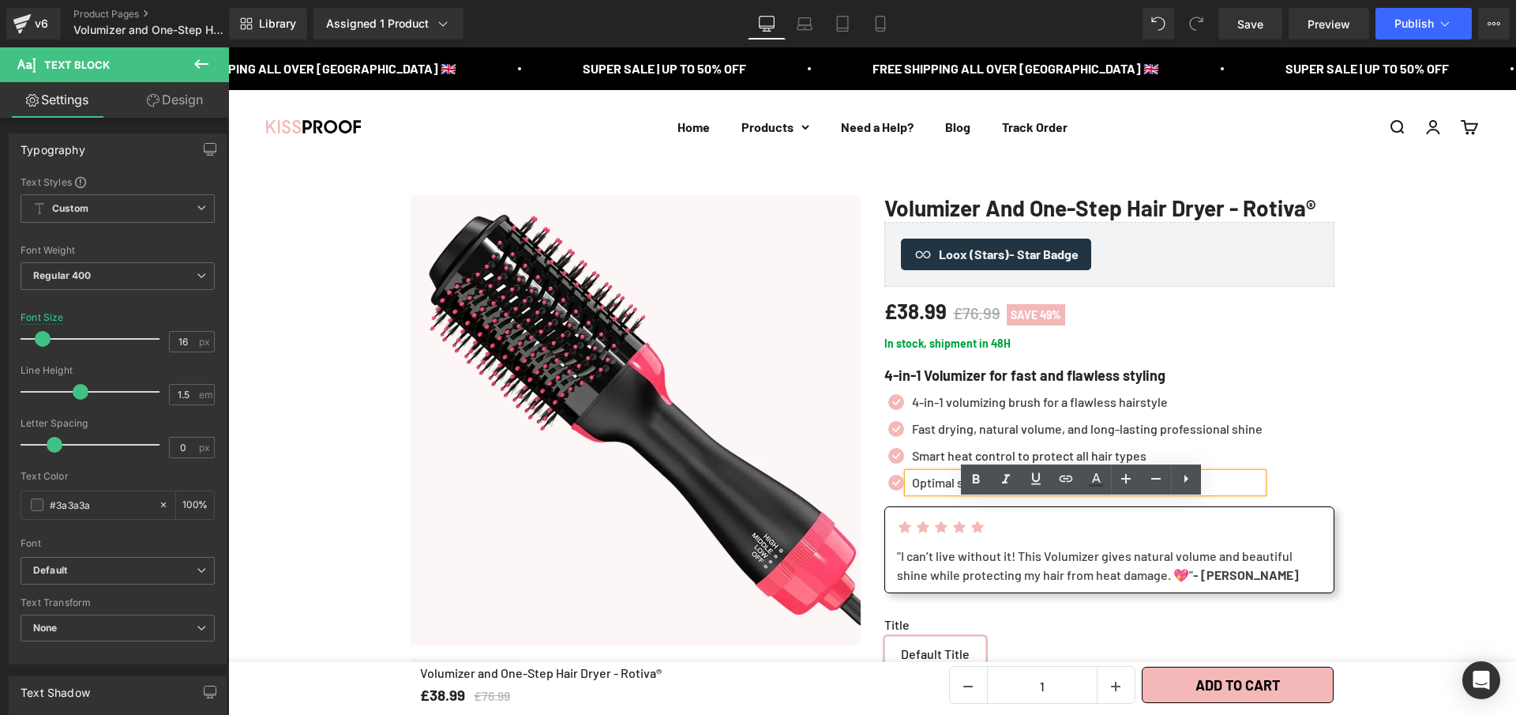
click at [1193, 492] on p "Optimal styling comfort with a 360° rotating cord." at bounding box center [1087, 482] width 351 height 19
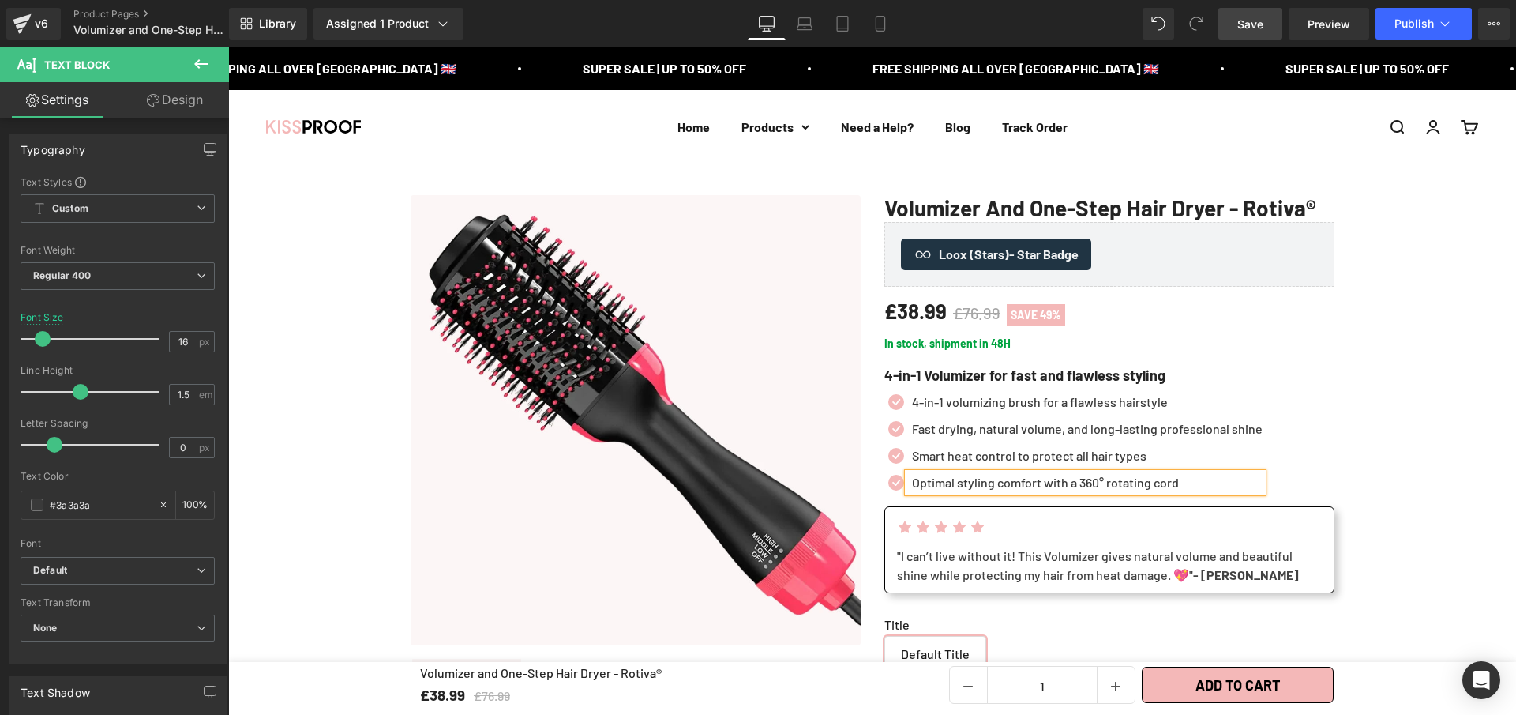
click at [1252, 30] on span "Save" at bounding box center [1251, 24] width 26 height 17
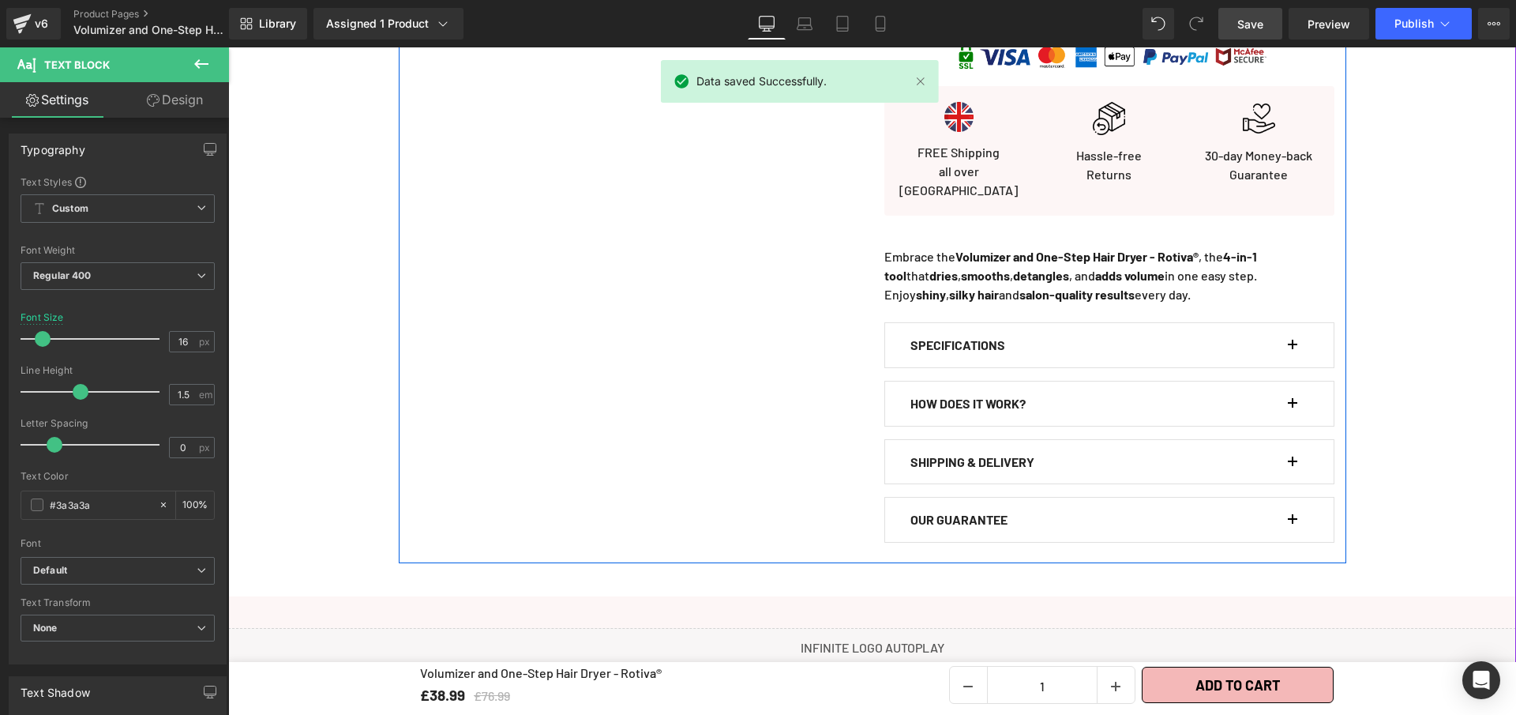
scroll to position [849, 0]
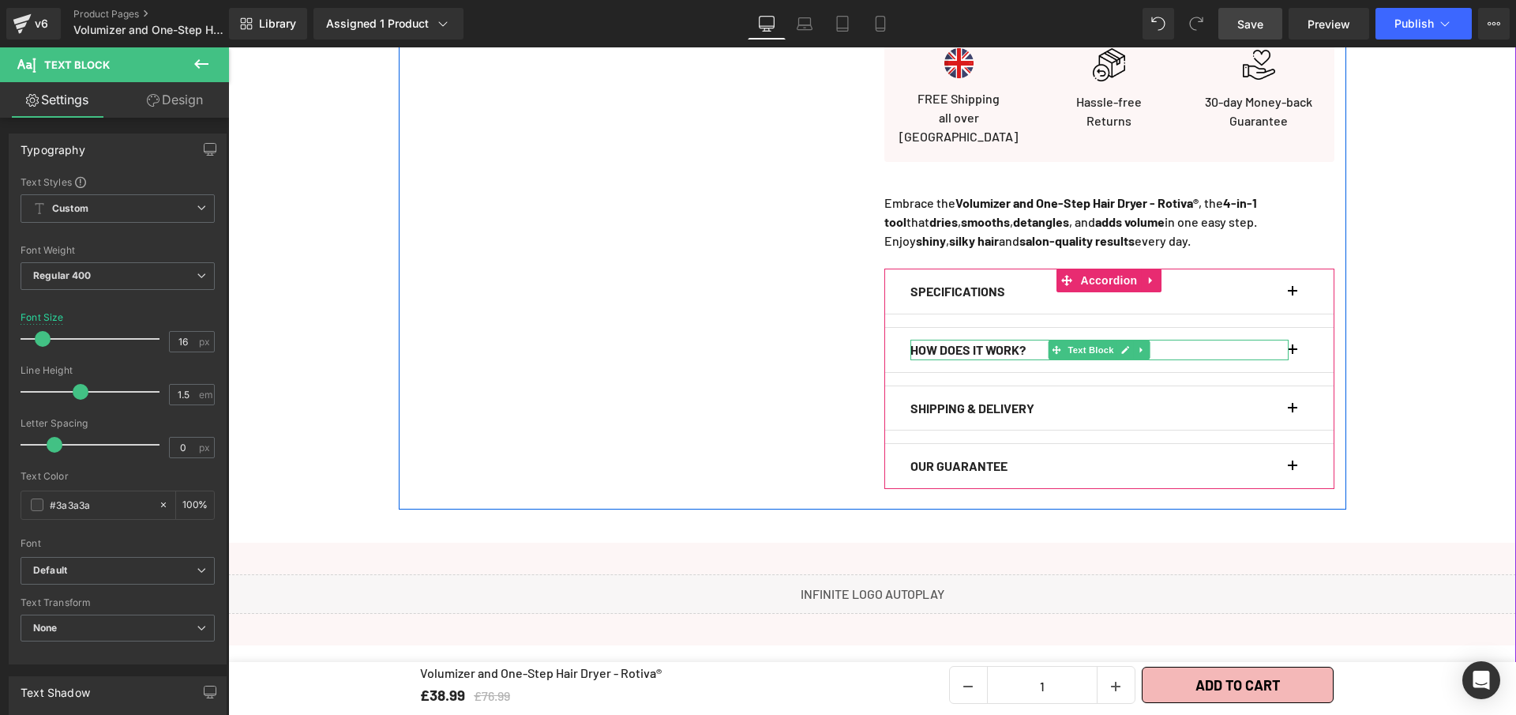
click at [1026, 357] on b "HOW DOES IT WORK?" at bounding box center [968, 349] width 115 height 15
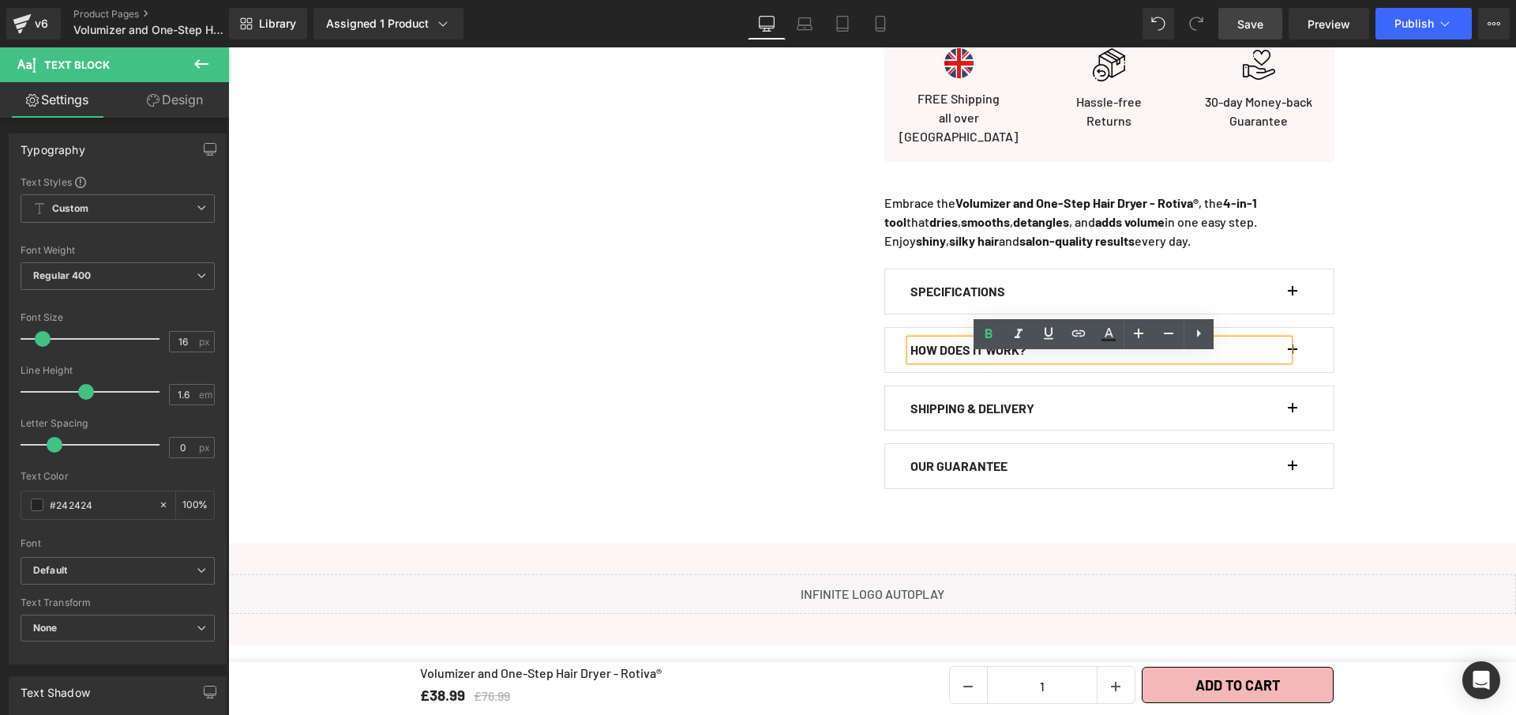
click at [1048, 360] on p "HOW DOES IT WORK?" at bounding box center [1100, 350] width 378 height 21
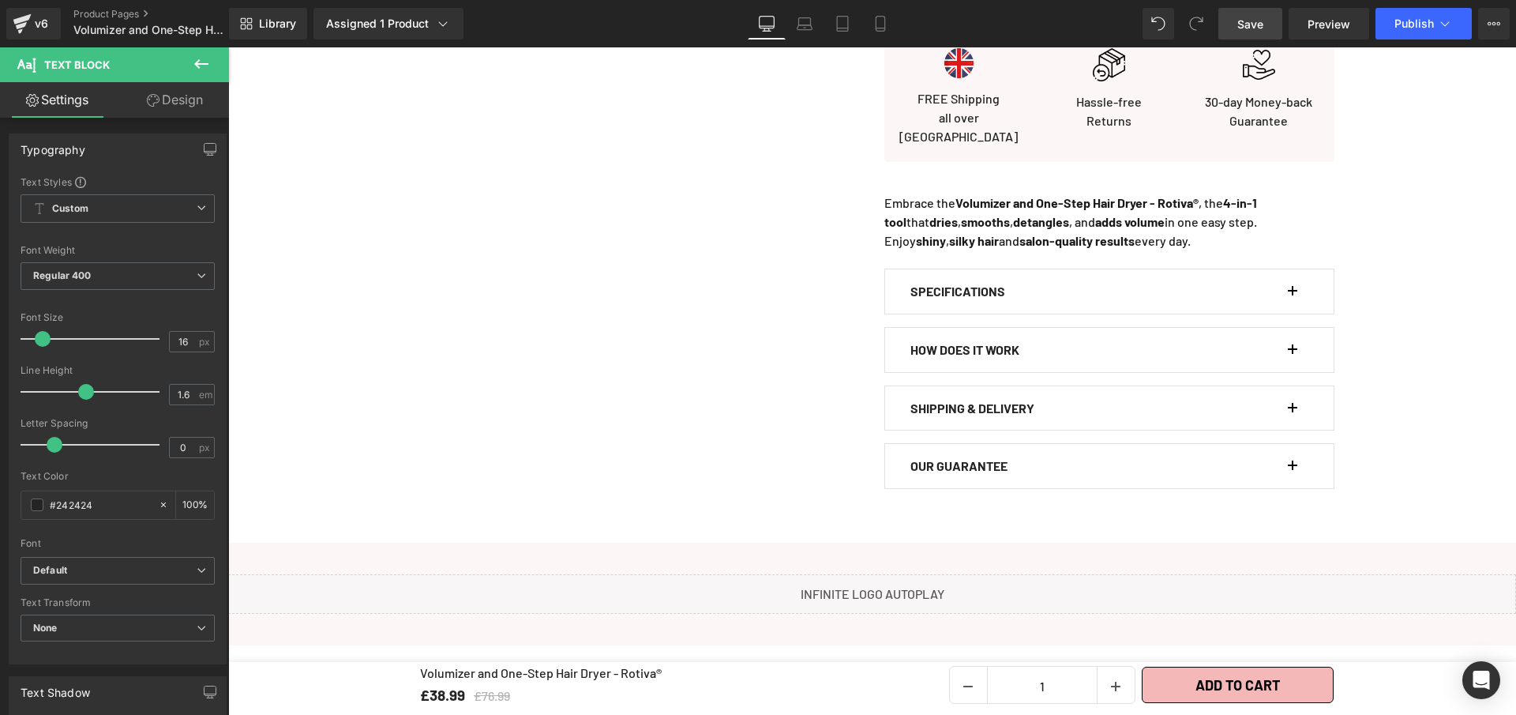
click at [1239, 31] on span "Save" at bounding box center [1251, 24] width 26 height 17
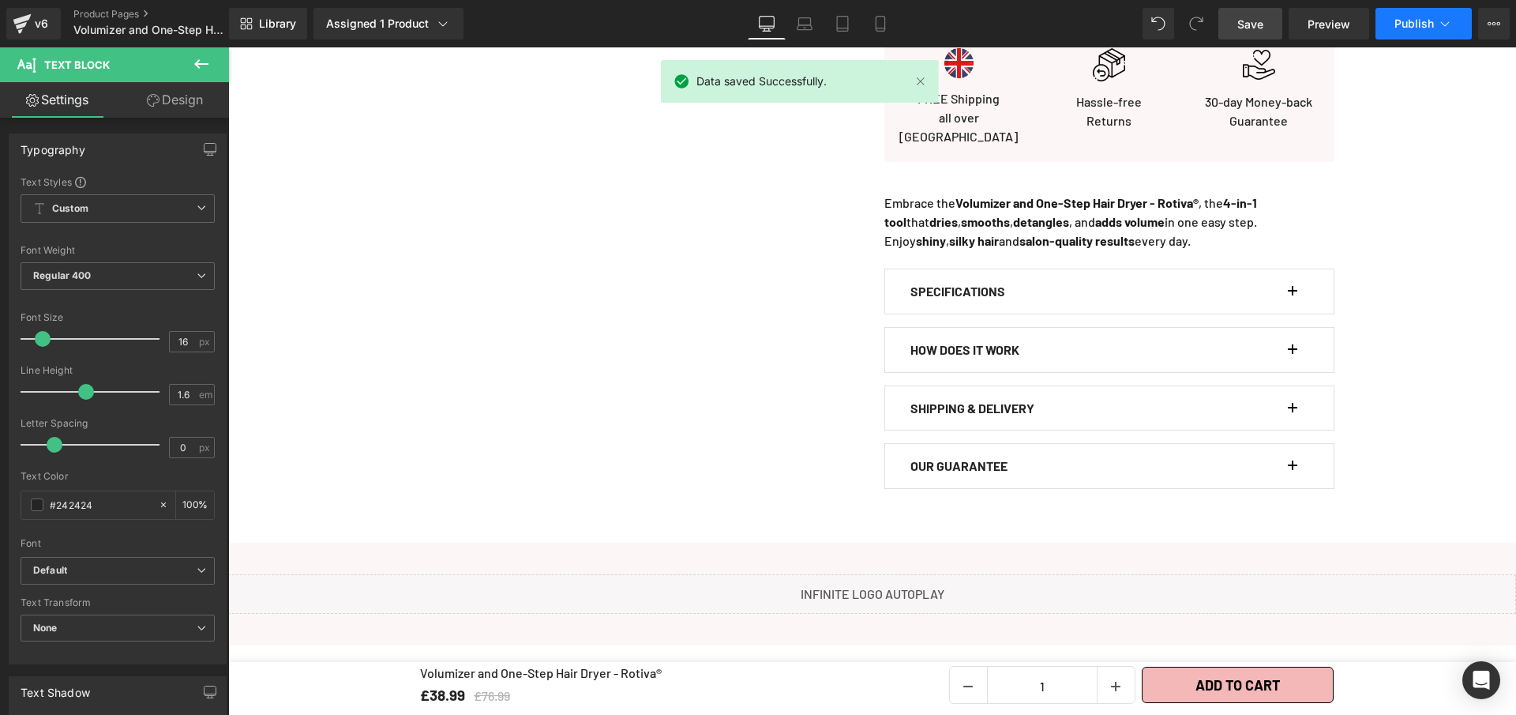
click at [1404, 29] on span "Publish" at bounding box center [1414, 23] width 39 height 13
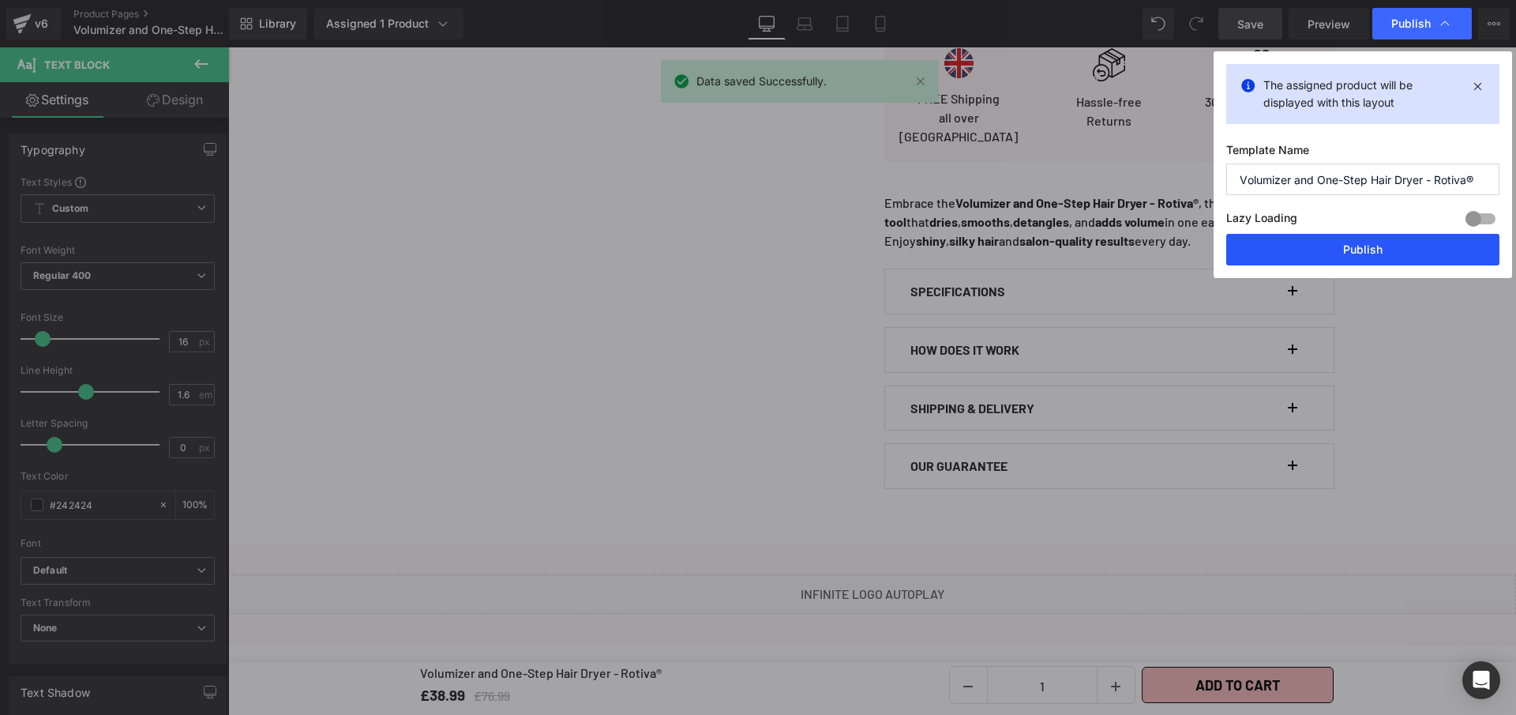
click at [1302, 247] on button "Publish" at bounding box center [1363, 250] width 273 height 32
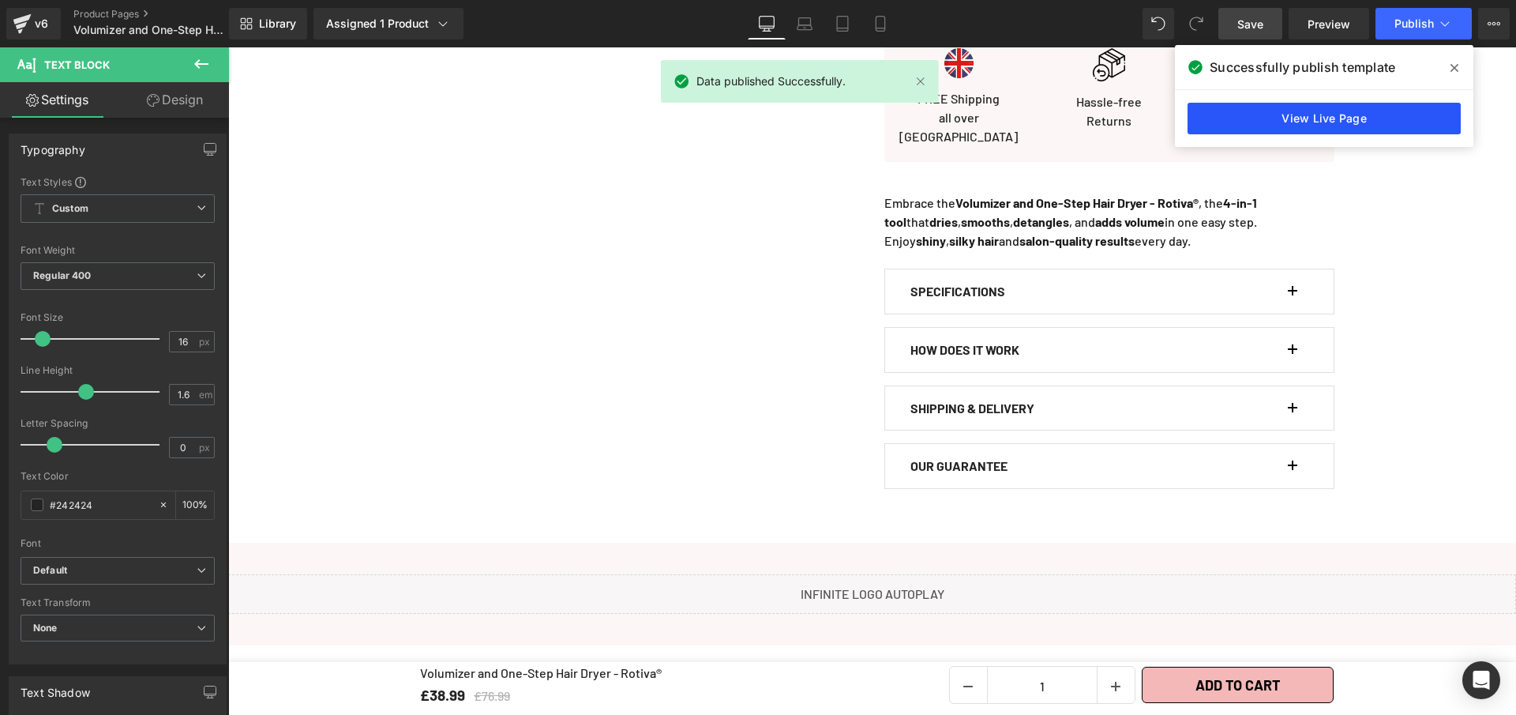
click at [1294, 122] on link "View Live Page" at bounding box center [1324, 119] width 273 height 32
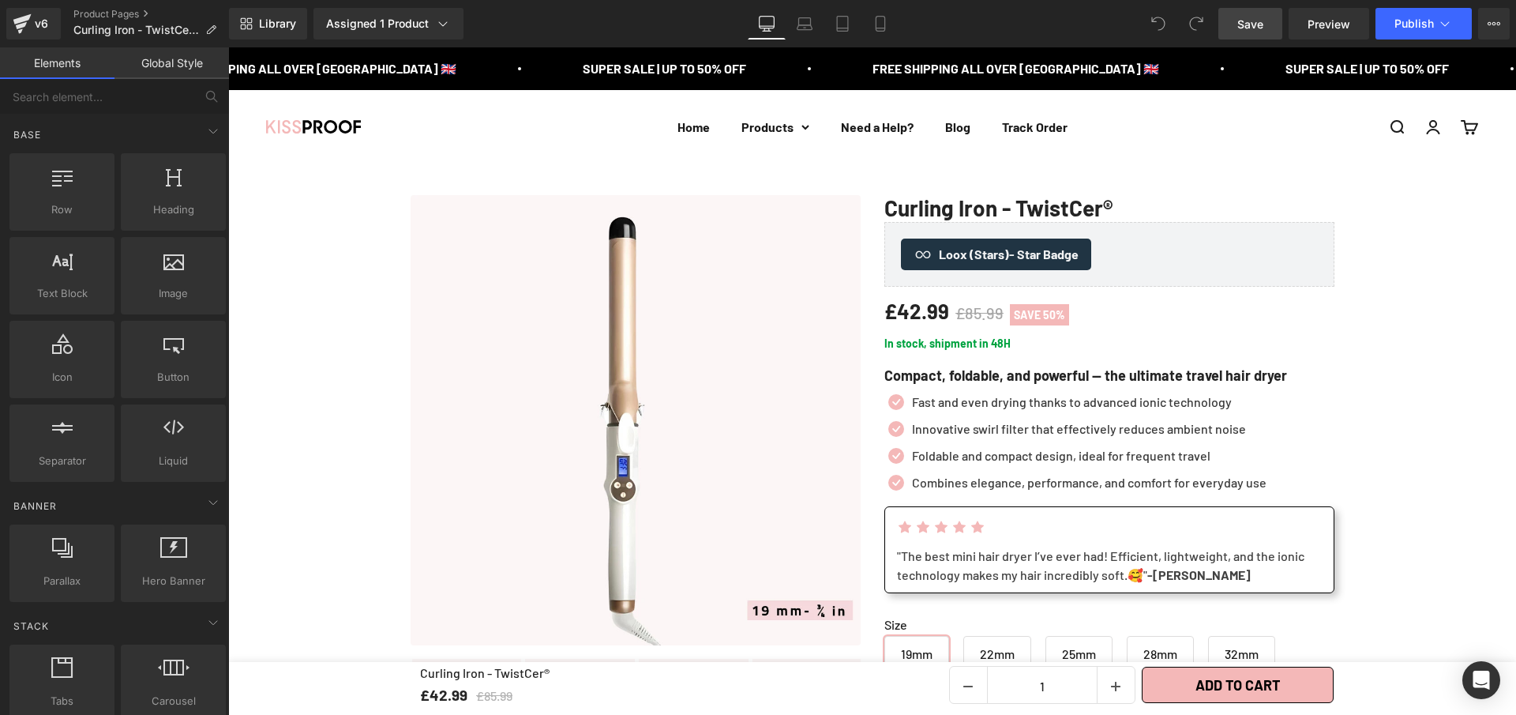
click at [1252, 28] on span "Save" at bounding box center [1251, 24] width 26 height 17
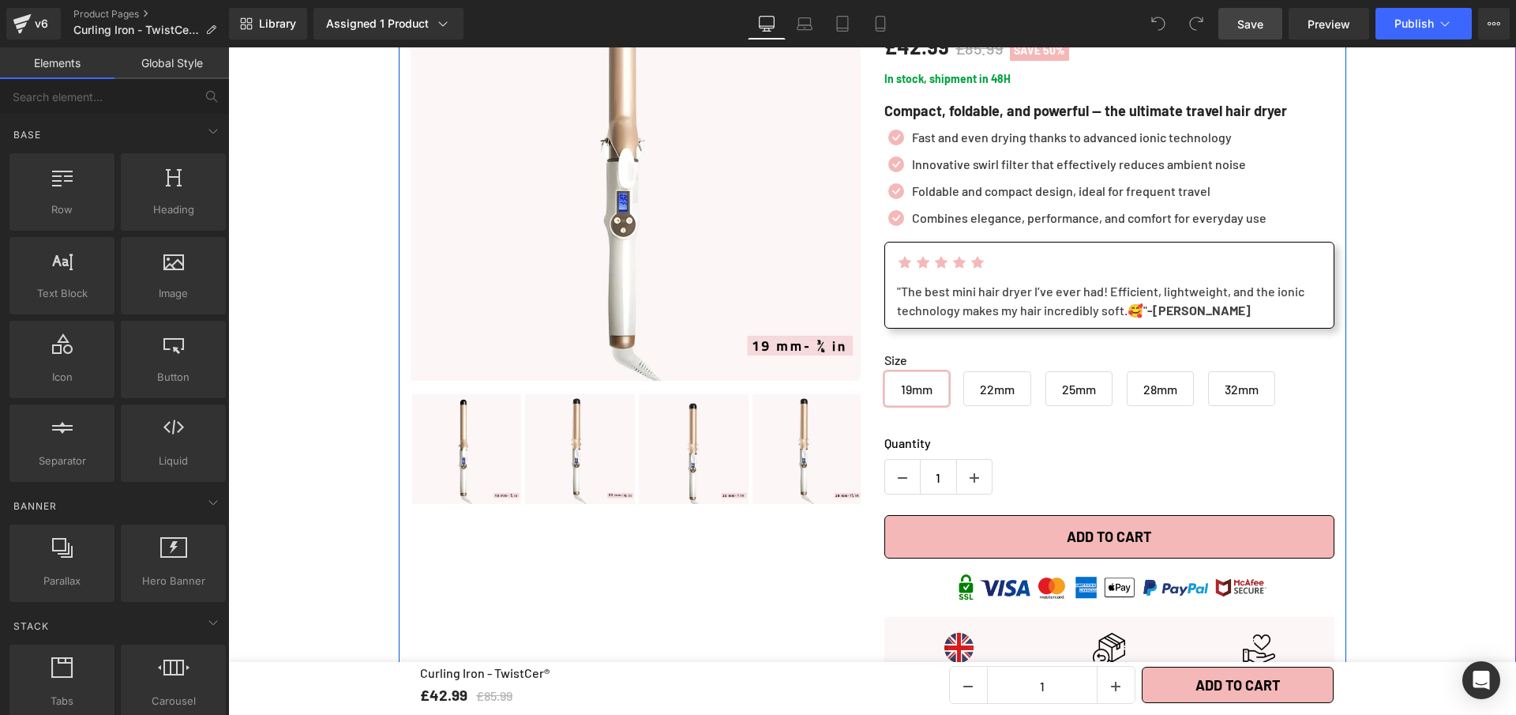
scroll to position [265, 0]
click at [980, 389] on span "22mm" at bounding box center [997, 387] width 35 height 33
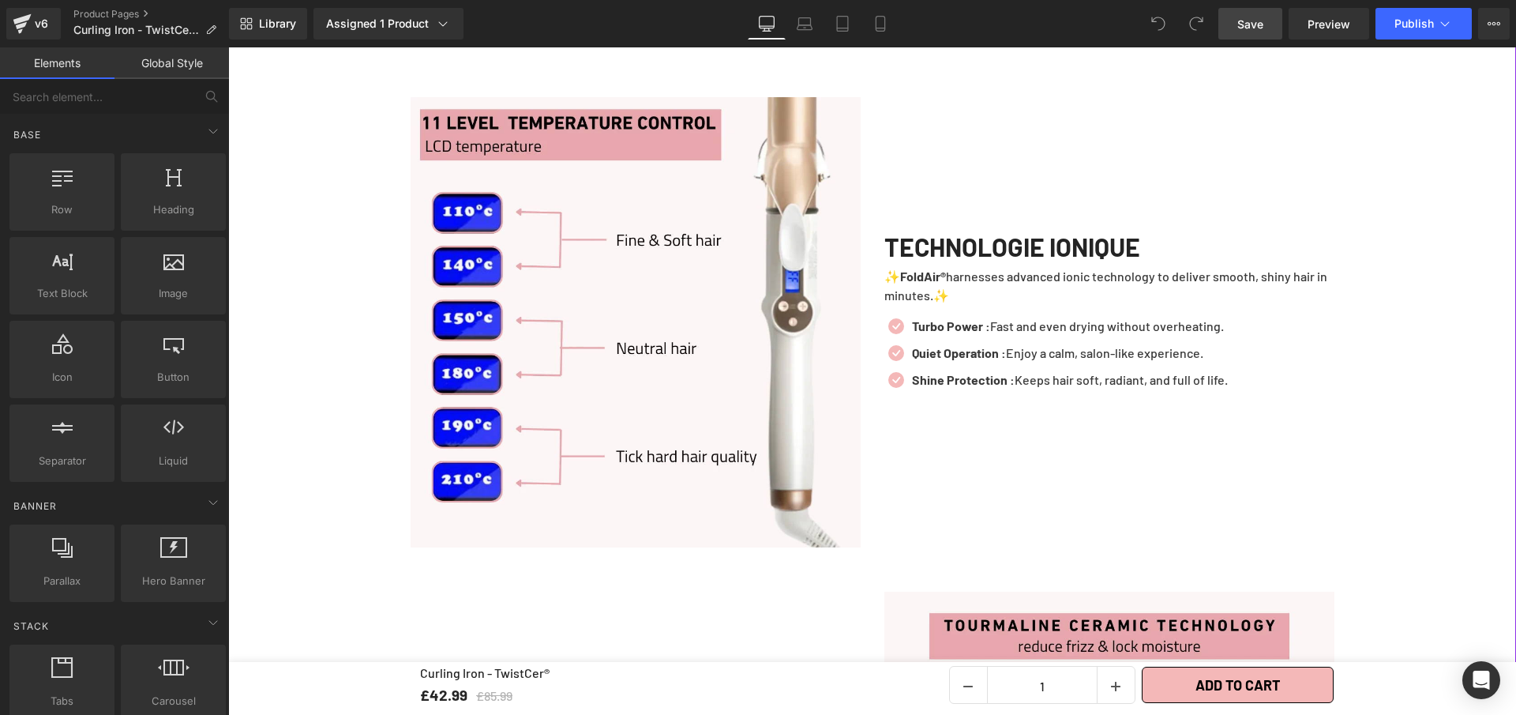
scroll to position [1938, 0]
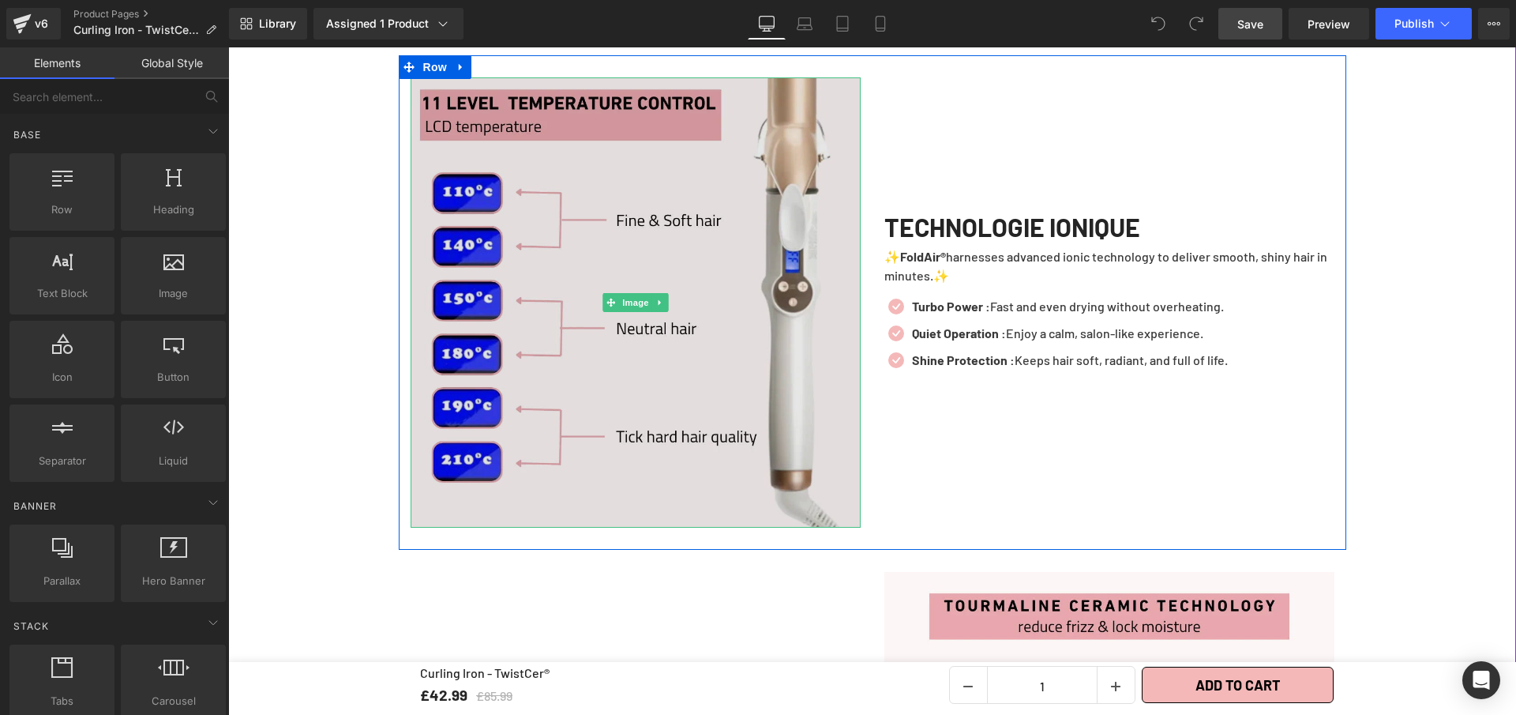
drag, startPoint x: 680, startPoint y: 252, endPoint x: 545, endPoint y: 270, distance: 136.3
click at [680, 251] on img at bounding box center [636, 302] width 450 height 450
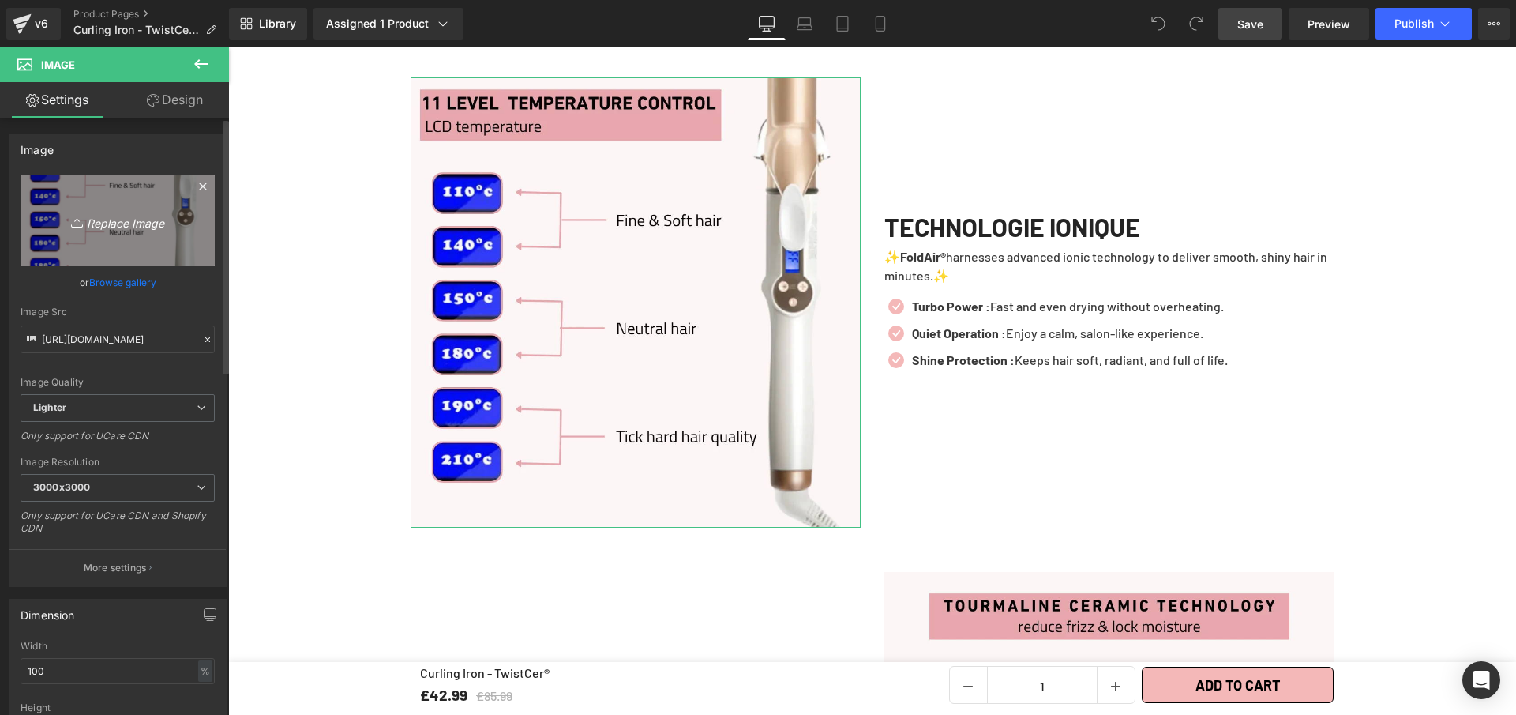
click at [90, 199] on link "Replace Image" at bounding box center [118, 220] width 194 height 91
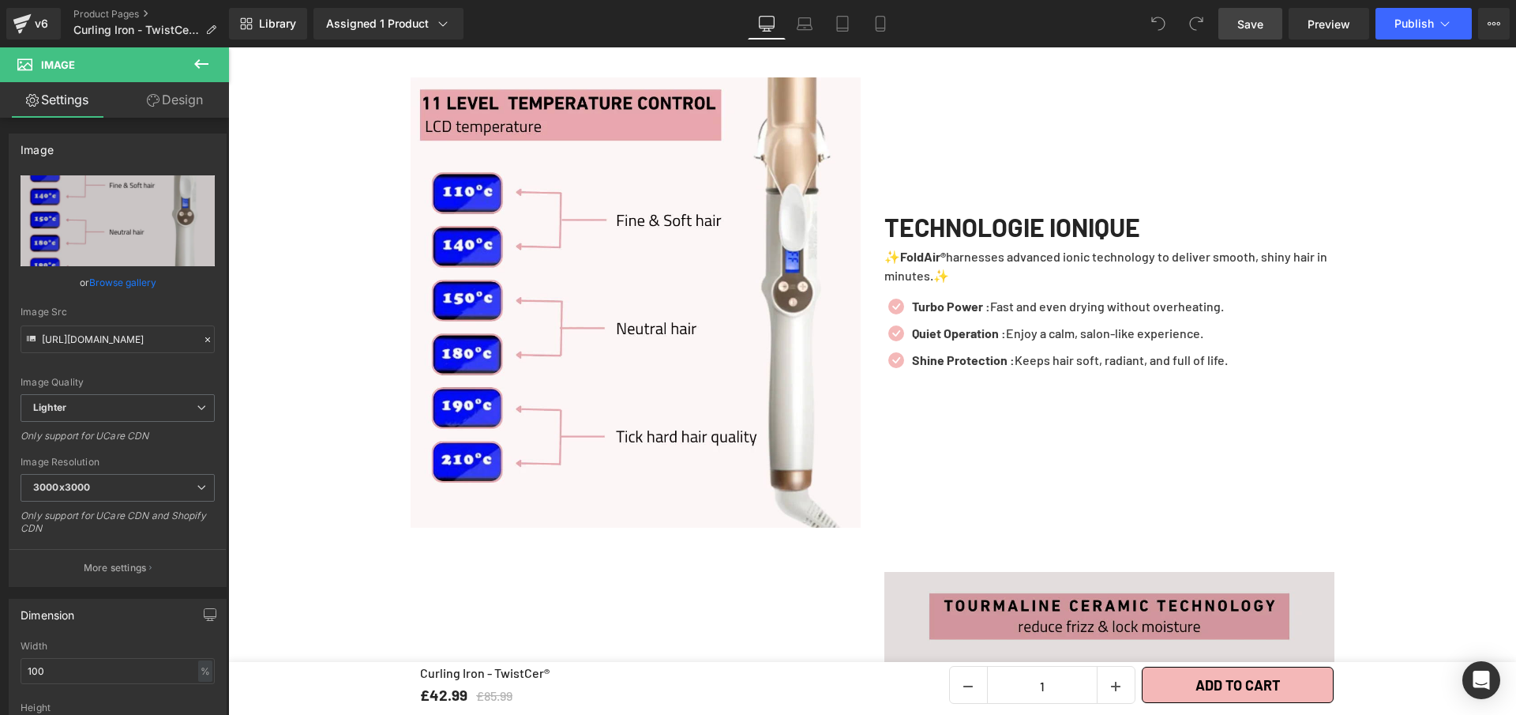
type input "C:\fakepath\EDITOR KISSPROOF (2).webp"
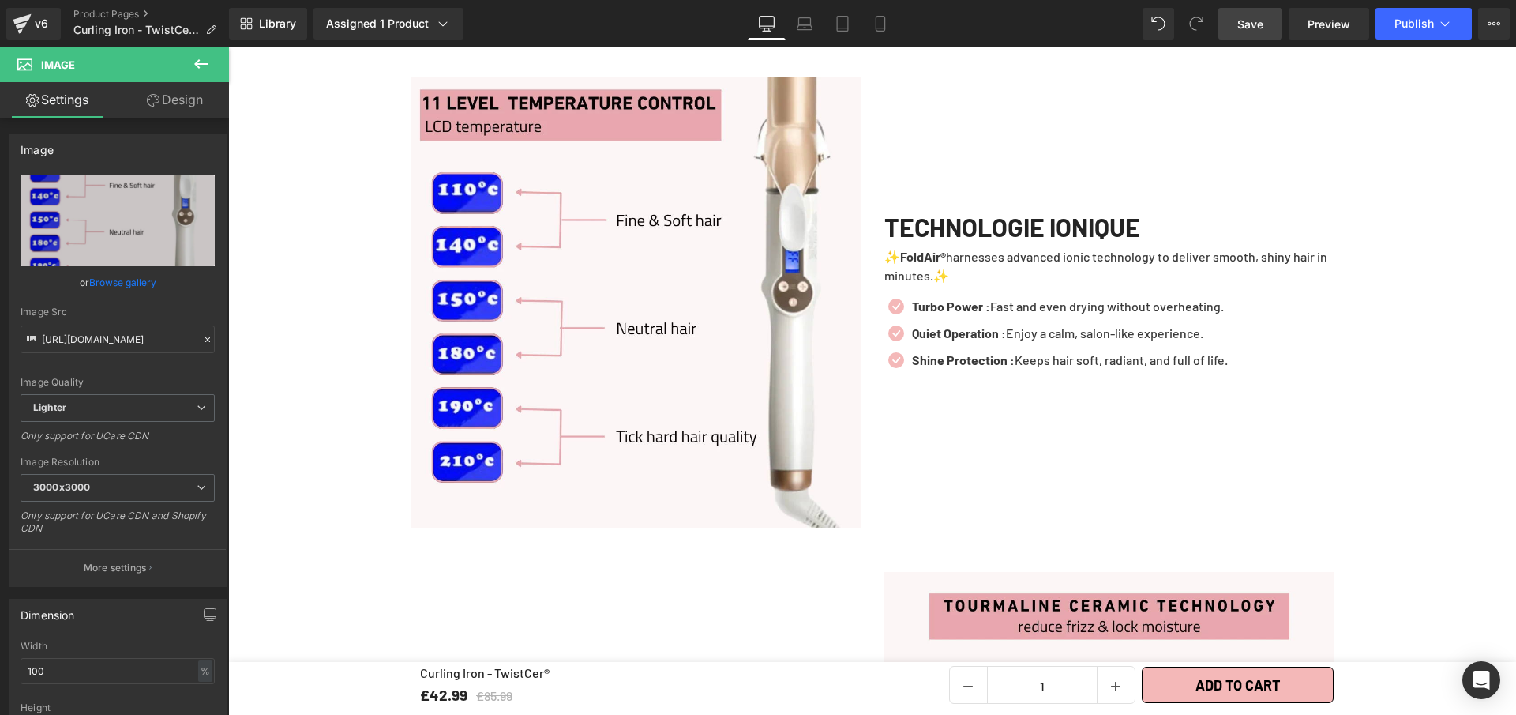
click at [1261, 29] on span "Save" at bounding box center [1251, 24] width 26 height 17
click at [1246, 31] on span "Save" at bounding box center [1251, 24] width 26 height 17
click at [1254, 21] on span "Save" at bounding box center [1251, 24] width 26 height 17
click at [1238, 18] on span "Save" at bounding box center [1251, 24] width 26 height 17
